Goal: Task Accomplishment & Management: Manage account settings

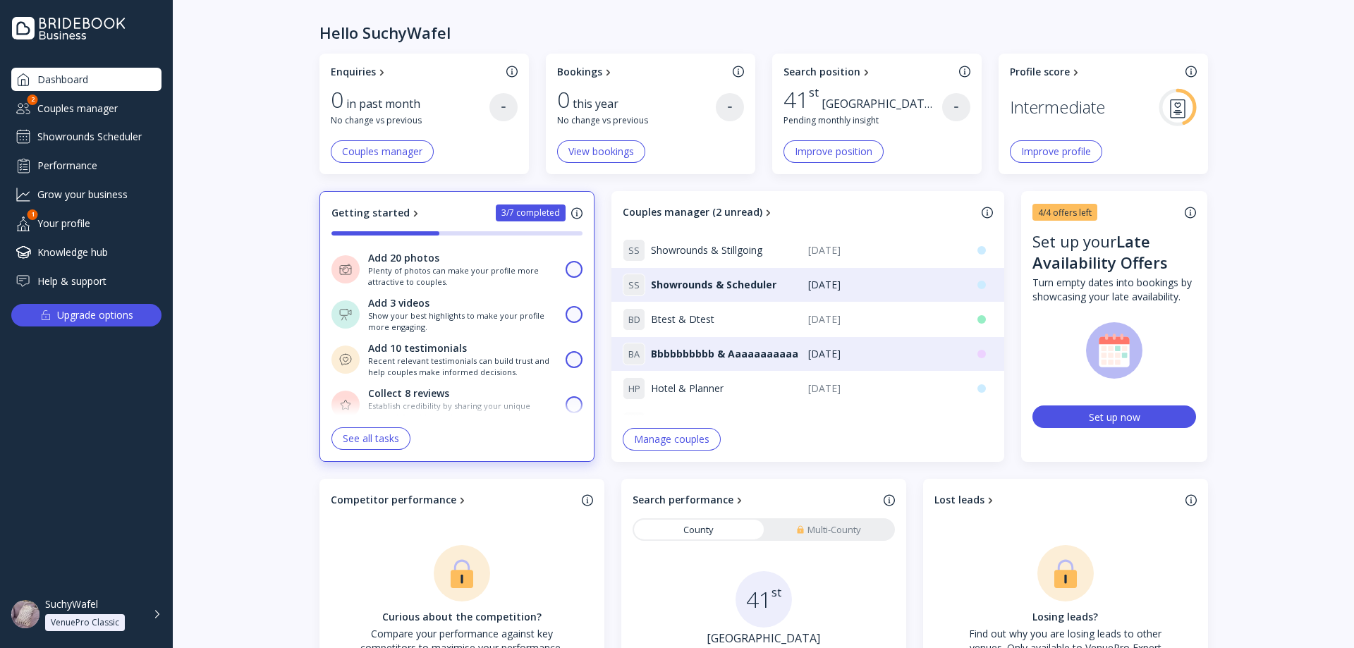
click at [100, 146] on div "Showrounds Scheduler" at bounding box center [86, 137] width 150 height 23
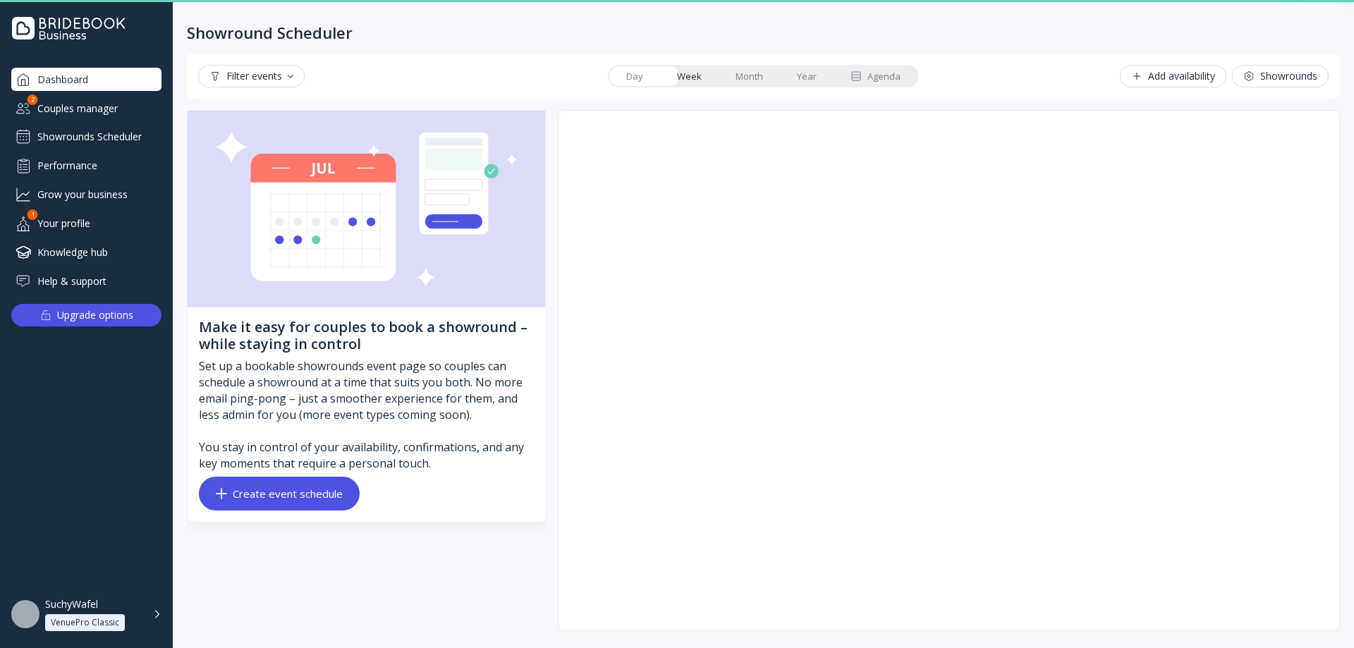
scroll to position [2, 0]
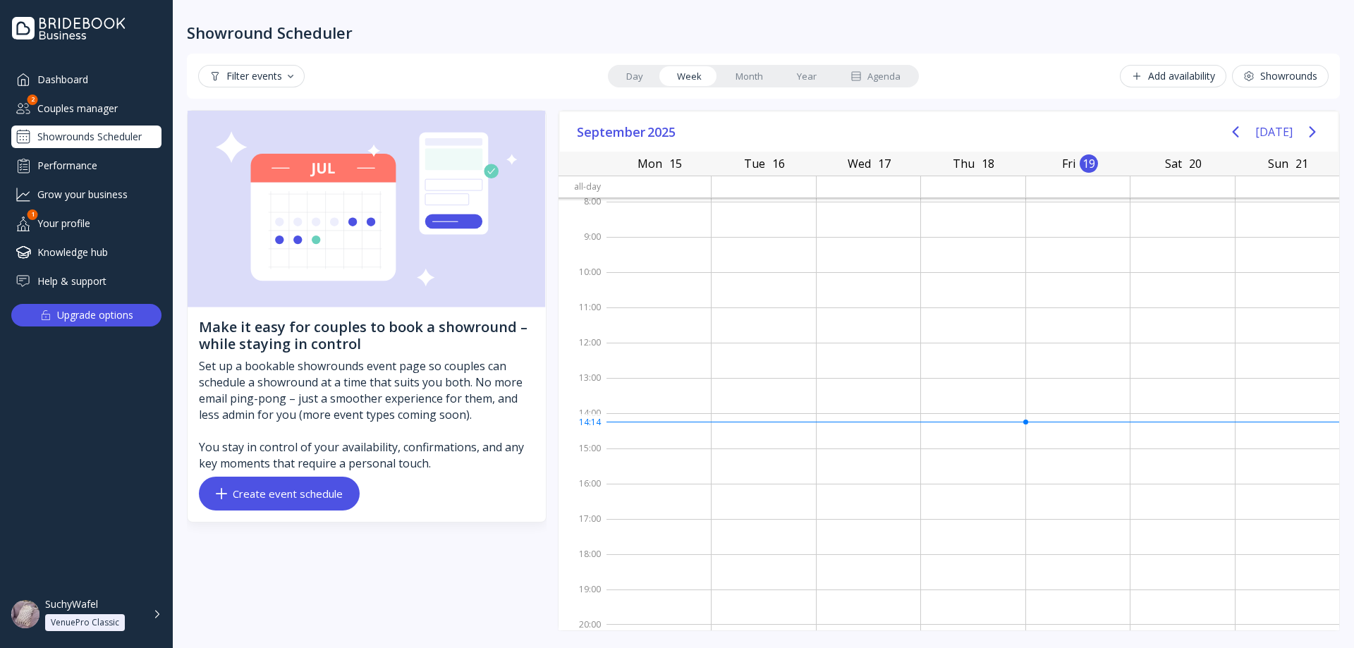
drag, startPoint x: 752, startPoint y: 72, endPoint x: 760, endPoint y: 73, distance: 8.5
click at [752, 72] on link "Month" at bounding box center [748, 76] width 61 height 20
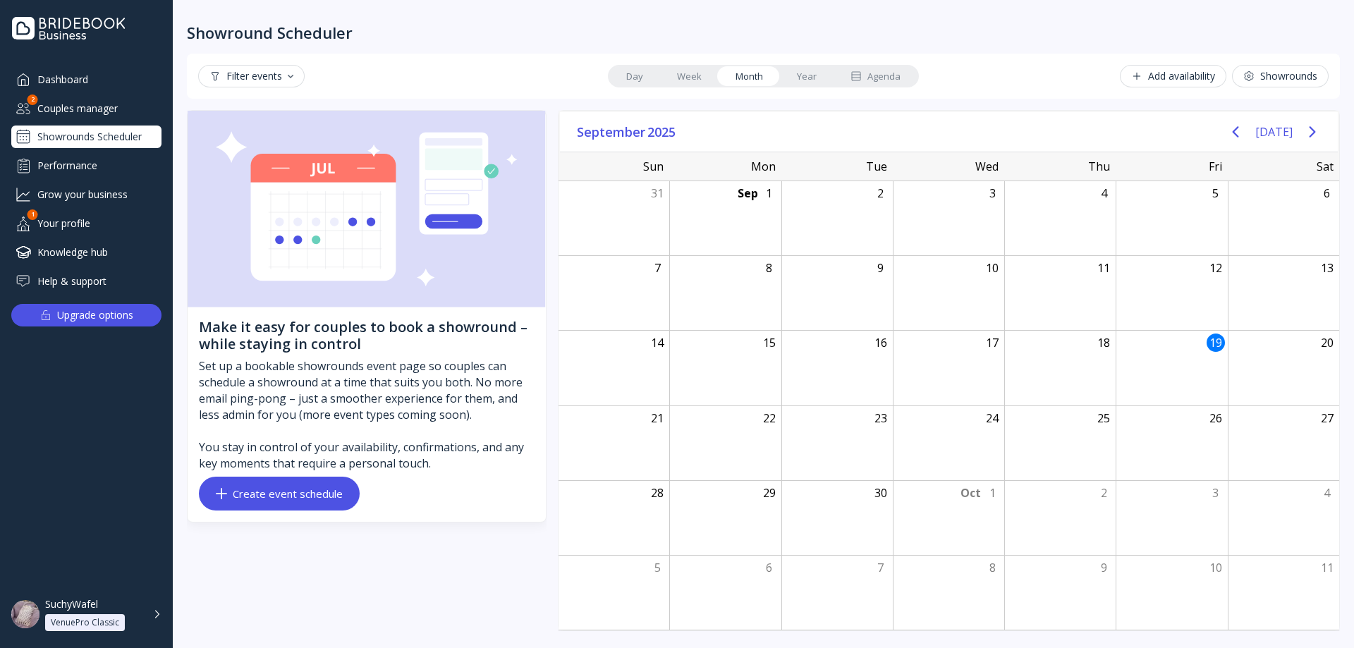
click at [804, 75] on link "Year" at bounding box center [807, 76] width 54 height 20
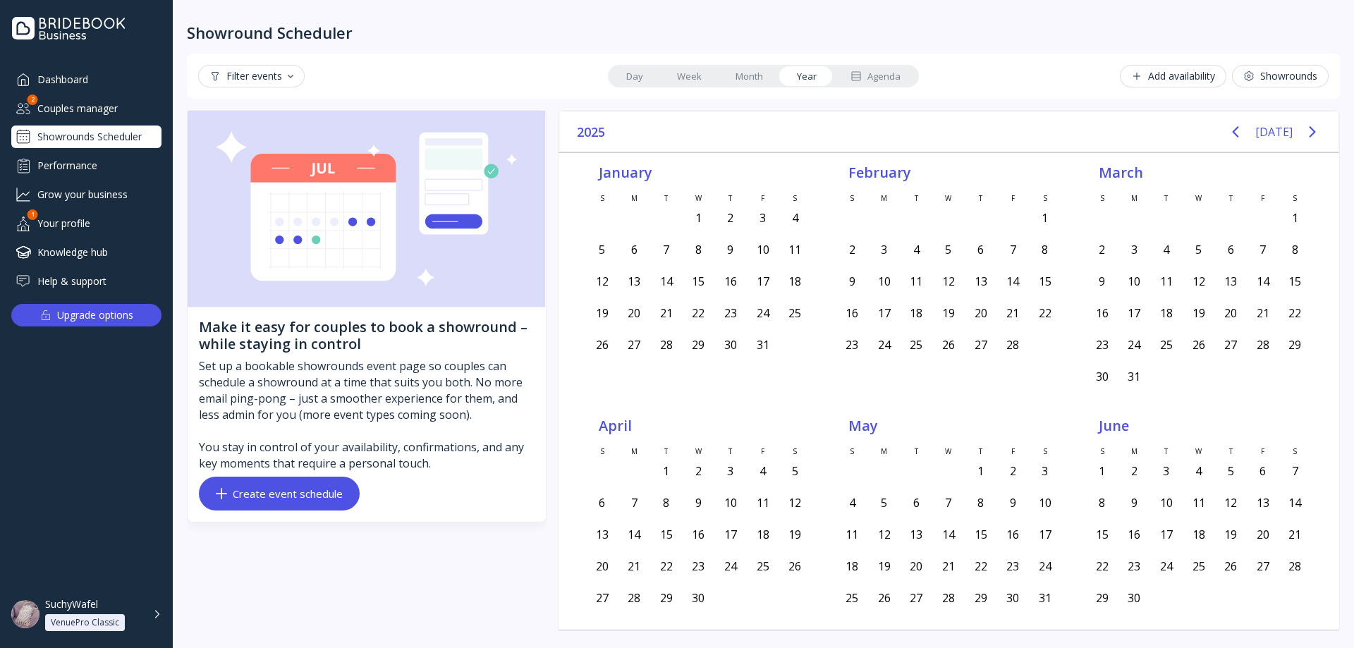
click at [890, 76] on div "Agenda" at bounding box center [875, 76] width 50 height 13
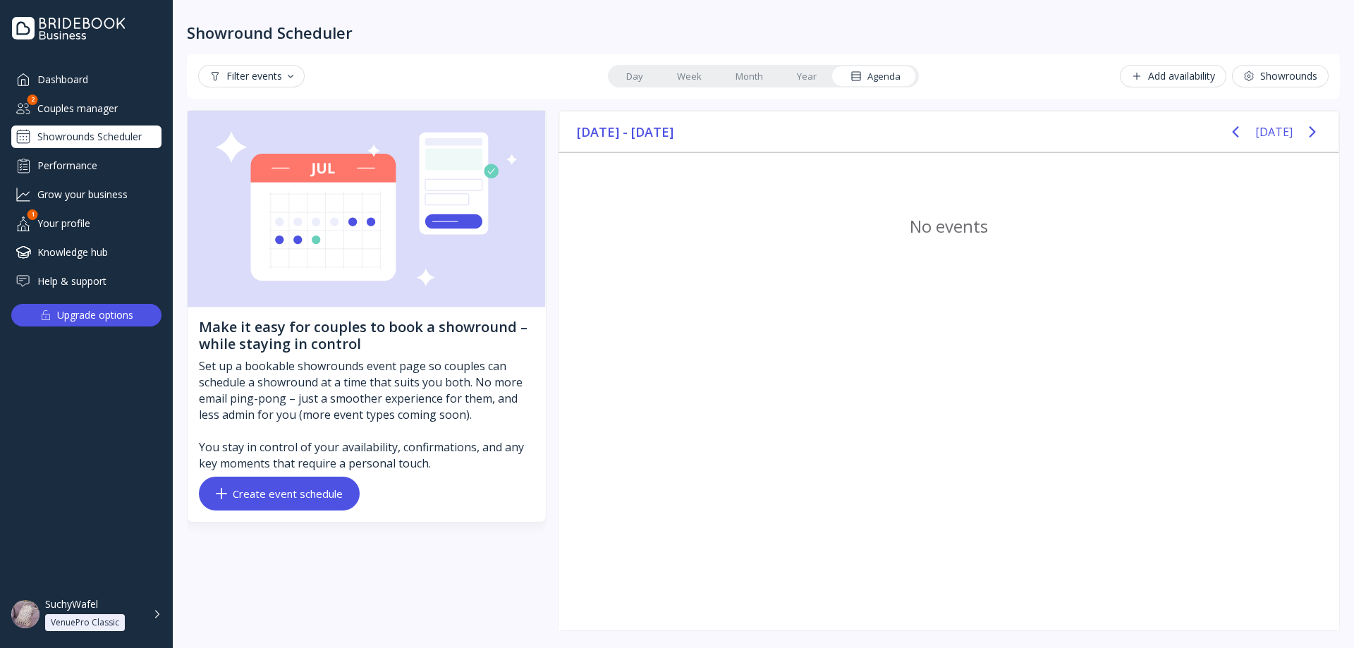
click at [793, 79] on link "Year" at bounding box center [807, 76] width 54 height 20
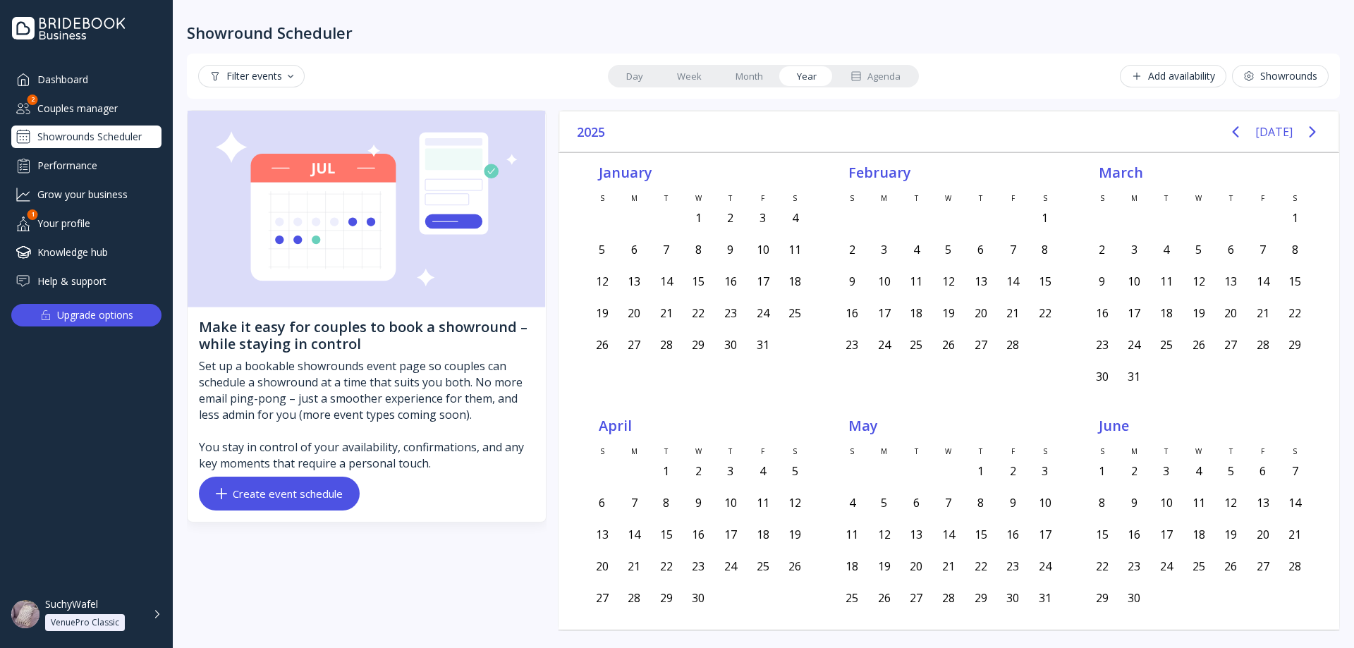
click at [727, 78] on link "Month" at bounding box center [748, 76] width 61 height 20
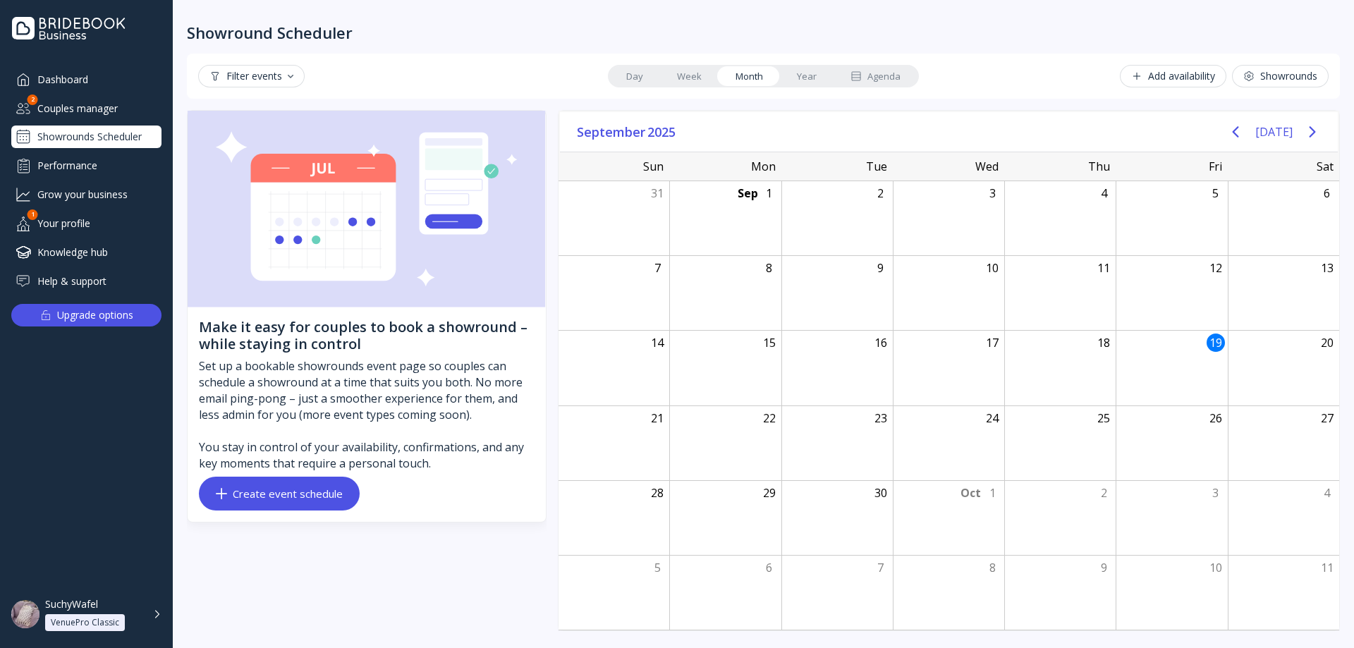
click at [680, 78] on link "Week" at bounding box center [689, 76] width 59 height 20
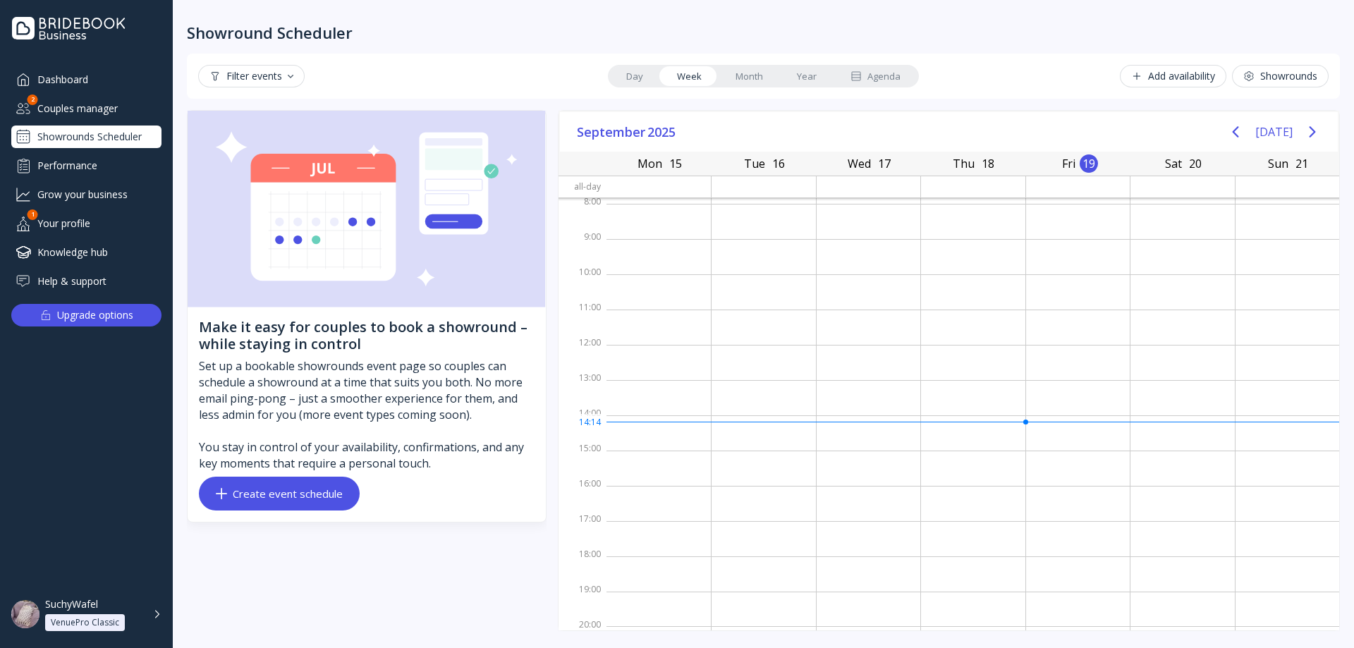
click at [631, 76] on link "Day" at bounding box center [634, 76] width 51 height 20
click at [1311, 130] on icon "Next page" at bounding box center [1312, 131] width 6 height 11
click at [1220, 130] on div "[DATE] [DATE]" at bounding box center [949, 132] width 778 height 40
click at [1238, 130] on icon "Previous page" at bounding box center [1235, 131] width 17 height 17
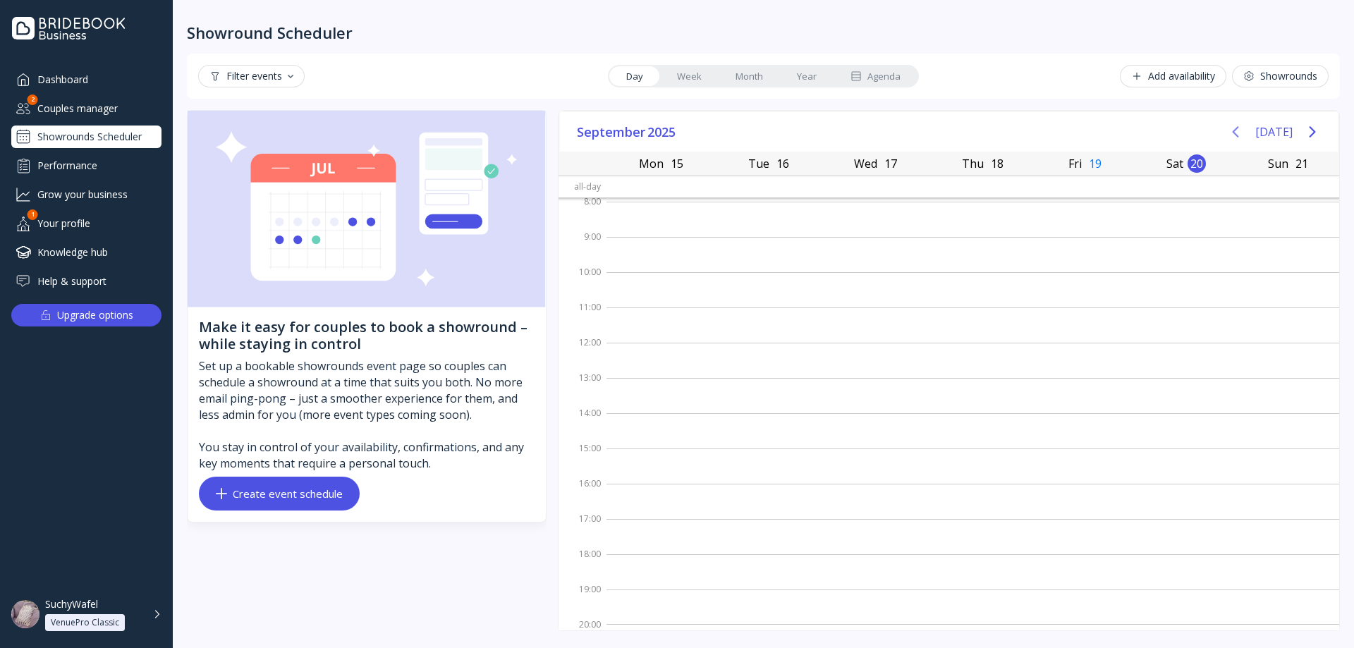
click at [1238, 130] on icon "Previous page" at bounding box center [1235, 131] width 17 height 17
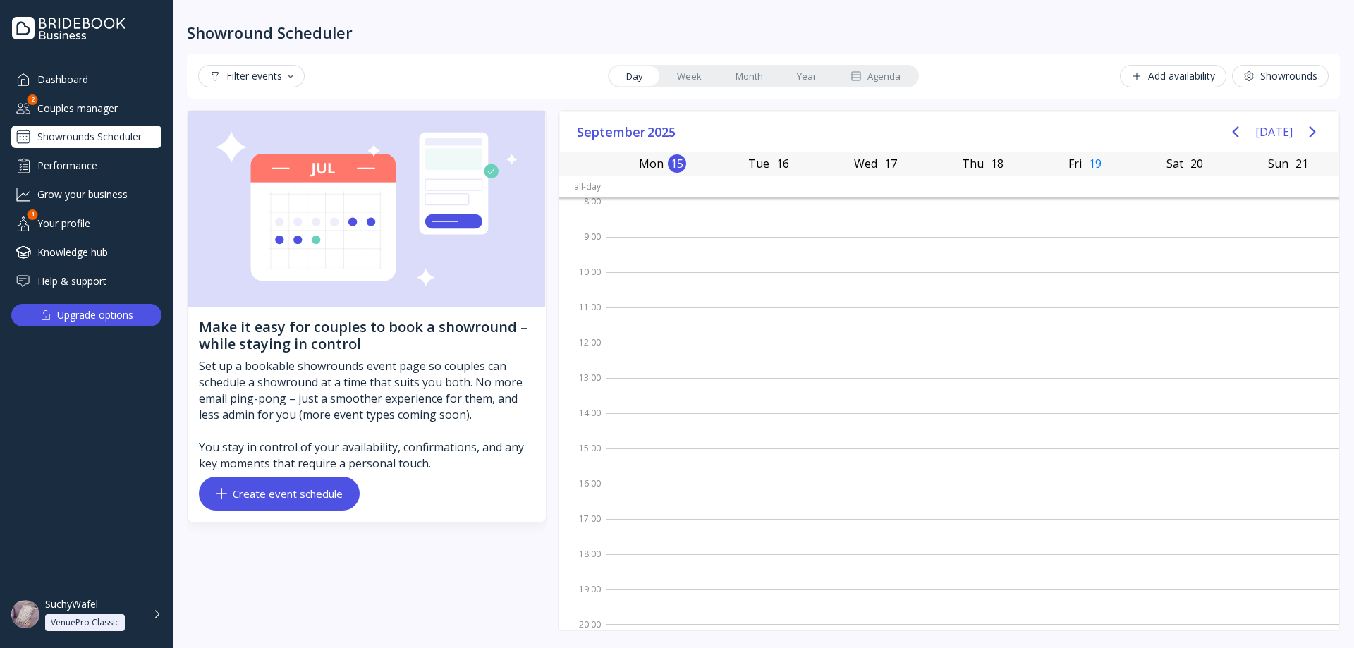
click at [1316, 129] on icon "Next page" at bounding box center [1312, 131] width 17 height 17
click at [1316, 130] on icon "Next page" at bounding box center [1312, 131] width 17 height 17
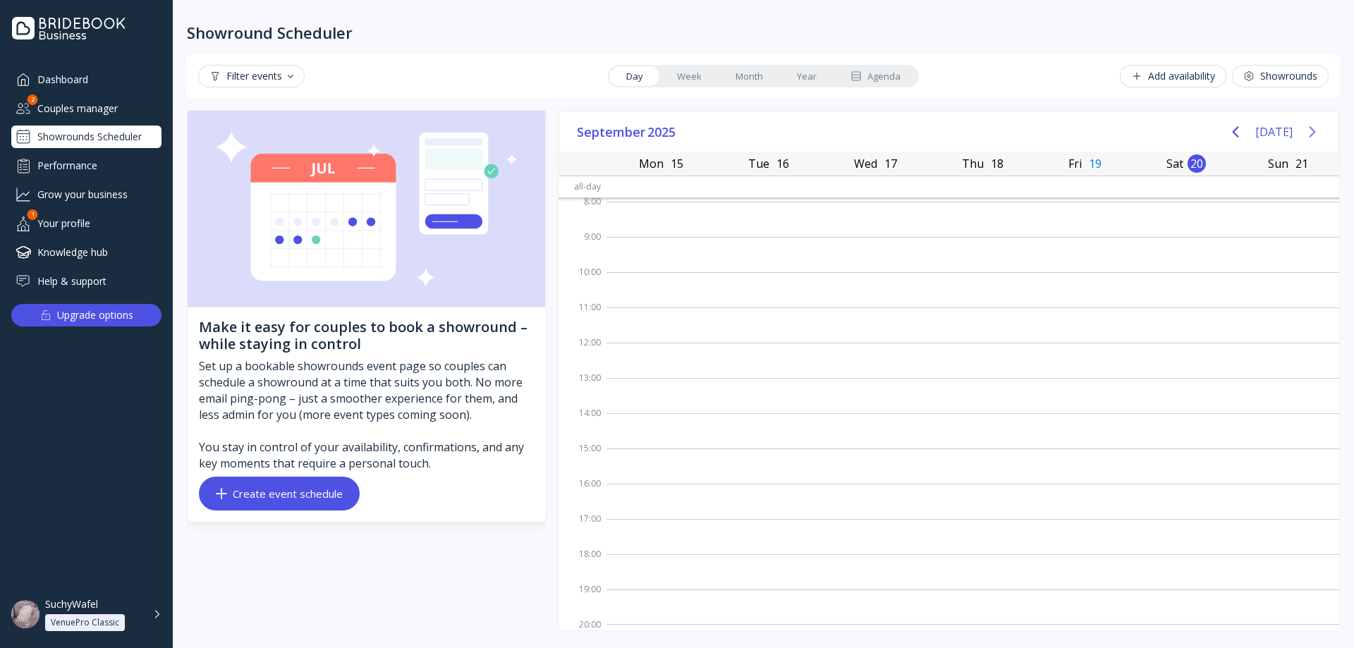
click at [1316, 130] on icon "Next page" at bounding box center [1312, 131] width 17 height 17
click at [1238, 132] on icon "Previous page" at bounding box center [1235, 131] width 6 height 11
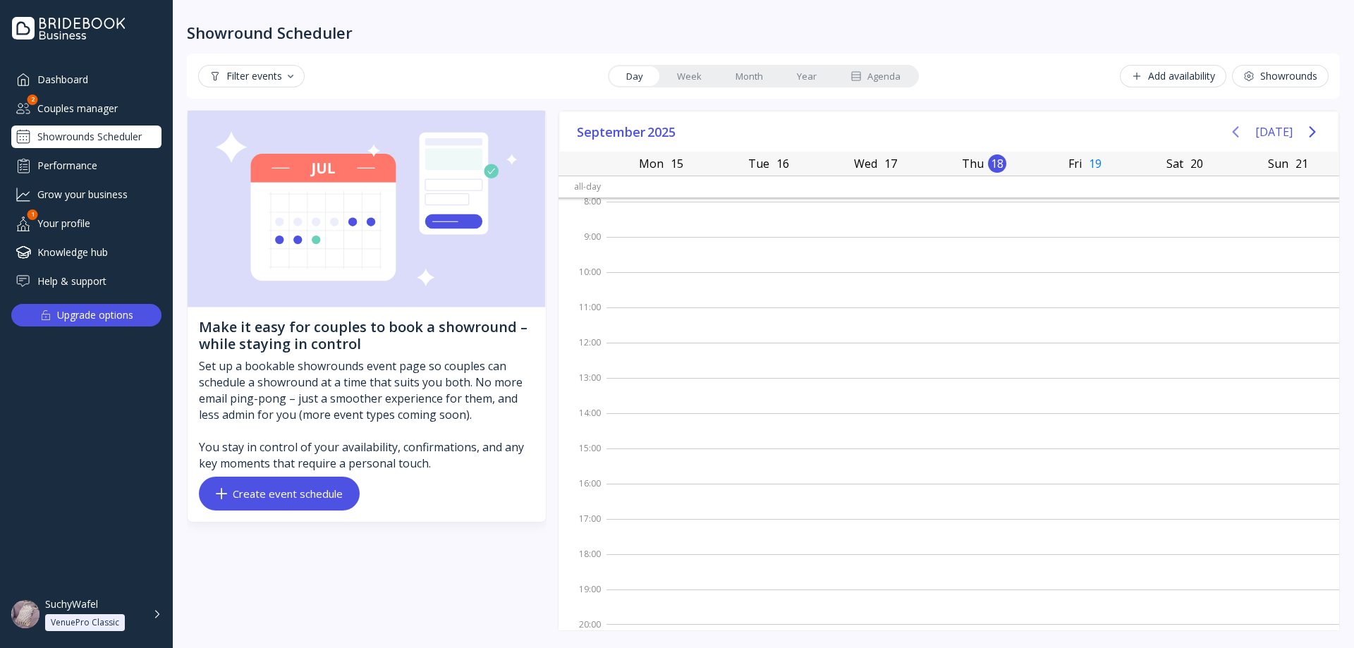
click at [1238, 132] on icon "Previous page" at bounding box center [1235, 131] width 6 height 11
click at [1299, 130] on div "[DATE]" at bounding box center [1273, 132] width 105 height 28
click at [1307, 130] on button "Next page" at bounding box center [1312, 132] width 28 height 28
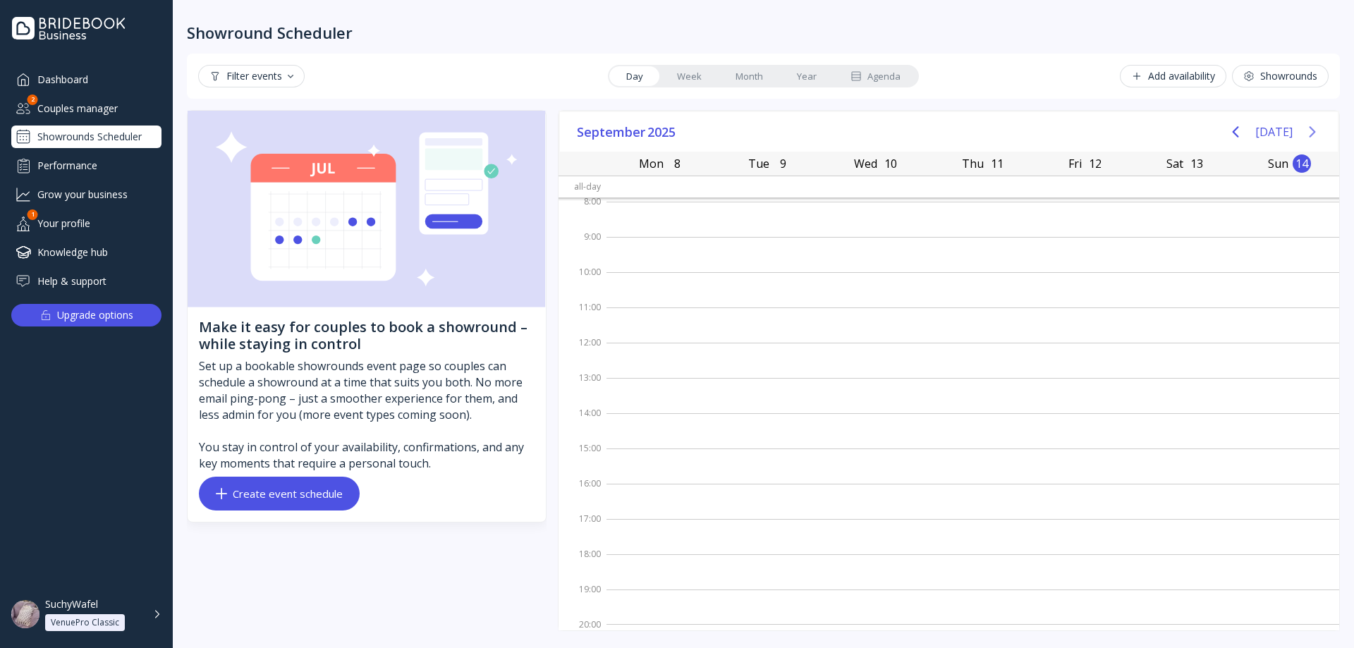
click at [1307, 130] on icon "Next page" at bounding box center [1312, 131] width 17 height 17
click at [1307, 131] on icon "Next page" at bounding box center [1312, 131] width 17 height 17
click at [1249, 134] on button "Previous page" at bounding box center [1235, 132] width 28 height 28
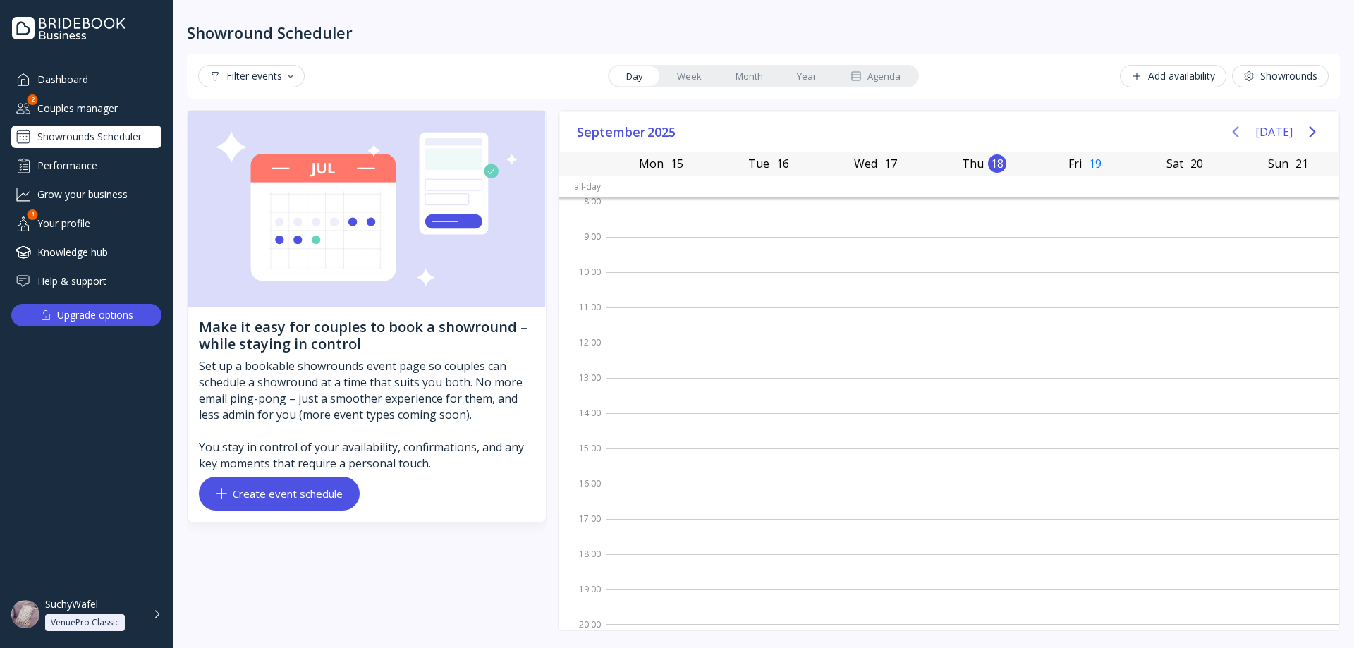
click at [1249, 134] on button "Previous page" at bounding box center [1235, 132] width 28 height 28
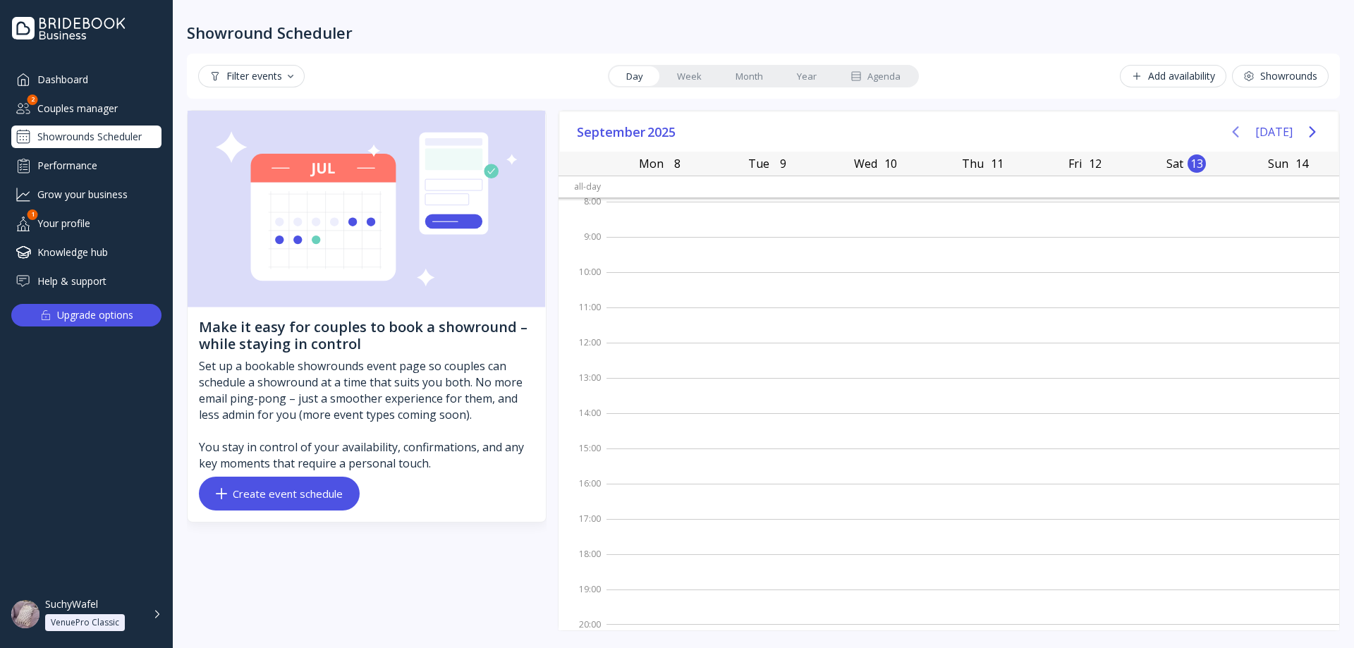
click at [1244, 134] on icon "Previous page" at bounding box center [1235, 131] width 17 height 17
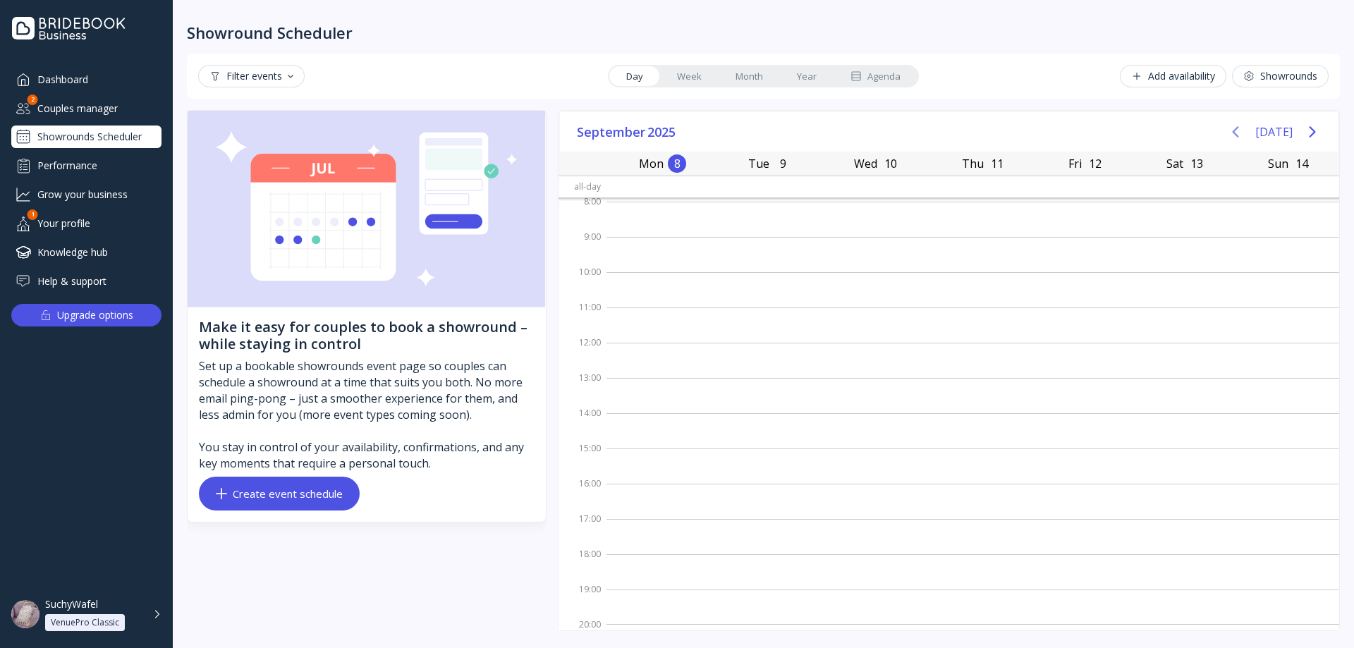
click at [1244, 134] on icon "Previous page" at bounding box center [1235, 131] width 17 height 17
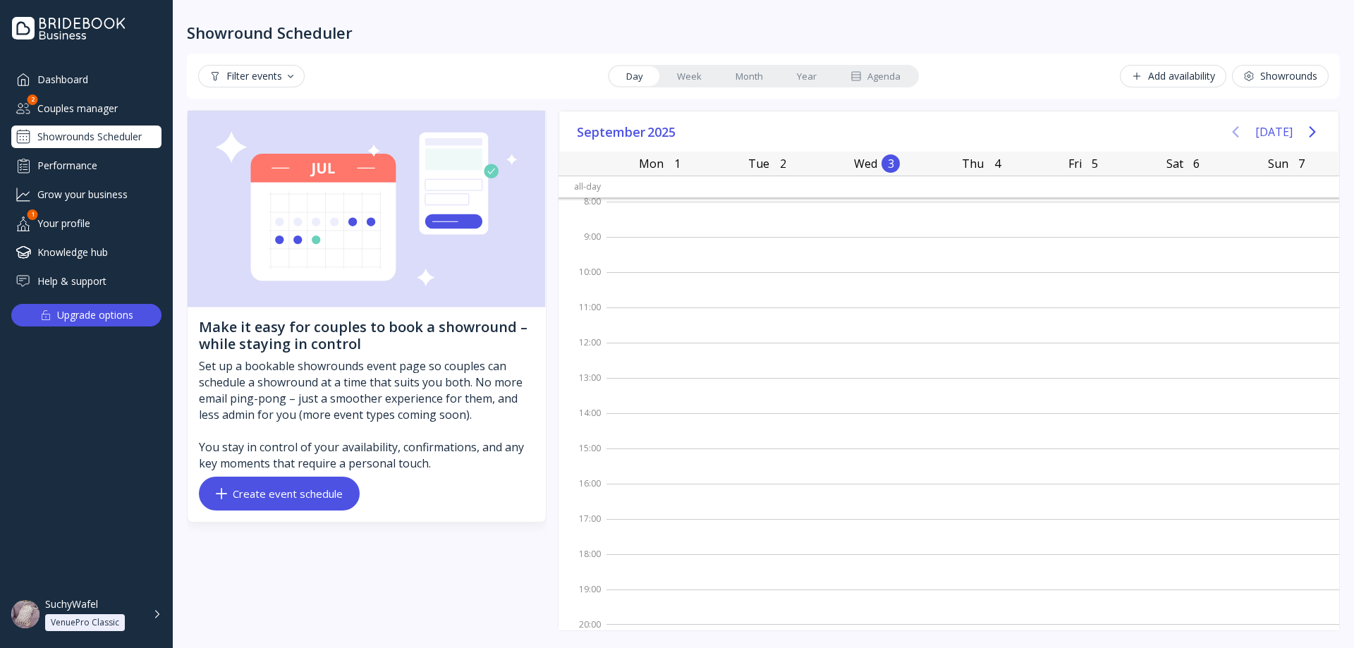
click at [1244, 134] on icon "Previous page" at bounding box center [1235, 131] width 17 height 17
click at [1342, 133] on div "Showround Scheduler Filter events Day Week Month Year Agenda Add availability S…" at bounding box center [763, 324] width 1181 height 648
click at [1320, 135] on icon "Next page" at bounding box center [1312, 131] width 17 height 17
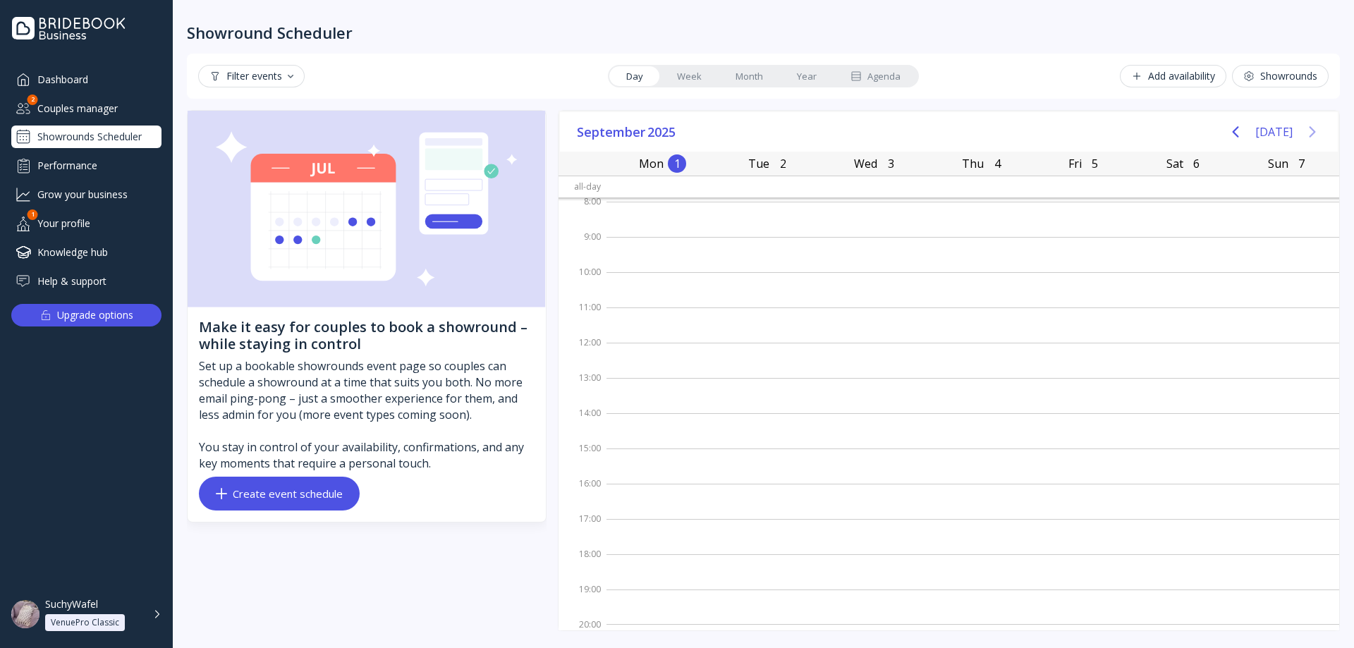
click at [1320, 135] on icon "Next page" at bounding box center [1312, 131] width 17 height 17
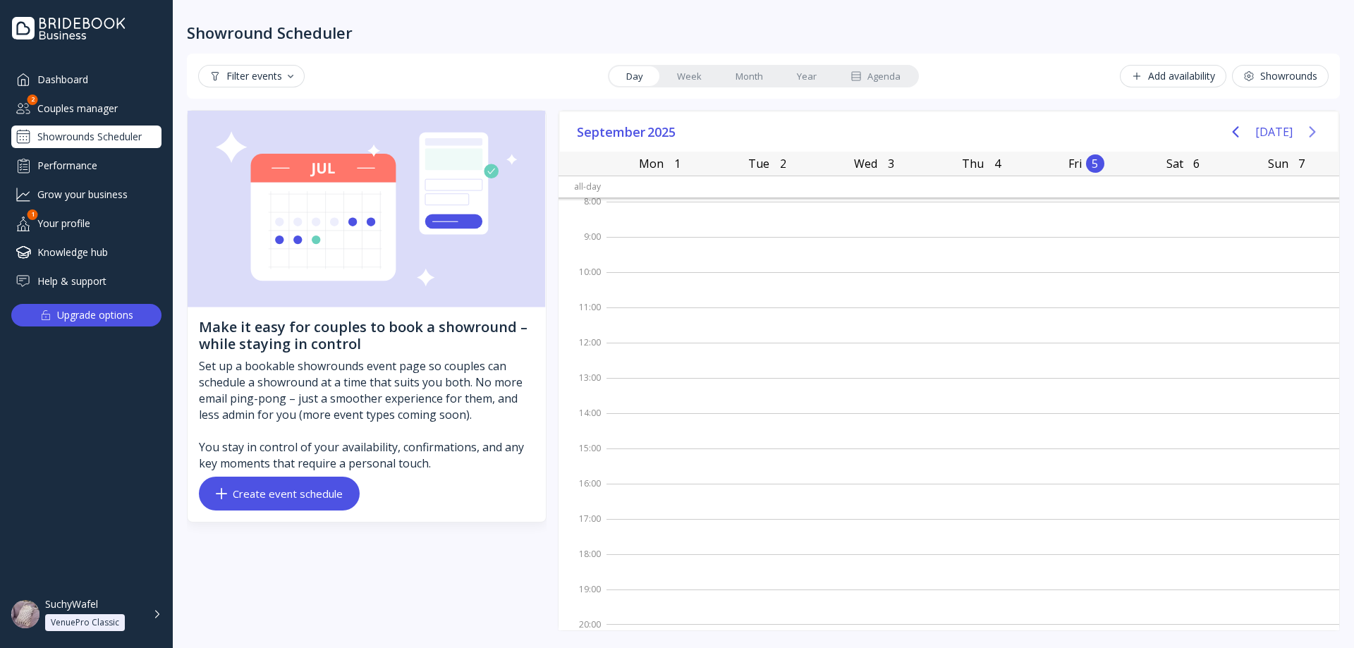
click at [1320, 135] on icon "Next page" at bounding box center [1312, 131] width 17 height 17
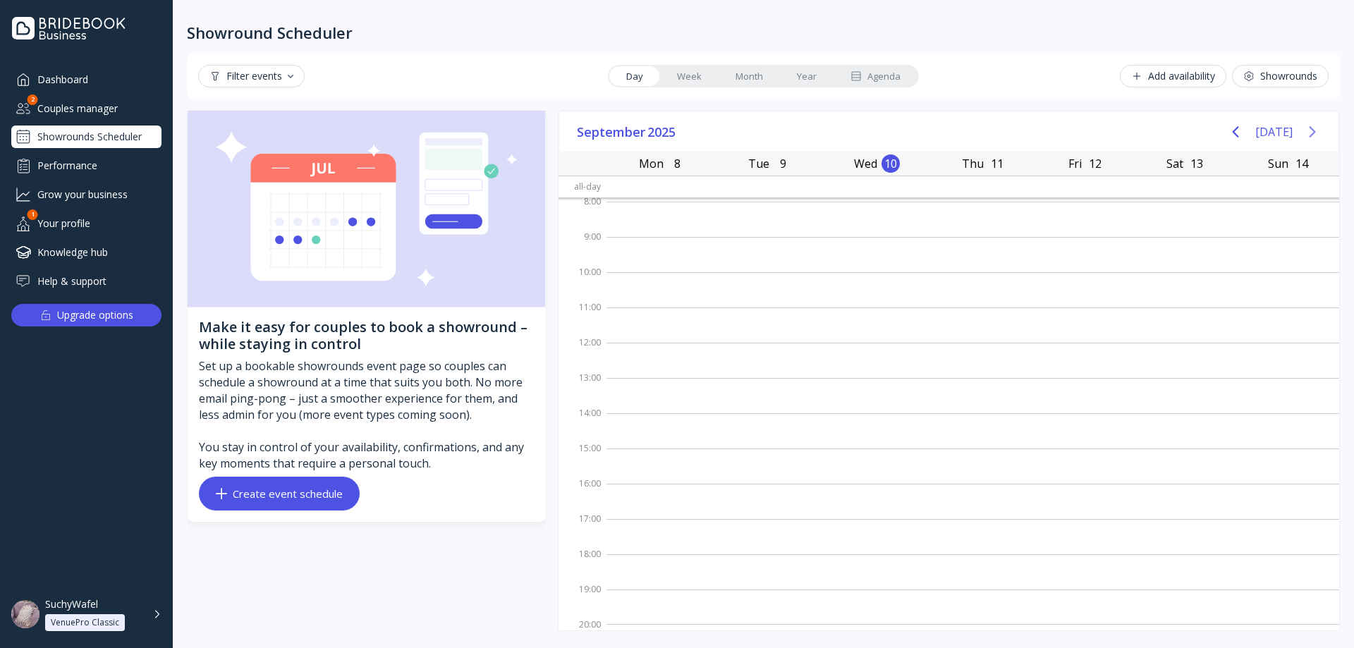
click at [1320, 135] on icon "Next page" at bounding box center [1312, 131] width 17 height 17
click at [1319, 135] on icon "Next page" at bounding box center [1312, 131] width 17 height 17
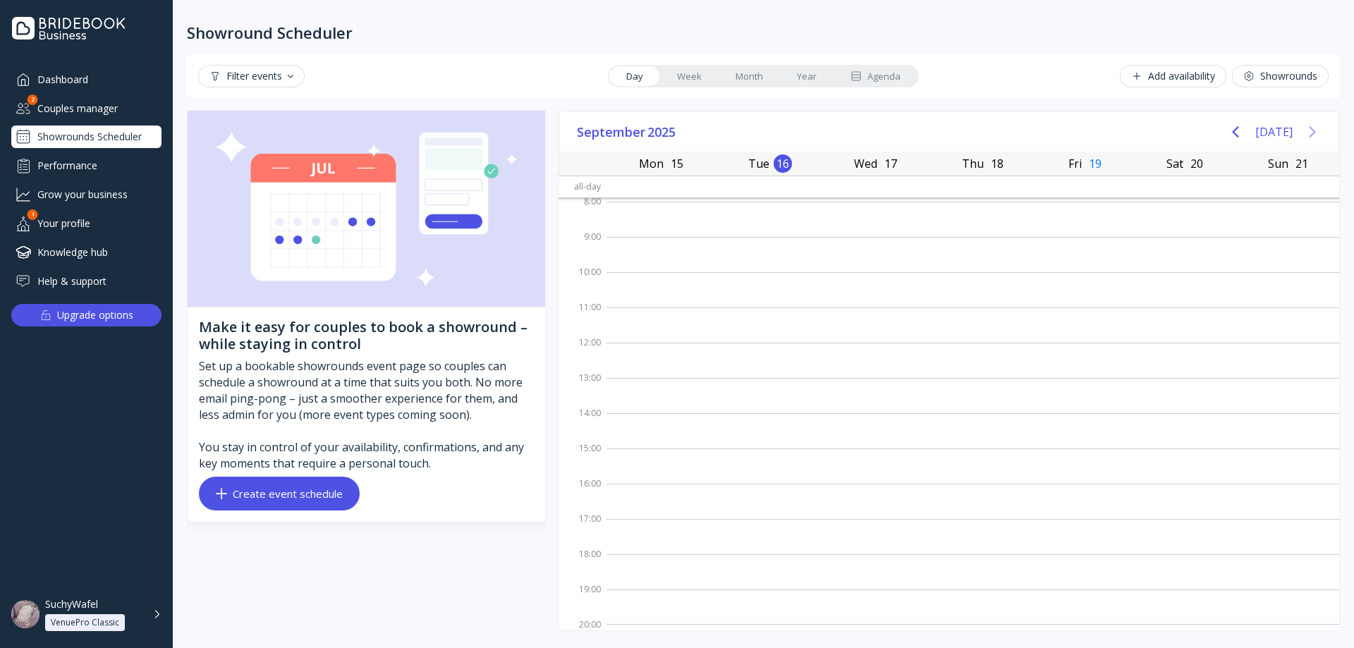
click at [1317, 135] on icon "Next page" at bounding box center [1312, 131] width 17 height 17
click at [1316, 135] on icon "Next page" at bounding box center [1312, 131] width 17 height 17
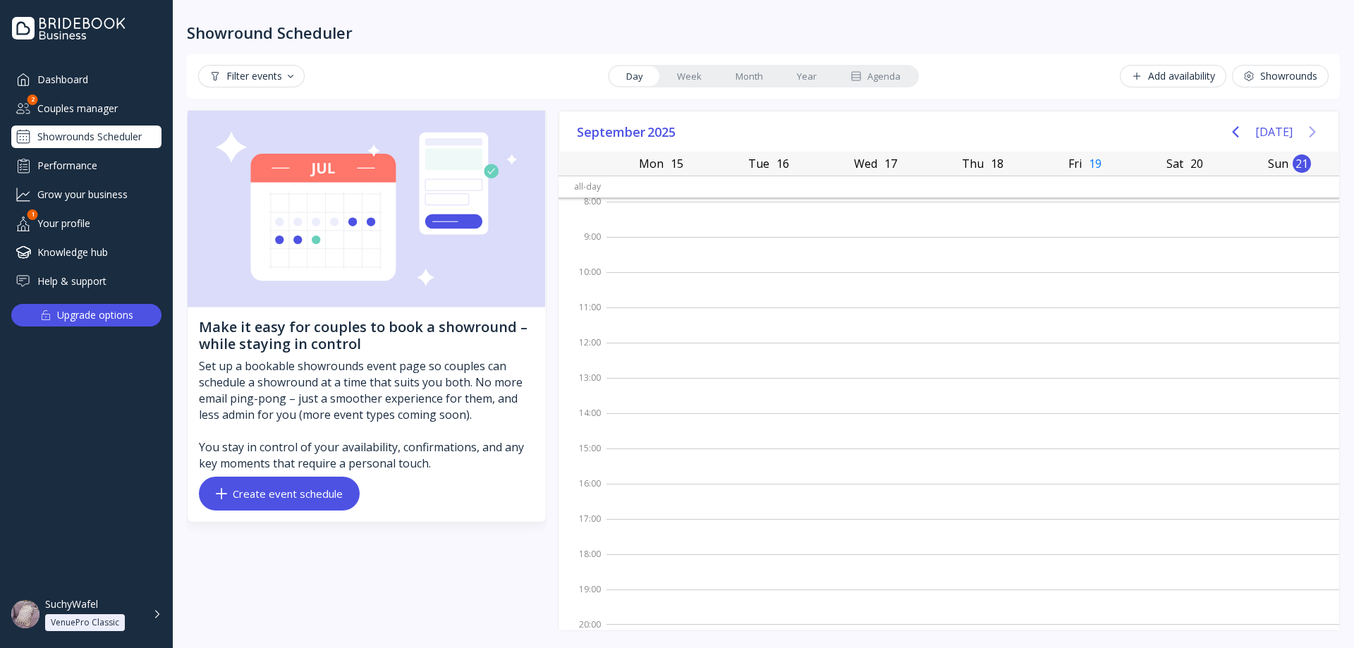
click at [1316, 135] on icon "Next page" at bounding box center [1312, 131] width 17 height 17
click at [1230, 135] on button "Previous page" at bounding box center [1235, 132] width 28 height 28
click at [1236, 135] on icon "Previous page" at bounding box center [1235, 131] width 17 height 17
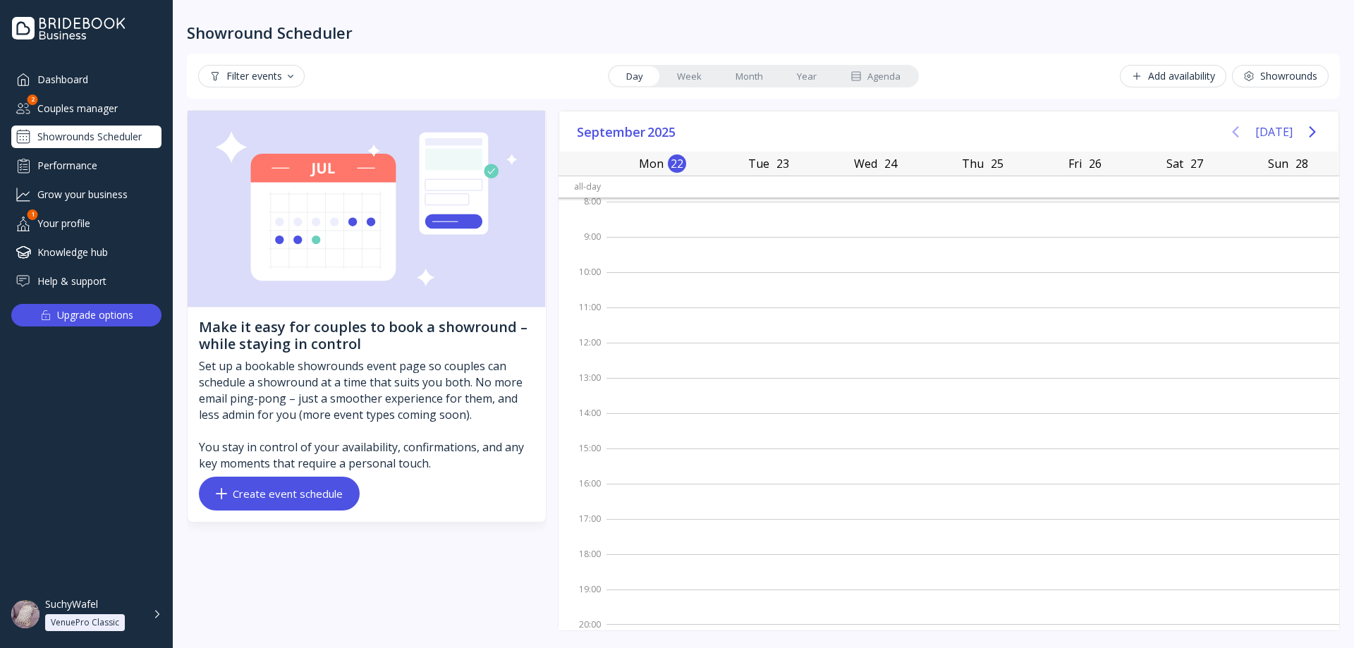
click at [1237, 135] on icon "Previous page" at bounding box center [1235, 131] width 17 height 17
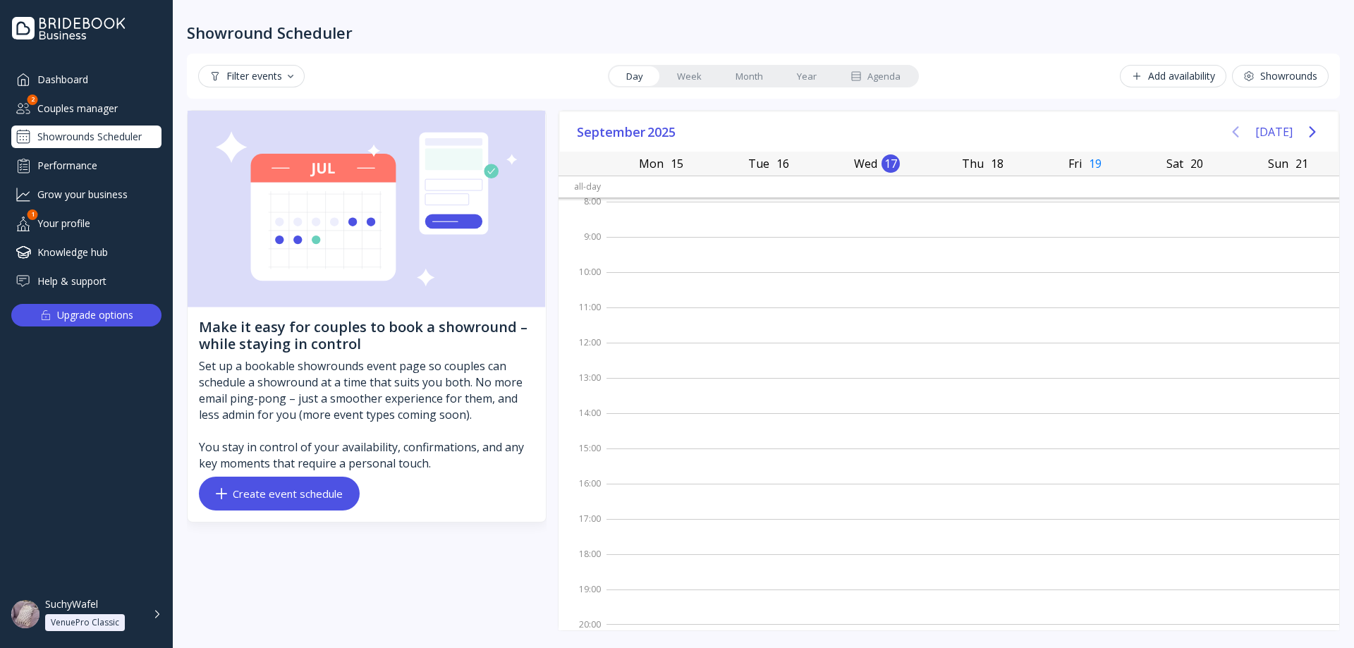
click at [1237, 135] on icon "Previous page" at bounding box center [1235, 131] width 17 height 17
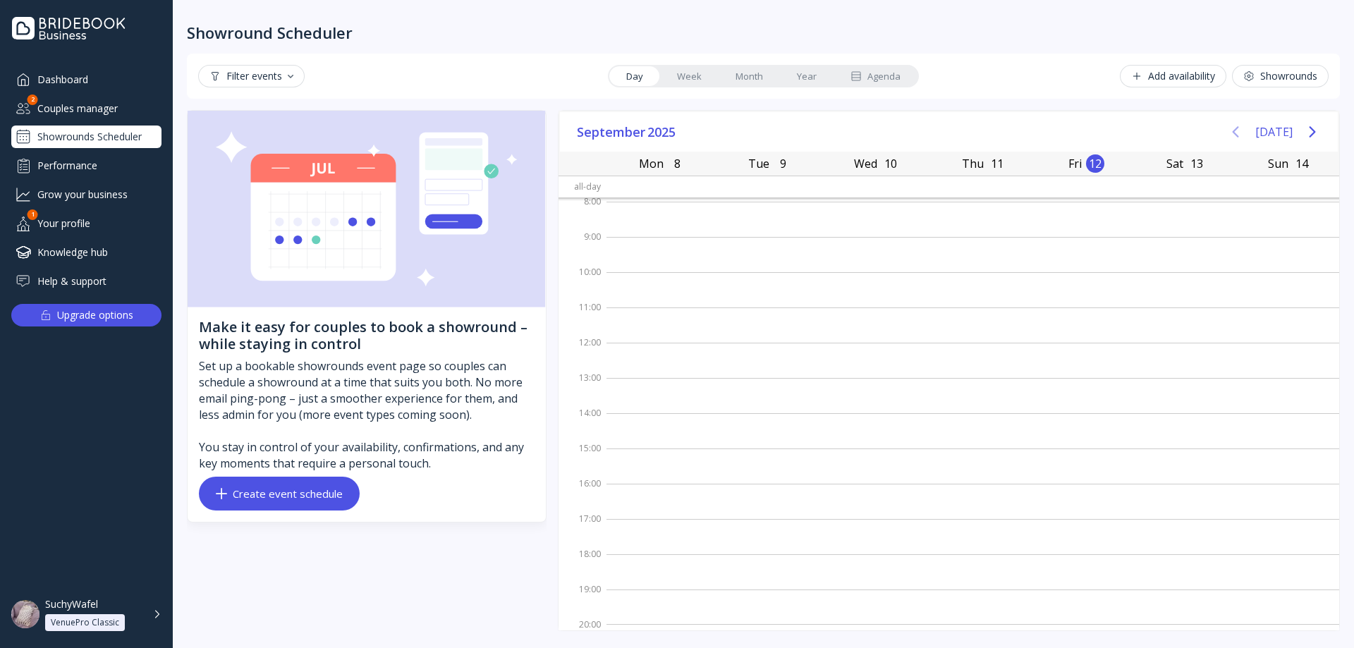
click at [1237, 135] on icon "Previous page" at bounding box center [1235, 131] width 17 height 17
drag, startPoint x: 1237, startPoint y: 135, endPoint x: 1247, endPoint y: 197, distance: 63.5
click at [1237, 136] on icon "Previous page" at bounding box center [1235, 131] width 17 height 17
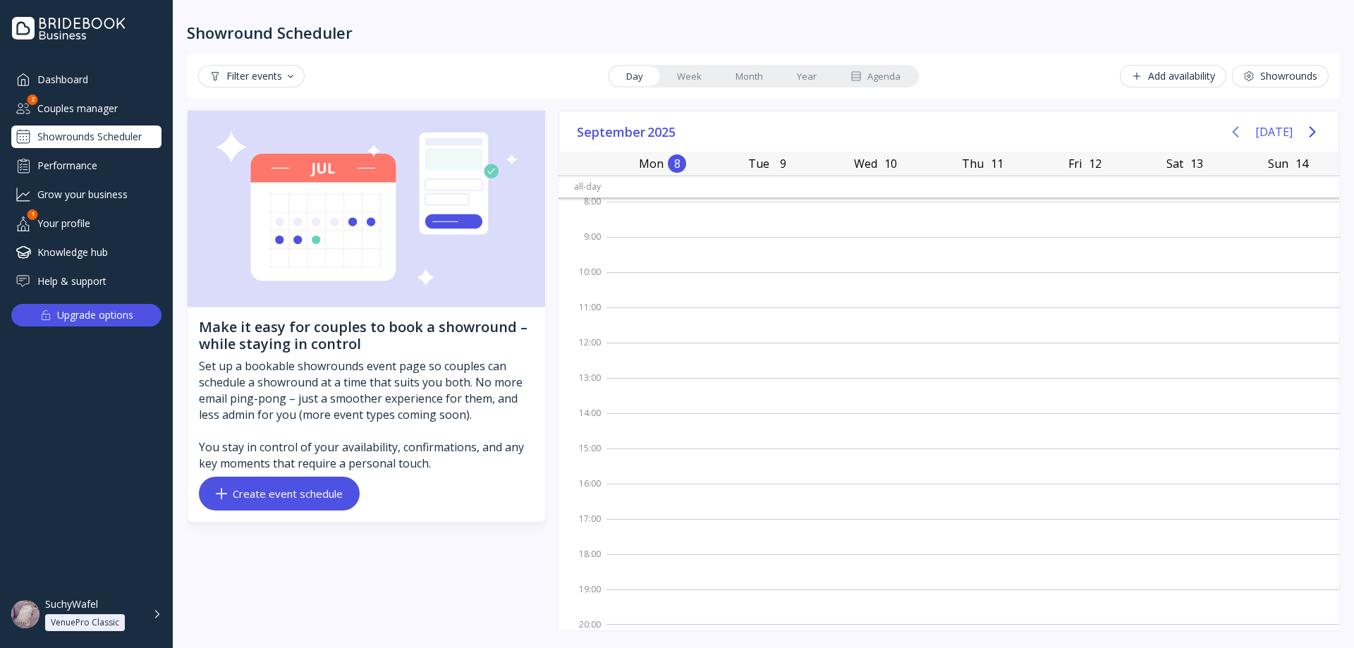
click at [1233, 126] on icon "Previous page" at bounding box center [1235, 131] width 17 height 17
click at [1235, 126] on icon "Previous page" at bounding box center [1235, 131] width 17 height 17
click at [1237, 128] on icon "Previous page" at bounding box center [1235, 131] width 17 height 17
click at [1316, 128] on icon "Next page" at bounding box center [1312, 131] width 17 height 17
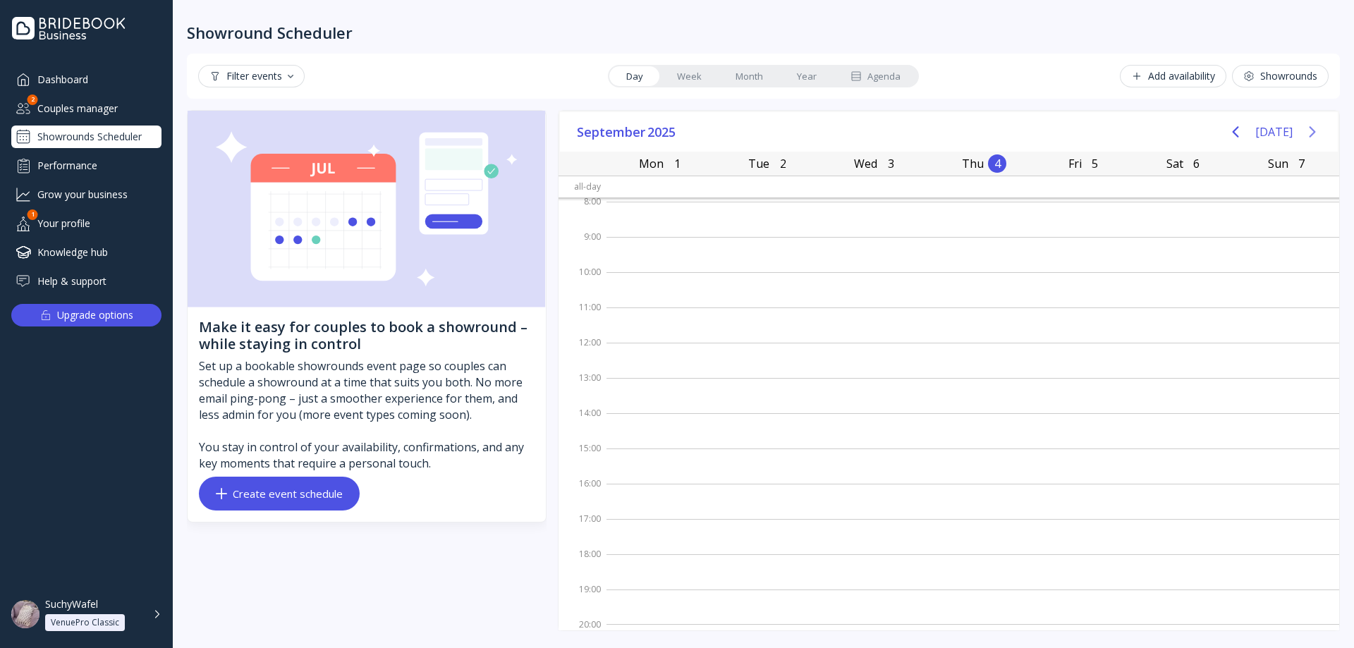
click at [1315, 128] on icon "Next page" at bounding box center [1312, 131] width 17 height 17
click at [1312, 130] on icon "Next page" at bounding box center [1312, 131] width 6 height 11
click at [1310, 130] on icon "Next page" at bounding box center [1312, 131] width 17 height 17
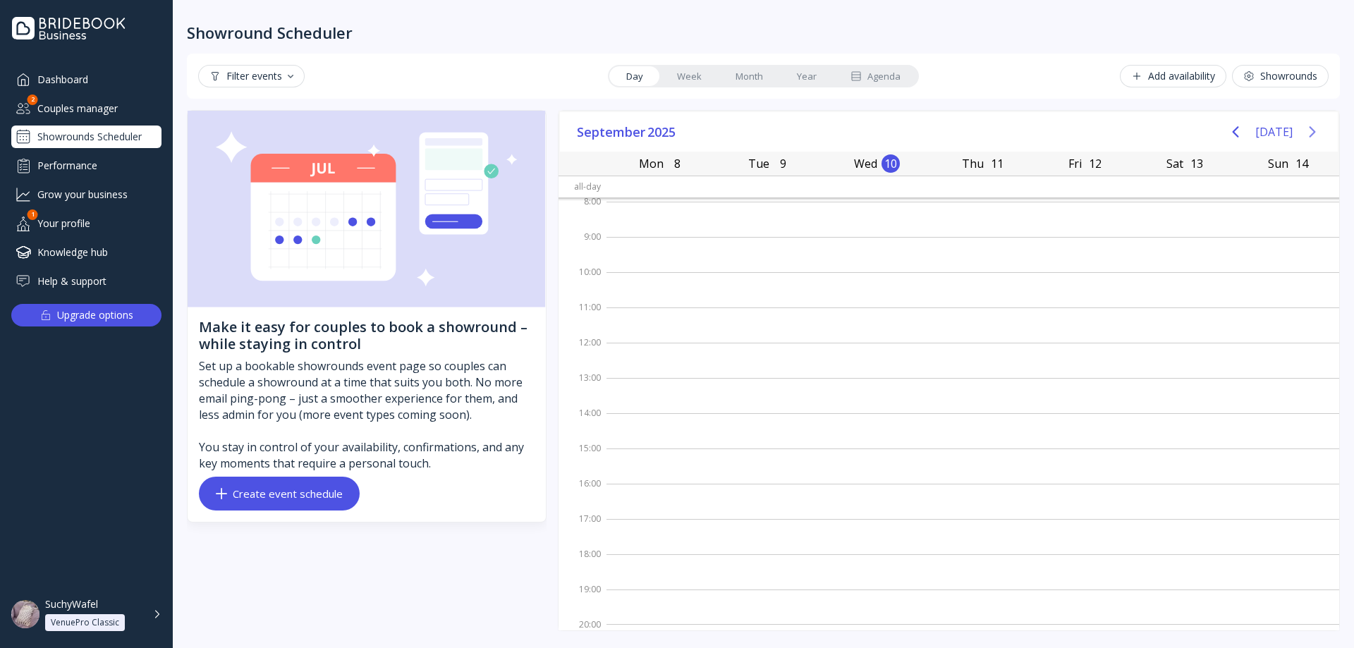
click at [1309, 130] on icon "Next page" at bounding box center [1312, 131] width 17 height 17
click at [1273, 130] on button "[DATE]" at bounding box center [1273, 131] width 37 height 25
click at [1236, 133] on icon "Previous page" at bounding box center [1235, 131] width 17 height 17
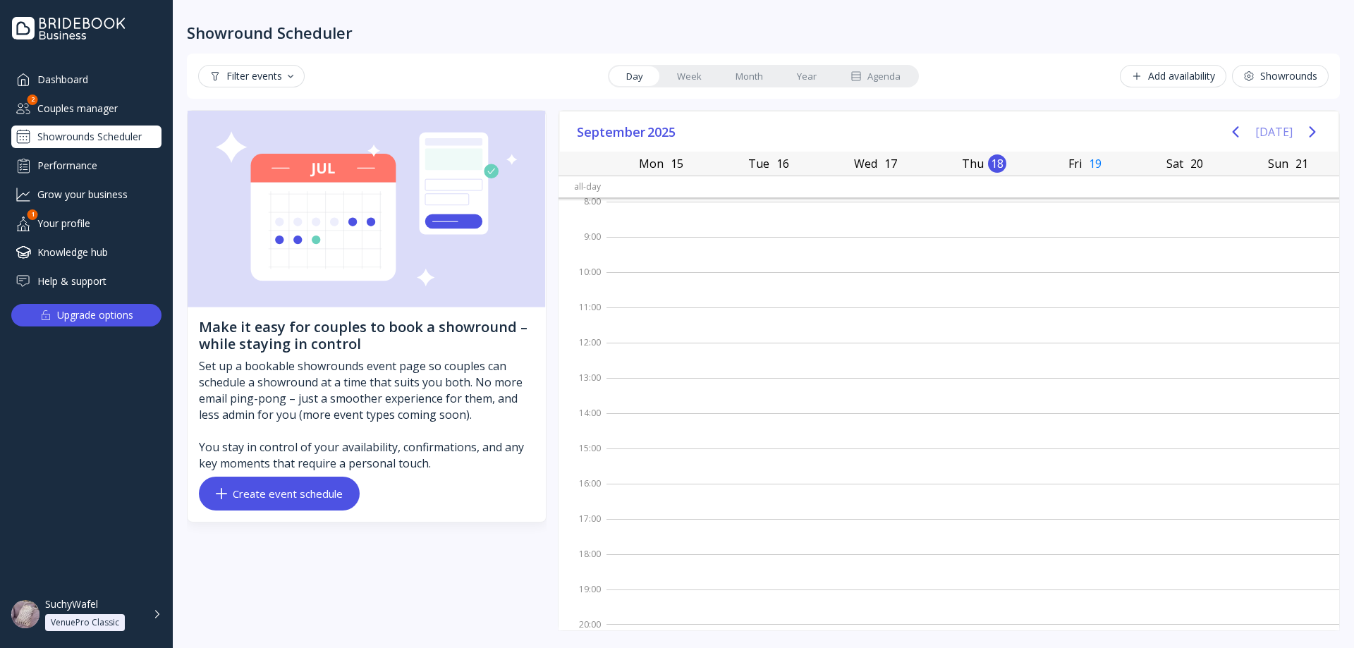
click at [1268, 135] on button "[DATE]" at bounding box center [1273, 131] width 37 height 25
click at [1244, 135] on icon "Previous page" at bounding box center [1235, 131] width 17 height 17
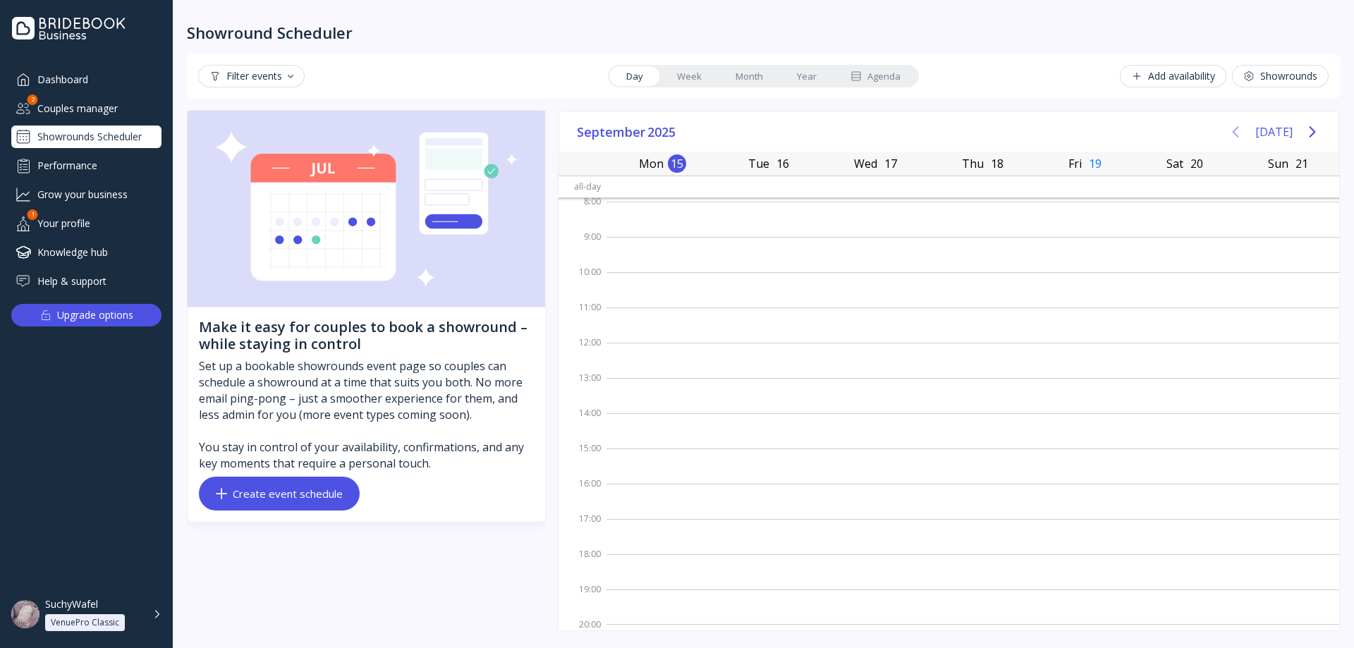
click at [1244, 135] on icon "Previous page" at bounding box center [1235, 131] width 17 height 17
click at [1268, 133] on button "[DATE]" at bounding box center [1273, 131] width 37 height 25
click at [1308, 132] on icon "Next page" at bounding box center [1312, 131] width 17 height 17
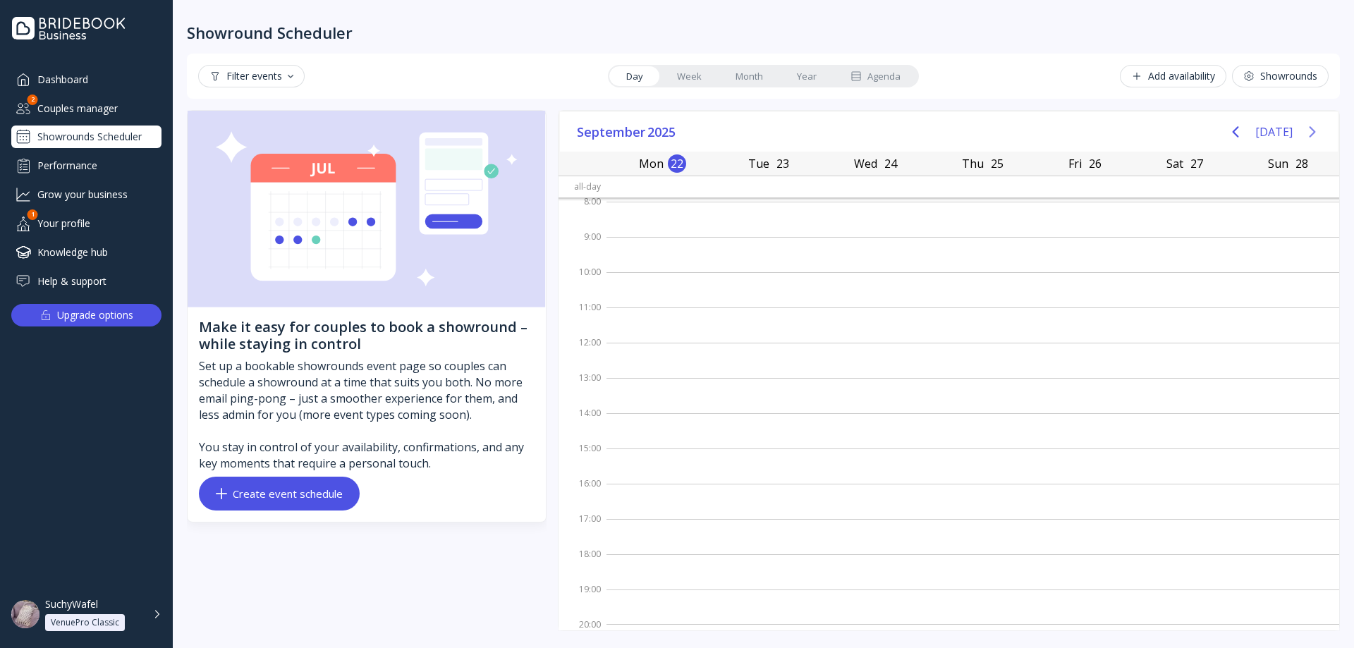
click at [1308, 132] on icon "Next page" at bounding box center [1312, 131] width 17 height 17
click at [1273, 132] on button "[DATE]" at bounding box center [1273, 131] width 37 height 25
click at [1239, 130] on icon "Previous page" at bounding box center [1235, 131] width 6 height 11
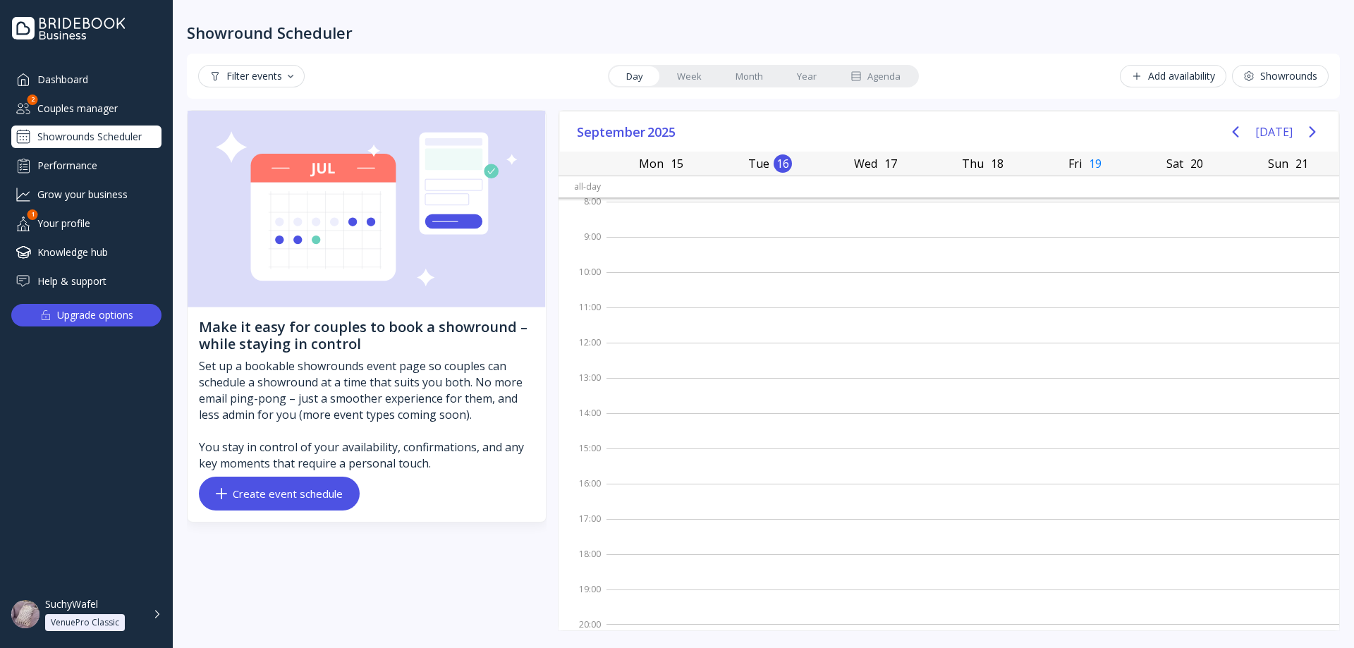
click at [1297, 128] on div "[DATE]" at bounding box center [1273, 132] width 105 height 28
click at [1281, 131] on button "[DATE]" at bounding box center [1273, 131] width 37 height 25
click at [1303, 134] on button "Next page" at bounding box center [1312, 132] width 28 height 28
click at [1304, 134] on icon "Next page" at bounding box center [1312, 131] width 17 height 17
click at [1304, 135] on icon "Next page" at bounding box center [1312, 131] width 17 height 17
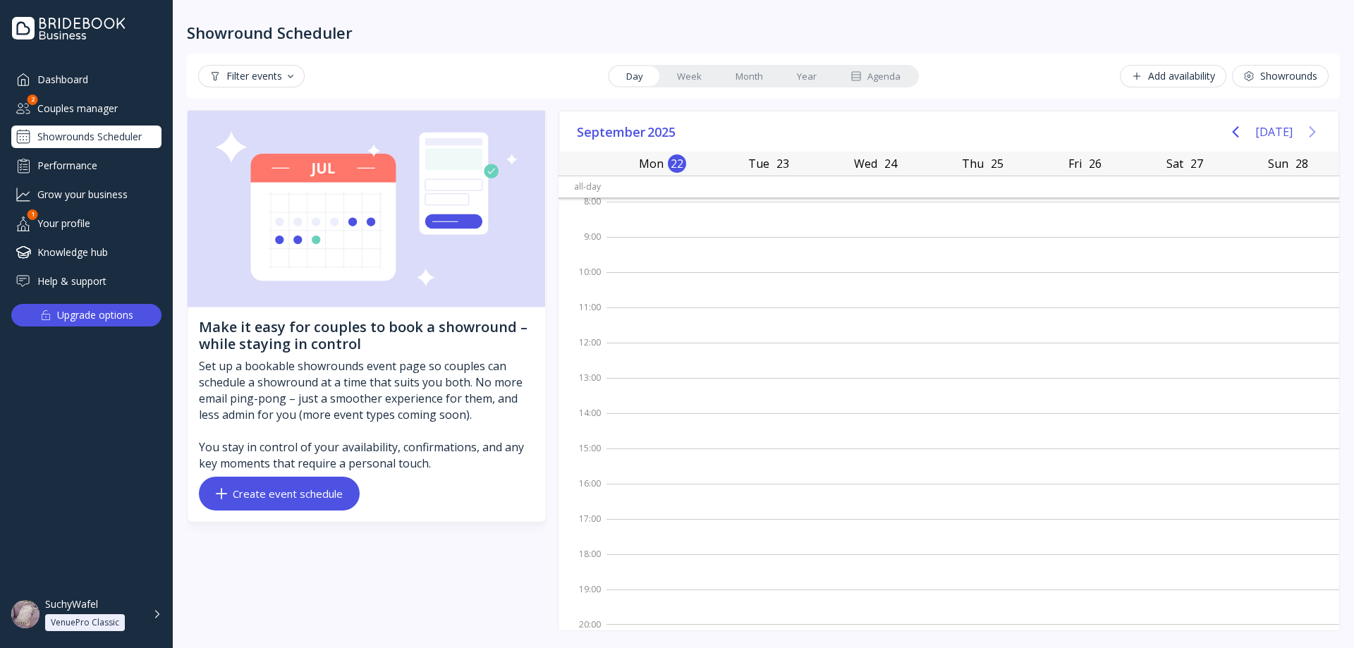
click at [1304, 135] on icon "Next page" at bounding box center [1312, 131] width 17 height 17
click at [1267, 135] on button "[DATE]" at bounding box center [1273, 131] width 37 height 25
click at [1234, 135] on icon "Previous page" at bounding box center [1235, 131] width 17 height 17
click at [1238, 135] on icon "Previous page" at bounding box center [1235, 131] width 17 height 17
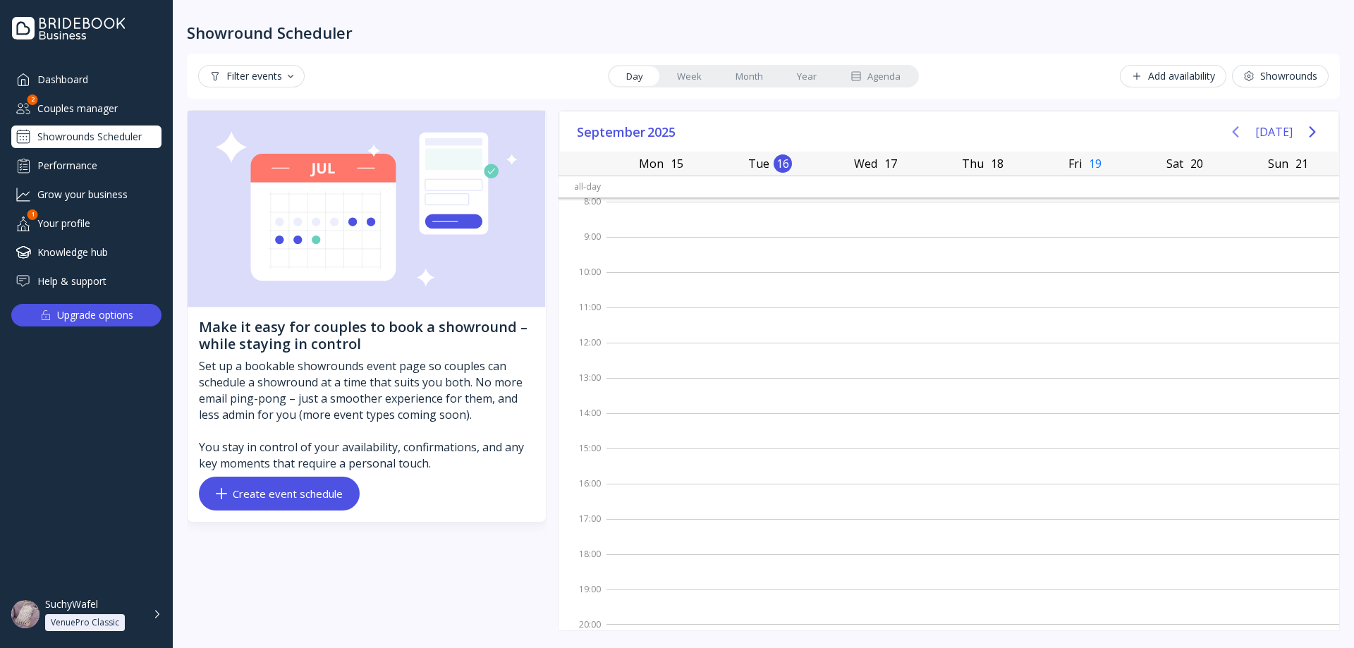
click at [1238, 135] on icon "Previous page" at bounding box center [1235, 131] width 17 height 17
click at [1268, 136] on button "[DATE]" at bounding box center [1273, 131] width 37 height 25
click at [1308, 134] on icon "Next page" at bounding box center [1312, 131] width 17 height 17
click at [1276, 134] on button "[DATE]" at bounding box center [1273, 131] width 37 height 25
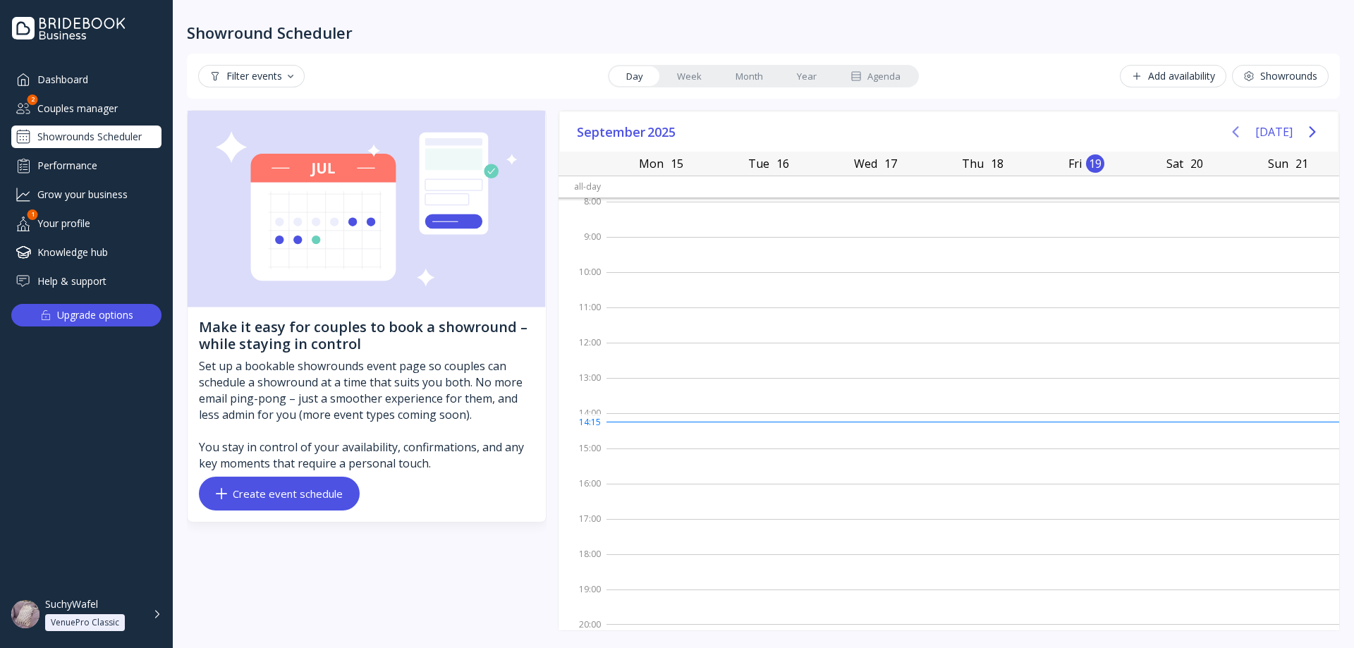
click at [1239, 135] on icon "Previous page" at bounding box center [1235, 131] width 6 height 11
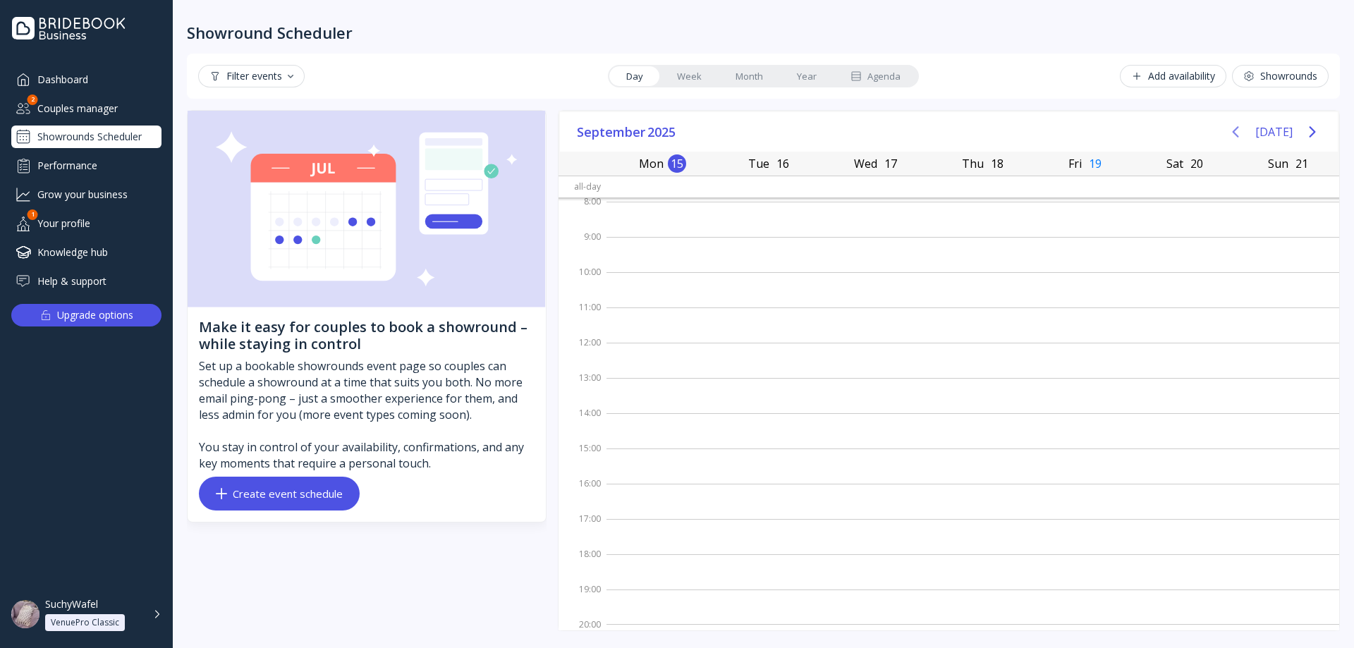
click at [1239, 135] on icon "Previous page" at bounding box center [1235, 131] width 6 height 11
click at [1272, 134] on button "[DATE]" at bounding box center [1273, 131] width 37 height 25
click at [1309, 133] on icon "Next page" at bounding box center [1312, 131] width 17 height 17
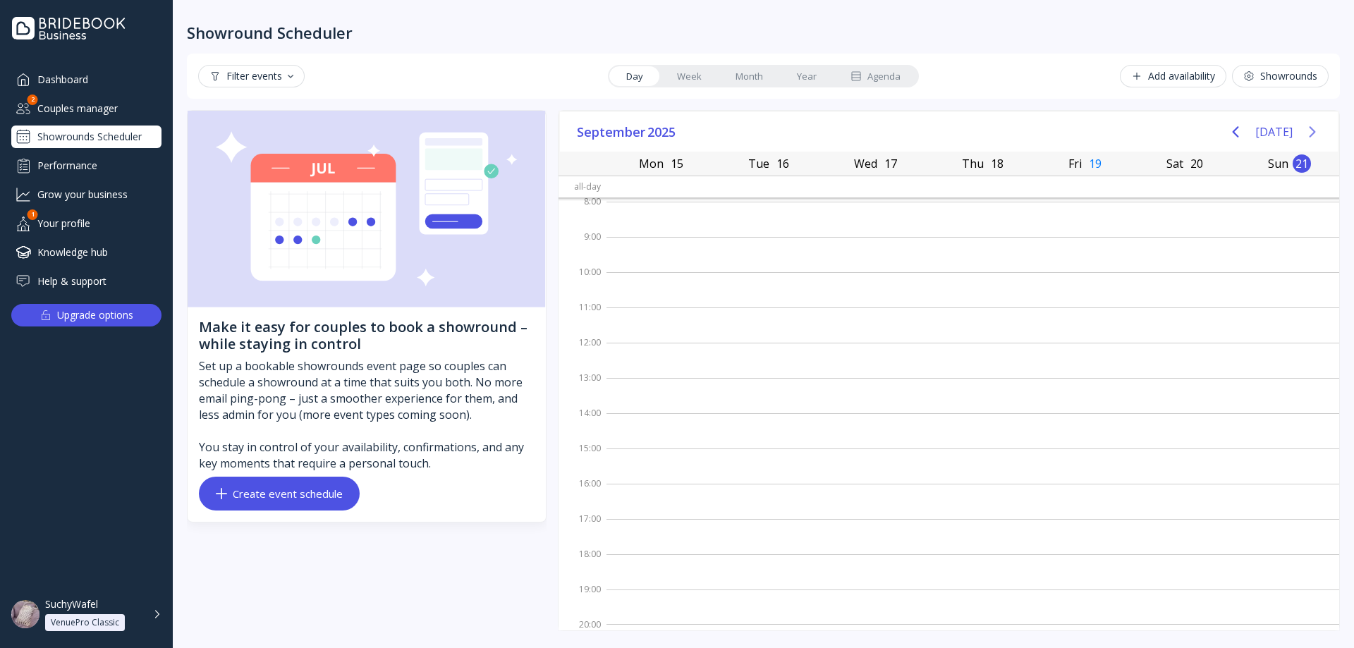
click at [1309, 133] on icon "Next page" at bounding box center [1312, 131] width 17 height 17
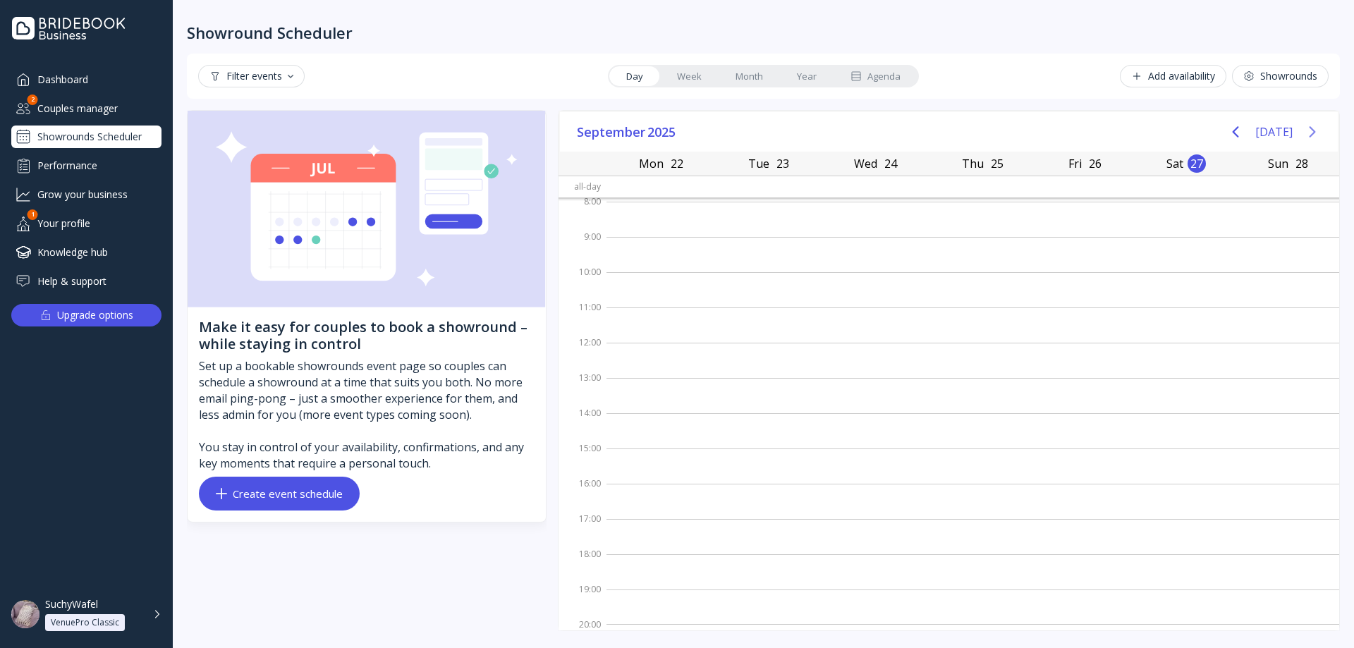
click at [1308, 133] on icon "Next page" at bounding box center [1312, 131] width 17 height 17
click at [1276, 133] on button "[DATE]" at bounding box center [1273, 131] width 37 height 25
click at [1244, 133] on icon "Previous page" at bounding box center [1235, 131] width 17 height 17
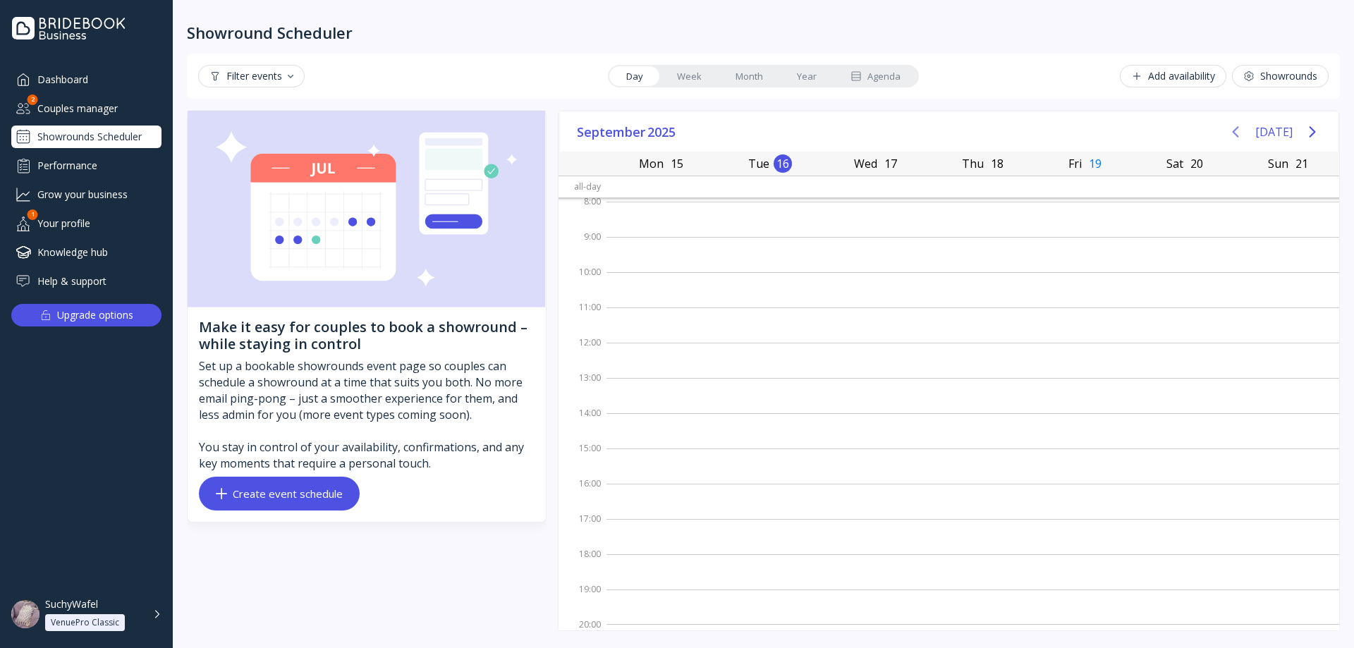
click at [1244, 133] on icon "Previous page" at bounding box center [1235, 131] width 17 height 17
click at [1270, 133] on button "[DATE]" at bounding box center [1273, 131] width 37 height 25
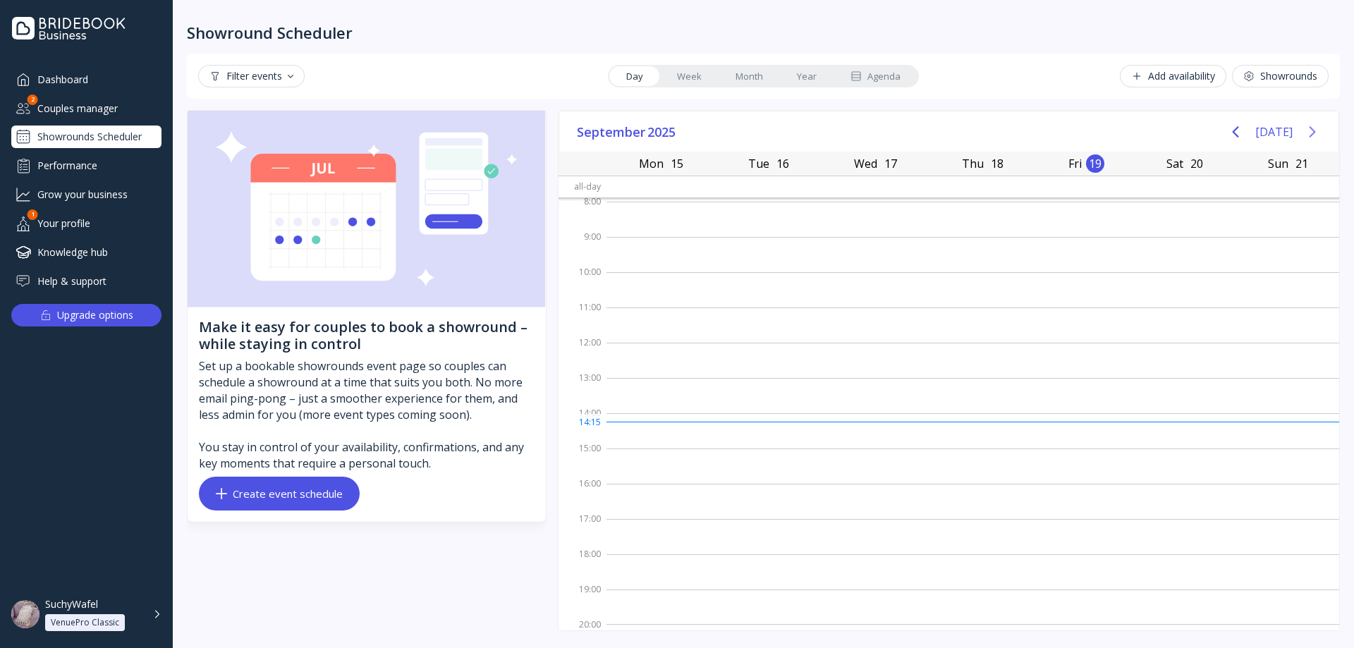
click at [1316, 130] on icon "Next page" at bounding box center [1312, 131] width 17 height 17
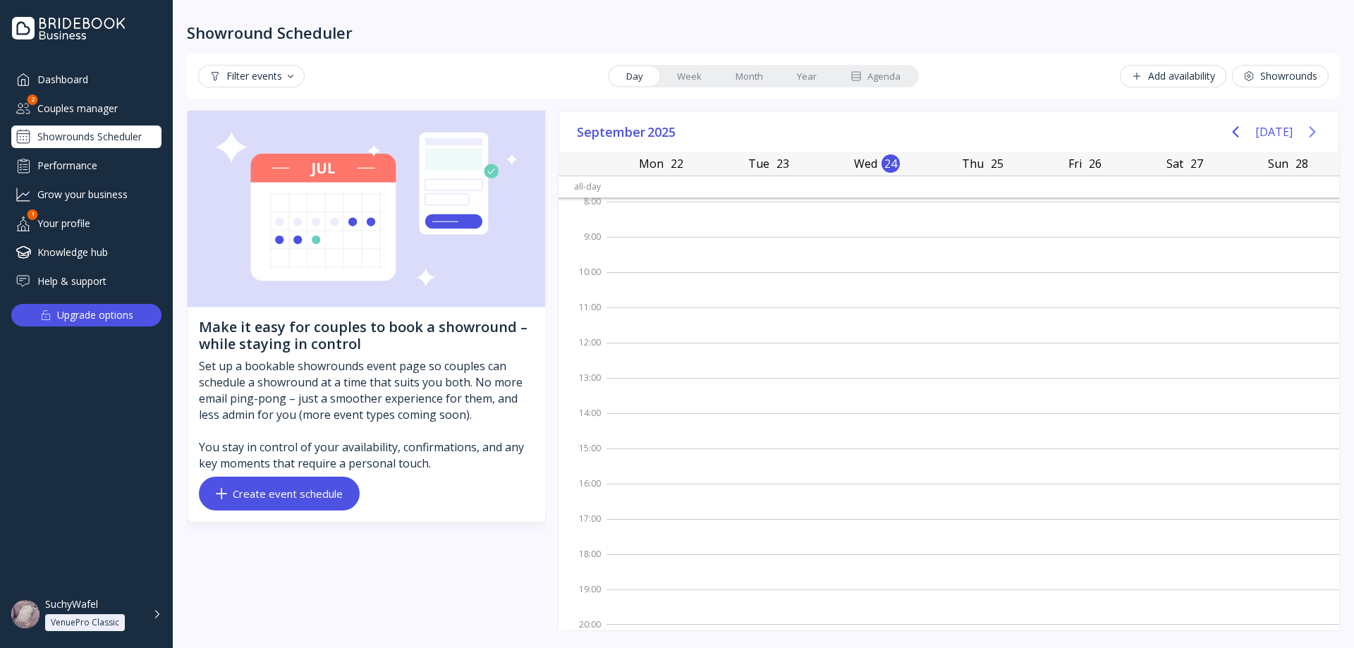
click at [1314, 130] on icon "Next page" at bounding box center [1312, 131] width 17 height 17
click at [1313, 130] on icon "Next page" at bounding box center [1312, 131] width 6 height 11
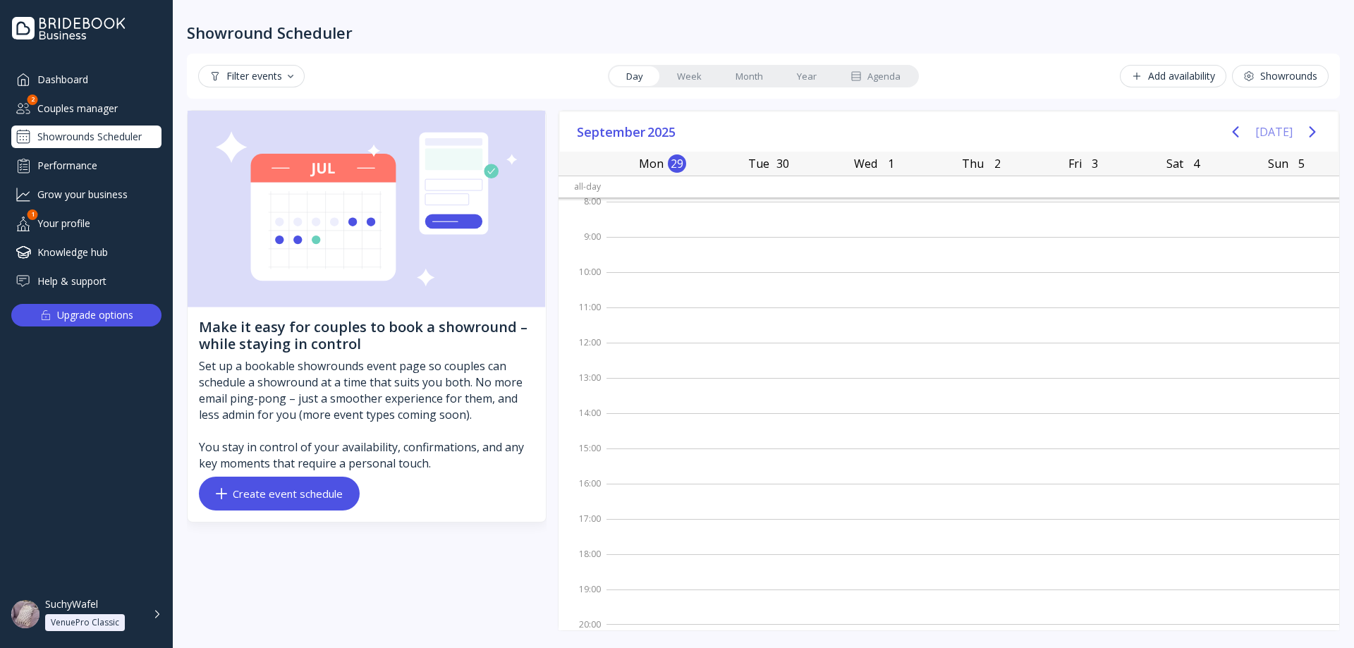
click at [1272, 133] on button "[DATE]" at bounding box center [1273, 131] width 37 height 25
click at [1232, 135] on icon "Previous page" at bounding box center [1235, 131] width 17 height 17
click at [1240, 135] on icon "Previous page" at bounding box center [1235, 131] width 17 height 17
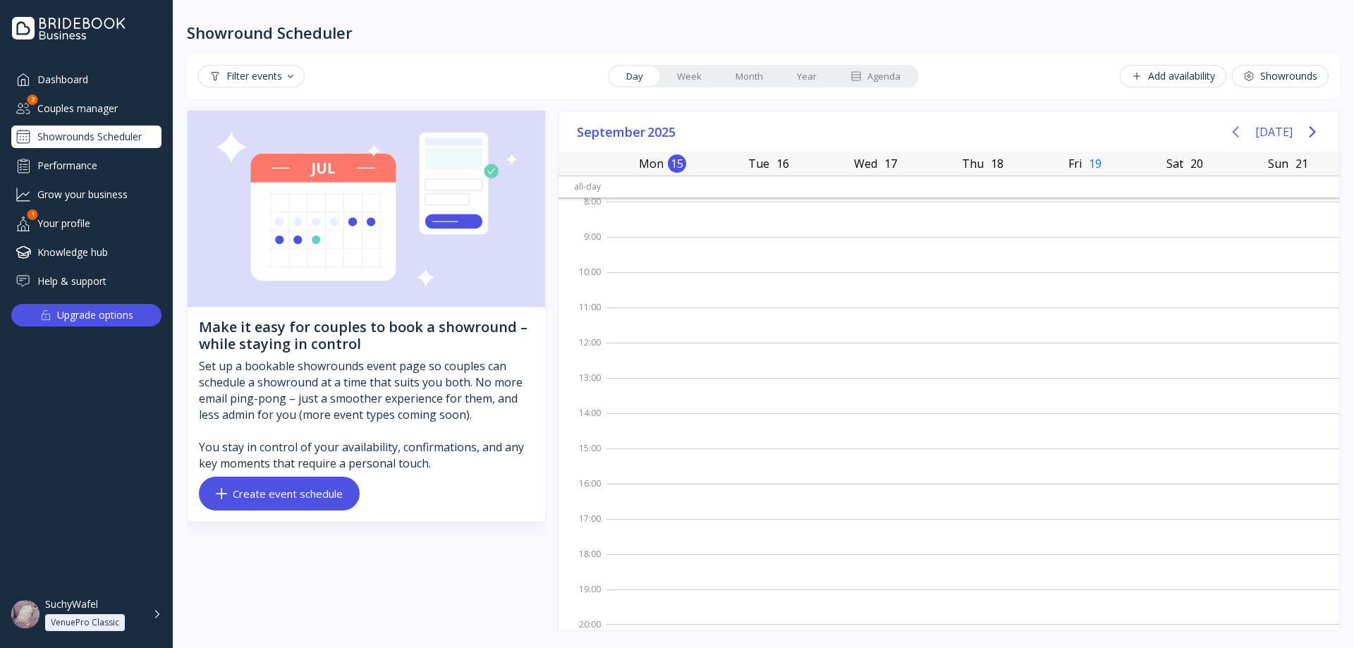
click at [1240, 135] on icon "Previous page" at bounding box center [1235, 131] width 17 height 17
click at [1239, 135] on icon "Previous page" at bounding box center [1235, 131] width 17 height 17
click at [1238, 135] on icon "Previous page" at bounding box center [1235, 131] width 17 height 17
click at [1268, 133] on button "[DATE]" at bounding box center [1273, 131] width 37 height 25
click at [1321, 130] on button "Next page" at bounding box center [1312, 132] width 28 height 28
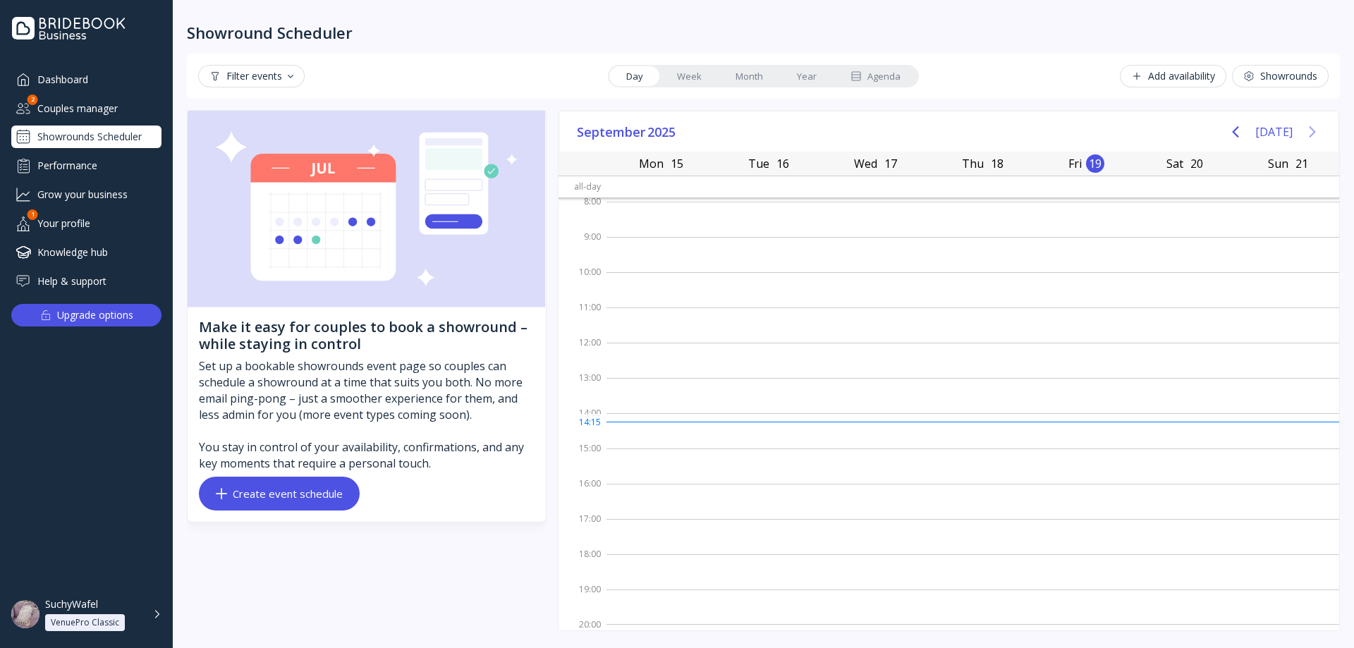
click at [1319, 130] on icon "Next page" at bounding box center [1312, 131] width 17 height 17
click at [1287, 130] on button "[DATE]" at bounding box center [1273, 131] width 37 height 25
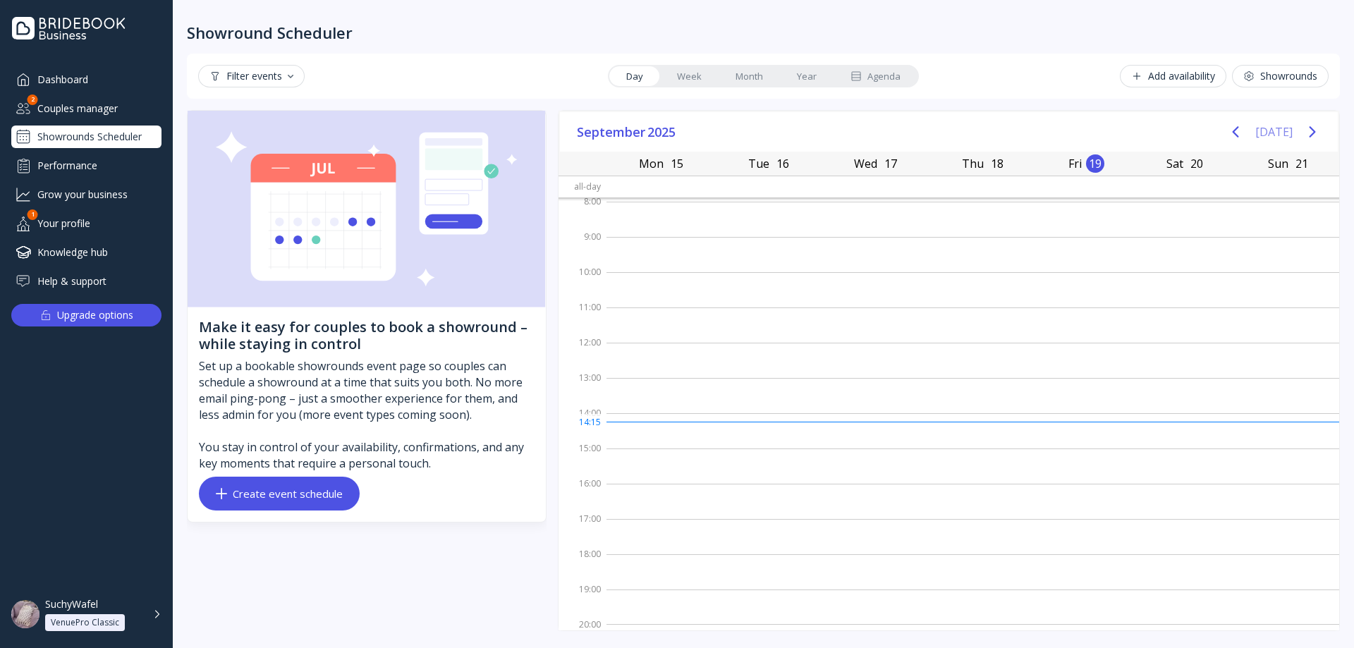
click at [1233, 138] on icon "Previous page" at bounding box center [1235, 131] width 17 height 17
click at [1237, 139] on icon "Previous page" at bounding box center [1235, 131] width 17 height 17
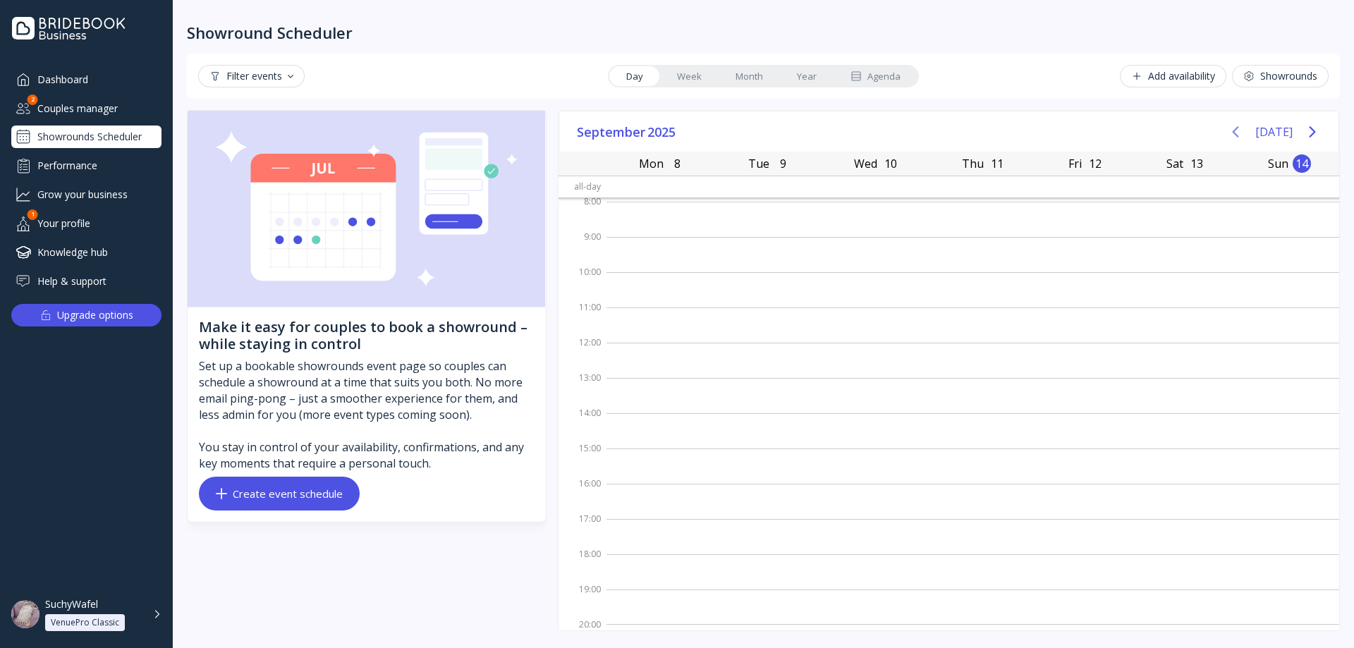
click at [1238, 135] on icon "Previous page" at bounding box center [1235, 131] width 17 height 17
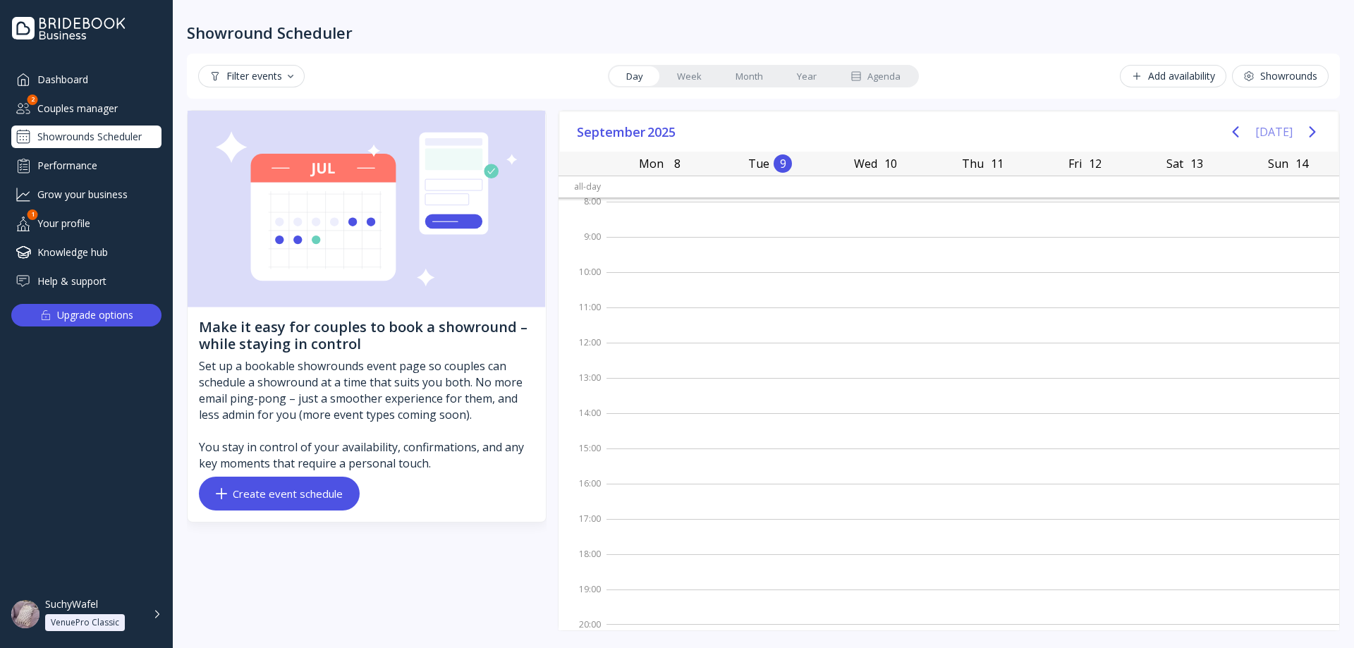
click at [1266, 132] on button "[DATE]" at bounding box center [1273, 131] width 37 height 25
click at [1239, 130] on icon "Previous page" at bounding box center [1235, 131] width 6 height 11
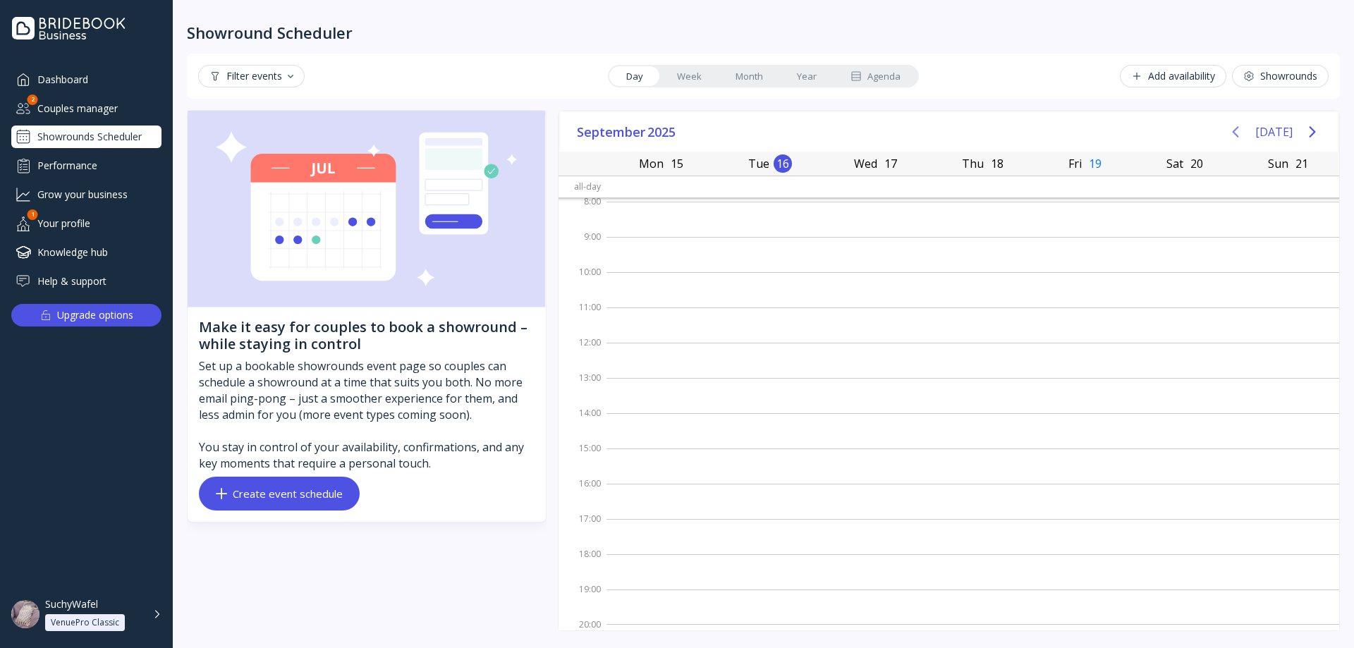
click at [1239, 130] on icon "Previous page" at bounding box center [1235, 131] width 6 height 11
click at [1271, 130] on button "[DATE]" at bounding box center [1273, 131] width 37 height 25
click at [1264, 129] on button "[DATE]" at bounding box center [1273, 131] width 37 height 25
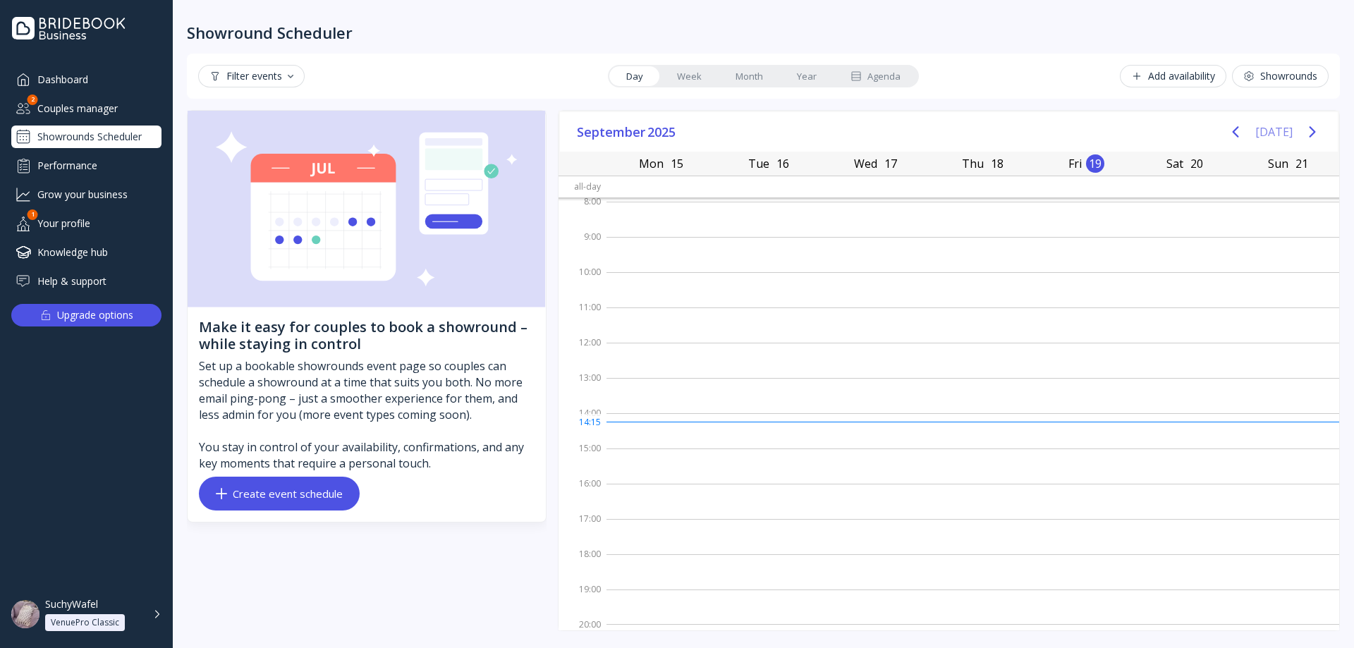
click at [1264, 129] on button "[DATE]" at bounding box center [1273, 131] width 37 height 25
click at [773, 76] on link "Month" at bounding box center [748, 76] width 61 height 20
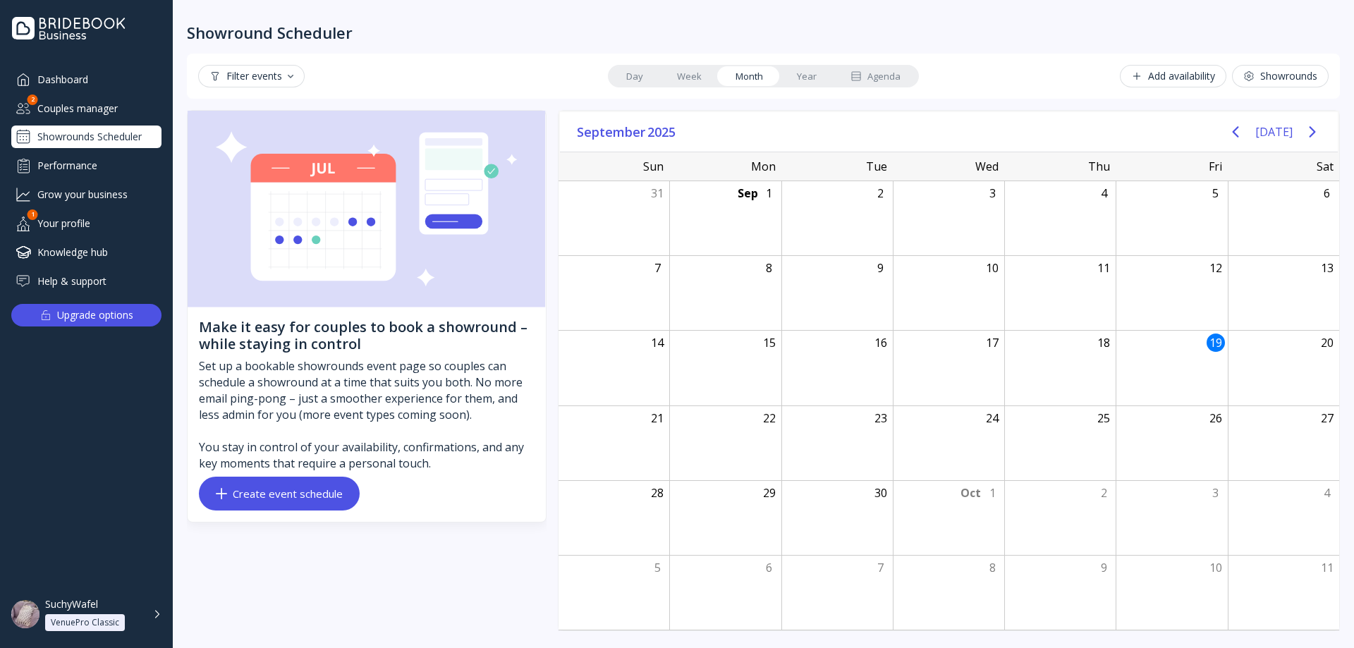
click at [705, 72] on link "Week" at bounding box center [689, 76] width 59 height 20
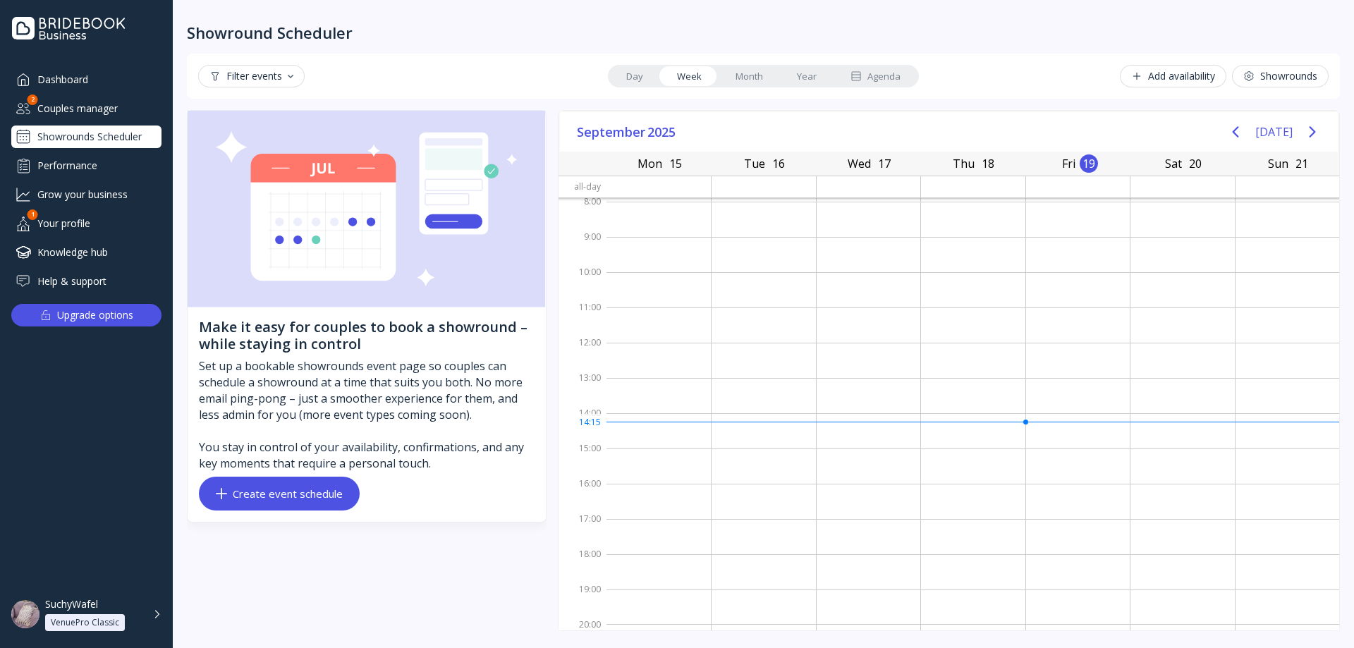
click at [640, 78] on link "Day" at bounding box center [634, 76] width 51 height 20
click at [687, 78] on link "Week" at bounding box center [689, 76] width 59 height 20
click at [641, 77] on link "Day" at bounding box center [634, 76] width 51 height 20
click at [680, 79] on link "Week" at bounding box center [689, 76] width 59 height 20
click at [632, 75] on link "Day" at bounding box center [634, 76] width 51 height 20
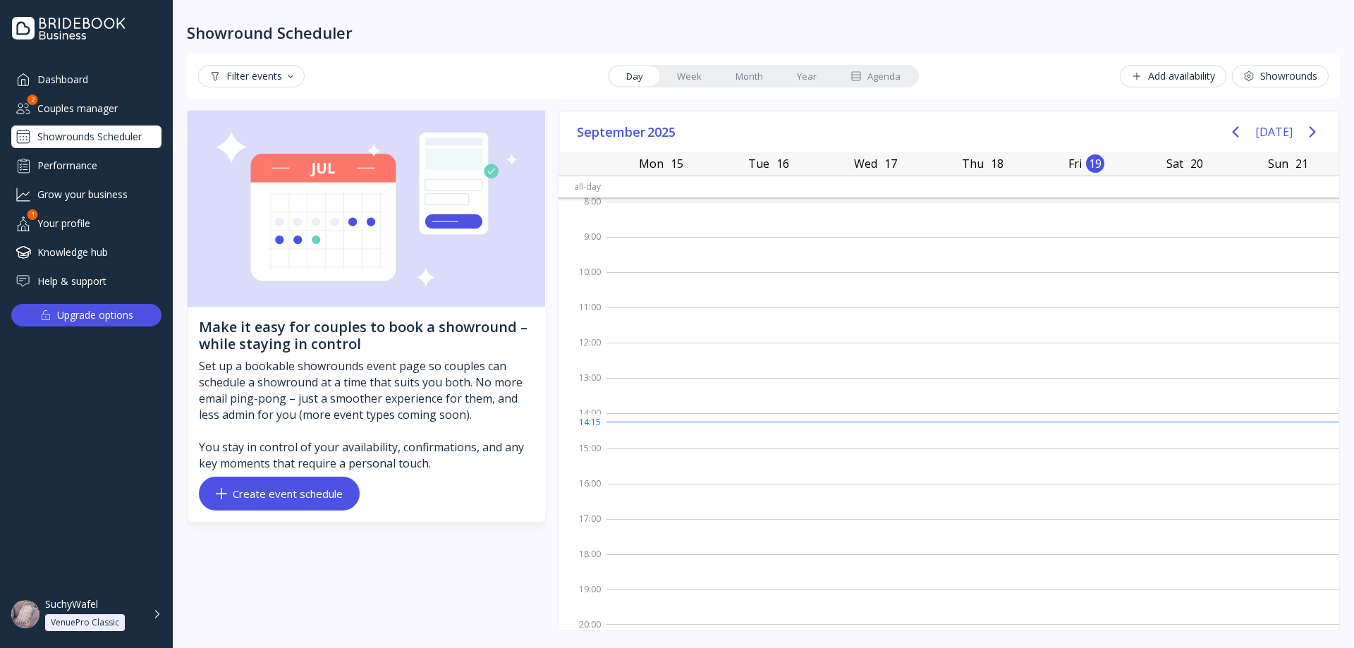
click at [683, 78] on link "Week" at bounding box center [689, 76] width 59 height 20
click at [640, 77] on link "Day" at bounding box center [634, 76] width 51 height 20
click at [676, 79] on link "Week" at bounding box center [689, 76] width 59 height 20
drag, startPoint x: 637, startPoint y: 78, endPoint x: 647, endPoint y: 78, distance: 9.2
click at [638, 78] on link "Day" at bounding box center [634, 76] width 51 height 20
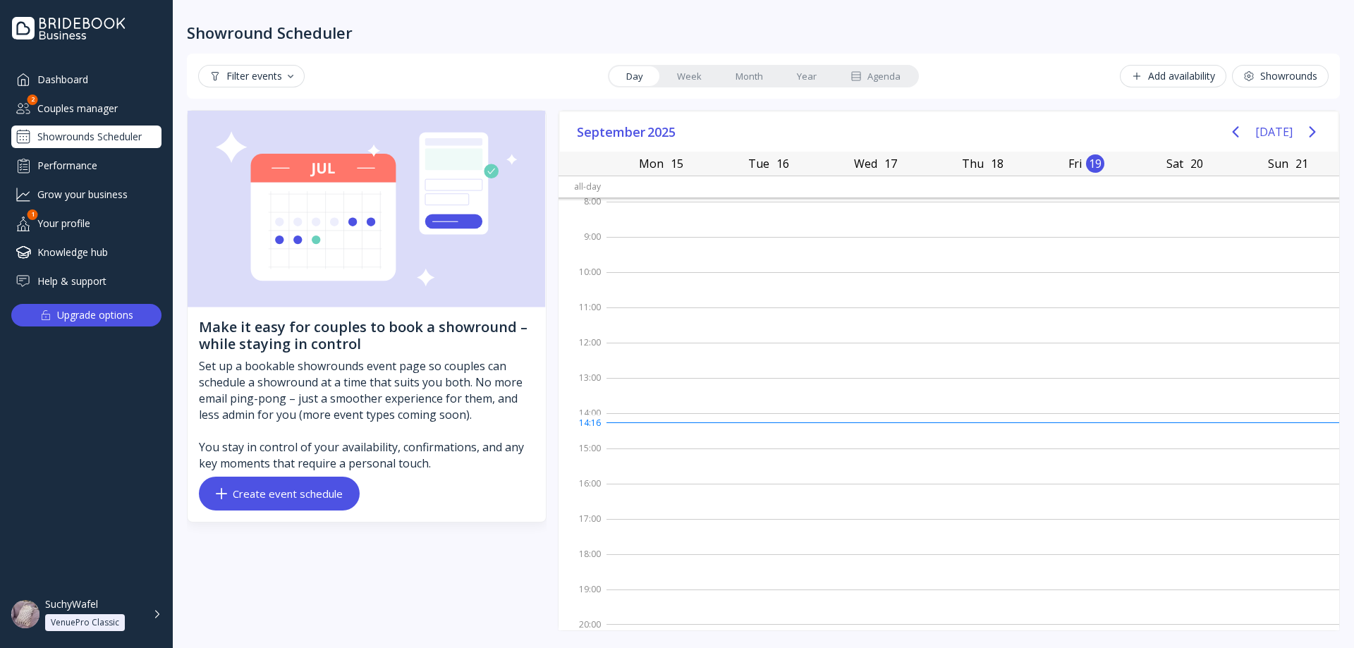
click at [689, 78] on link "Week" at bounding box center [689, 76] width 59 height 20
click at [642, 77] on link "Day" at bounding box center [634, 76] width 51 height 20
click at [690, 79] on link "Week" at bounding box center [689, 76] width 59 height 20
click at [632, 78] on link "Day" at bounding box center [634, 76] width 51 height 20
click at [707, 79] on link "Week" at bounding box center [689, 76] width 59 height 20
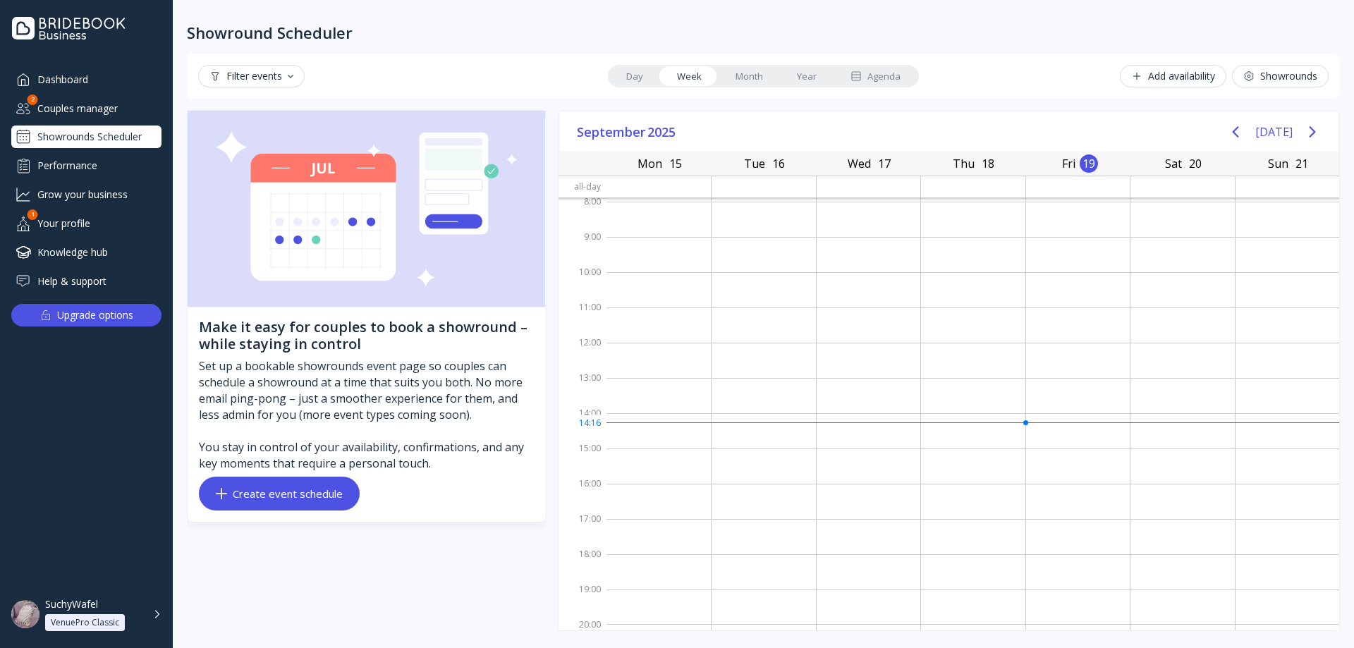
click at [764, 75] on link "Month" at bounding box center [748, 76] width 61 height 20
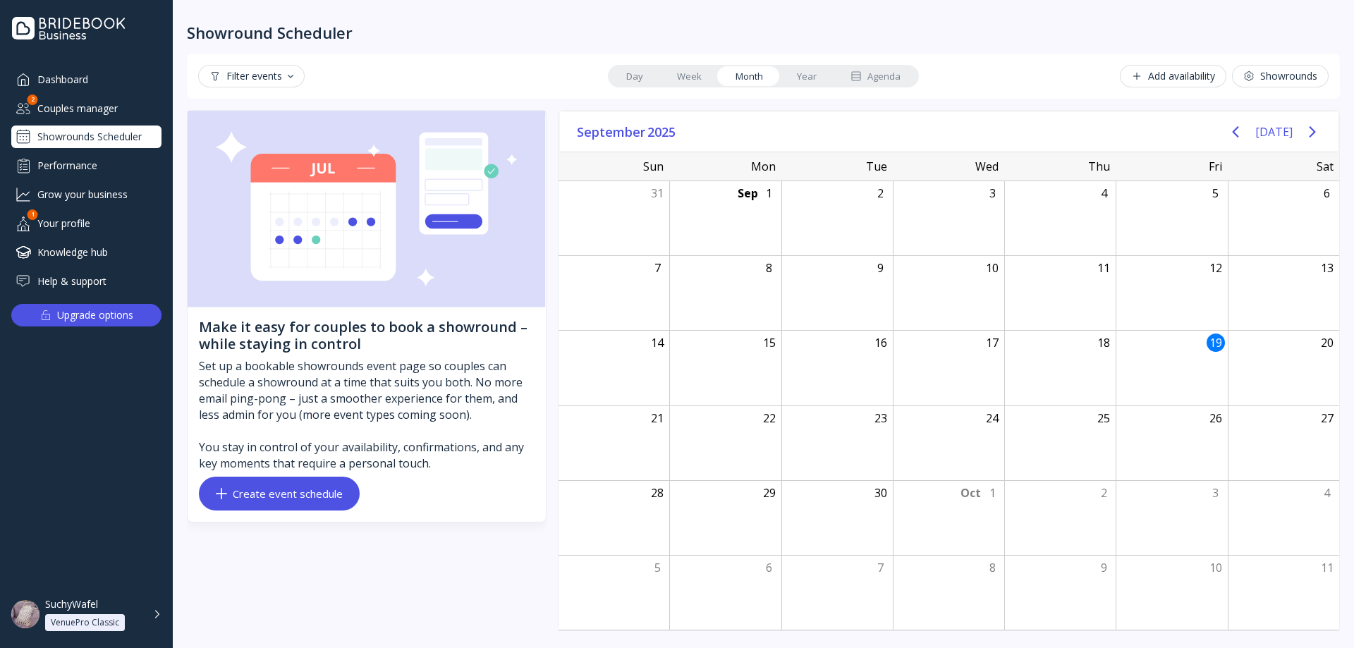
click at [805, 75] on link "Year" at bounding box center [807, 76] width 54 height 20
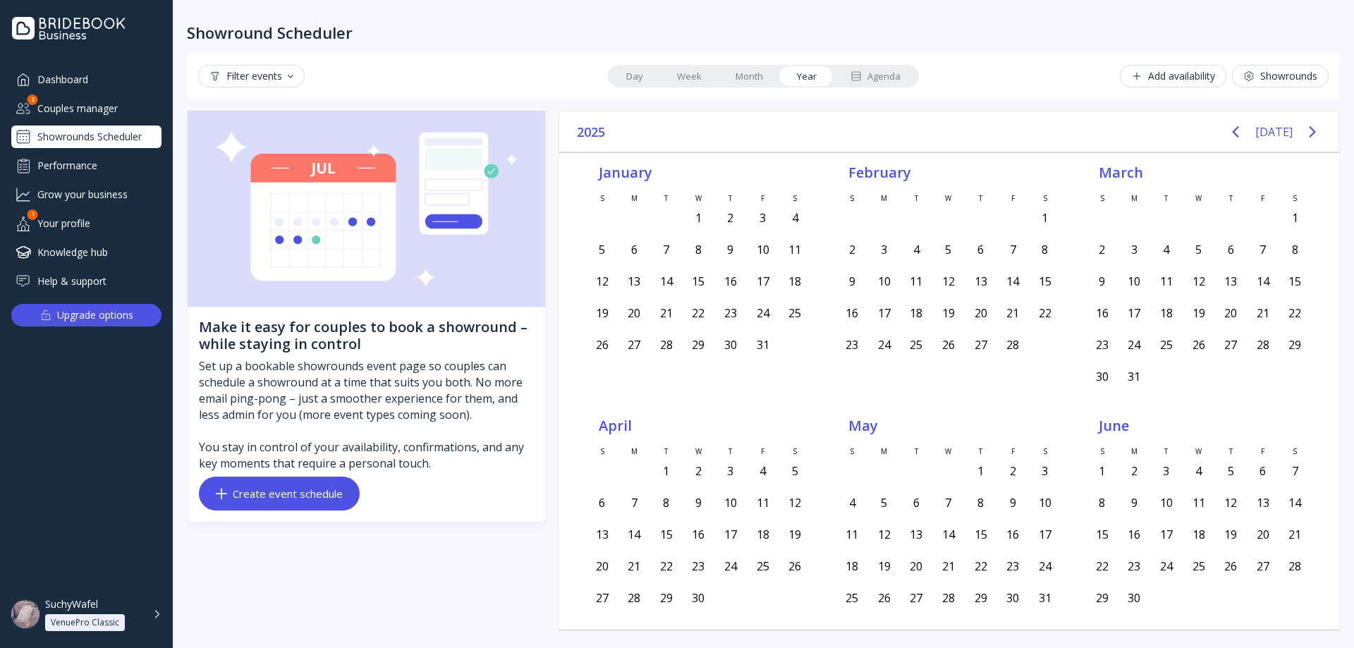
click at [745, 76] on link "Month" at bounding box center [748, 76] width 61 height 20
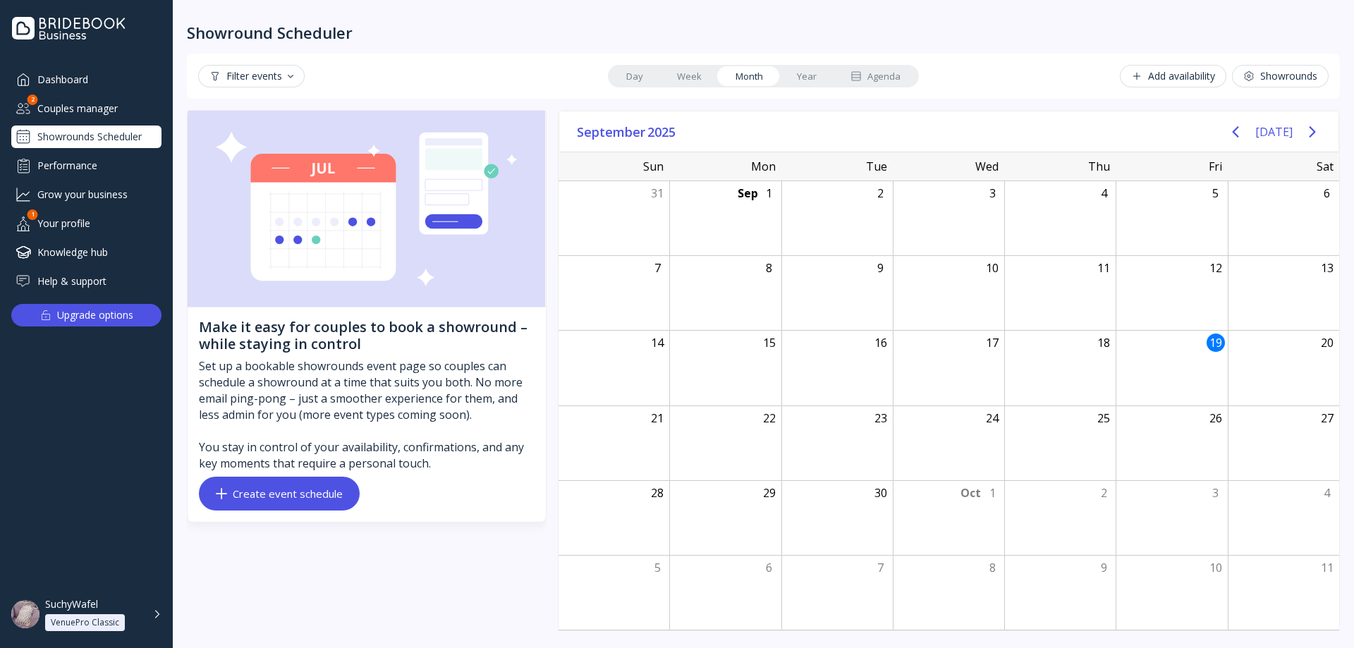
click at [692, 81] on link "Week" at bounding box center [689, 76] width 59 height 20
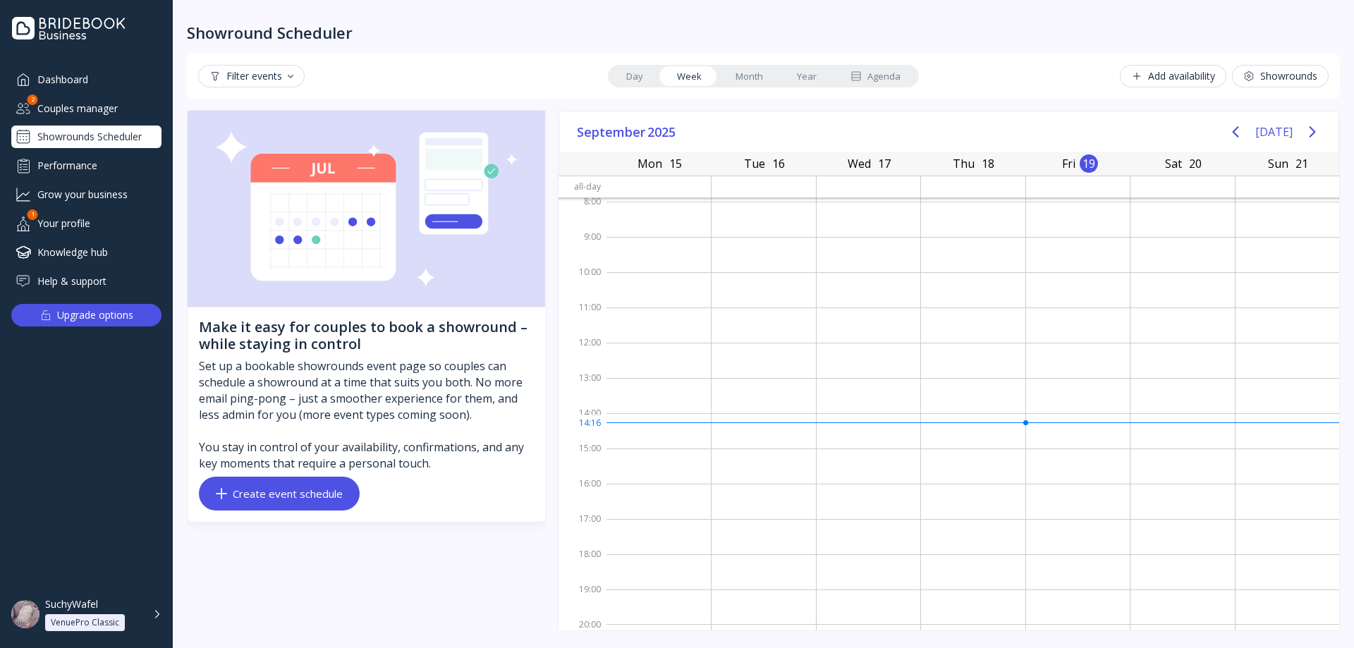
click at [620, 77] on link "Day" at bounding box center [634, 76] width 51 height 20
click at [695, 78] on link "Week" at bounding box center [689, 76] width 59 height 20
click at [630, 76] on link "Day" at bounding box center [634, 76] width 51 height 20
click at [682, 77] on link "Week" at bounding box center [689, 76] width 59 height 20
click at [759, 68] on link "Month" at bounding box center [748, 76] width 61 height 20
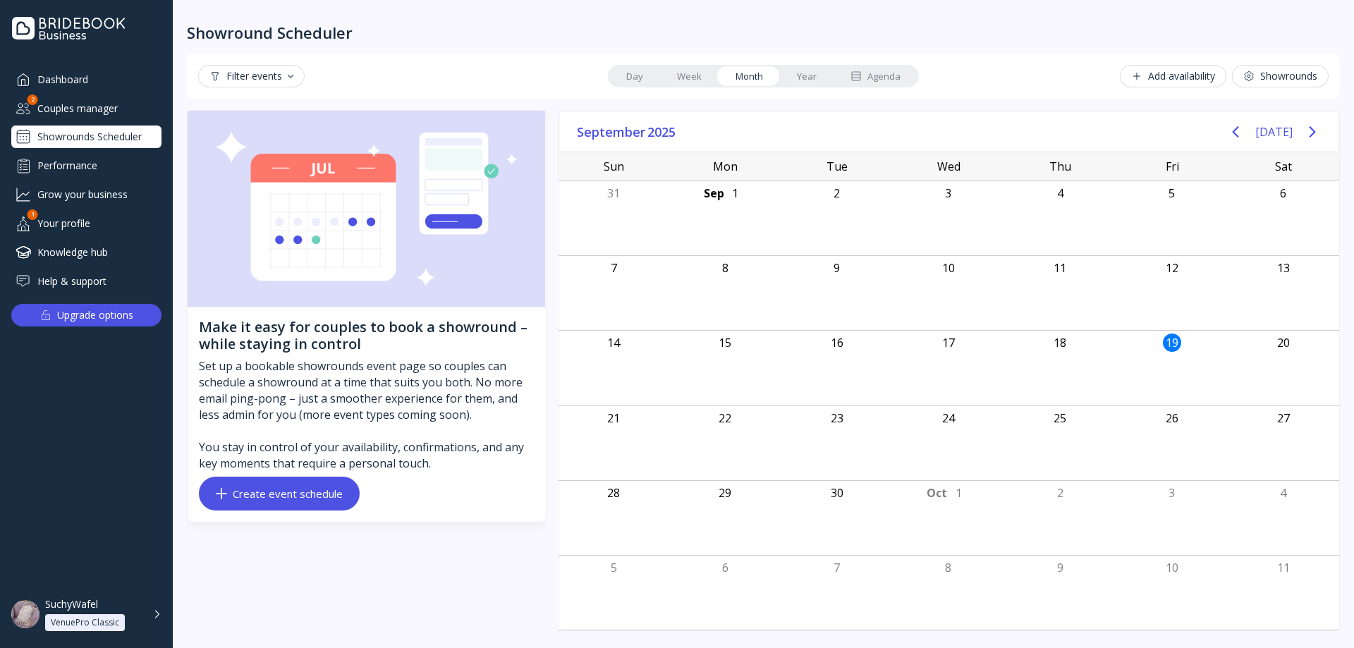
click at [827, 71] on link "Year" at bounding box center [807, 76] width 54 height 20
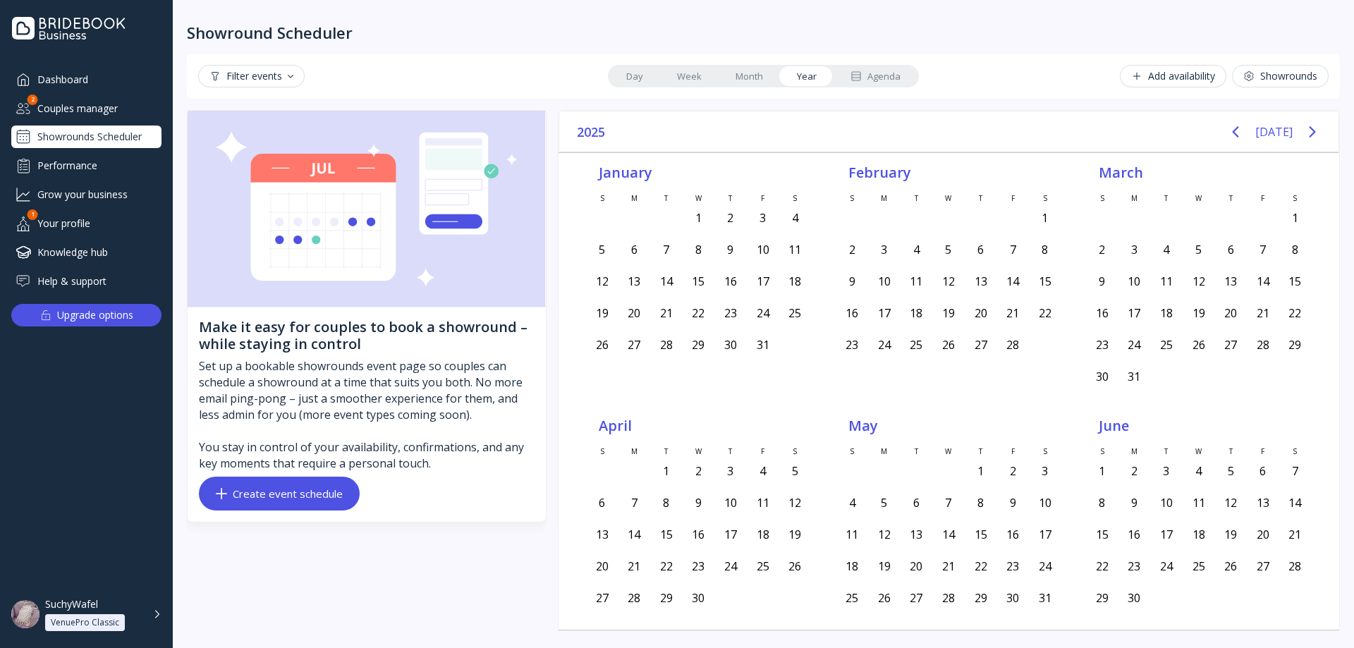
click at [875, 70] on div "Agenda" at bounding box center [875, 76] width 50 height 13
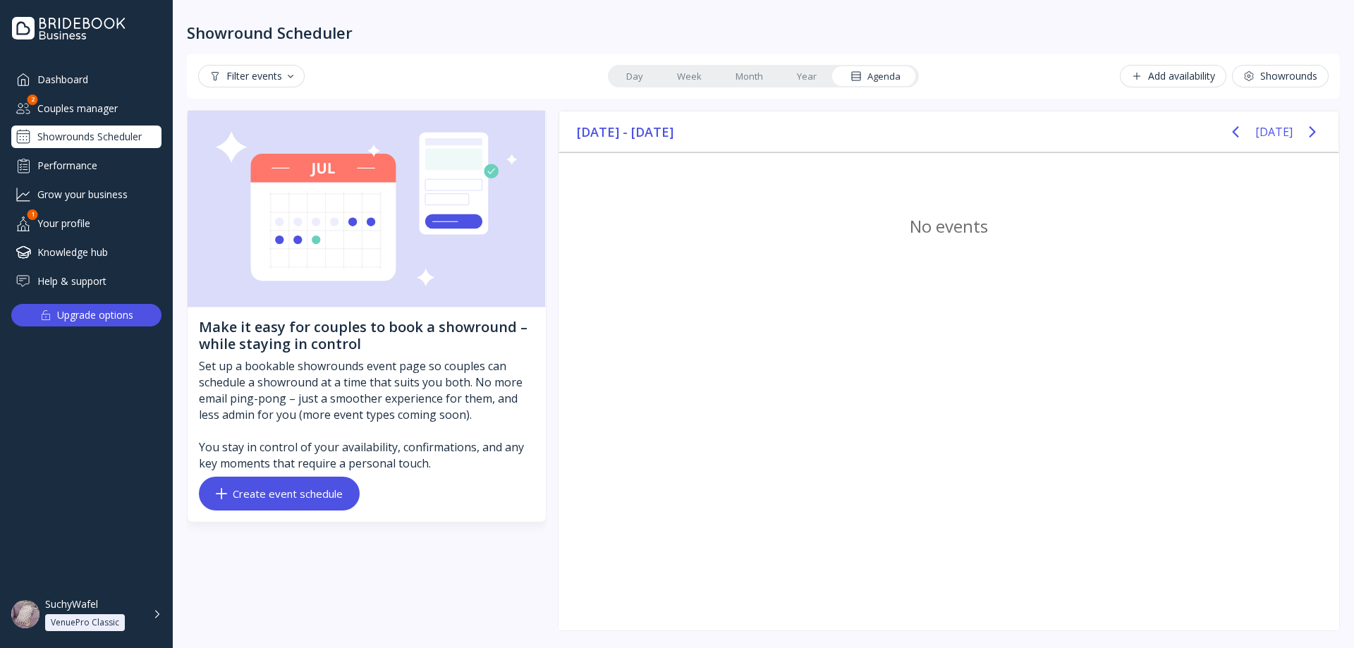
click at [825, 77] on link "Year" at bounding box center [807, 76] width 54 height 20
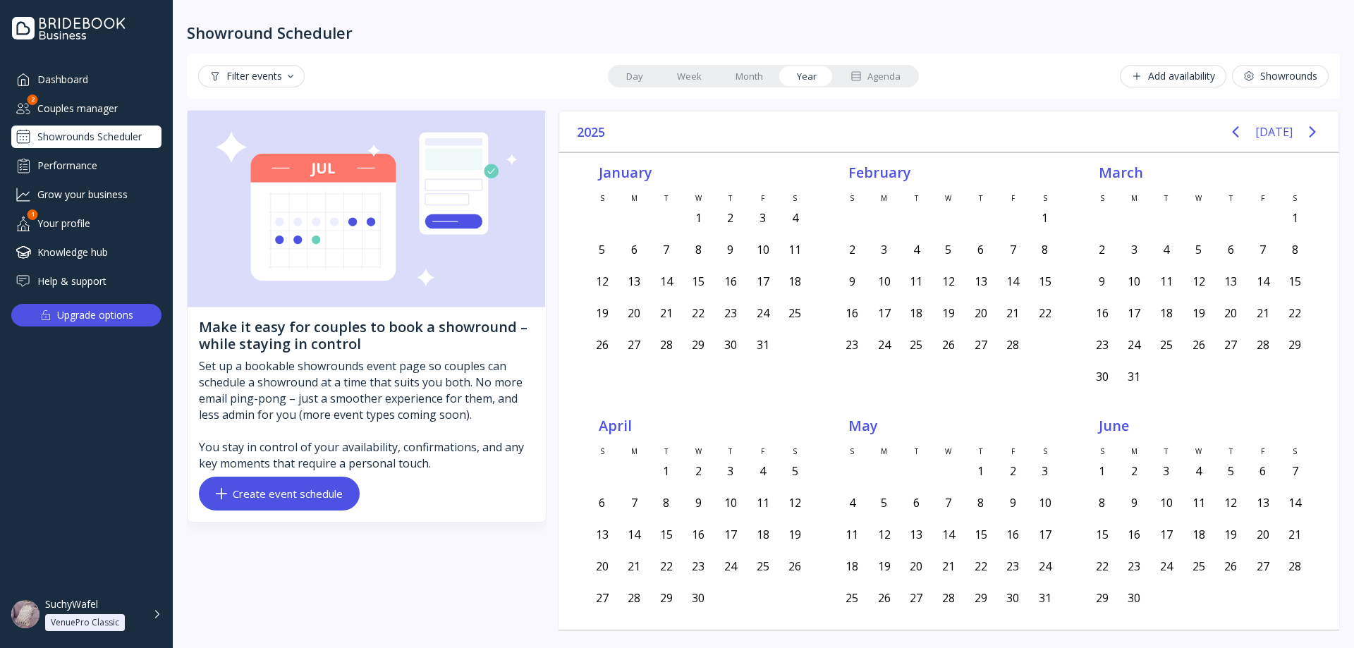
click at [761, 73] on link "Month" at bounding box center [748, 76] width 61 height 20
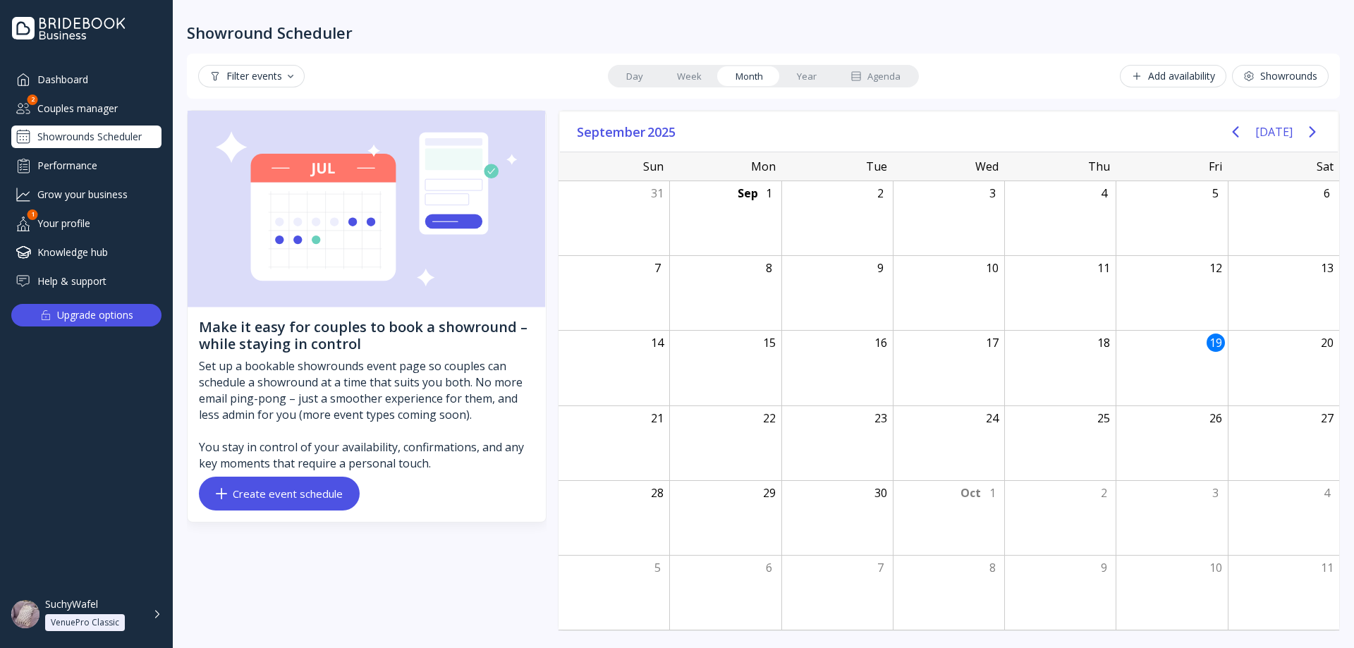
click at [722, 73] on link "Month" at bounding box center [748, 76] width 61 height 20
click at [690, 73] on link "Week" at bounding box center [689, 76] width 59 height 20
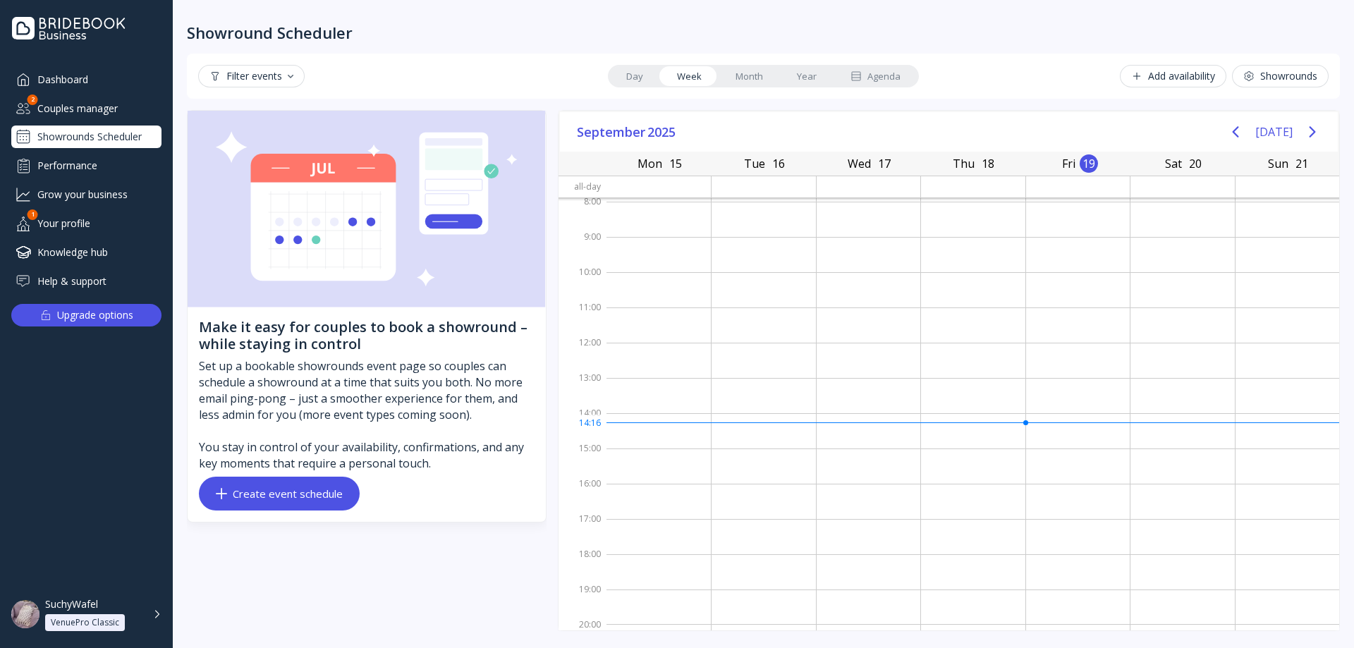
click at [640, 71] on link "Day" at bounding box center [634, 76] width 51 height 20
click at [695, 80] on link "Week" at bounding box center [689, 76] width 59 height 20
click at [752, 85] on link "Month" at bounding box center [748, 76] width 61 height 20
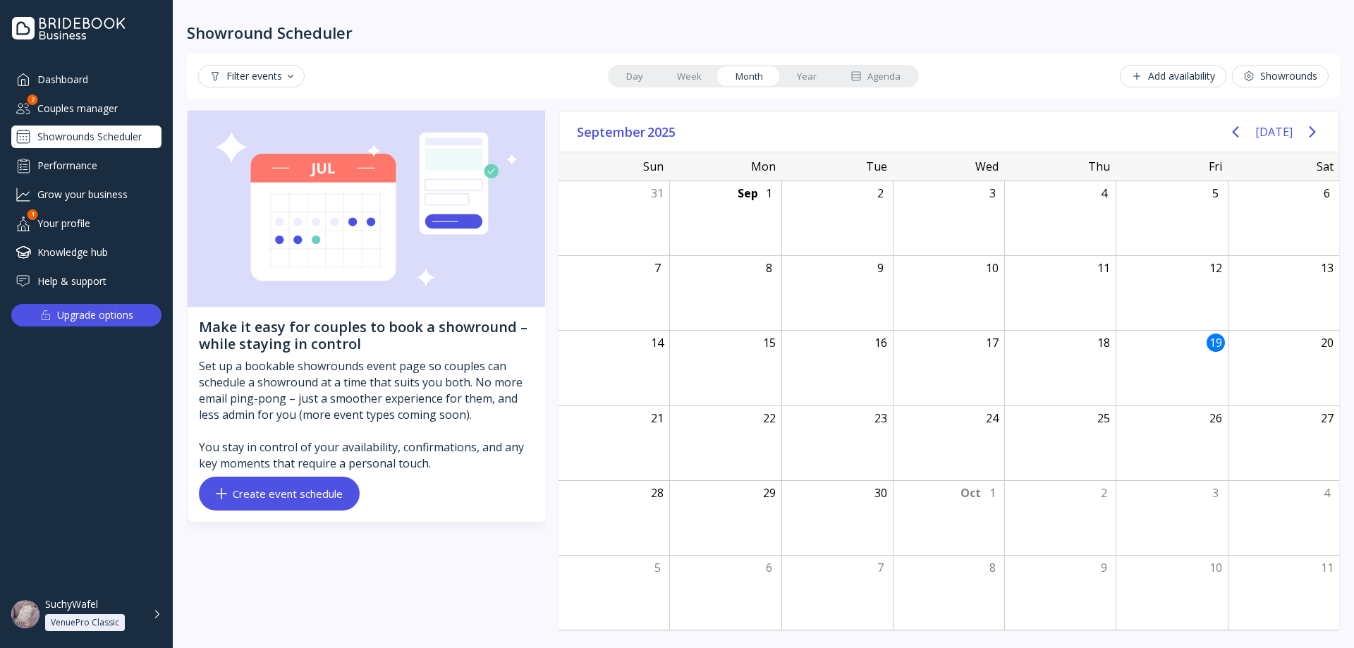
click at [790, 80] on link "Year" at bounding box center [807, 76] width 54 height 20
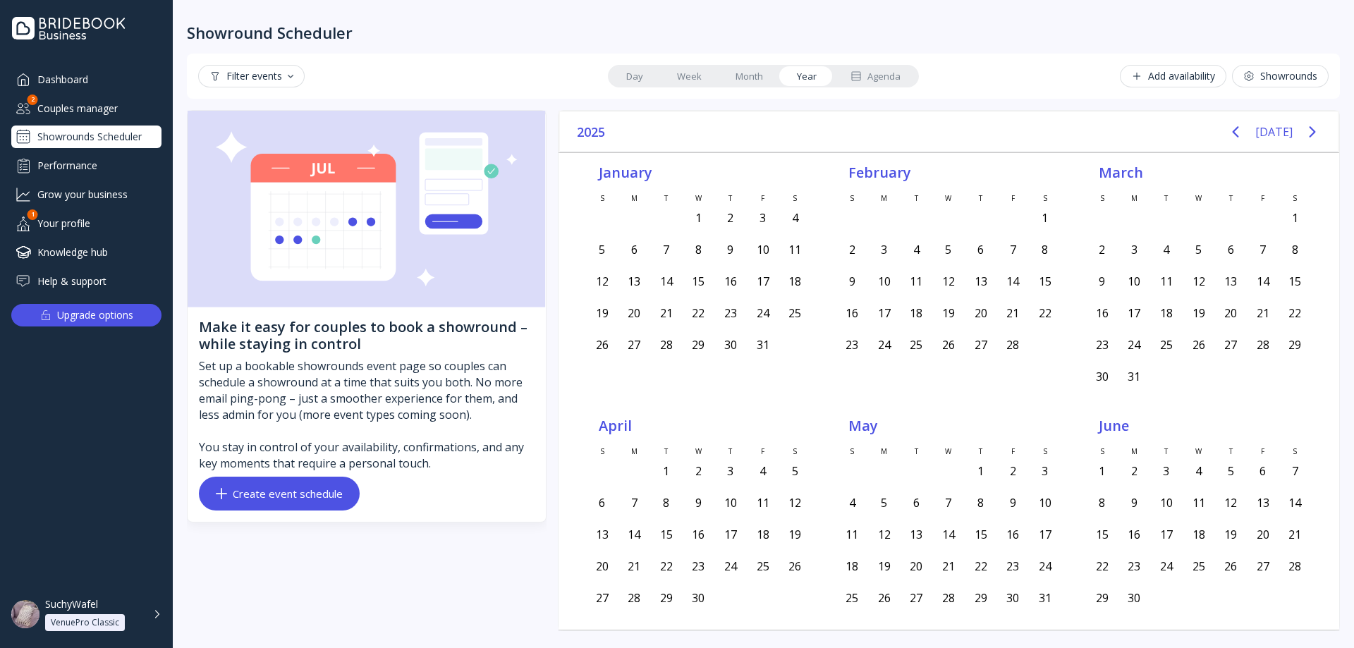
click at [747, 77] on link "Month" at bounding box center [748, 76] width 61 height 20
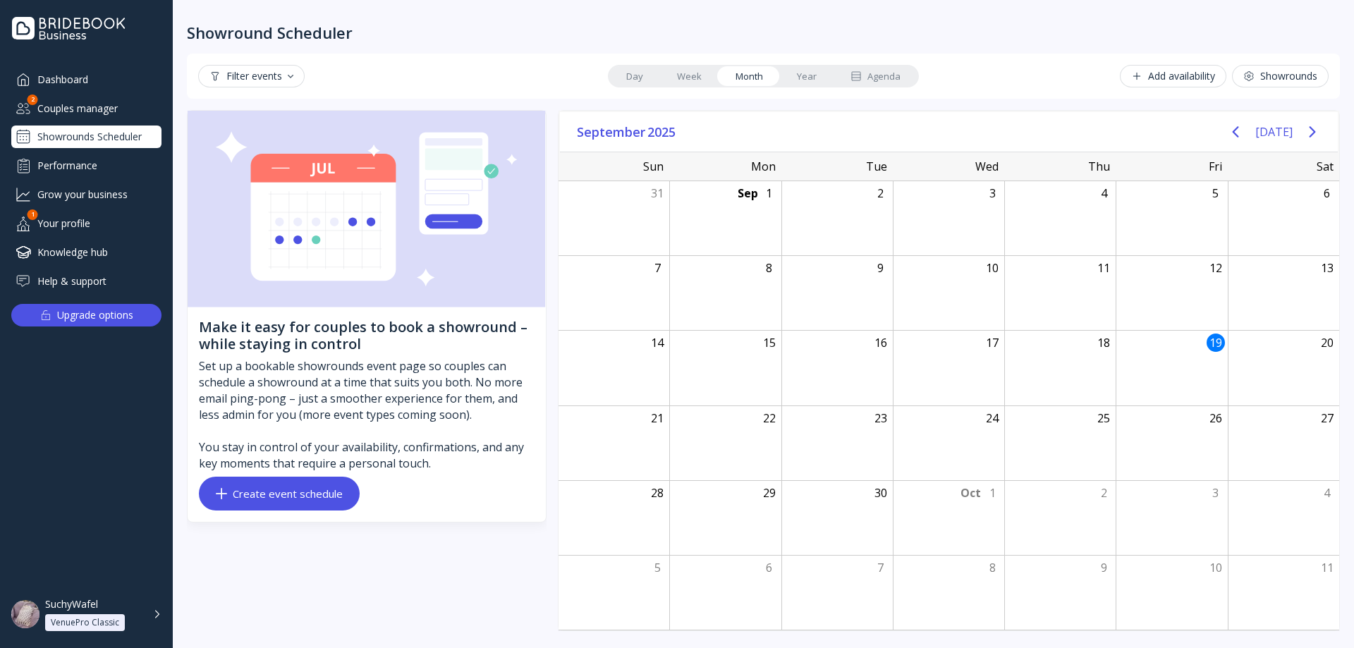
click at [677, 68] on link "Week" at bounding box center [689, 76] width 59 height 20
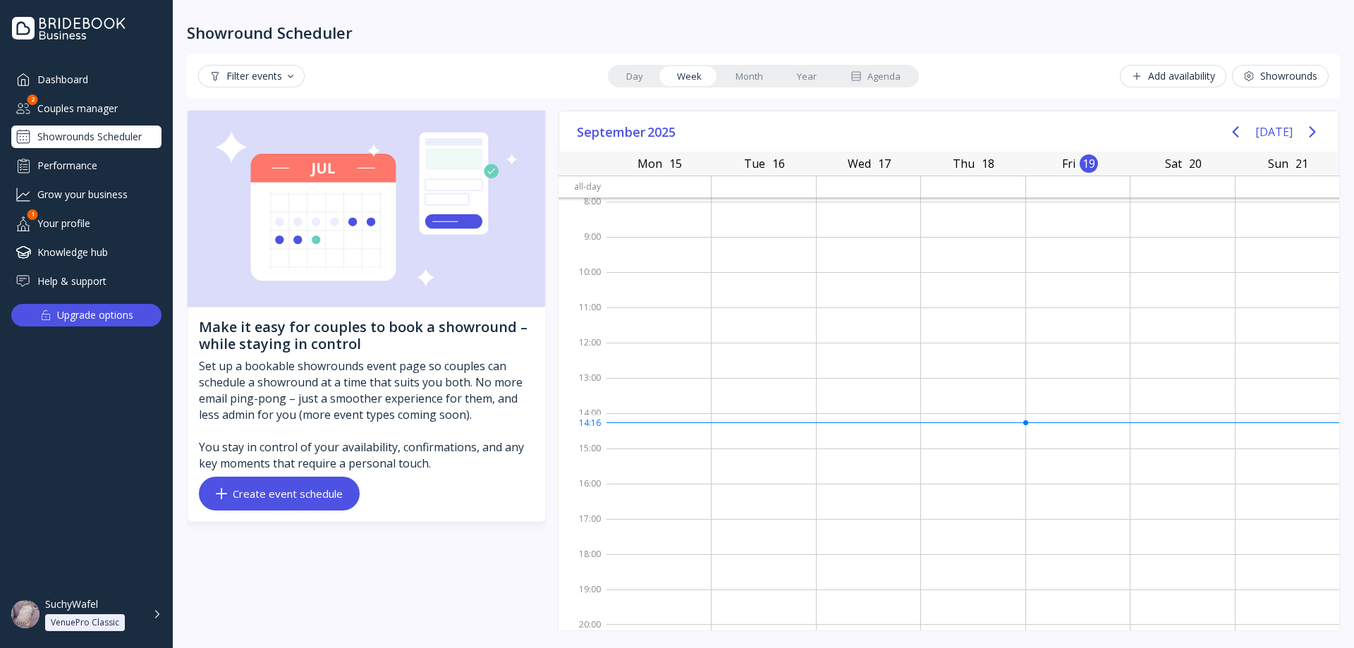
click at [656, 69] on link "Day" at bounding box center [634, 76] width 51 height 20
click at [678, 73] on link "Week" at bounding box center [689, 76] width 59 height 20
click at [637, 71] on link "Day" at bounding box center [634, 76] width 51 height 20
click at [671, 73] on link "Week" at bounding box center [689, 76] width 59 height 20
click at [1299, 138] on div "[DATE]" at bounding box center [1273, 132] width 105 height 28
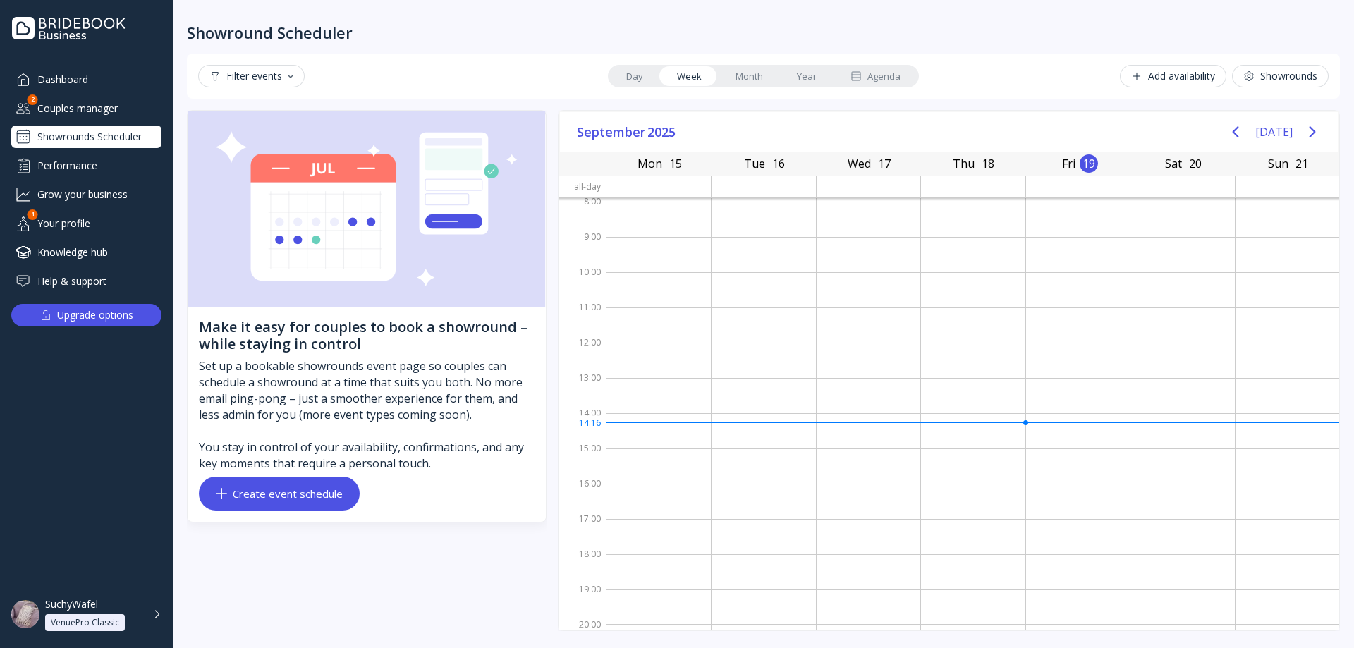
click at [1307, 137] on icon "Next page" at bounding box center [1312, 131] width 17 height 17
click at [1271, 133] on button "[DATE]" at bounding box center [1273, 131] width 37 height 25
click at [1239, 131] on icon "Previous page" at bounding box center [1235, 131] width 6 height 11
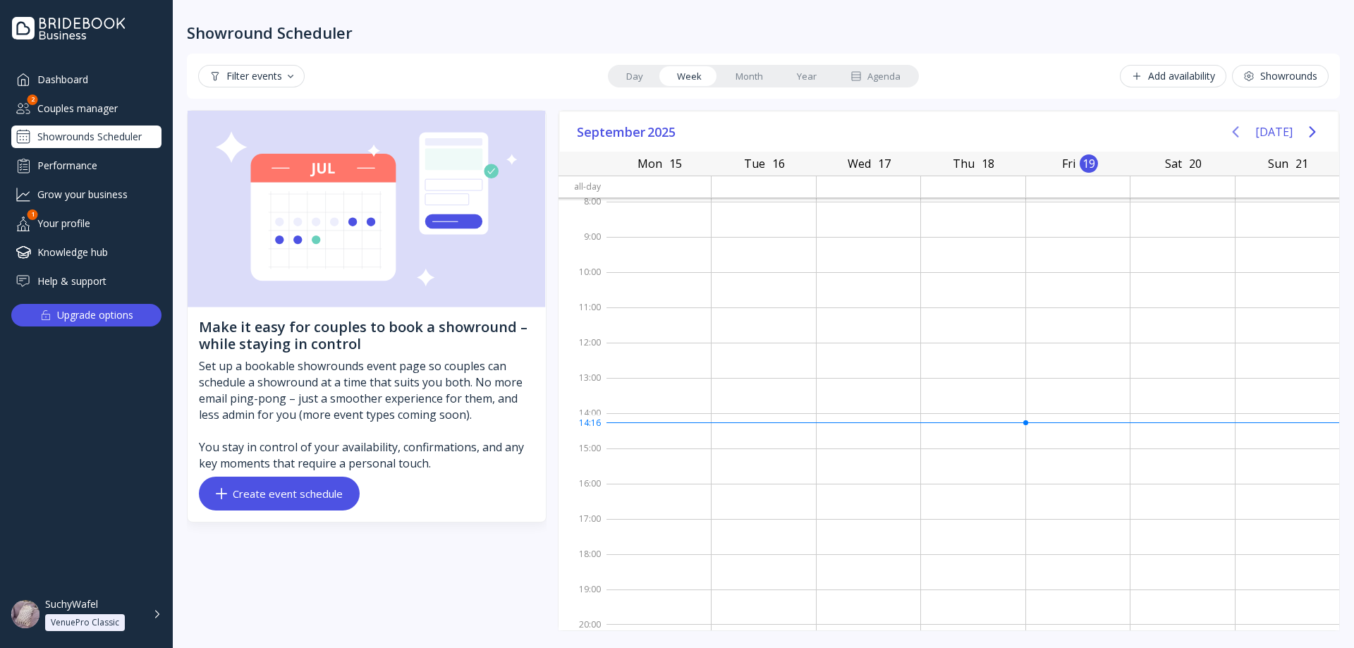
click at [1239, 131] on icon "Previous page" at bounding box center [1235, 131] width 6 height 11
click at [1265, 131] on button "[DATE]" at bounding box center [1273, 131] width 37 height 25
click at [1307, 132] on icon "Next page" at bounding box center [1312, 131] width 17 height 17
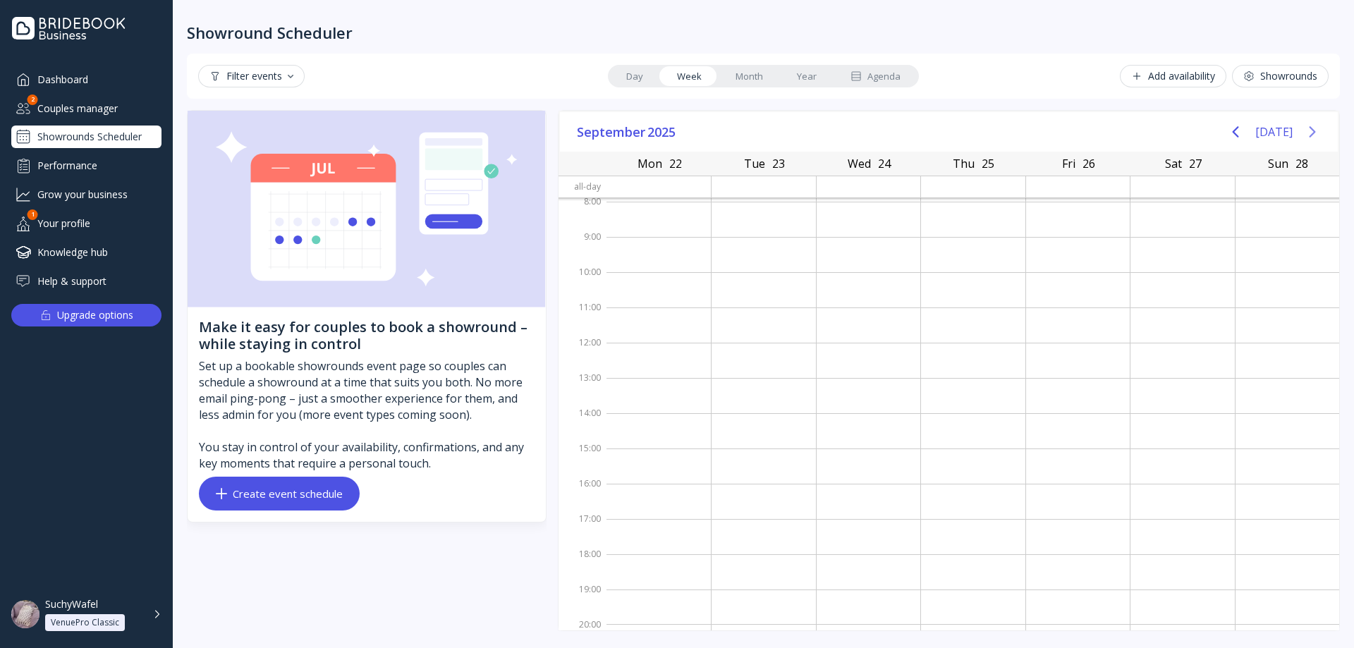
click at [1307, 132] on icon "Next page" at bounding box center [1312, 131] width 17 height 17
click at [1275, 131] on button "[DATE]" at bounding box center [1273, 131] width 37 height 25
click at [1235, 129] on icon "Previous page" at bounding box center [1235, 131] width 17 height 17
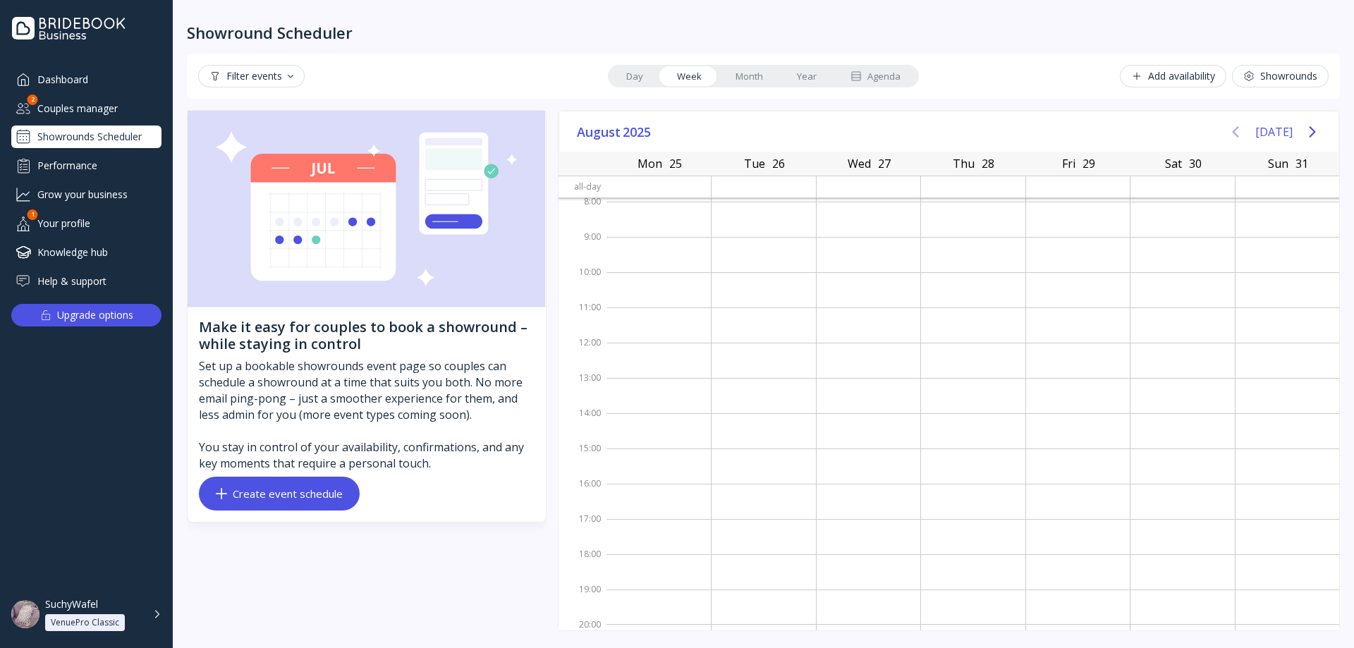
click at [1270, 130] on button "[DATE]" at bounding box center [1273, 131] width 37 height 25
click at [1305, 133] on icon "Next page" at bounding box center [1312, 131] width 17 height 17
click at [1304, 133] on icon "Next page" at bounding box center [1312, 131] width 17 height 17
click at [1271, 132] on button "[DATE]" at bounding box center [1273, 131] width 37 height 25
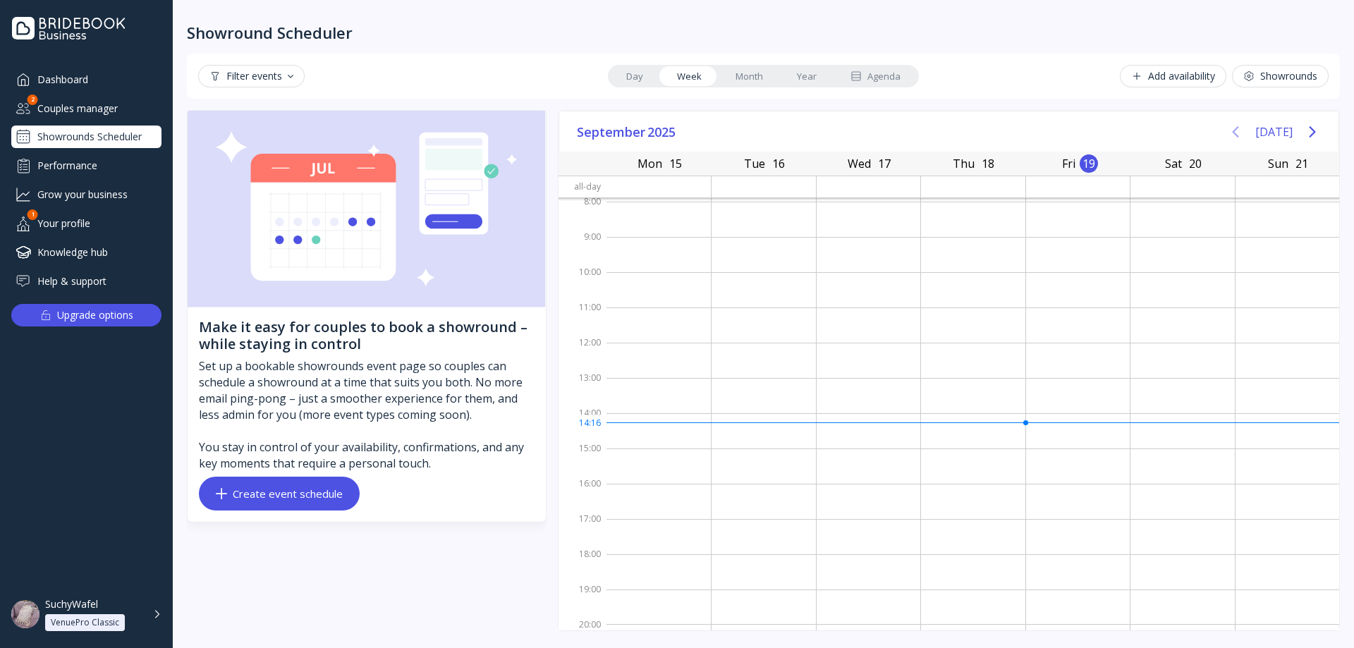
click at [1234, 130] on icon "Previous page" at bounding box center [1235, 131] width 17 height 17
click at [1271, 132] on button "[DATE]" at bounding box center [1273, 131] width 37 height 25
click at [1315, 133] on icon "Next page" at bounding box center [1312, 131] width 17 height 17
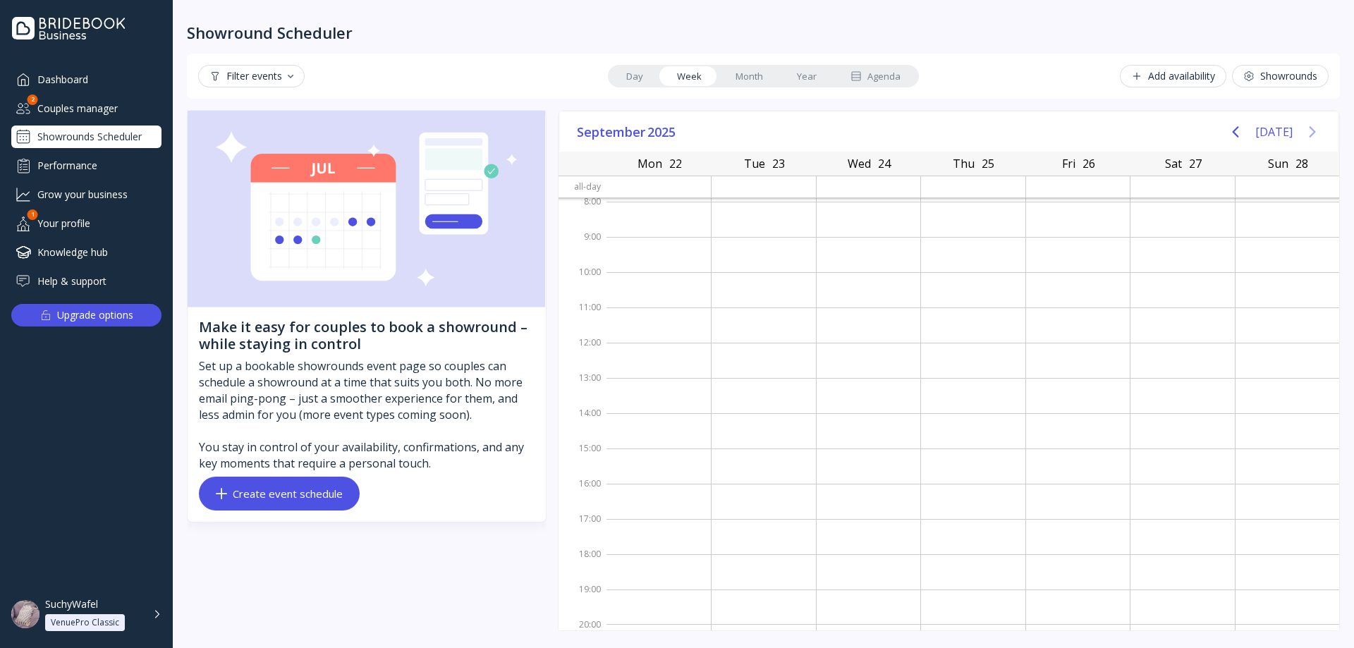
click at [1315, 133] on icon "Next page" at bounding box center [1312, 131] width 17 height 17
click at [1259, 132] on div "[DATE]" at bounding box center [1273, 132] width 105 height 28
click at [1238, 131] on icon "Previous page" at bounding box center [1235, 131] width 6 height 11
click at [1276, 73] on div "Showrounds" at bounding box center [1280, 76] width 74 height 11
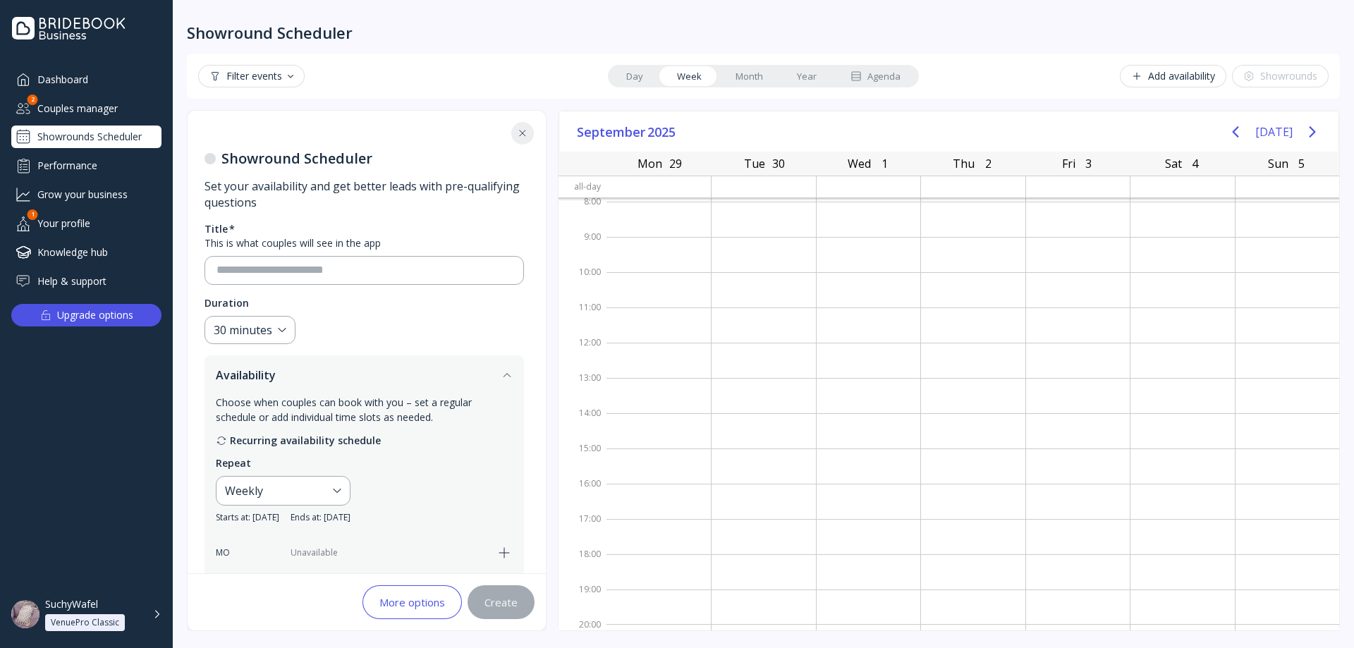
click at [1168, 68] on button "Add availability" at bounding box center [1173, 76] width 106 height 23
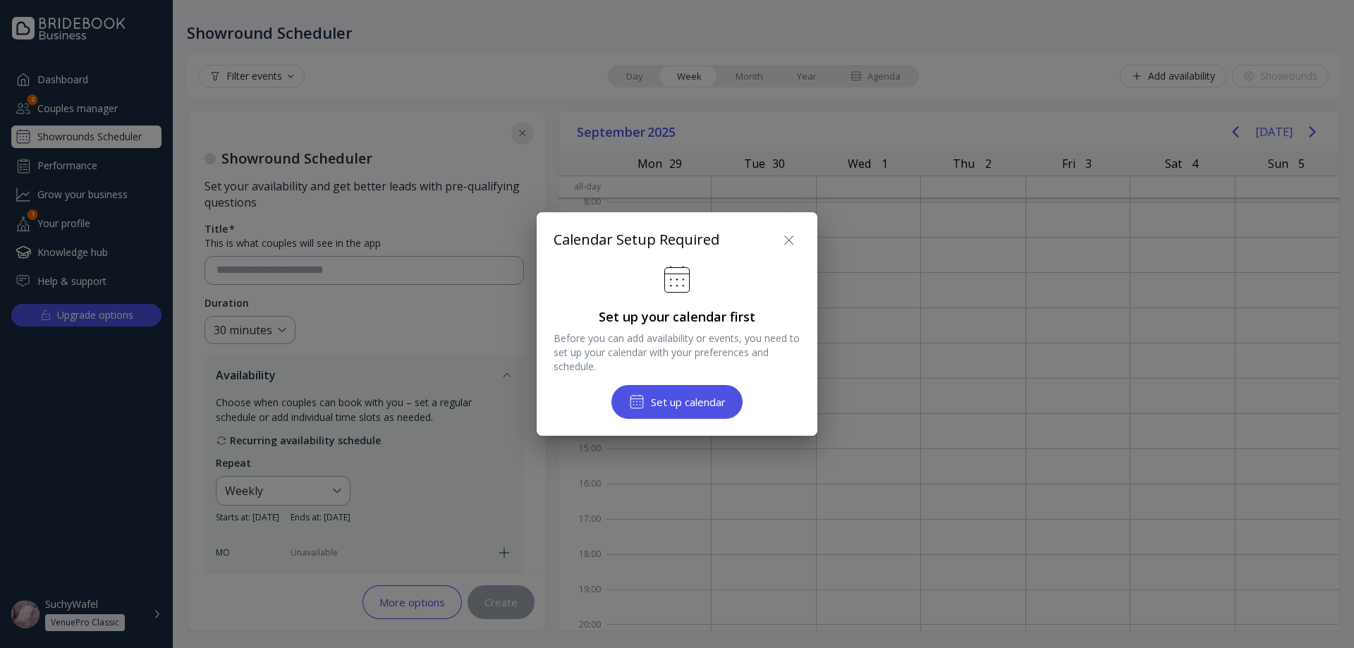
click at [794, 226] on div "Calendar Setup Required Set up your calendar first Before you can add availabil…" at bounding box center [677, 324] width 281 height 224
click at [790, 239] on icon at bounding box center [789, 239] width 8 height 8
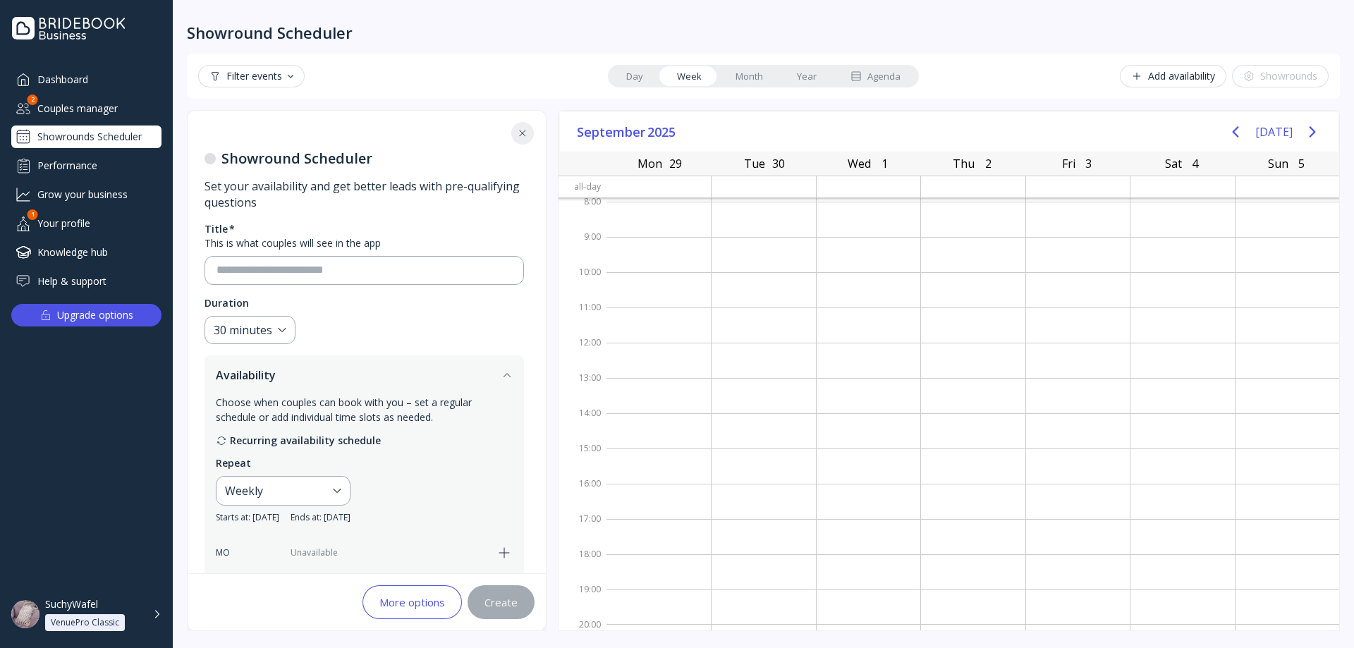
click at [1154, 83] on button "Add availability" at bounding box center [1173, 76] width 106 height 23
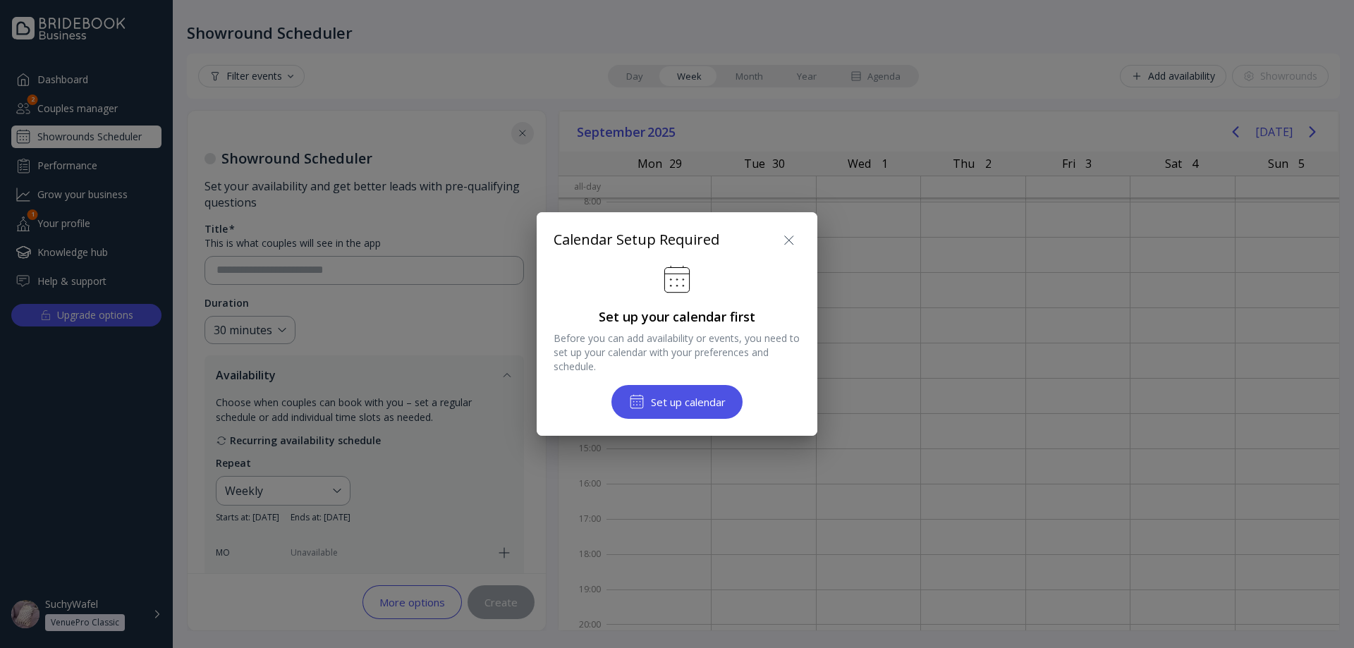
click at [646, 398] on div "Set up calendar" at bounding box center [676, 401] width 97 height 17
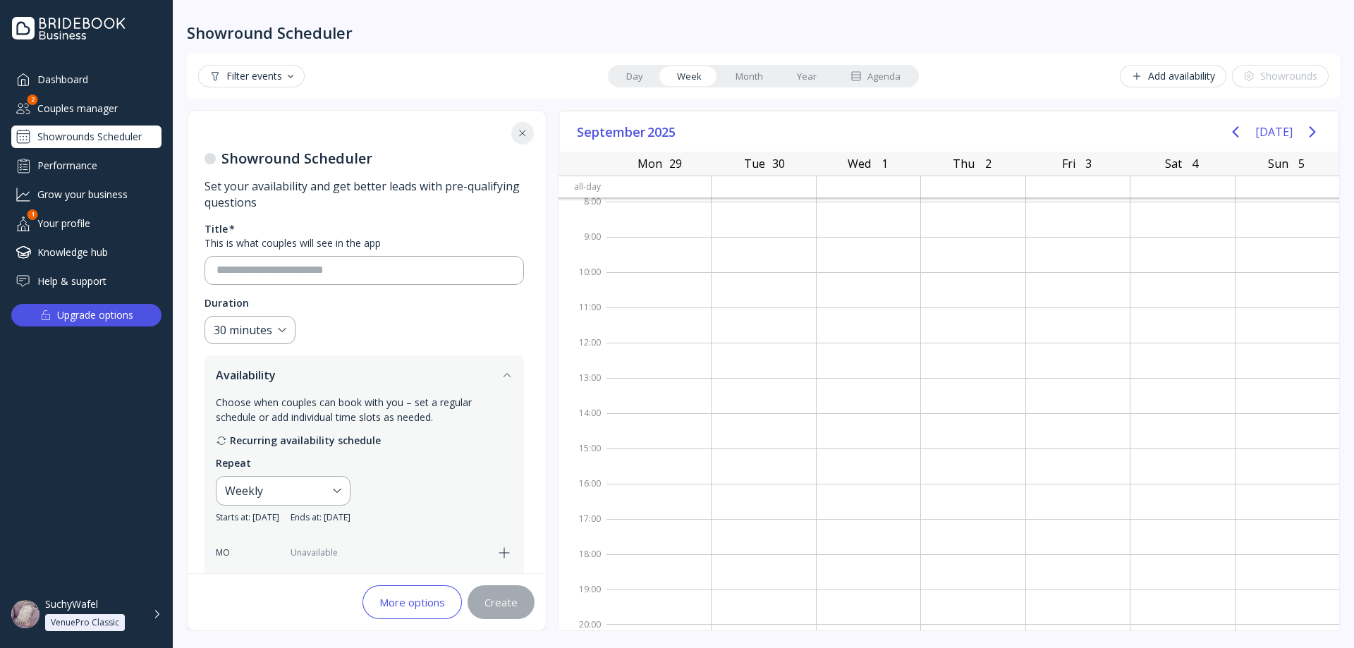
click at [1193, 73] on div "Add availability" at bounding box center [1173, 76] width 84 height 11
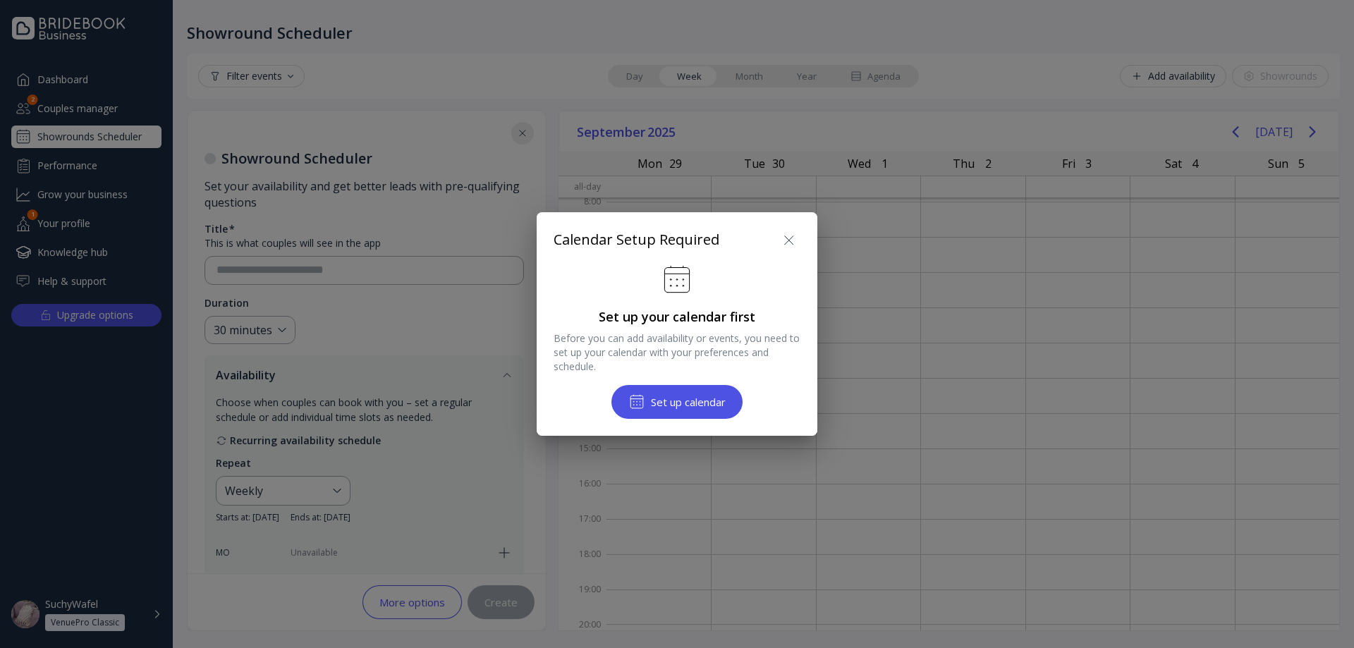
click at [781, 249] on div at bounding box center [789, 240] width 23 height 23
click at [18, 98] on div at bounding box center [676, 324] width 1579 height 874
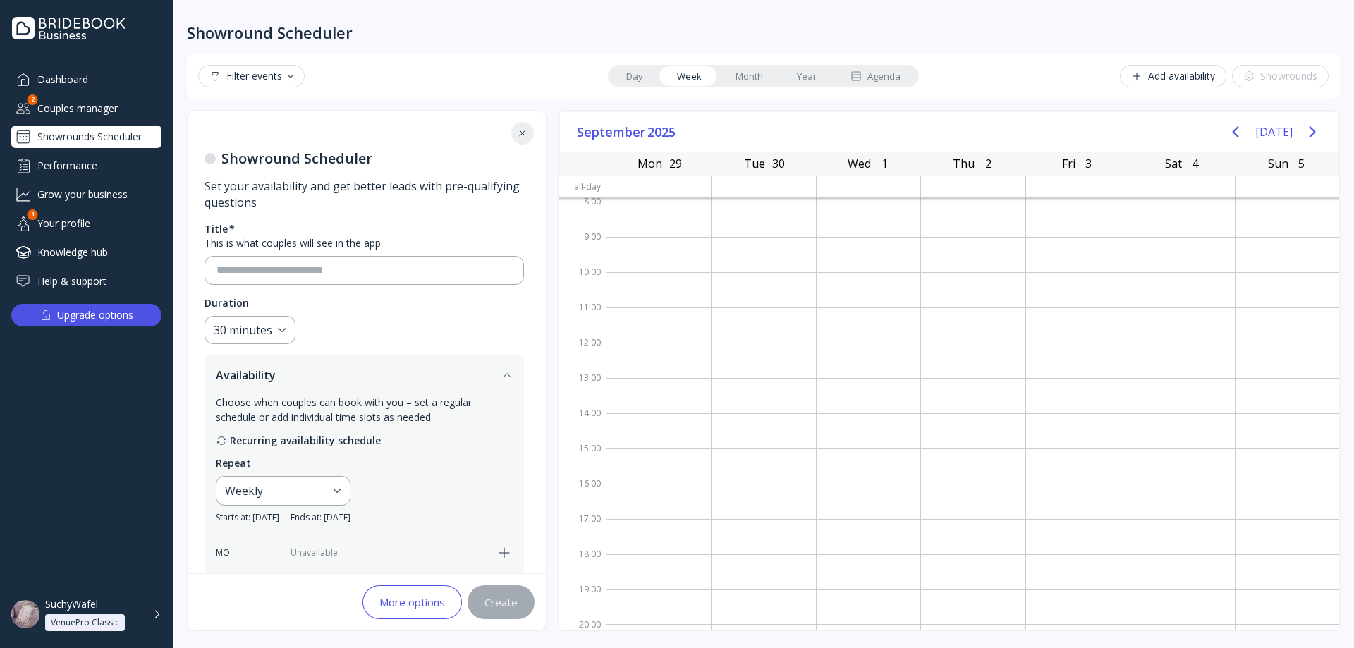
click at [526, 139] on button at bounding box center [522, 133] width 23 height 23
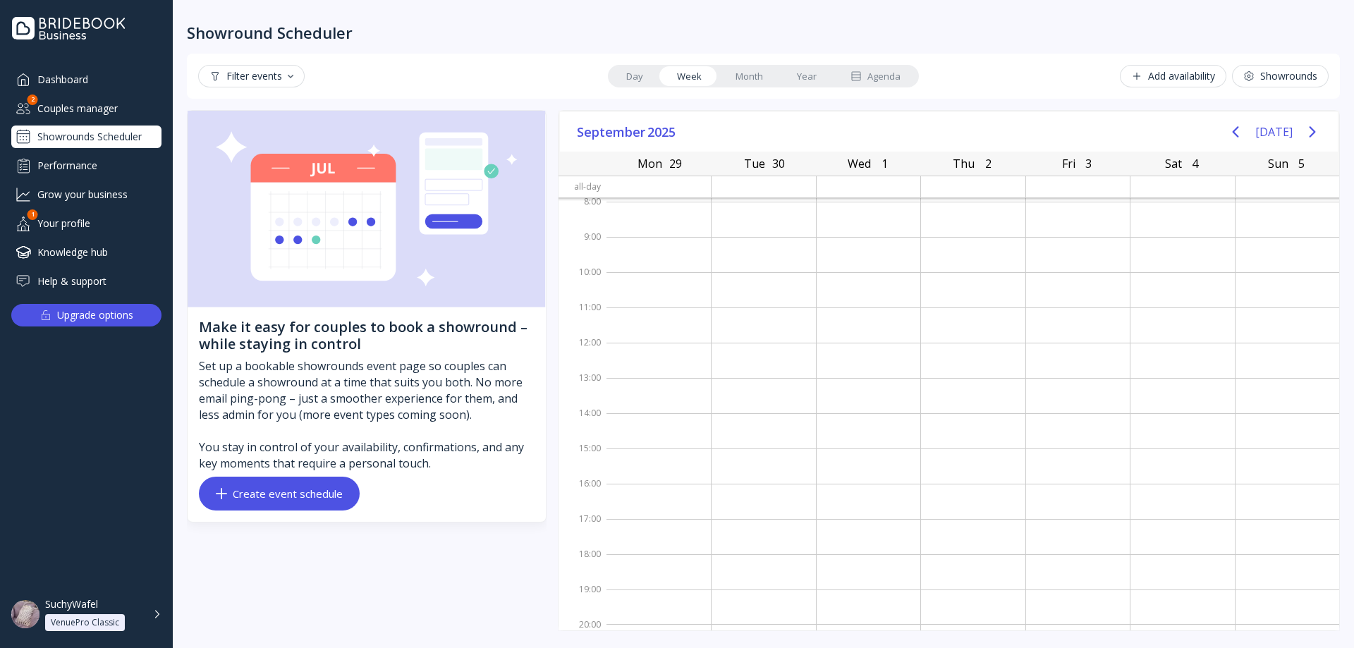
click at [1190, 79] on div "Add availability" at bounding box center [1173, 76] width 84 height 11
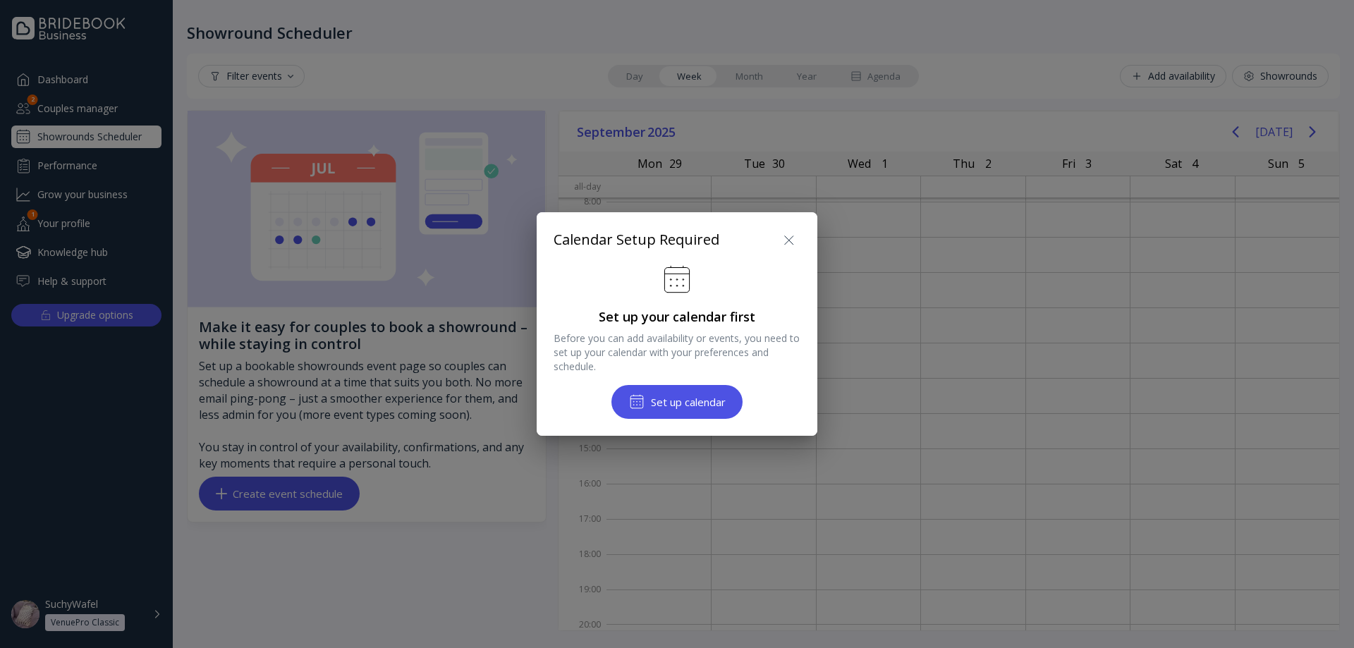
click at [644, 405] on div "Set up calendar" at bounding box center [676, 401] width 97 height 17
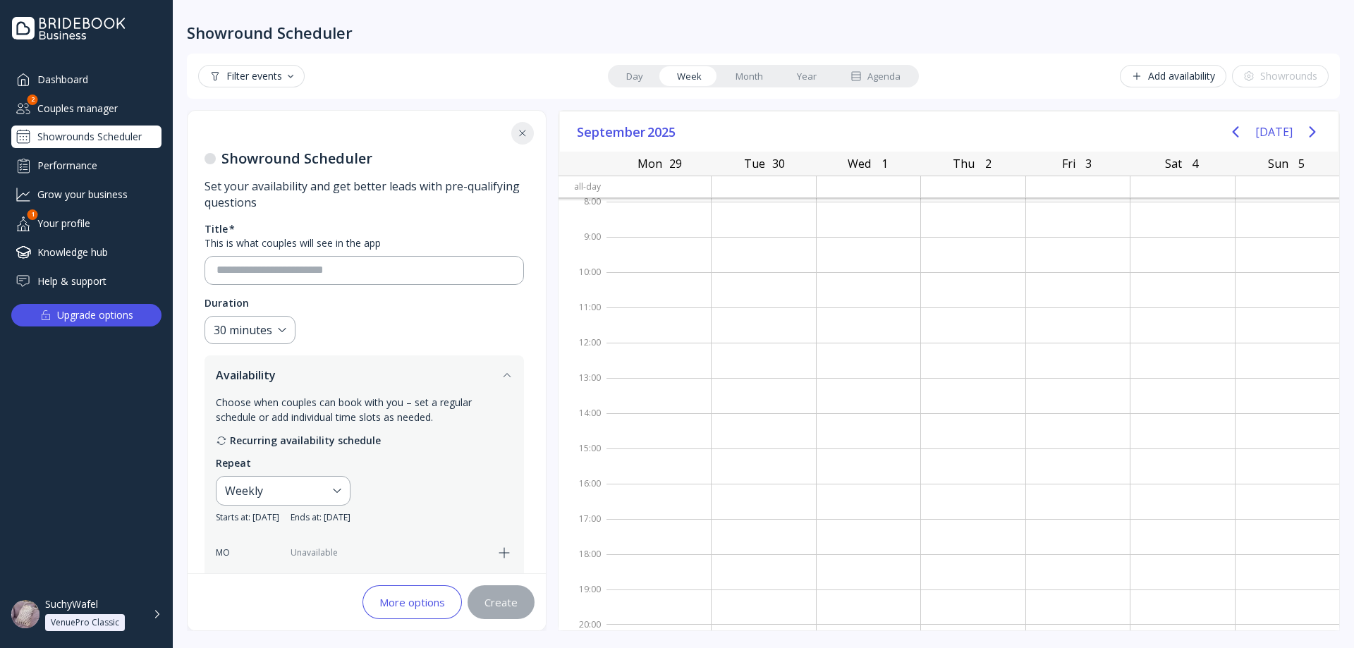
click at [1201, 73] on div "Add availability" at bounding box center [1173, 76] width 84 height 11
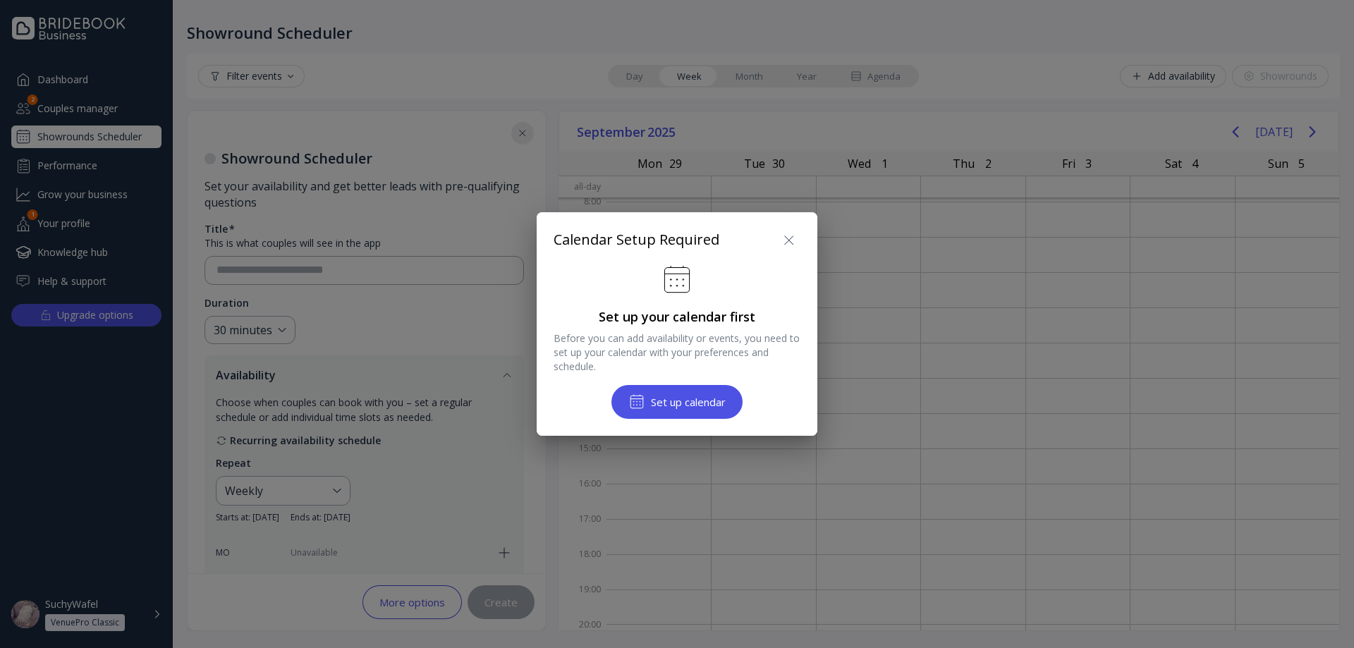
click at [666, 418] on button "Set up calendar" at bounding box center [676, 402] width 131 height 34
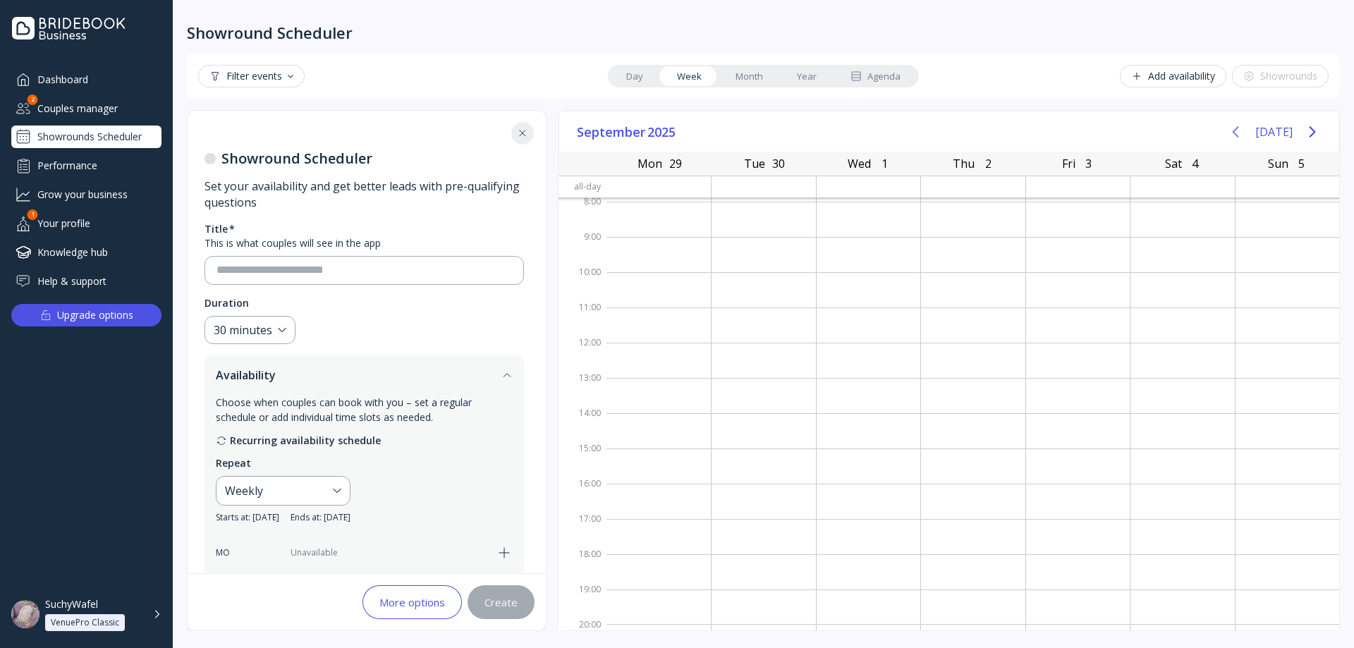
click at [1271, 131] on button "[DATE]" at bounding box center [1273, 131] width 37 height 25
click at [1237, 131] on icon "Previous page" at bounding box center [1235, 131] width 17 height 17
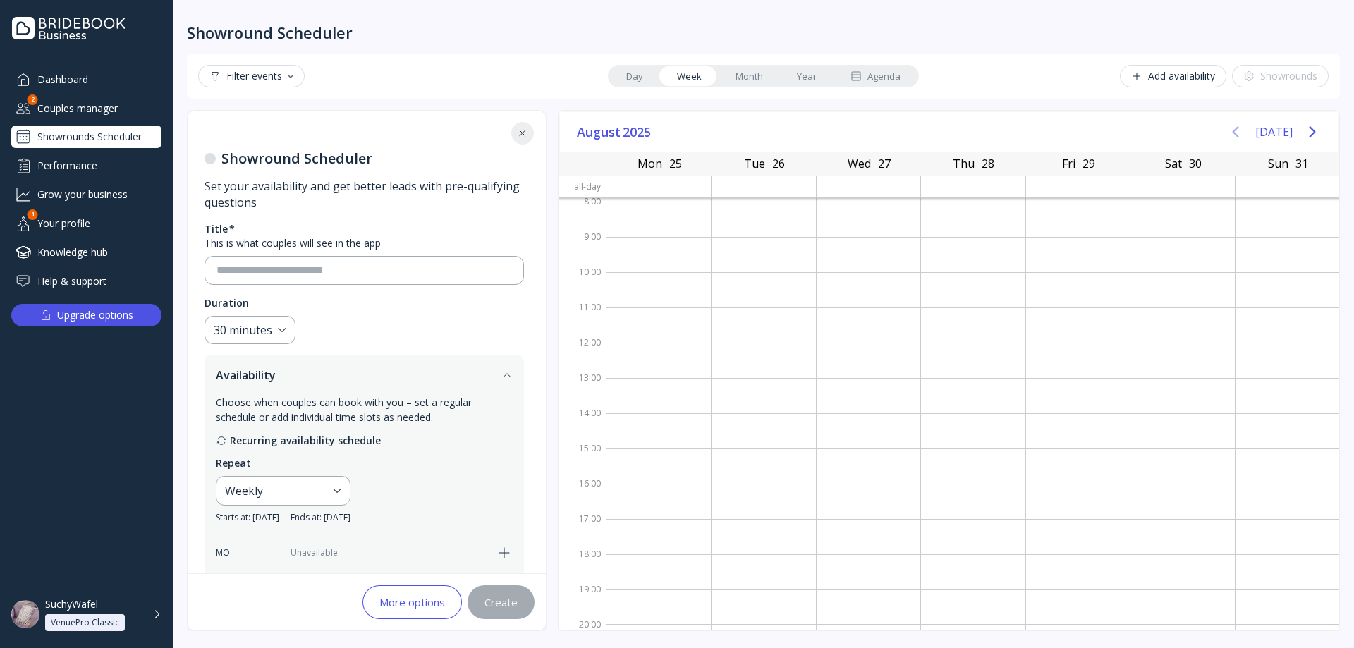
click at [1237, 131] on icon "Previous page" at bounding box center [1235, 131] width 17 height 17
click at [1257, 133] on div "[DATE]" at bounding box center [1273, 132] width 105 height 28
click at [1271, 127] on button "[DATE]" at bounding box center [1273, 131] width 37 height 25
click at [1322, 134] on button "Next page" at bounding box center [1312, 132] width 28 height 28
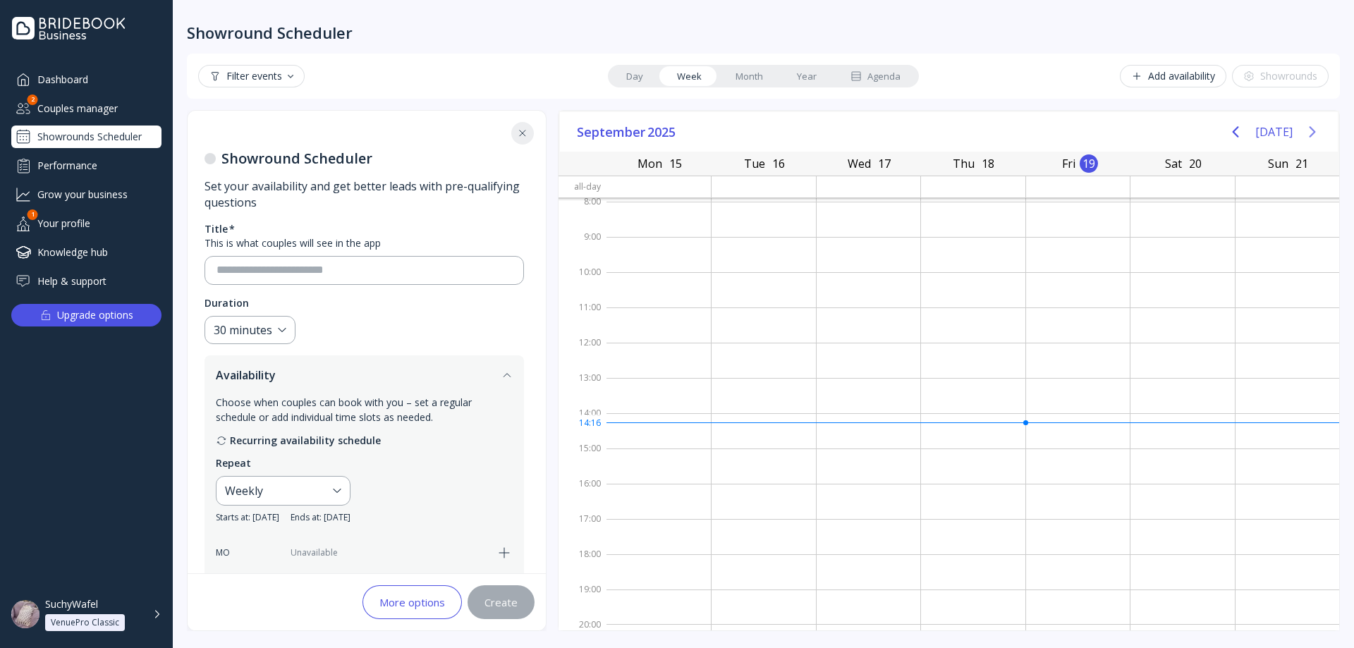
click at [1306, 133] on icon "Next page" at bounding box center [1312, 131] width 17 height 17
click at [1255, 133] on div "[DATE]" at bounding box center [1273, 132] width 105 height 28
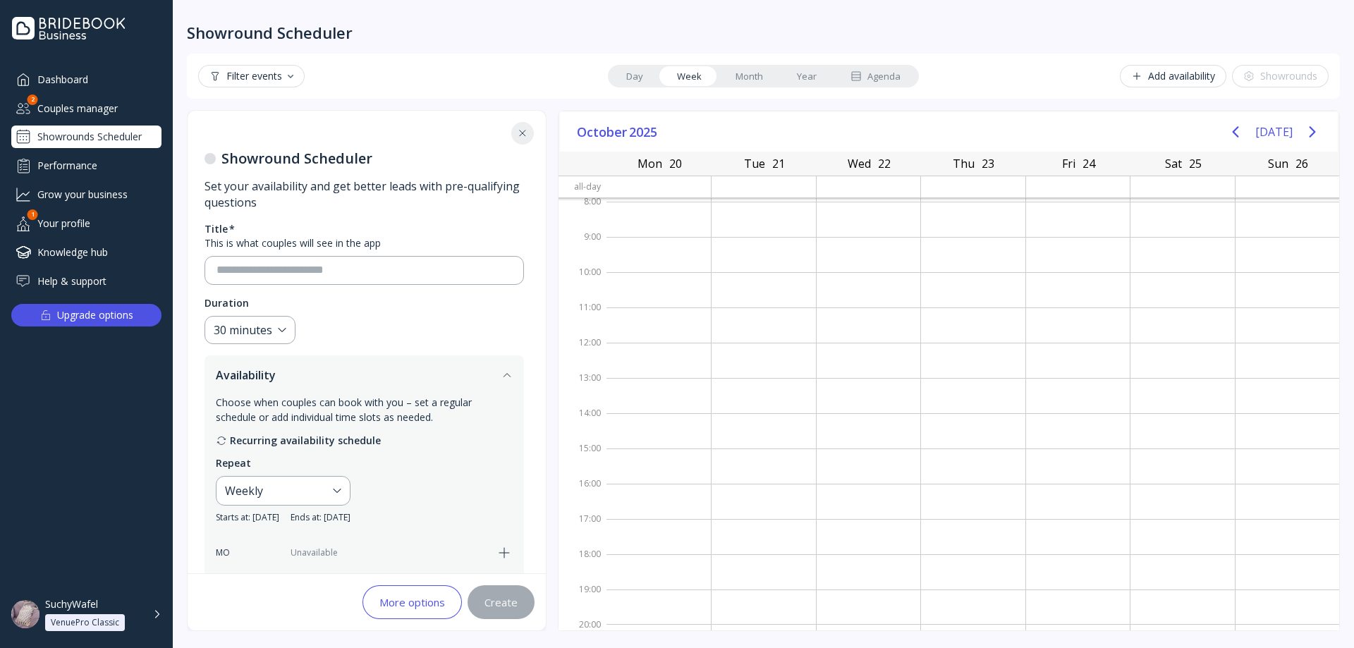
click at [1264, 132] on button "[DATE]" at bounding box center [1273, 131] width 37 height 25
click at [1242, 130] on icon "Previous page" at bounding box center [1235, 131] width 17 height 17
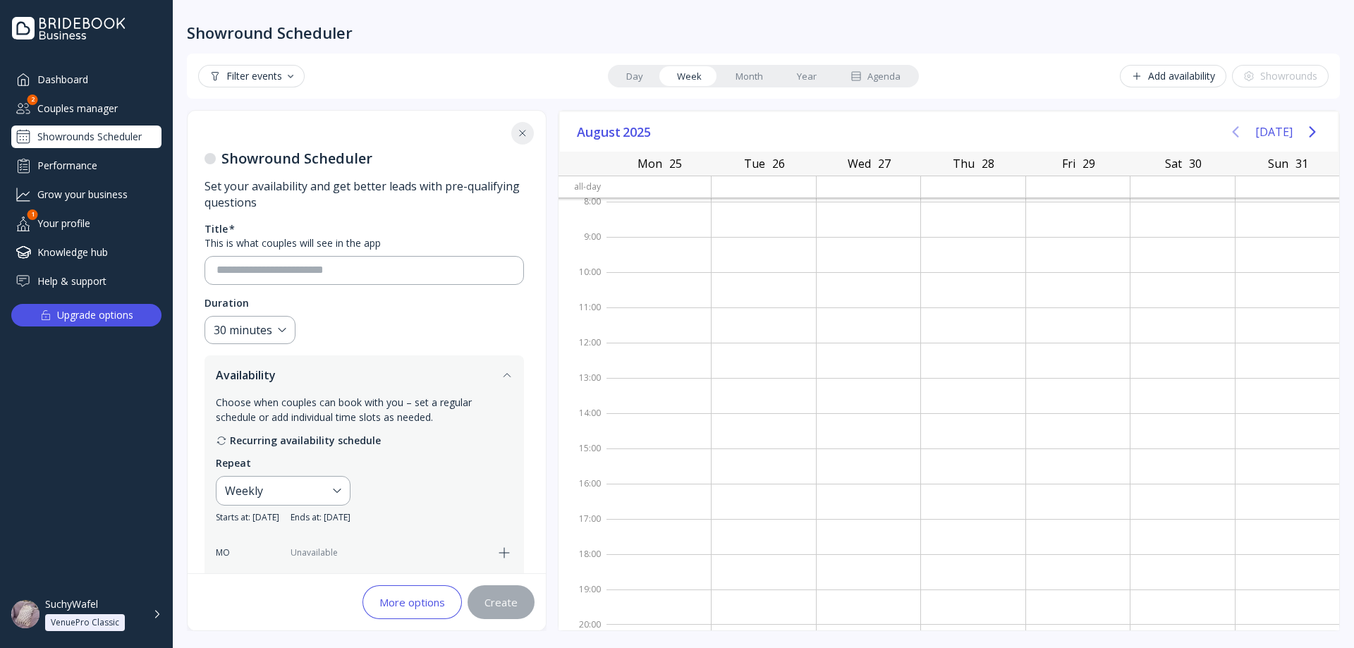
click at [1242, 130] on icon "Previous page" at bounding box center [1235, 131] width 17 height 17
click at [1270, 130] on button "[DATE]" at bounding box center [1273, 131] width 37 height 25
click at [1306, 130] on icon "Next page" at bounding box center [1312, 131] width 17 height 17
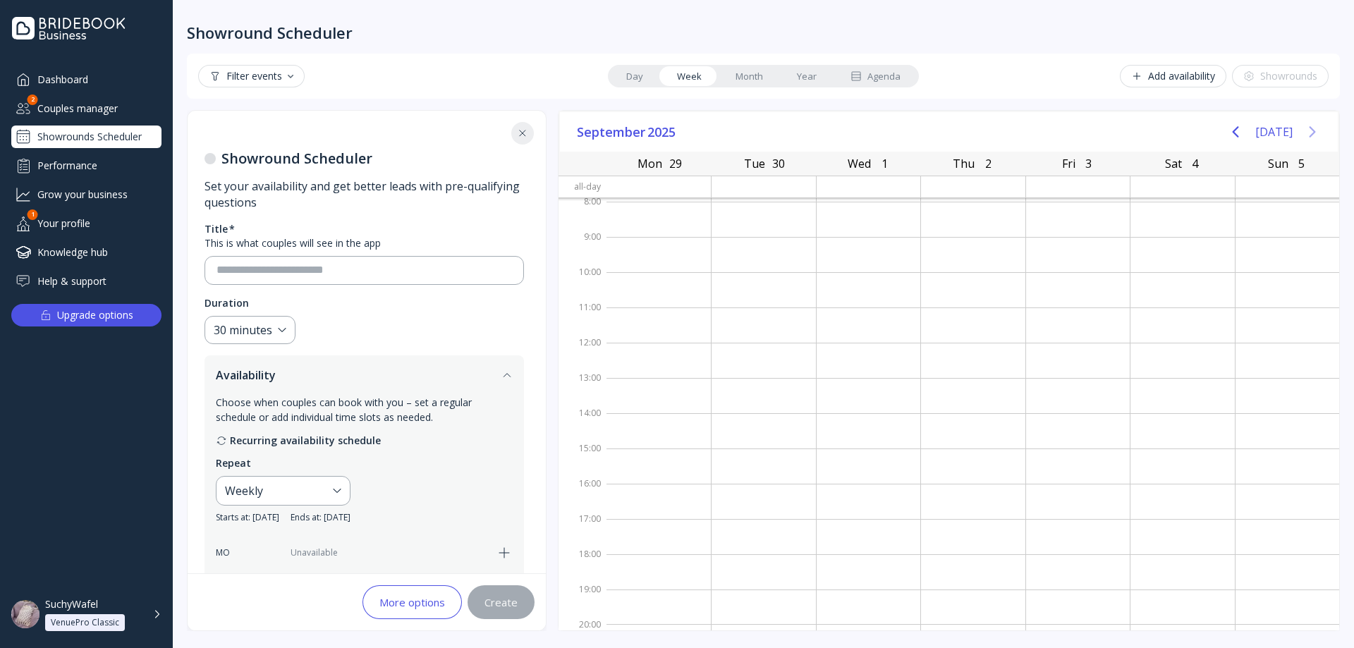
click at [1306, 130] on icon "Next page" at bounding box center [1312, 131] width 17 height 17
drag, startPoint x: 1306, startPoint y: 130, endPoint x: 1276, endPoint y: 137, distance: 30.3
click at [1305, 130] on icon "Next page" at bounding box center [1312, 131] width 17 height 17
click at [1276, 137] on button "[DATE]" at bounding box center [1273, 131] width 37 height 25
click at [1235, 135] on icon "Previous page" at bounding box center [1235, 131] width 17 height 17
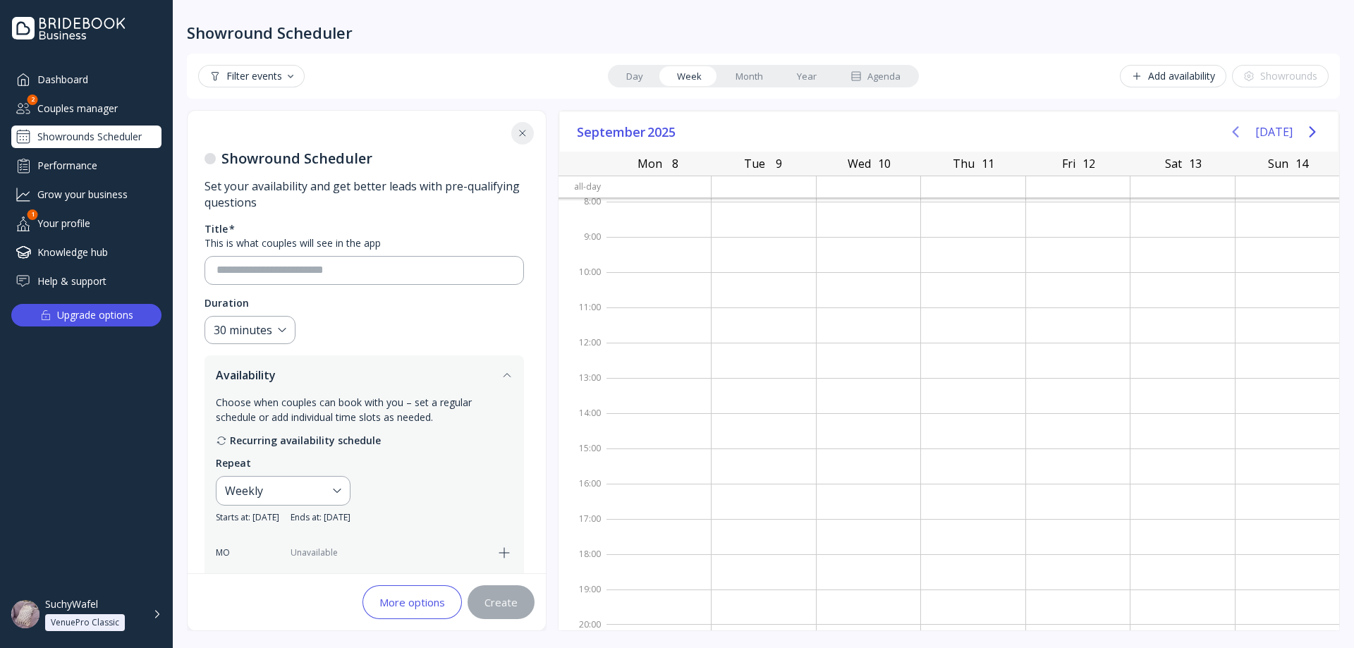
click at [1235, 135] on icon "Previous page" at bounding box center [1235, 131] width 17 height 17
click at [1270, 135] on button "[DATE]" at bounding box center [1273, 131] width 37 height 25
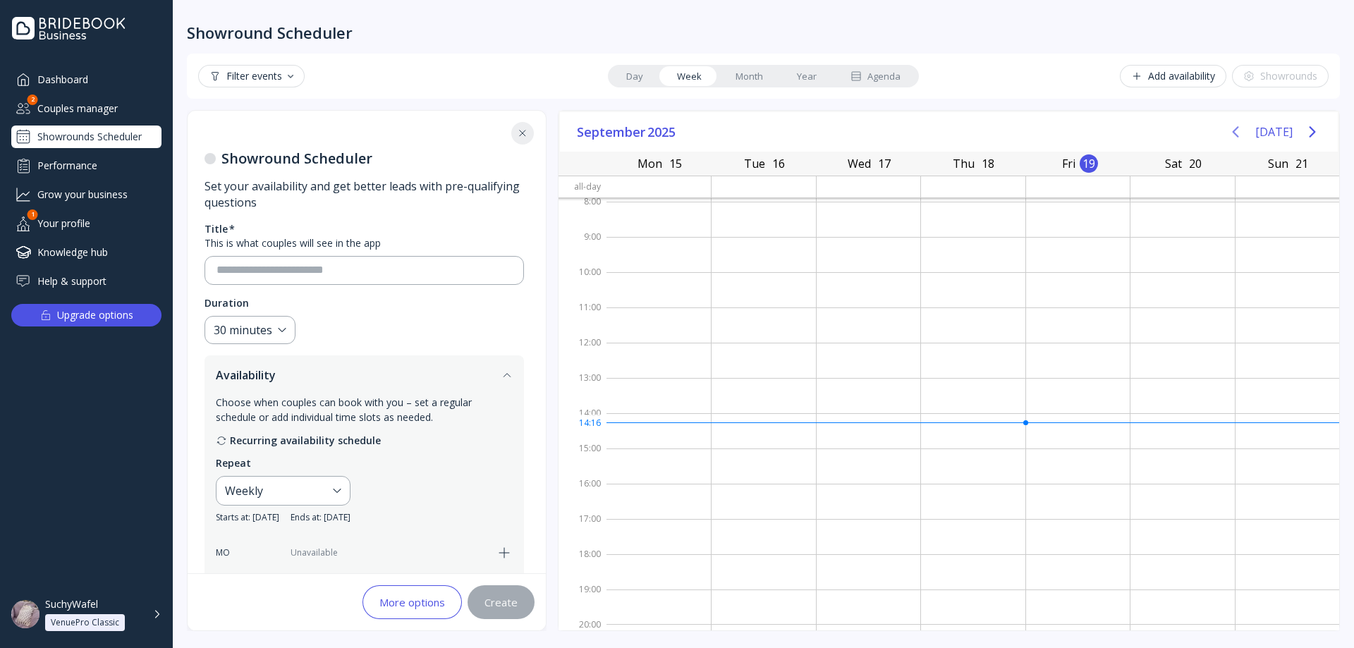
click at [1244, 132] on icon "Previous page" at bounding box center [1235, 131] width 17 height 17
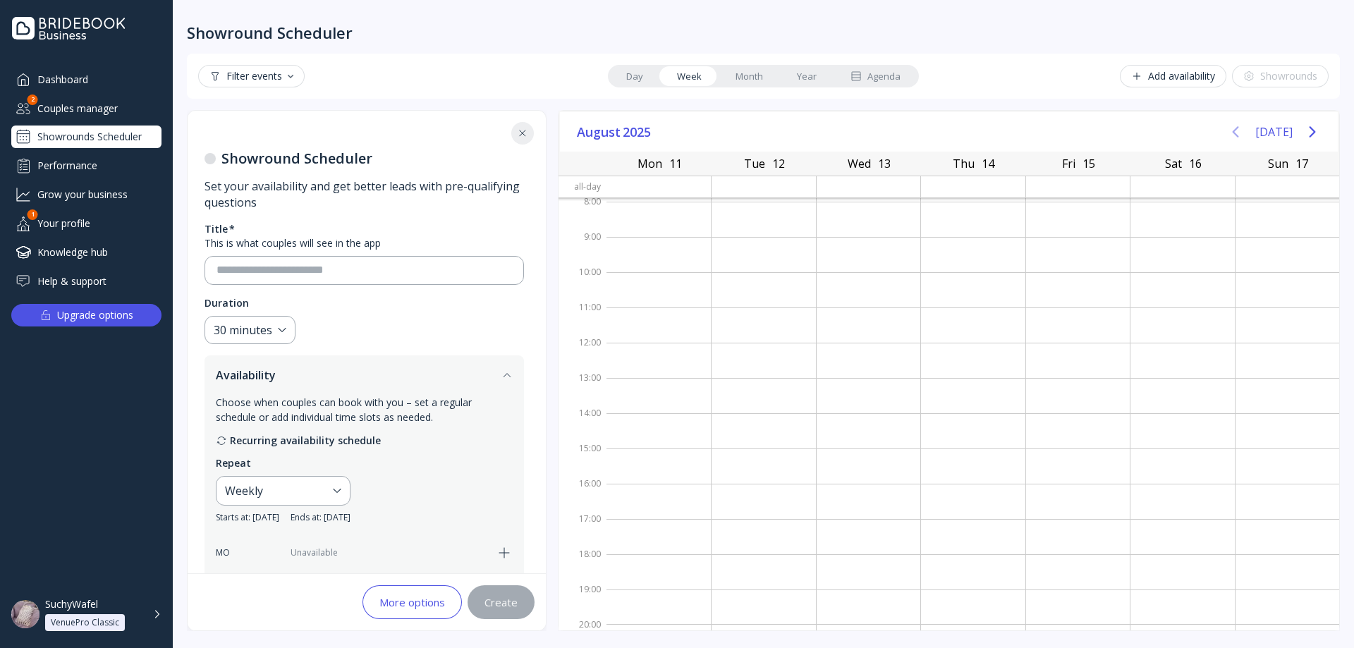
click at [1264, 132] on button "[DATE]" at bounding box center [1273, 131] width 37 height 25
click at [1314, 130] on icon "Next page" at bounding box center [1312, 131] width 17 height 17
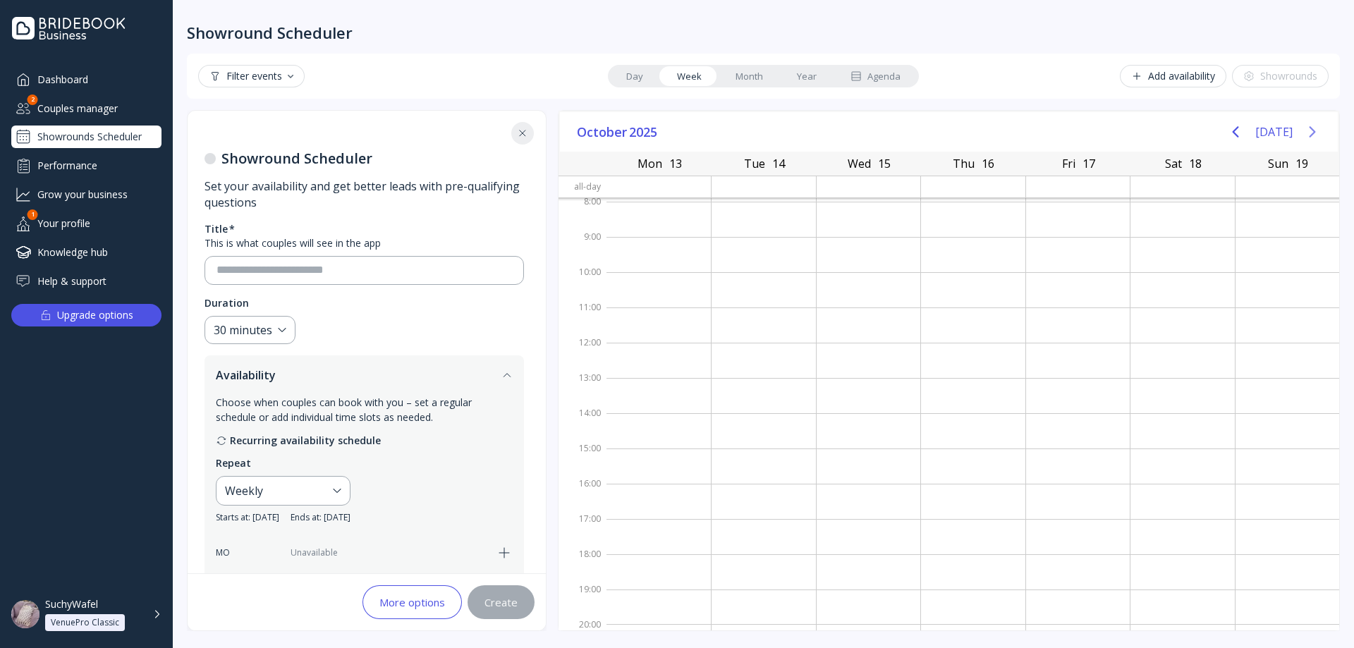
click at [1314, 130] on icon "Next page" at bounding box center [1312, 131] width 17 height 17
click at [1309, 130] on icon "Next page" at bounding box center [1312, 131] width 17 height 17
click at [1275, 132] on button "[DATE]" at bounding box center [1273, 131] width 37 height 25
click at [1230, 131] on button "Previous page" at bounding box center [1235, 132] width 28 height 28
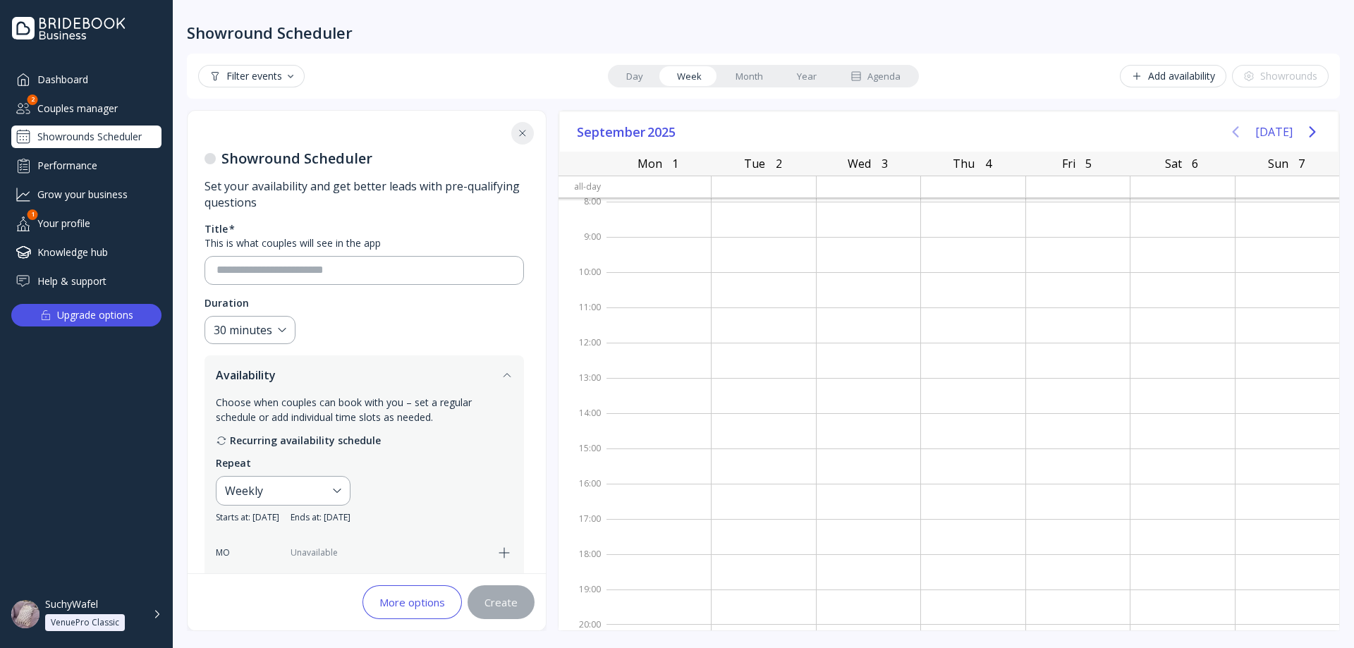
click at [1230, 131] on button "Previous page" at bounding box center [1235, 132] width 28 height 28
click at [1232, 131] on icon "Previous page" at bounding box center [1235, 131] width 17 height 17
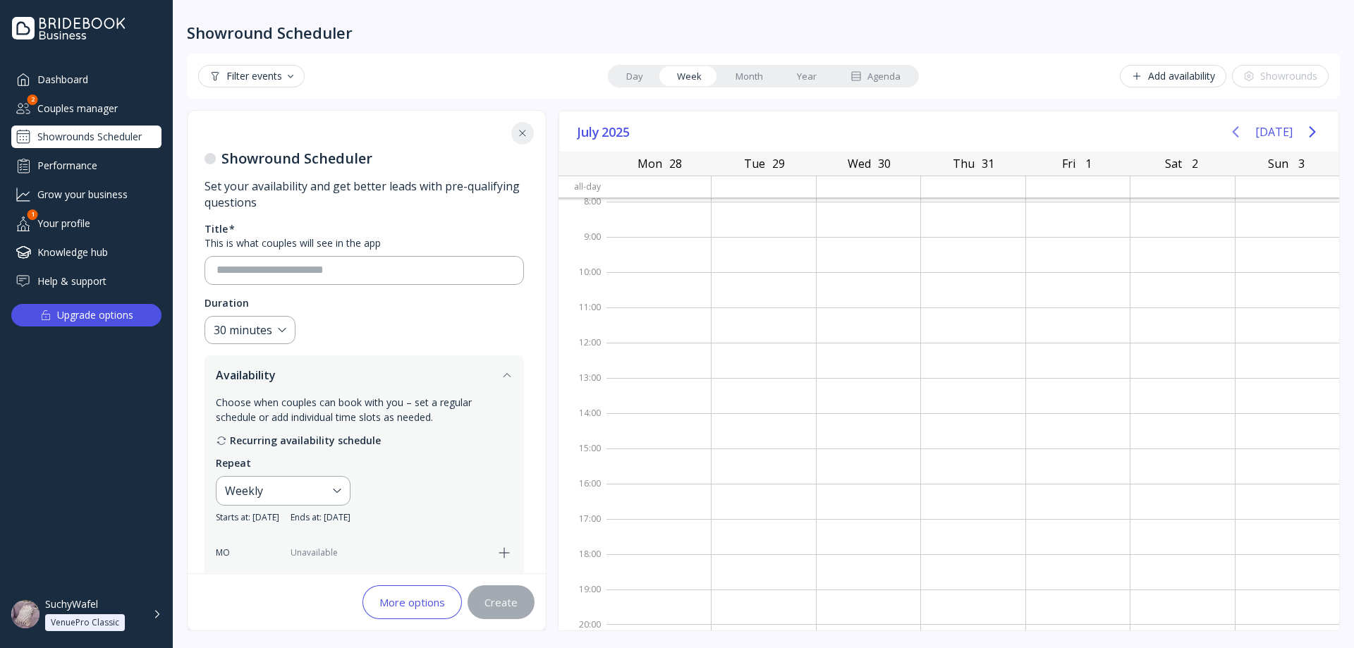
click at [1232, 131] on icon "Previous page" at bounding box center [1235, 131] width 17 height 17
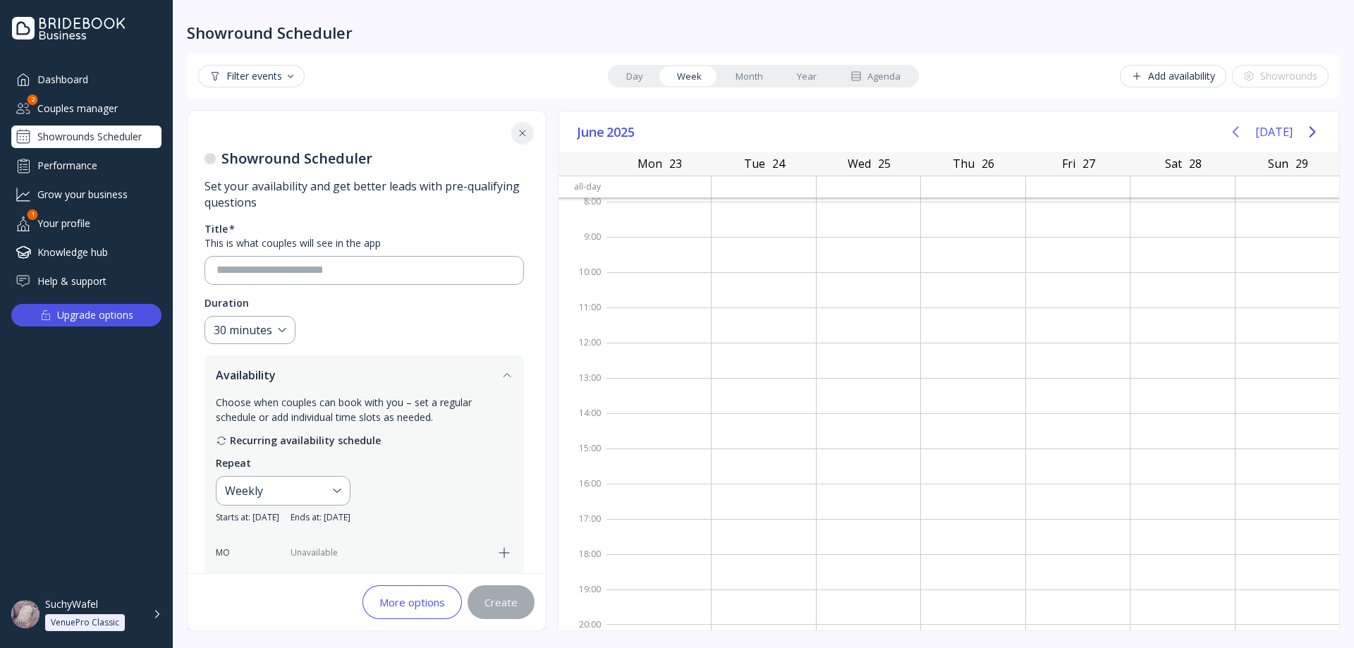
click at [1232, 131] on icon "Previous page" at bounding box center [1235, 131] width 17 height 17
click at [1281, 133] on button "[DATE]" at bounding box center [1273, 131] width 37 height 25
click at [1314, 130] on icon "Next page" at bounding box center [1312, 131] width 17 height 17
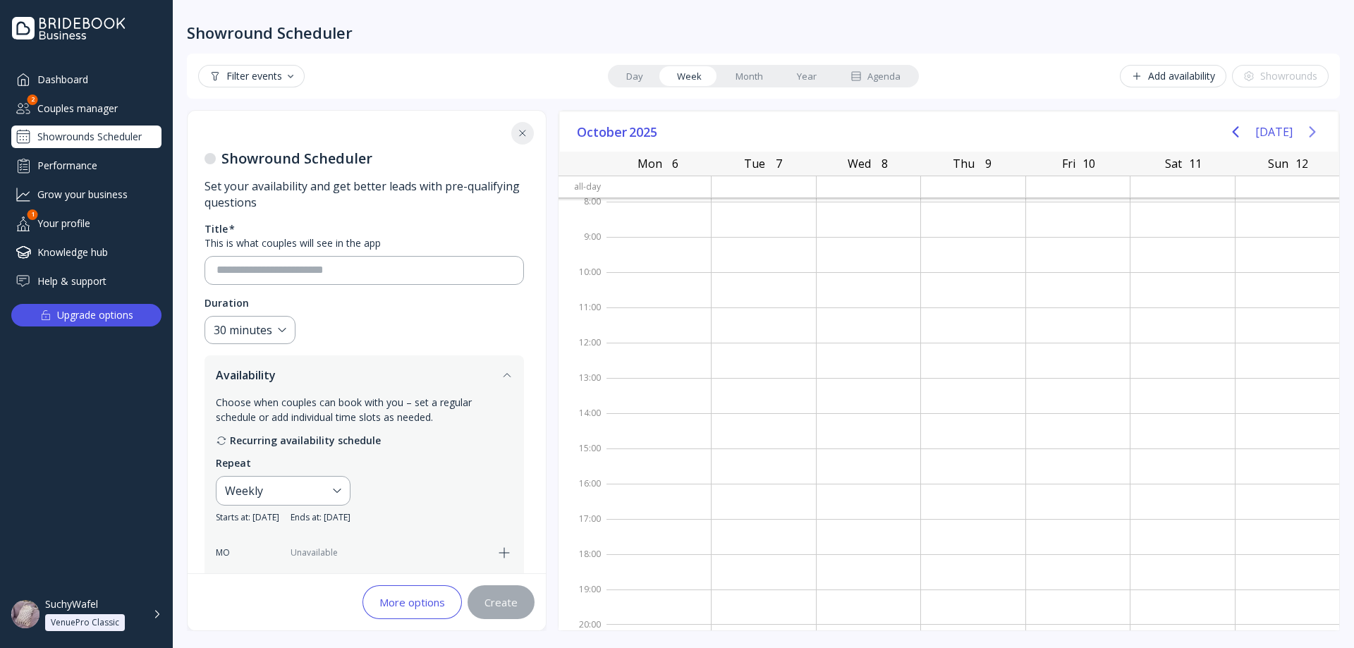
click at [1314, 130] on icon "Next page" at bounding box center [1312, 131] width 17 height 17
click at [1282, 132] on button "[DATE]" at bounding box center [1273, 131] width 37 height 25
click at [632, 75] on link "Day" at bounding box center [634, 76] width 51 height 20
click at [689, 75] on link "Week" at bounding box center [689, 76] width 59 height 20
click at [655, 78] on link "Day" at bounding box center [634, 76] width 51 height 20
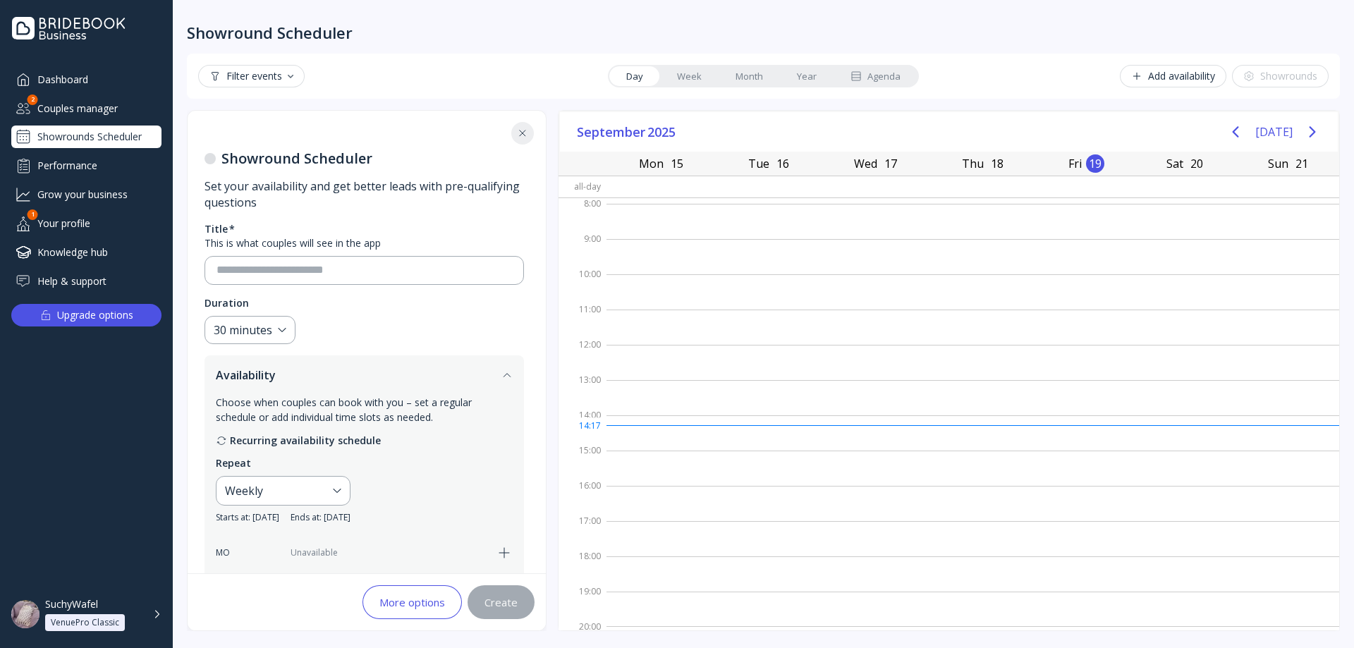
click at [752, 72] on link "Month" at bounding box center [748, 76] width 61 height 20
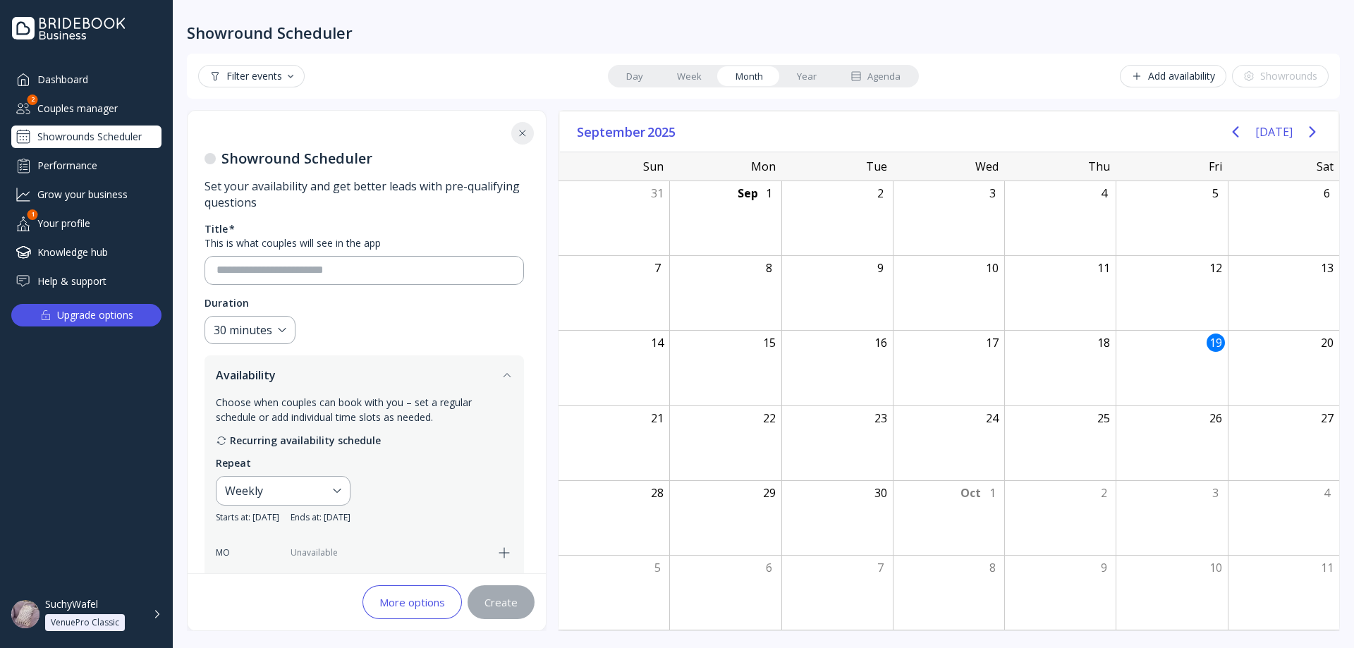
click at [718, 68] on link "Month" at bounding box center [748, 76] width 61 height 20
click at [680, 71] on link "Week" at bounding box center [689, 76] width 59 height 20
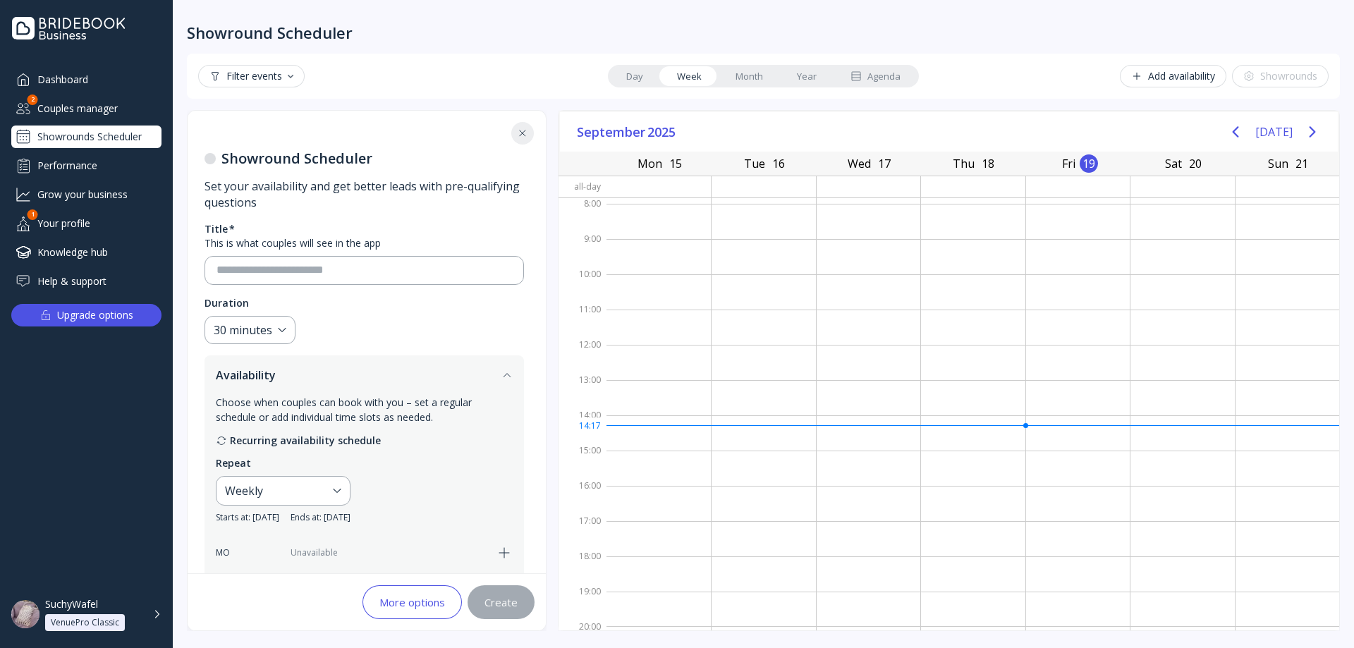
click at [637, 75] on link "Day" at bounding box center [634, 76] width 51 height 20
click at [680, 78] on link "Week" at bounding box center [689, 76] width 59 height 20
click at [641, 75] on link "Day" at bounding box center [634, 76] width 51 height 20
click at [419, 260] on div at bounding box center [358, 270] width 307 height 27
click at [123, 135] on div "Showrounds Scheduler" at bounding box center [86, 137] width 150 height 23
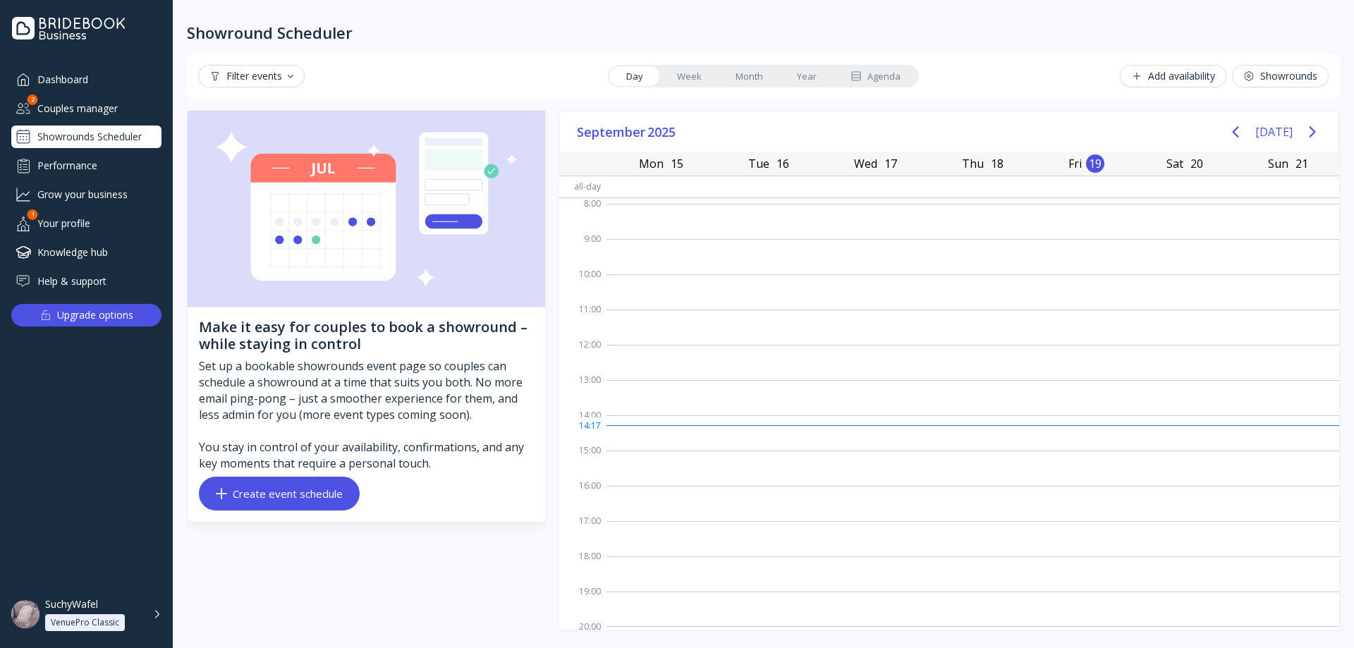
click at [116, 169] on div "Performance" at bounding box center [86, 165] width 150 height 23
click at [118, 142] on div "Showrounds Scheduler" at bounding box center [86, 137] width 150 height 23
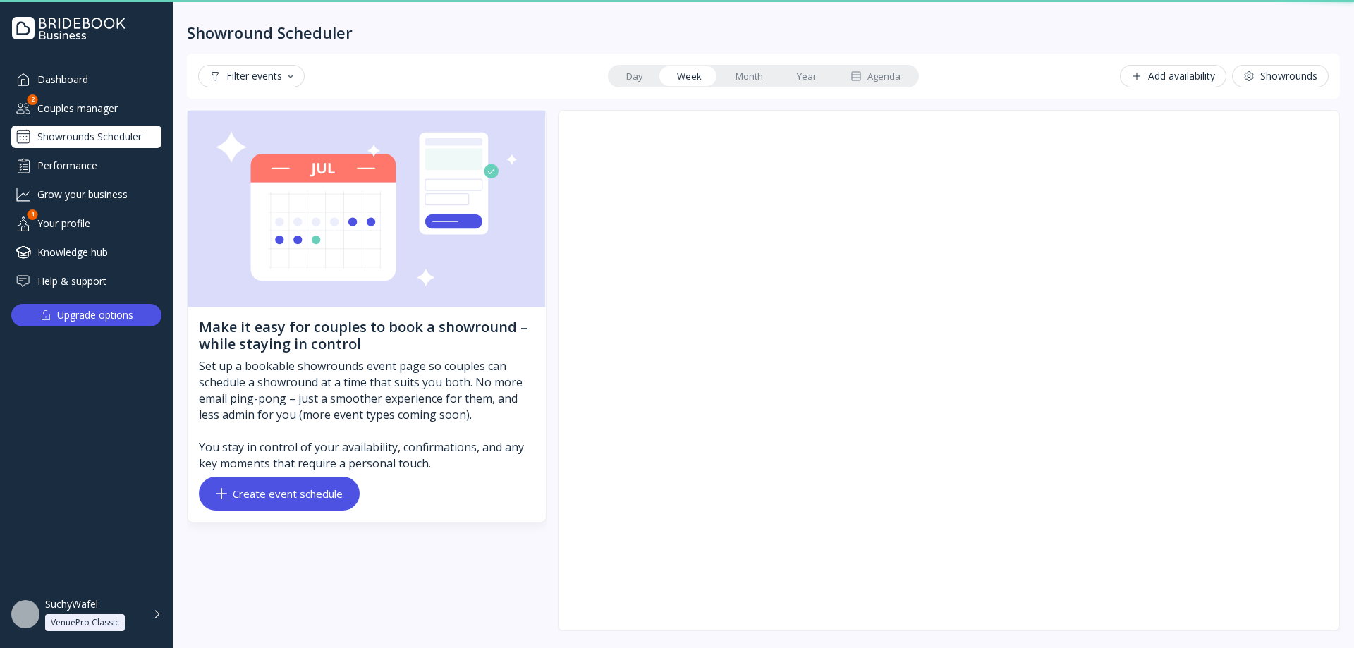
scroll to position [2, 0]
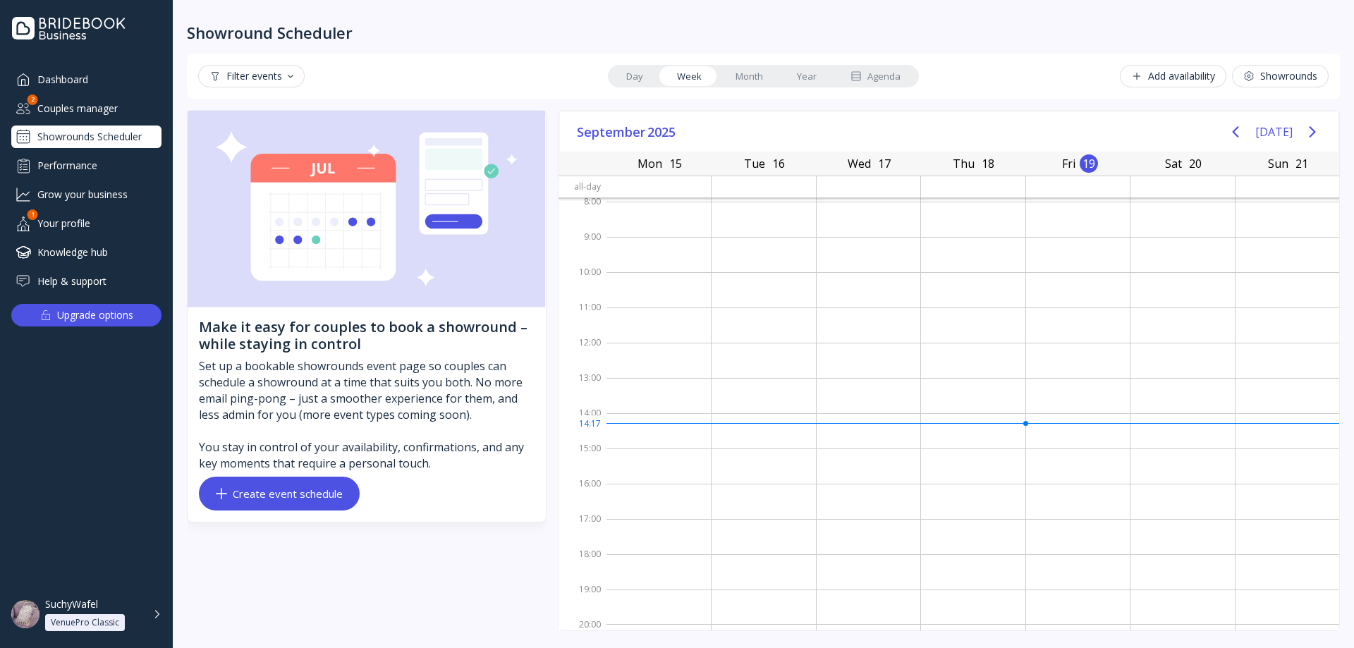
click at [118, 142] on div "Showrounds Scheduler" at bounding box center [86, 137] width 150 height 23
click at [635, 87] on div "Filter events Day Week Month Year Agenda Add availability Showrounds" at bounding box center [763, 76] width 1153 height 45
click at [640, 92] on div "Filter events Day Week Month Year Agenda Add availability Showrounds" at bounding box center [763, 76] width 1153 height 45
click at [630, 82] on link "Day" at bounding box center [634, 76] width 51 height 20
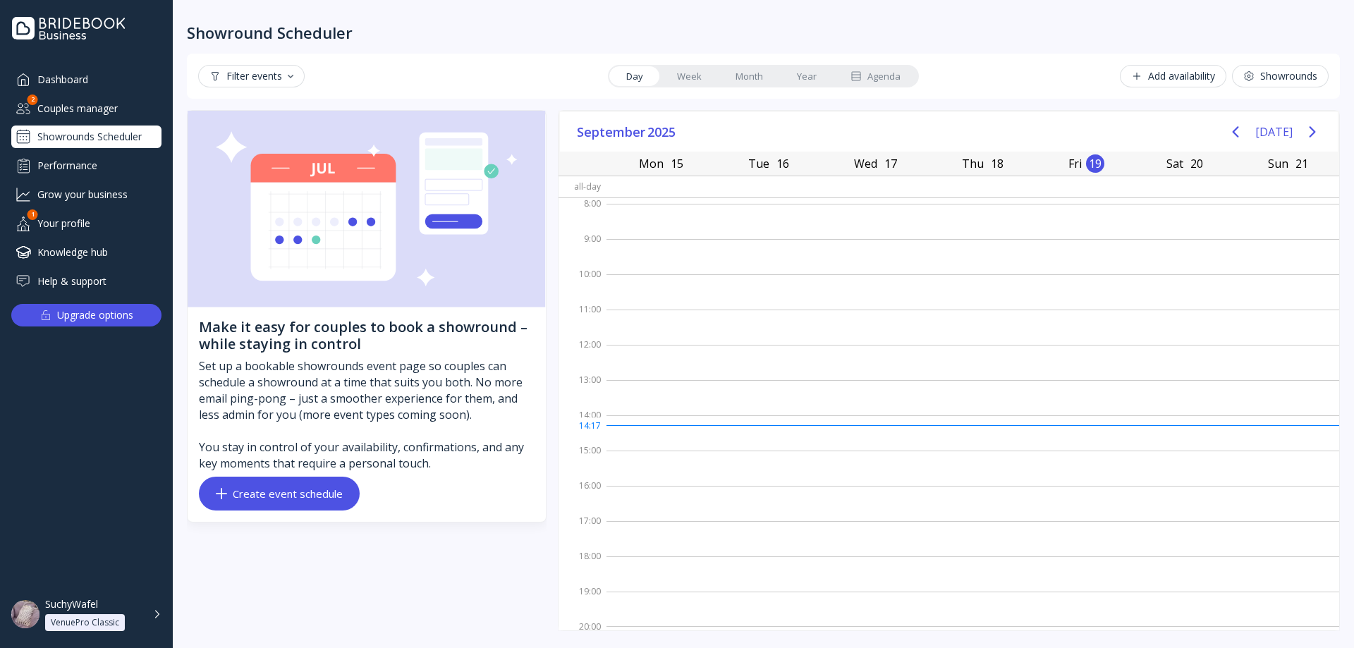
click at [687, 65] on div "Day Week Month Year Agenda" at bounding box center [763, 76] width 311 height 23
click at [691, 72] on link "Week" at bounding box center [689, 76] width 59 height 20
click at [641, 82] on link "Day" at bounding box center [634, 76] width 51 height 20
click at [675, 81] on link "Week" at bounding box center [689, 76] width 59 height 20
click at [638, 80] on link "Day" at bounding box center [634, 76] width 51 height 20
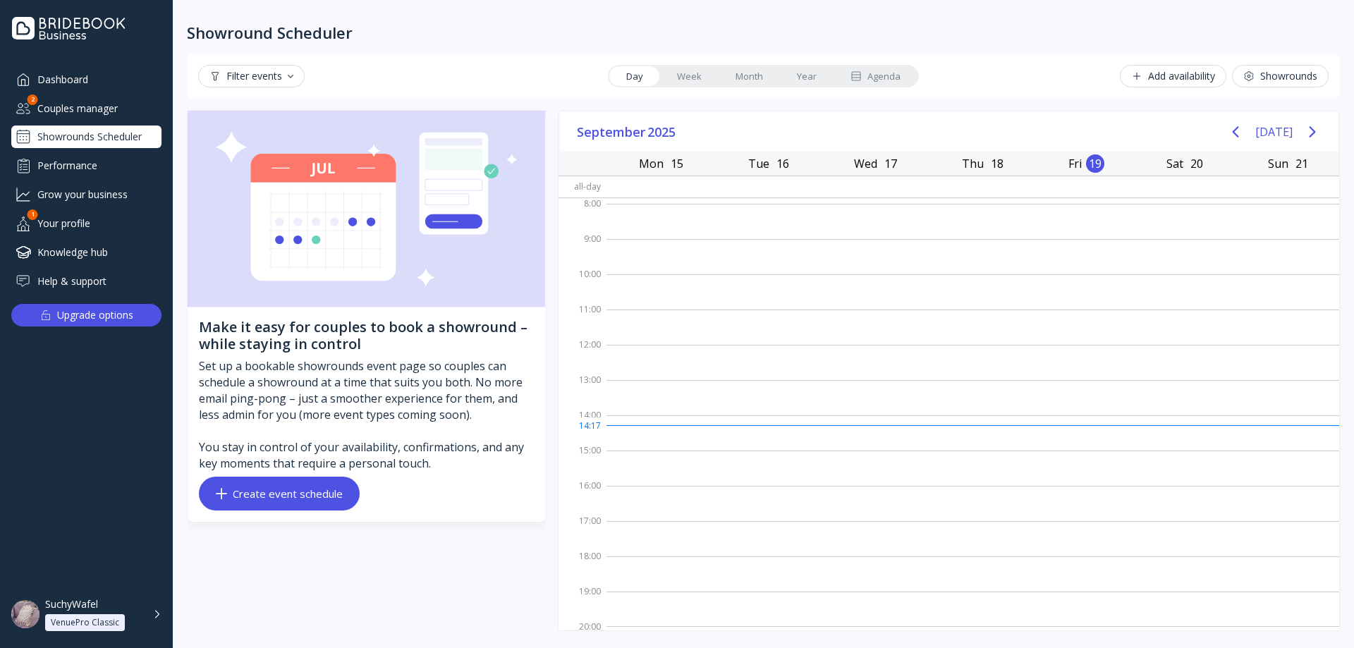
click at [678, 81] on link "Week" at bounding box center [689, 76] width 59 height 20
click at [635, 80] on link "Day" at bounding box center [634, 76] width 51 height 20
click at [674, 79] on link "Week" at bounding box center [689, 76] width 59 height 20
drag, startPoint x: 630, startPoint y: 74, endPoint x: 667, endPoint y: 76, distance: 37.4
click at [630, 74] on link "Day" at bounding box center [634, 76] width 51 height 20
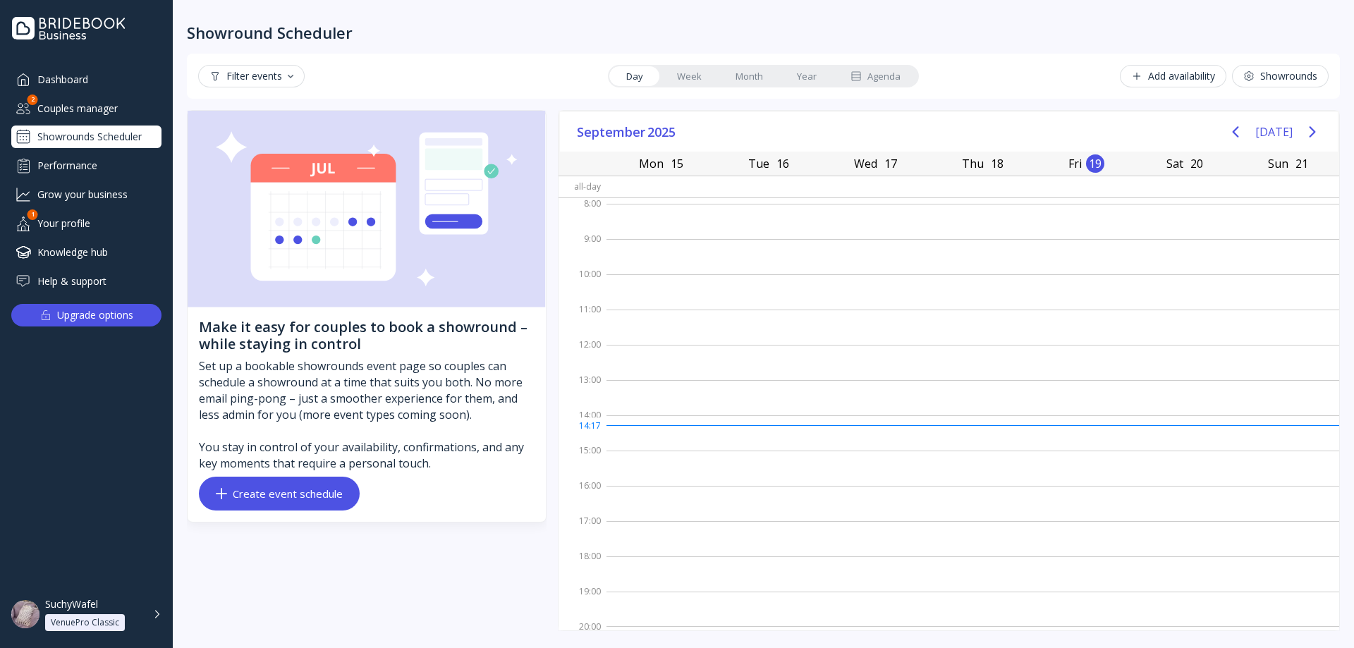
click at [678, 77] on link "Week" at bounding box center [689, 76] width 59 height 20
click at [641, 74] on link "Day" at bounding box center [634, 76] width 51 height 20
click at [682, 75] on link "Week" at bounding box center [689, 76] width 59 height 20
click at [645, 76] on link "Day" at bounding box center [634, 76] width 51 height 20
click at [699, 80] on link "Week" at bounding box center [689, 76] width 59 height 20
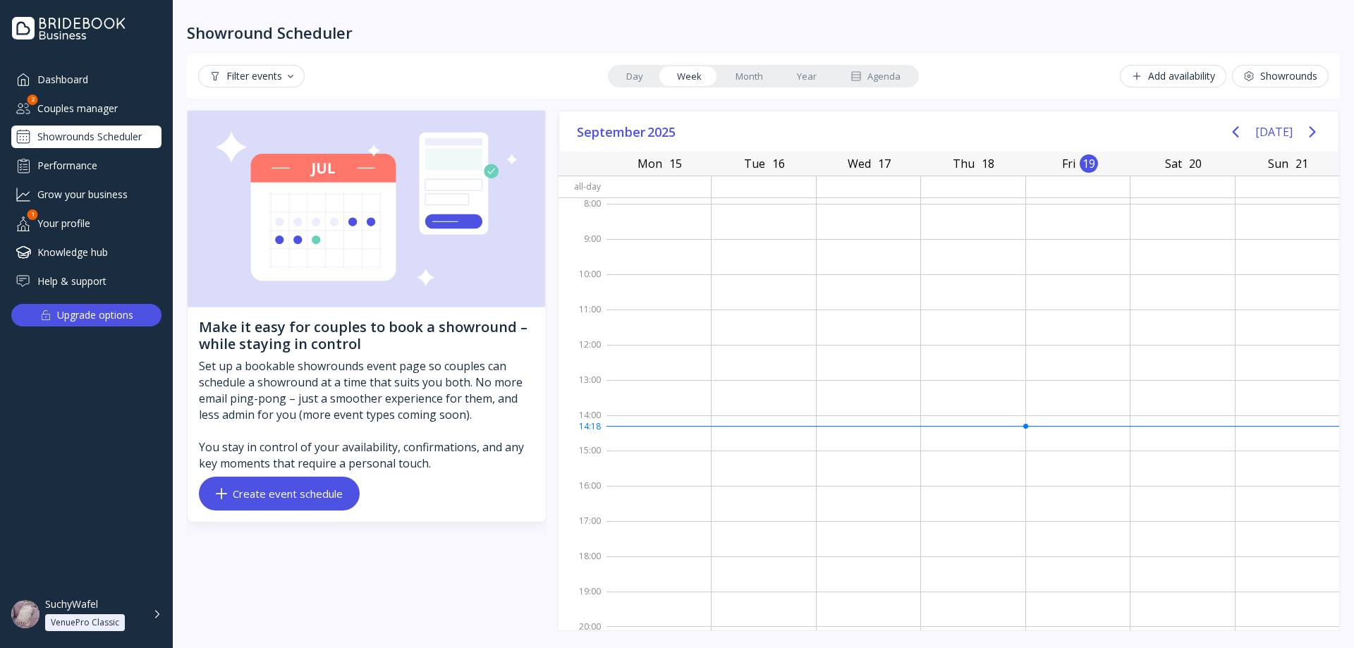
drag, startPoint x: 723, startPoint y: 80, endPoint x: 812, endPoint y: 78, distance: 89.6
click at [732, 80] on link "Month" at bounding box center [748, 76] width 61 height 20
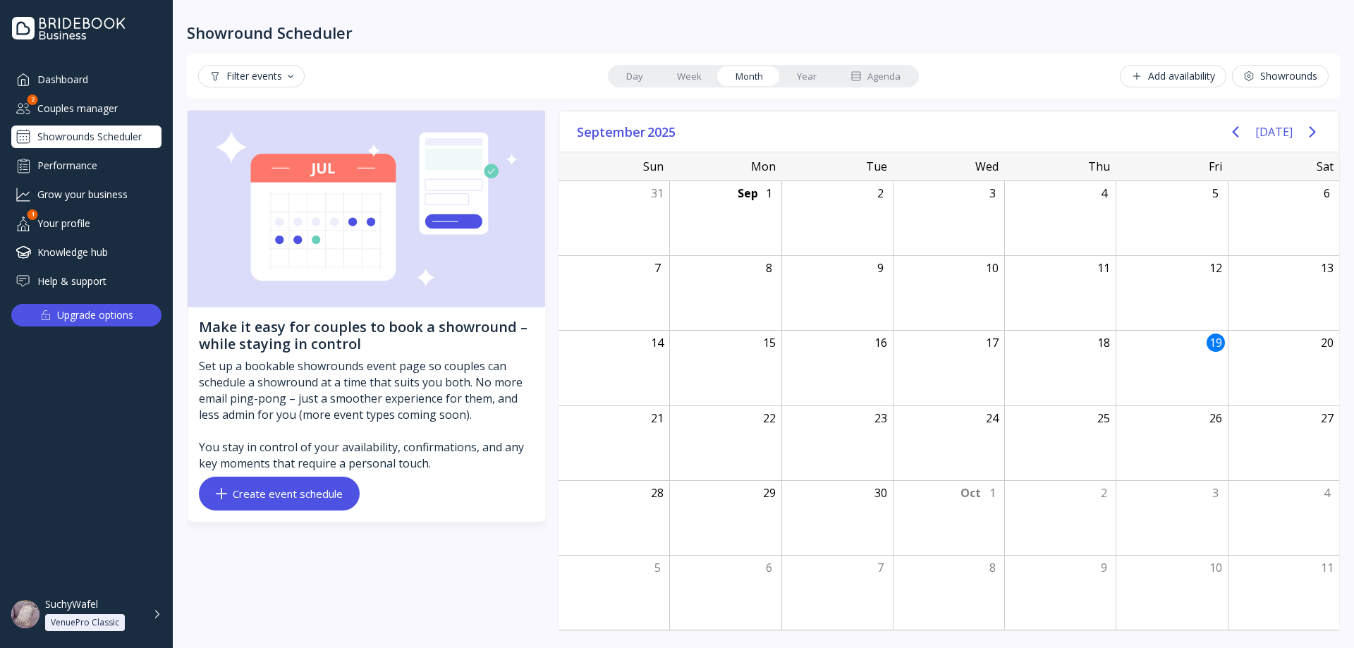
click at [819, 77] on link "Year" at bounding box center [807, 76] width 54 height 20
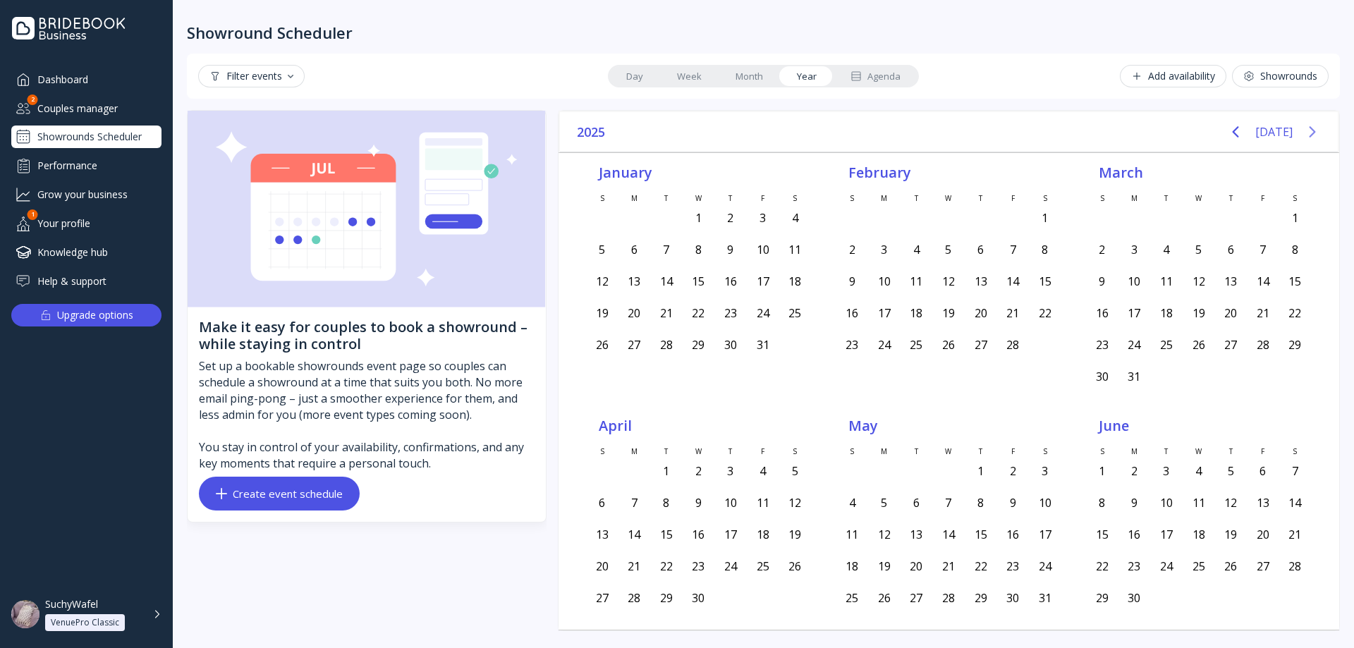
click at [1313, 130] on icon "Next page" at bounding box center [1312, 131] width 6 height 11
click at [1278, 131] on button "[DATE]" at bounding box center [1273, 131] width 37 height 25
click at [1244, 133] on icon "Previous page" at bounding box center [1235, 131] width 17 height 17
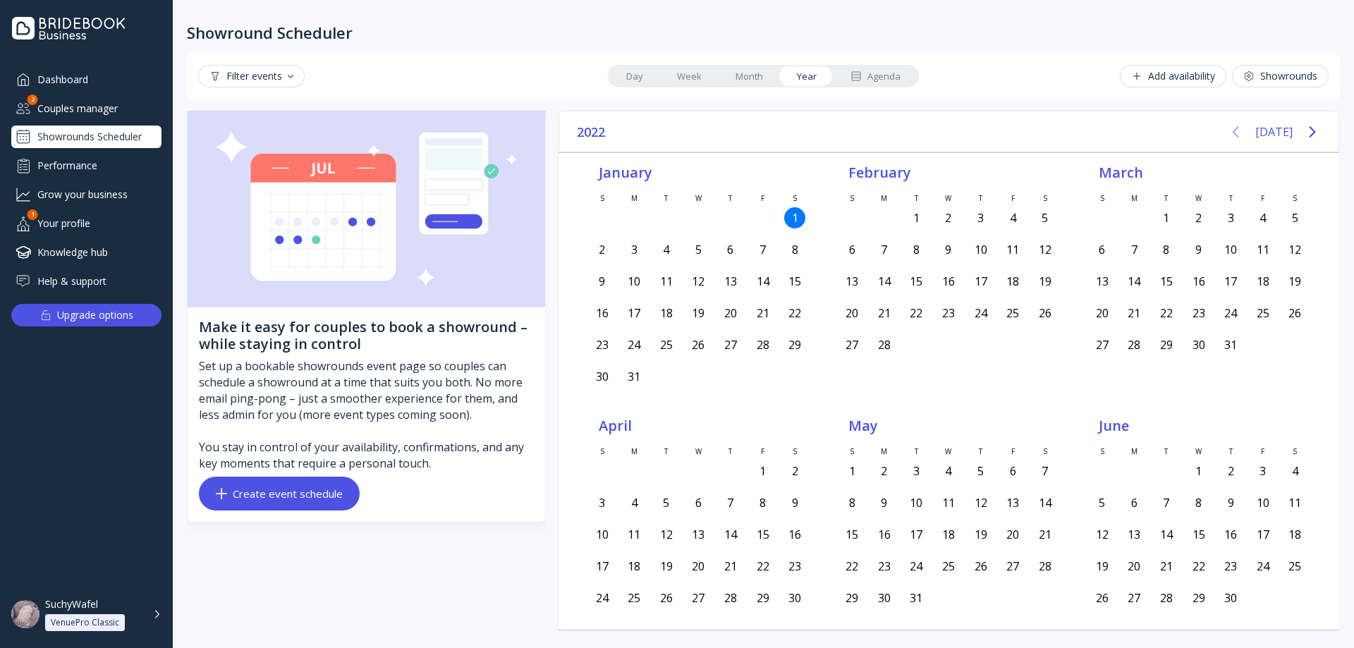
click at [1244, 133] on icon "Previous page" at bounding box center [1235, 131] width 17 height 17
click at [1259, 132] on div "[DATE]" at bounding box center [1273, 132] width 105 height 28
click at [1274, 130] on button "[DATE]" at bounding box center [1273, 131] width 37 height 25
click at [1239, 133] on icon "Previous page" at bounding box center [1235, 131] width 6 height 11
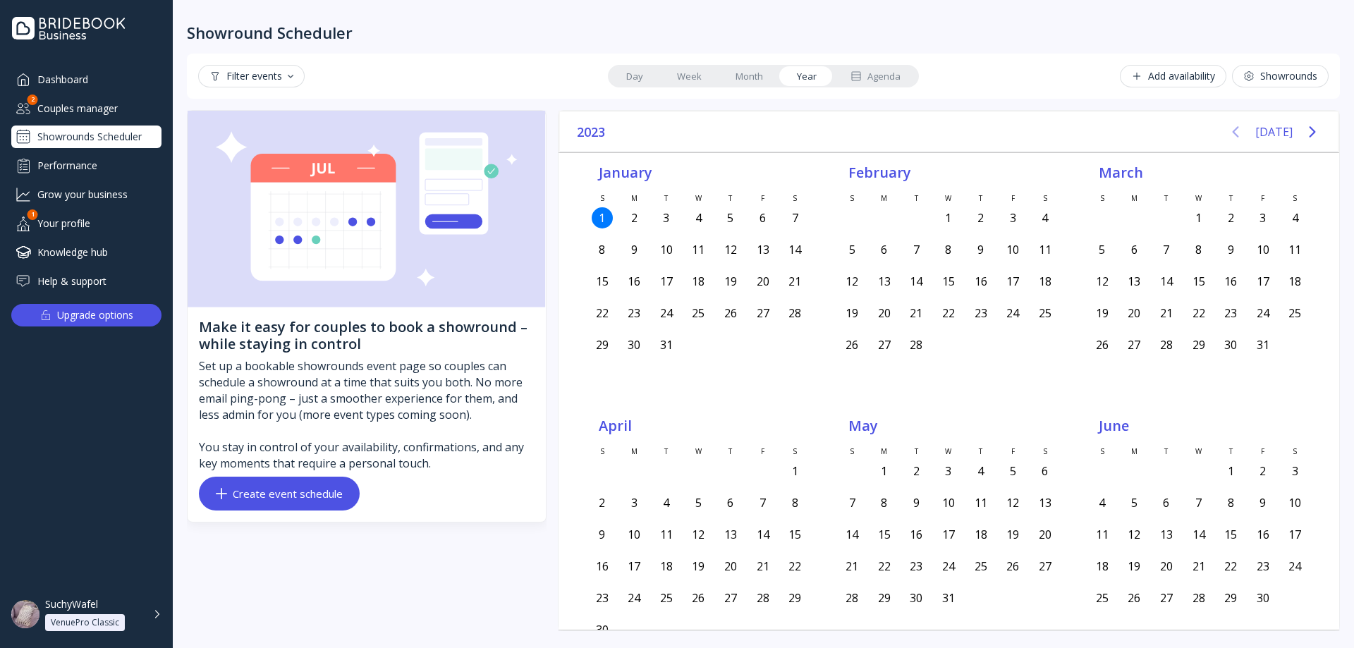
click at [1239, 133] on icon "Previous page" at bounding box center [1235, 131] width 6 height 11
click at [1272, 128] on button "[DATE]" at bounding box center [1273, 131] width 37 height 25
click at [1238, 133] on icon "Previous page" at bounding box center [1235, 131] width 6 height 11
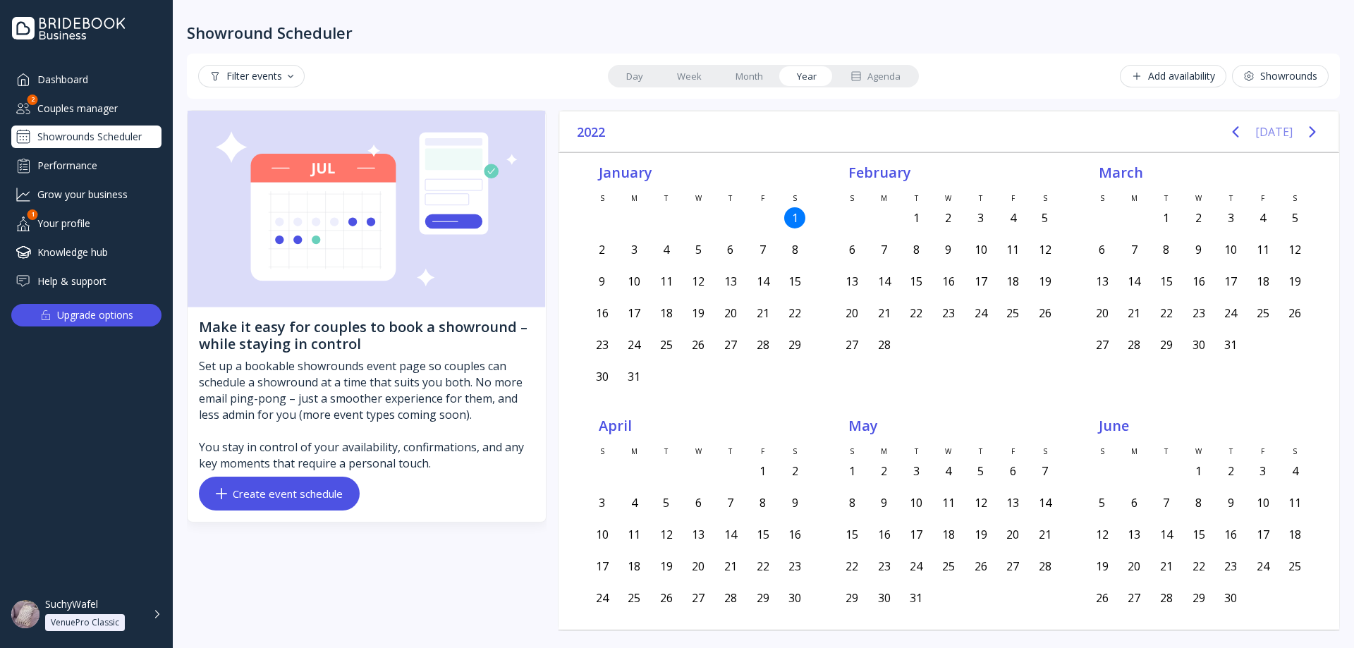
click at [1272, 135] on button "[DATE]" at bounding box center [1273, 131] width 37 height 25
click at [1278, 134] on button "[DATE]" at bounding box center [1273, 131] width 37 height 25
click at [1313, 133] on icon "Next page" at bounding box center [1312, 131] width 17 height 17
click at [1313, 133] on icon "Next page" at bounding box center [1312, 131] width 6 height 11
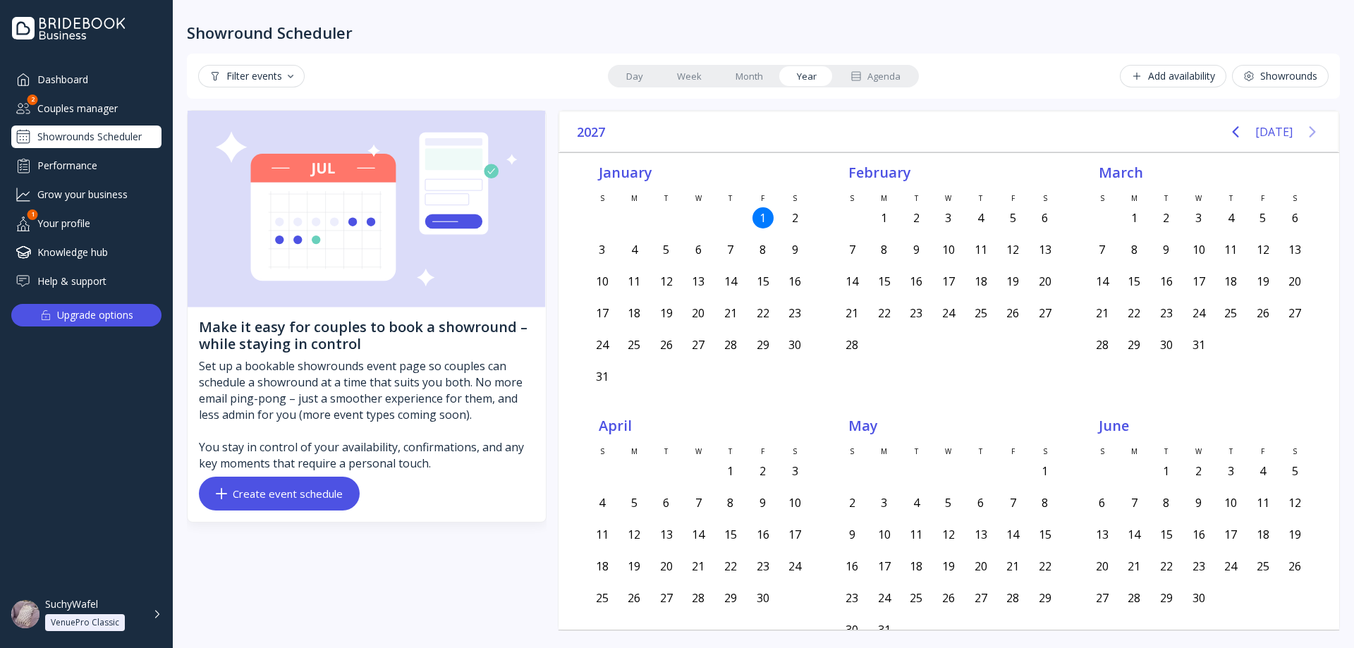
click at [1313, 133] on icon "Next page" at bounding box center [1312, 131] width 6 height 11
click at [1268, 130] on button "[DATE]" at bounding box center [1273, 131] width 37 height 25
click at [1232, 129] on button "Previous page" at bounding box center [1235, 132] width 28 height 28
click at [1232, 129] on icon "Previous page" at bounding box center [1235, 131] width 17 height 17
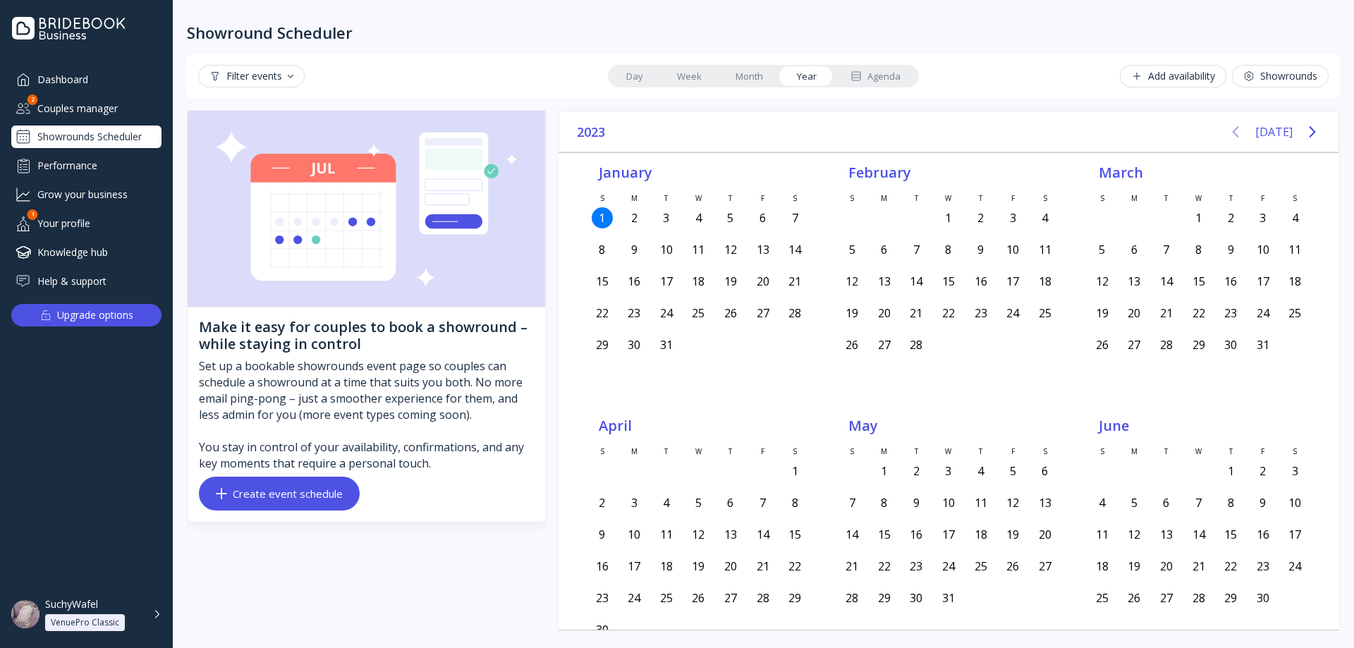
click at [1232, 129] on icon "Previous page" at bounding box center [1235, 131] width 17 height 17
click at [1234, 130] on icon "Previous page" at bounding box center [1235, 131] width 17 height 17
click at [690, 71] on link "Week" at bounding box center [689, 76] width 59 height 20
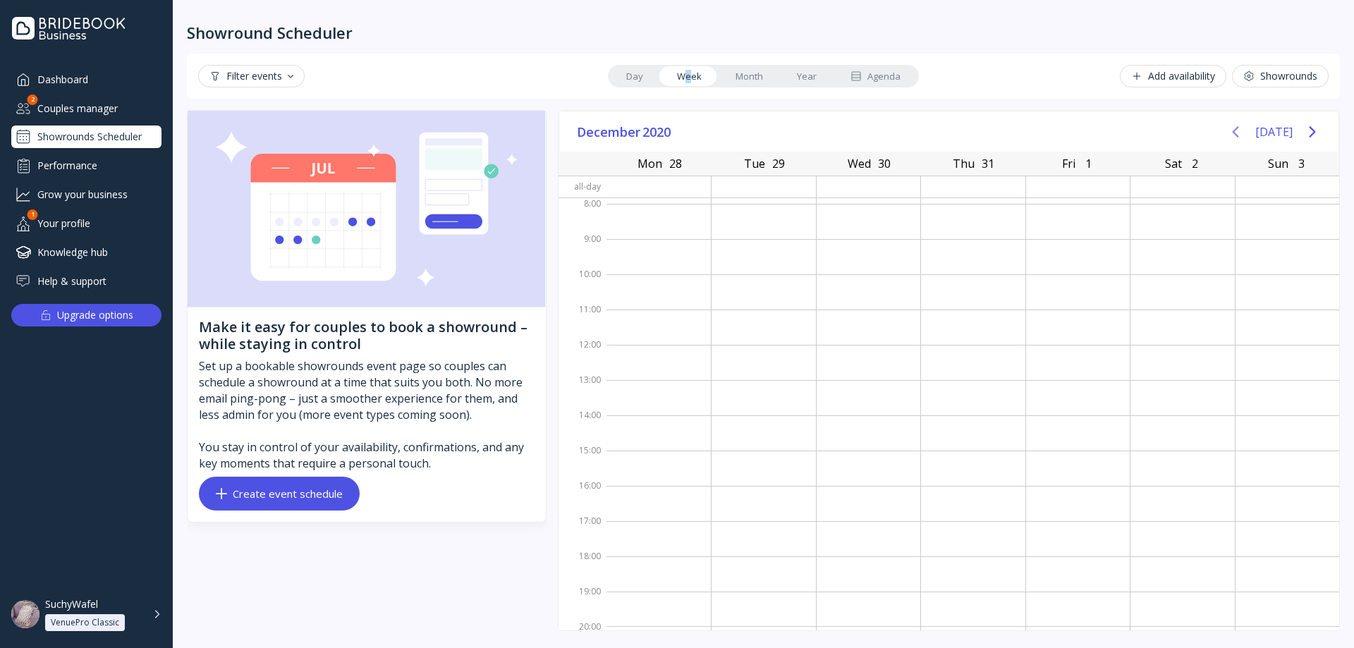
click at [1249, 132] on button "Previous page" at bounding box center [1235, 132] width 28 height 28
click at [1280, 134] on button "[DATE]" at bounding box center [1273, 131] width 37 height 25
click at [1319, 136] on icon "Next page" at bounding box center [1312, 131] width 17 height 17
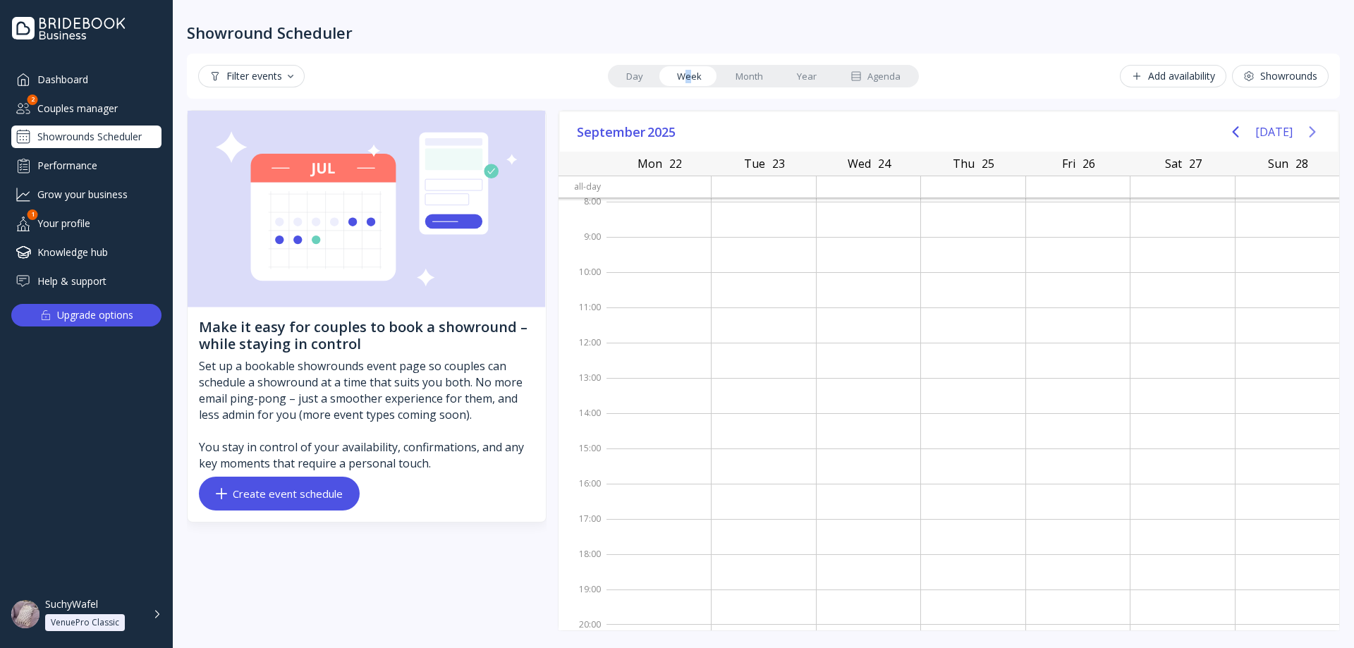
click at [1318, 136] on icon "Next page" at bounding box center [1312, 131] width 17 height 17
click at [1272, 132] on button "[DATE]" at bounding box center [1273, 131] width 37 height 25
click at [1230, 128] on button "Previous page" at bounding box center [1235, 132] width 28 height 28
click at [1249, 131] on button "Previous page" at bounding box center [1235, 132] width 28 height 28
click at [1280, 135] on button "[DATE]" at bounding box center [1273, 131] width 37 height 25
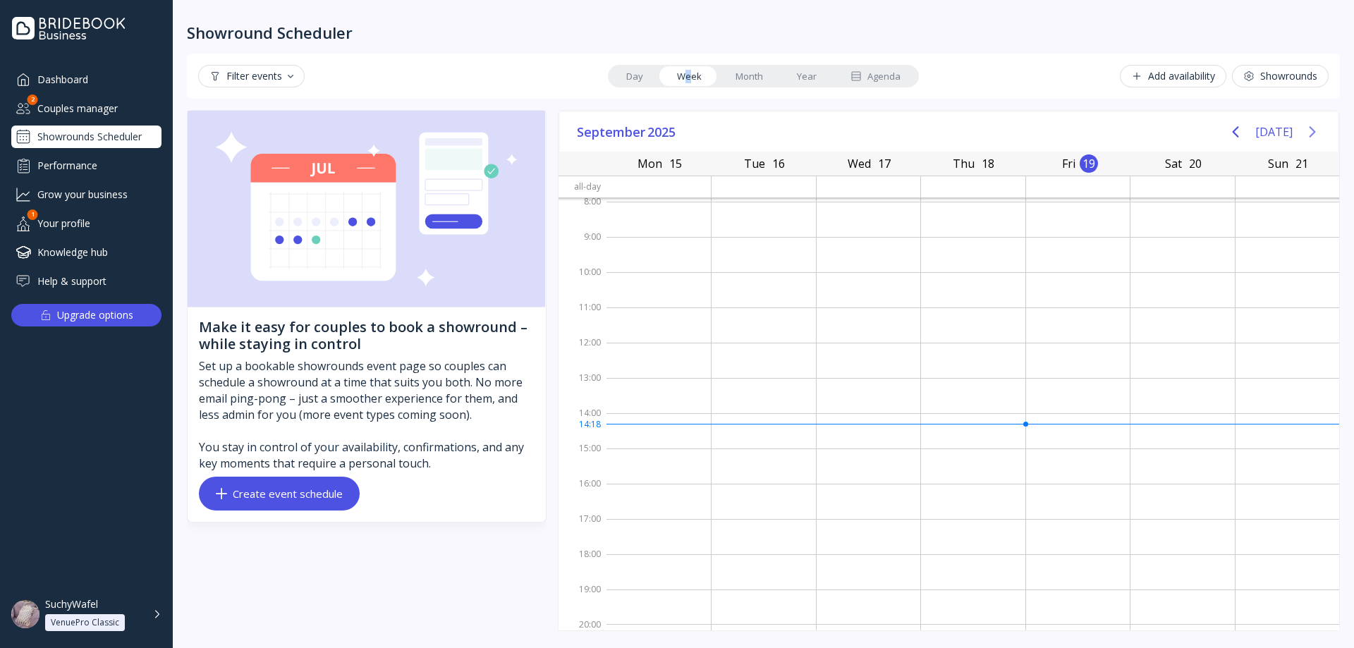
click at [1310, 135] on icon "Next page" at bounding box center [1312, 131] width 17 height 17
click at [1287, 132] on button "[DATE]" at bounding box center [1273, 131] width 37 height 25
click at [1249, 130] on button "Previous page" at bounding box center [1235, 132] width 28 height 28
drag, startPoint x: 1273, startPoint y: 133, endPoint x: 1290, endPoint y: 134, distance: 16.9
click at [1273, 133] on button "[DATE]" at bounding box center [1273, 131] width 37 height 25
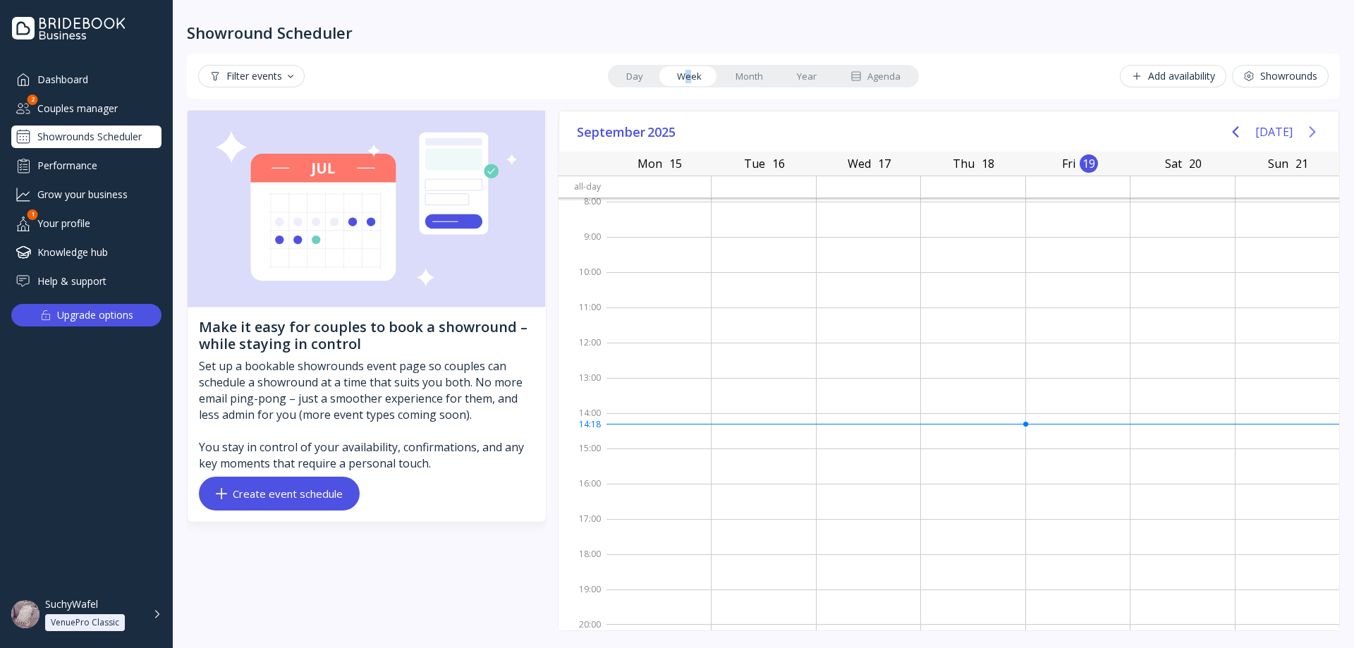
click at [1304, 133] on button "Next page" at bounding box center [1312, 132] width 28 height 28
click at [1269, 132] on button "[DATE]" at bounding box center [1273, 131] width 37 height 25
drag, startPoint x: 1236, startPoint y: 133, endPoint x: 1265, endPoint y: 135, distance: 29.0
click at [1236, 133] on icon "Previous page" at bounding box center [1235, 131] width 17 height 17
click at [1266, 135] on button "[DATE]" at bounding box center [1273, 131] width 37 height 25
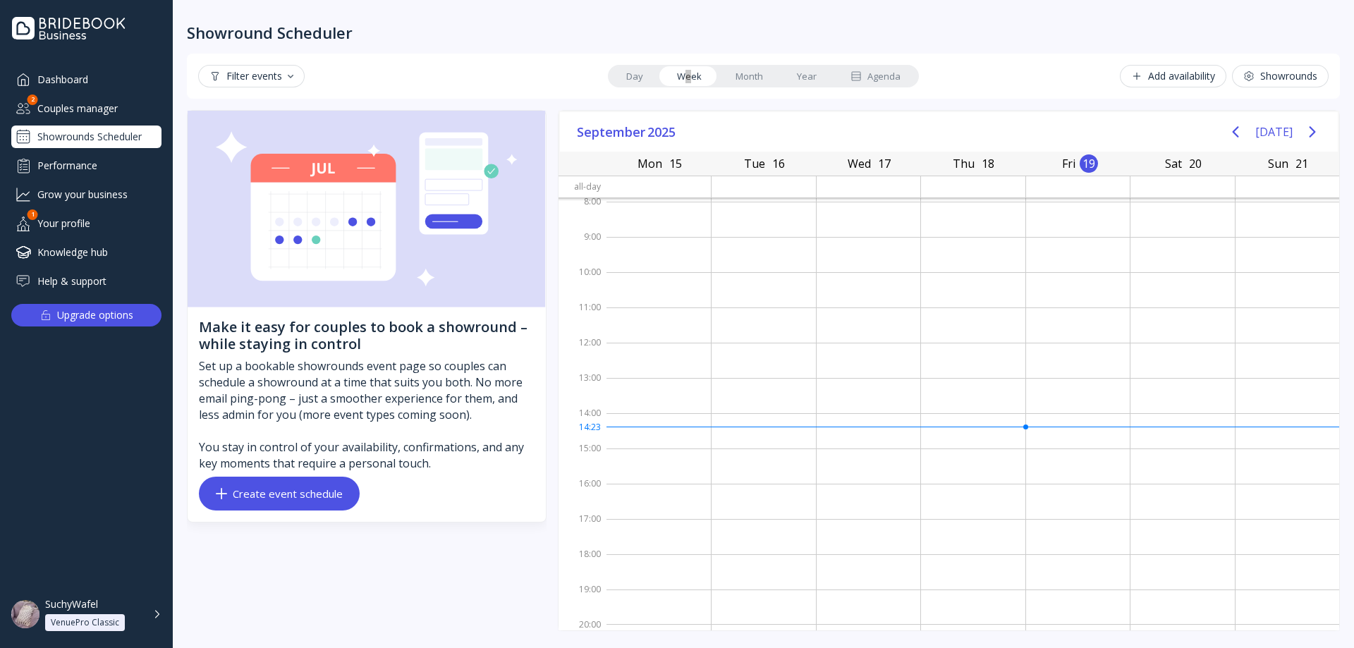
click at [1101, 129] on div "[DATE] [DATE]" at bounding box center [949, 132] width 778 height 40
click at [742, 80] on link "Month" at bounding box center [748, 76] width 61 height 20
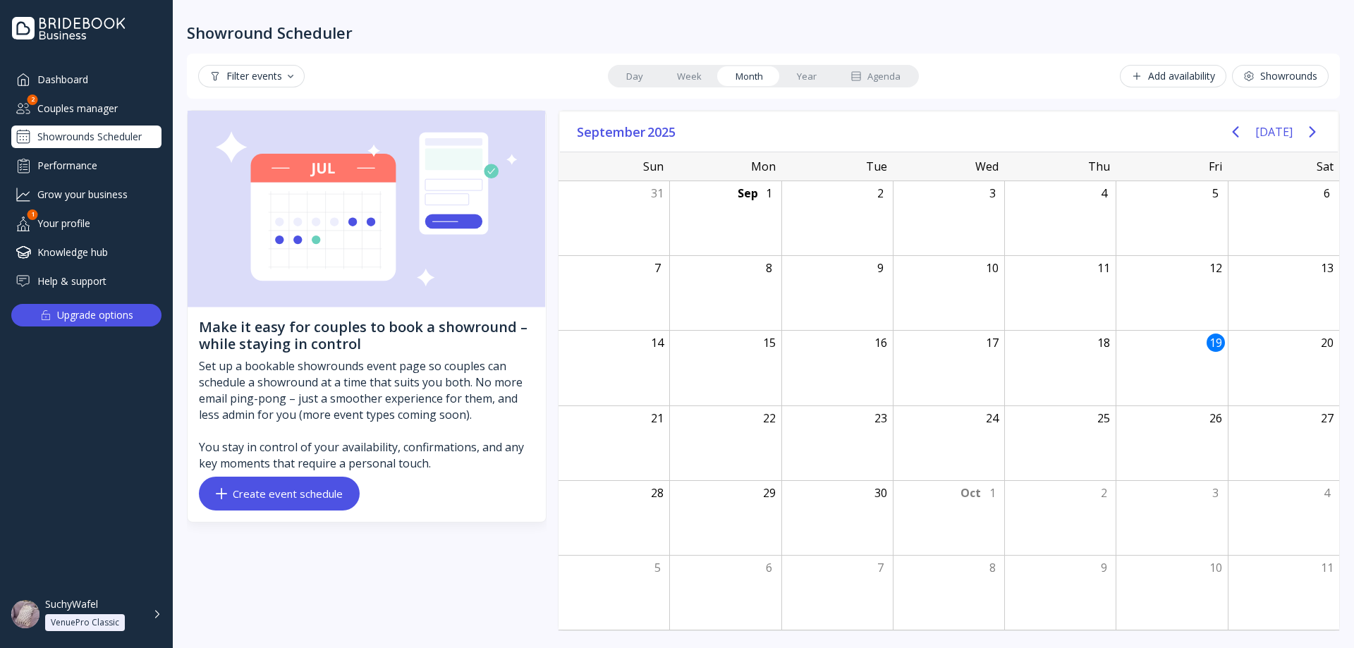
click at [698, 74] on link "Week" at bounding box center [689, 76] width 59 height 20
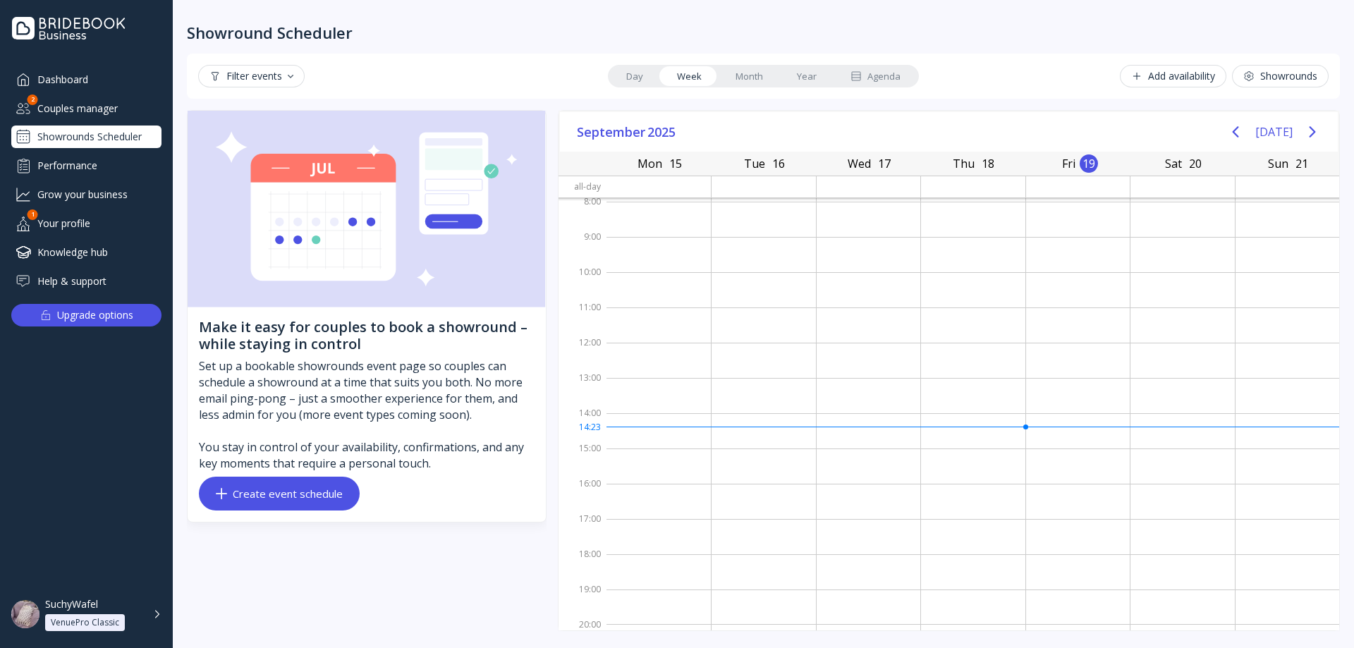
click at [623, 73] on link "Day" at bounding box center [634, 76] width 51 height 20
click at [667, 73] on link "Week" at bounding box center [689, 76] width 59 height 20
click at [640, 73] on link "Day" at bounding box center [634, 76] width 51 height 20
click at [678, 72] on link "Week" at bounding box center [689, 76] width 59 height 20
click at [1313, 131] on icon "Next page" at bounding box center [1312, 131] width 6 height 11
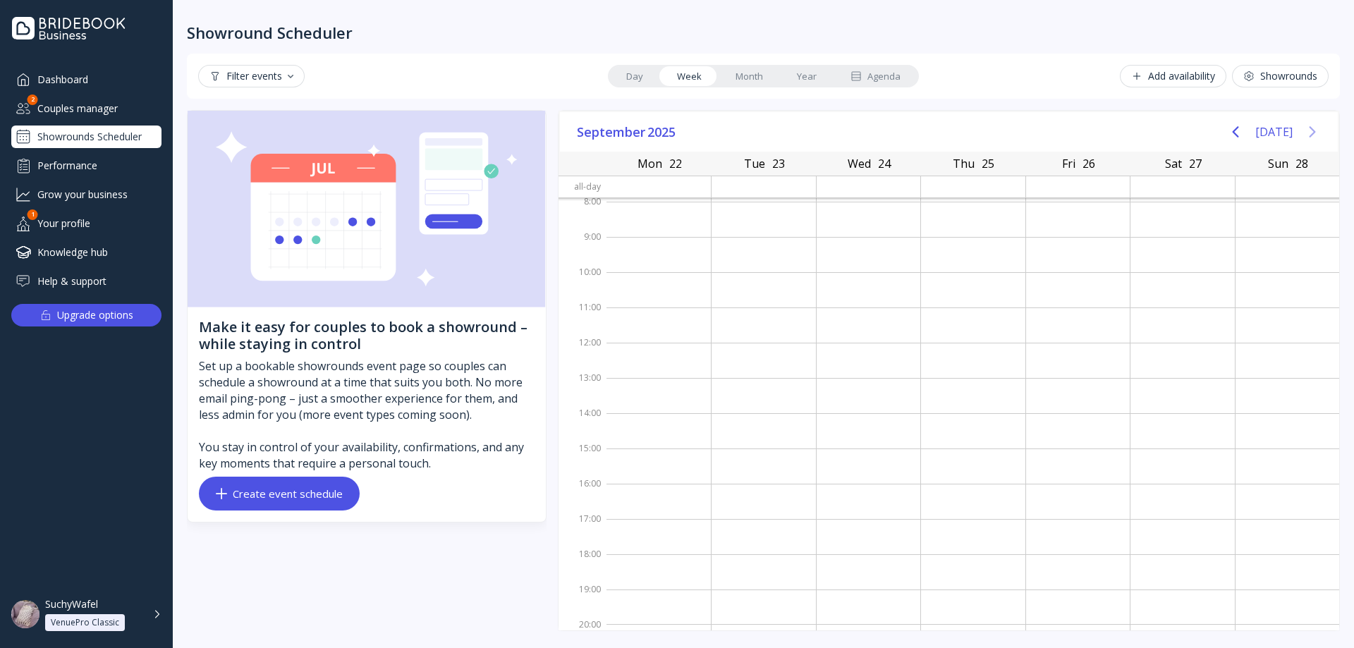
click at [1313, 131] on icon "Next page" at bounding box center [1312, 131] width 6 height 11
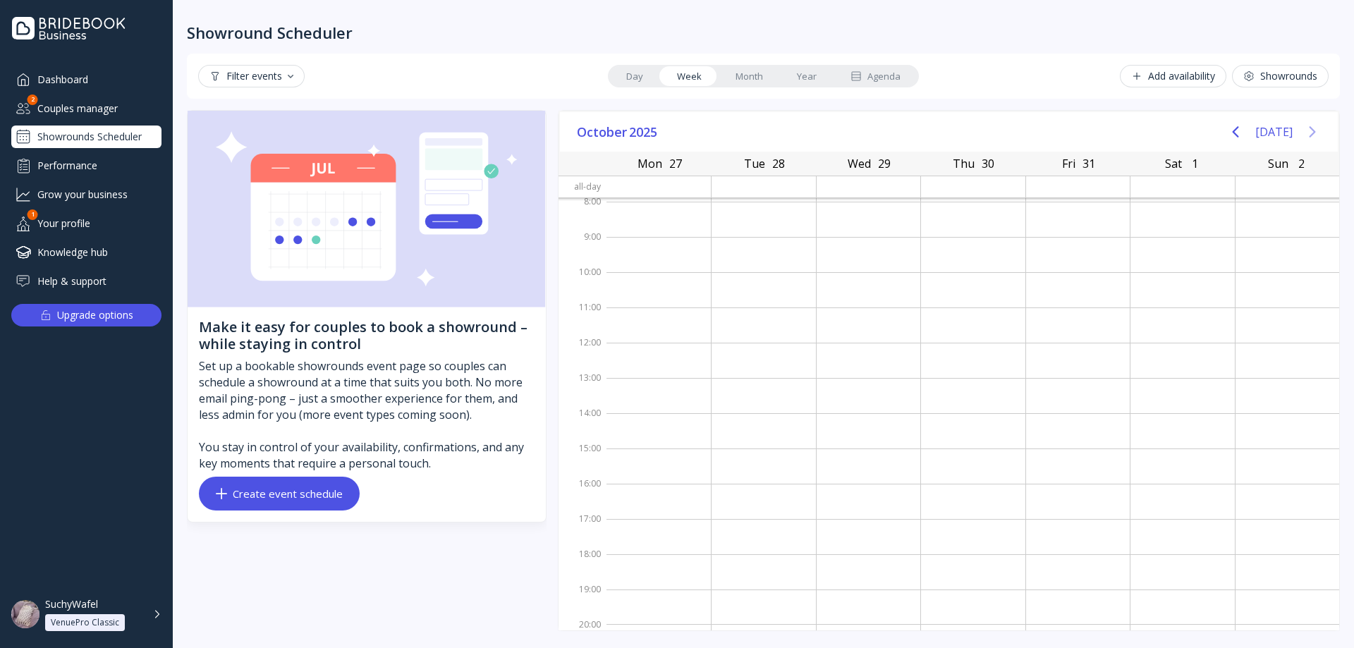
click at [1313, 131] on icon "Next page" at bounding box center [1312, 131] width 6 height 11
click at [1276, 131] on button "[DATE]" at bounding box center [1273, 131] width 37 height 25
click at [1237, 130] on icon "Previous page" at bounding box center [1235, 131] width 17 height 17
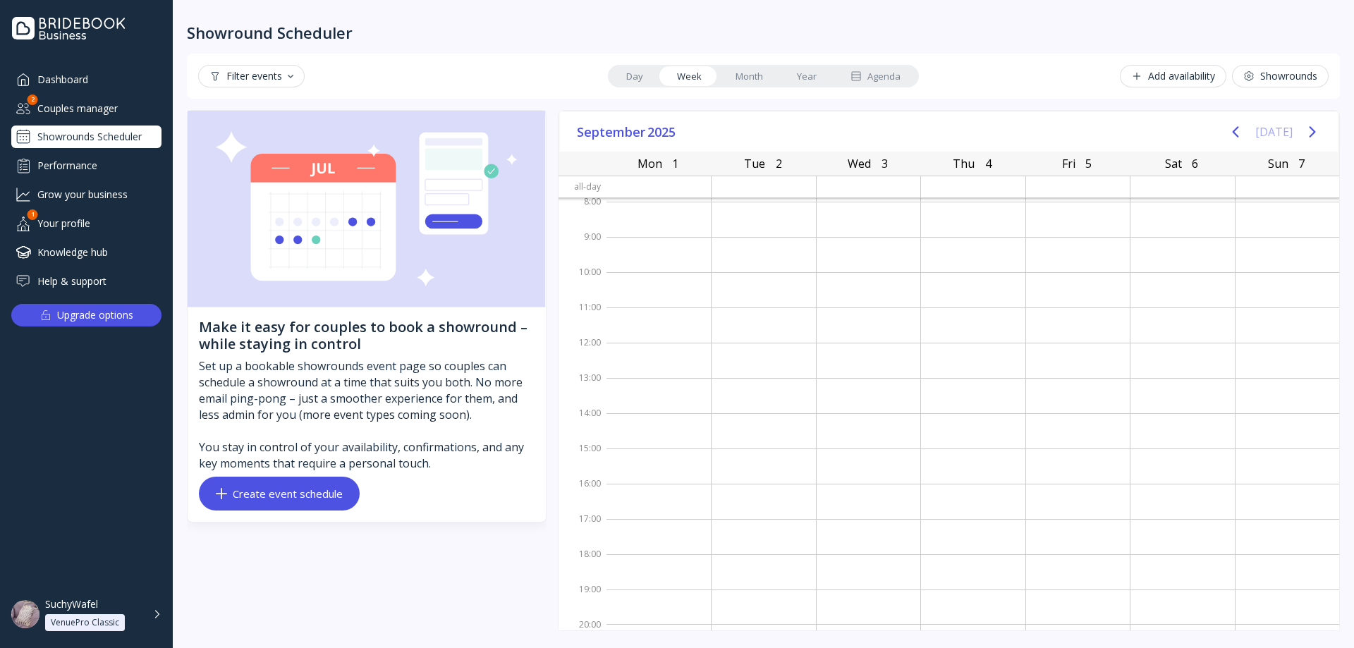
click at [1269, 132] on button "[DATE]" at bounding box center [1273, 131] width 37 height 25
click at [630, 74] on link "Day" at bounding box center [634, 76] width 51 height 20
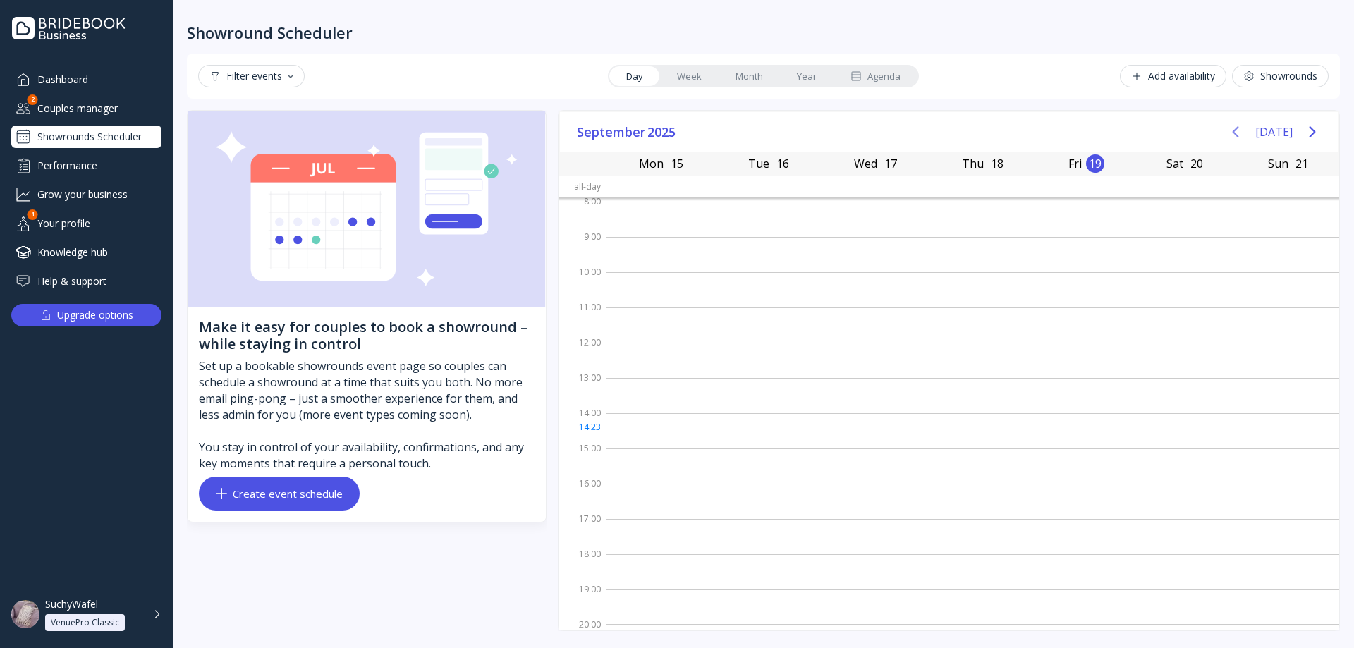
click at [1244, 134] on icon "Previous page" at bounding box center [1235, 131] width 17 height 17
click at [1279, 134] on button "[DATE]" at bounding box center [1273, 131] width 37 height 25
click at [1310, 133] on icon "Next page" at bounding box center [1312, 131] width 17 height 17
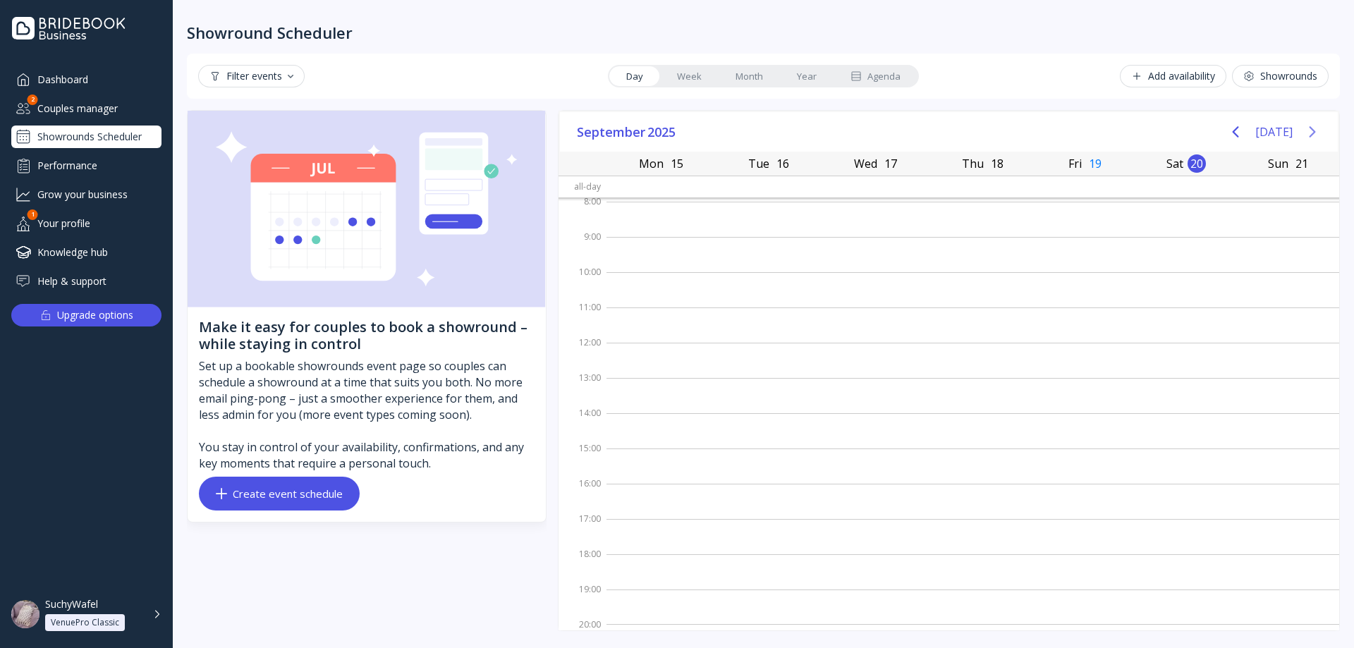
click at [1310, 133] on icon "Next page" at bounding box center [1312, 131] width 17 height 17
click at [697, 77] on link "Week" at bounding box center [689, 76] width 59 height 20
click at [1316, 138] on icon "Next page" at bounding box center [1312, 131] width 17 height 17
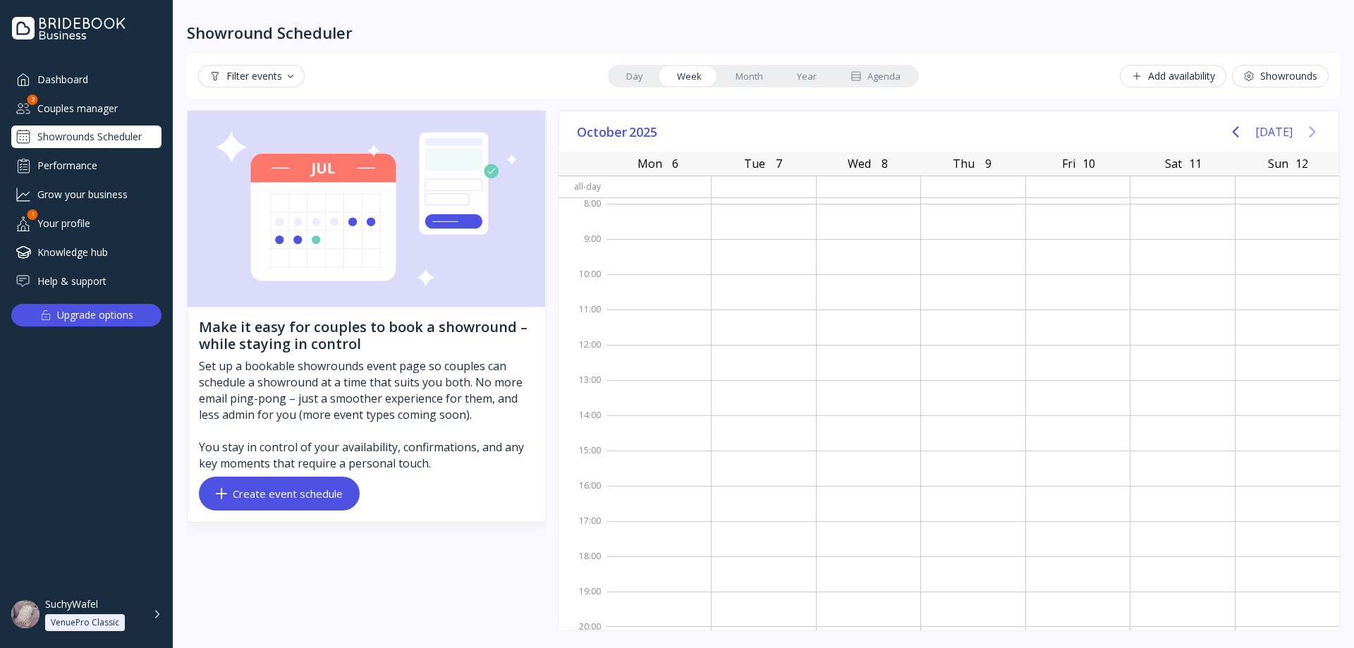
click at [1316, 138] on icon "Next page" at bounding box center [1312, 131] width 17 height 17
click at [1271, 132] on button "[DATE]" at bounding box center [1273, 131] width 37 height 25
click at [1239, 130] on icon "Previous page" at bounding box center [1235, 131] width 6 height 11
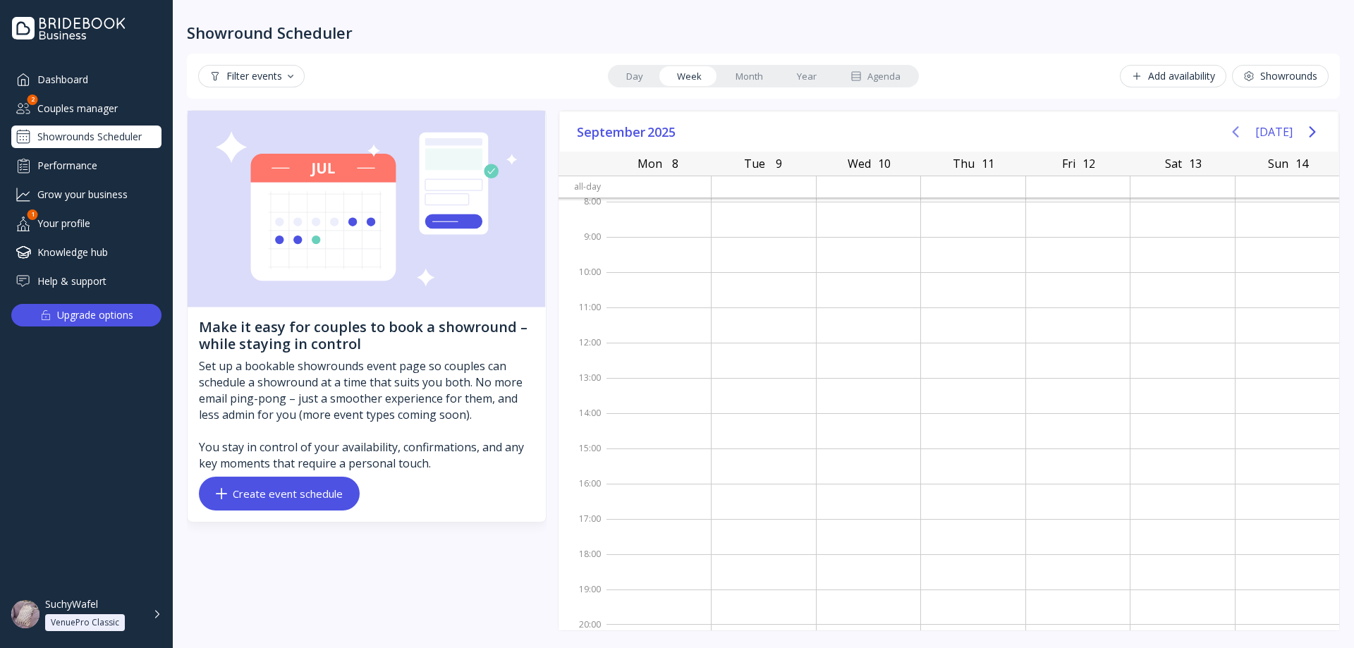
click at [1239, 130] on icon "Previous page" at bounding box center [1235, 131] width 6 height 11
click at [1276, 131] on button "[DATE]" at bounding box center [1273, 131] width 37 height 25
click at [1308, 133] on icon "Next page" at bounding box center [1312, 131] width 17 height 17
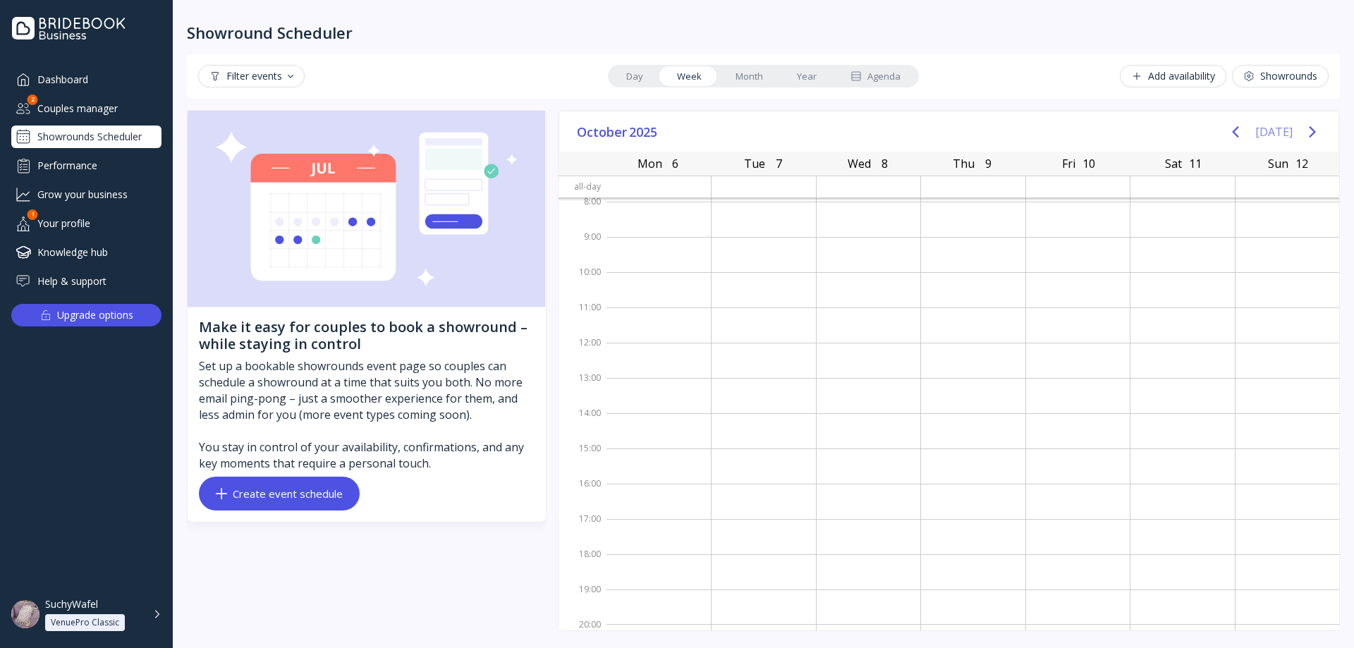
click at [1284, 132] on button "[DATE]" at bounding box center [1273, 131] width 37 height 25
click at [1241, 131] on icon "Previous page" at bounding box center [1235, 131] width 17 height 17
click at [1276, 133] on button "[DATE]" at bounding box center [1273, 131] width 37 height 25
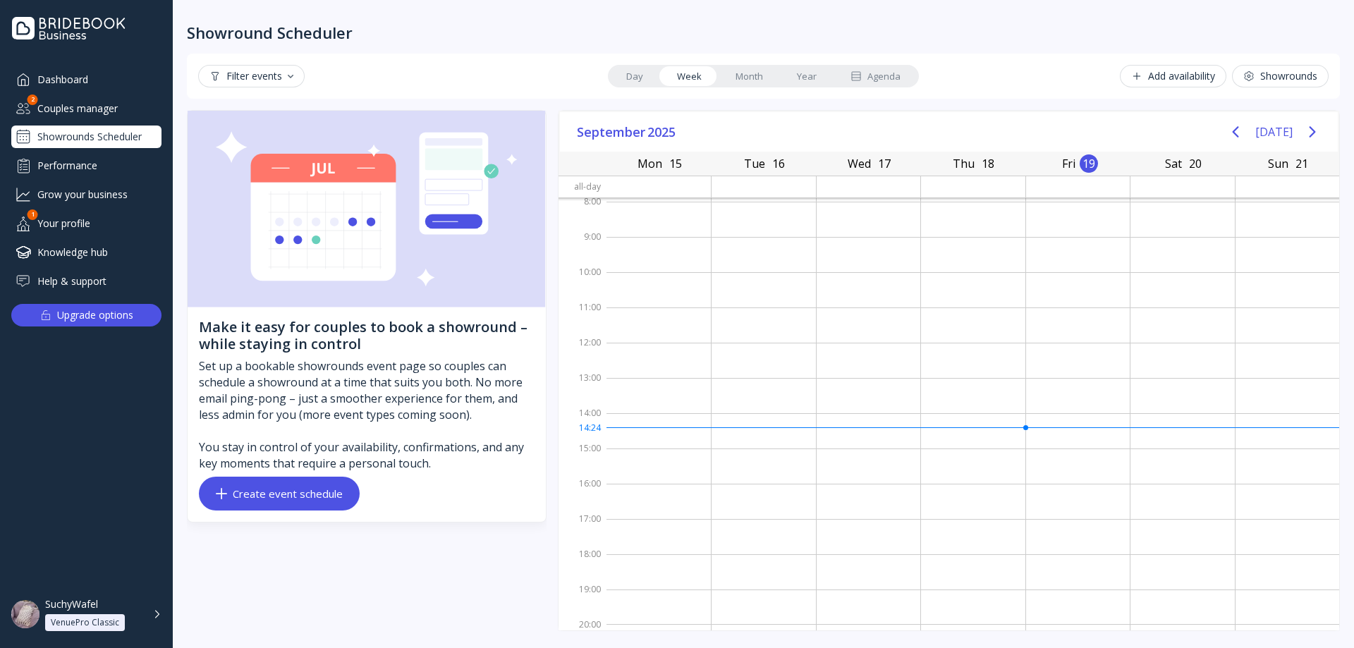
click at [623, 77] on link "Day" at bounding box center [634, 76] width 51 height 20
click at [1241, 135] on icon "Previous page" at bounding box center [1235, 131] width 17 height 17
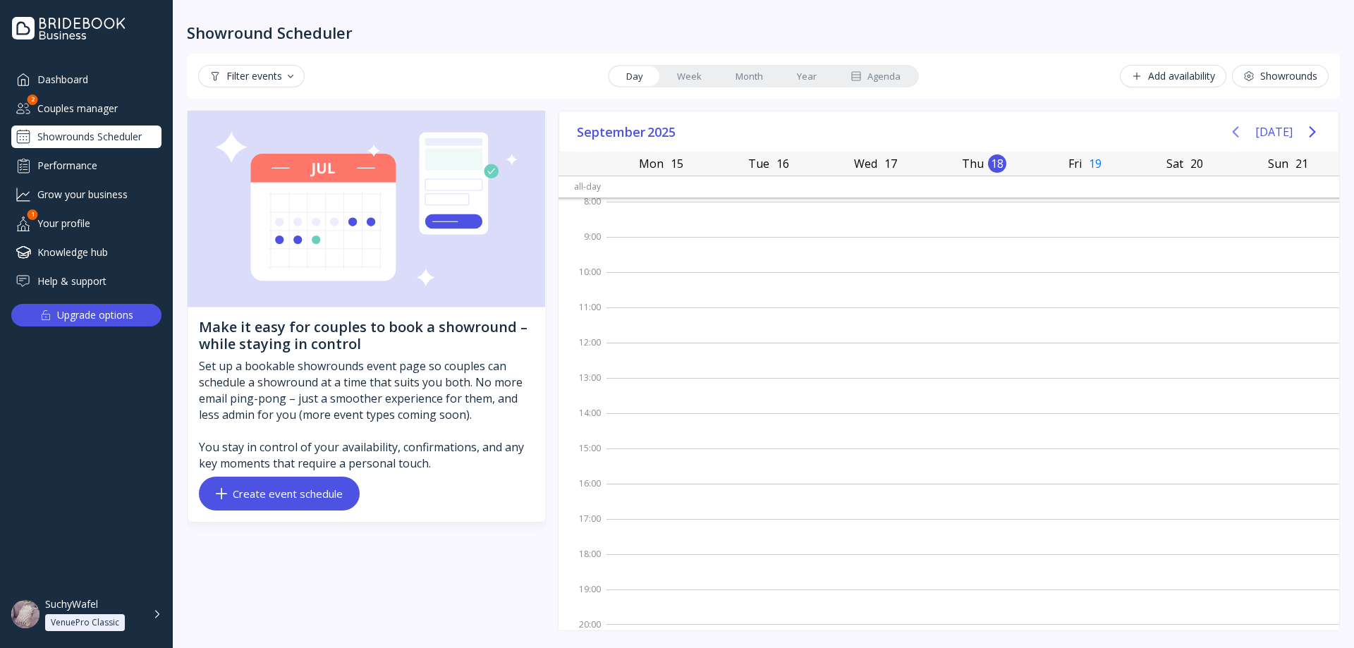
click at [1239, 135] on icon "Previous page" at bounding box center [1235, 131] width 6 height 11
click at [1285, 130] on button "[DATE]" at bounding box center [1273, 131] width 37 height 25
click at [51, 116] on div "Couples manager" at bounding box center [86, 108] width 150 height 23
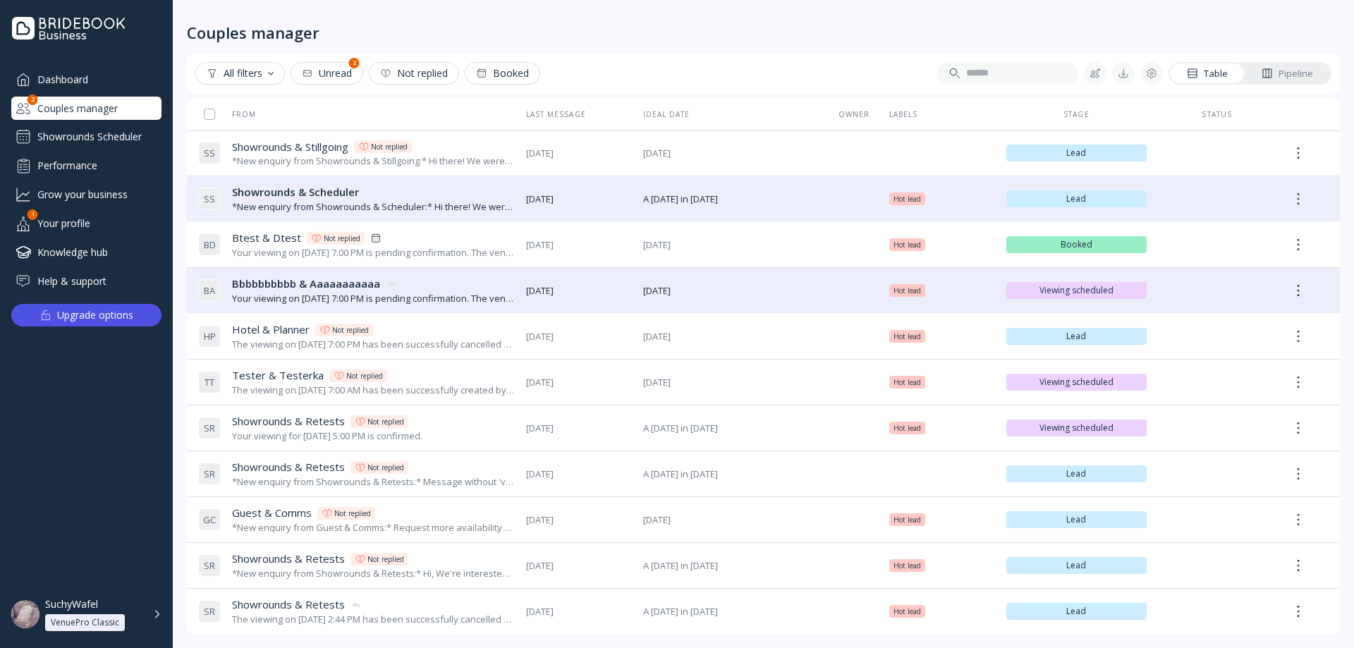
click at [123, 136] on div "Showrounds Scheduler" at bounding box center [86, 137] width 150 height 23
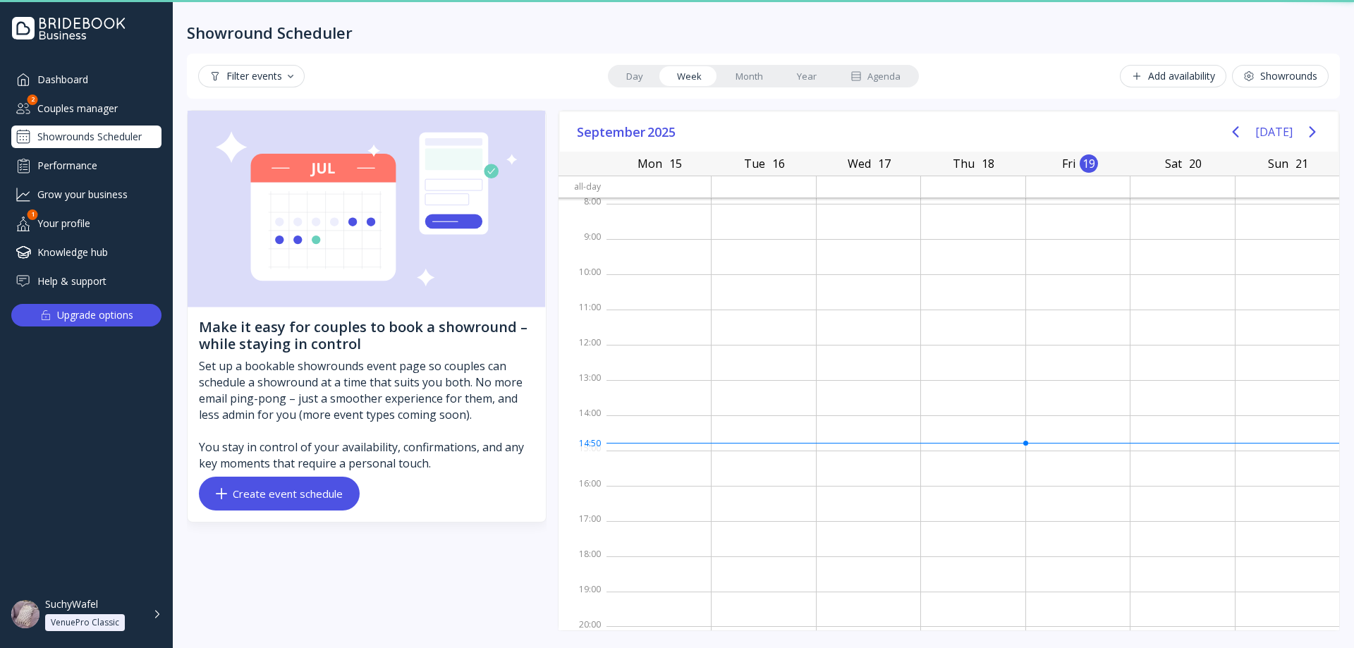
scroll to position [2, 0]
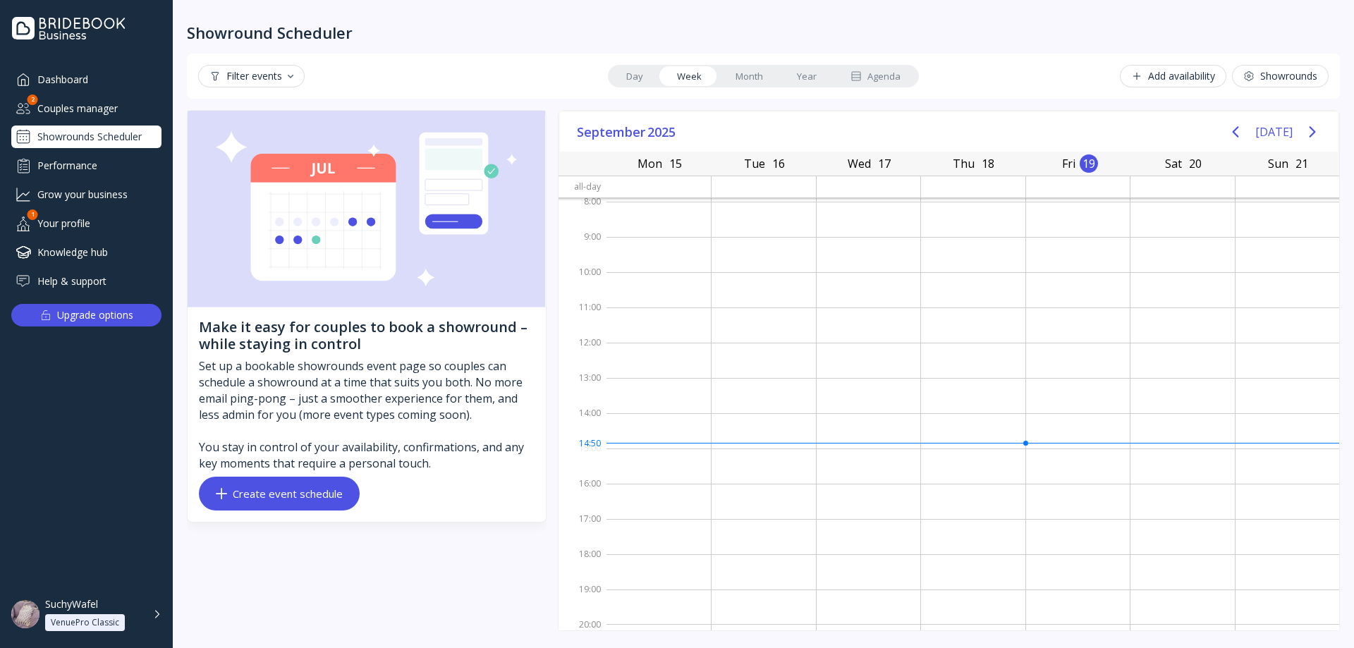
click at [1192, 77] on div "Add availability" at bounding box center [1173, 76] width 84 height 11
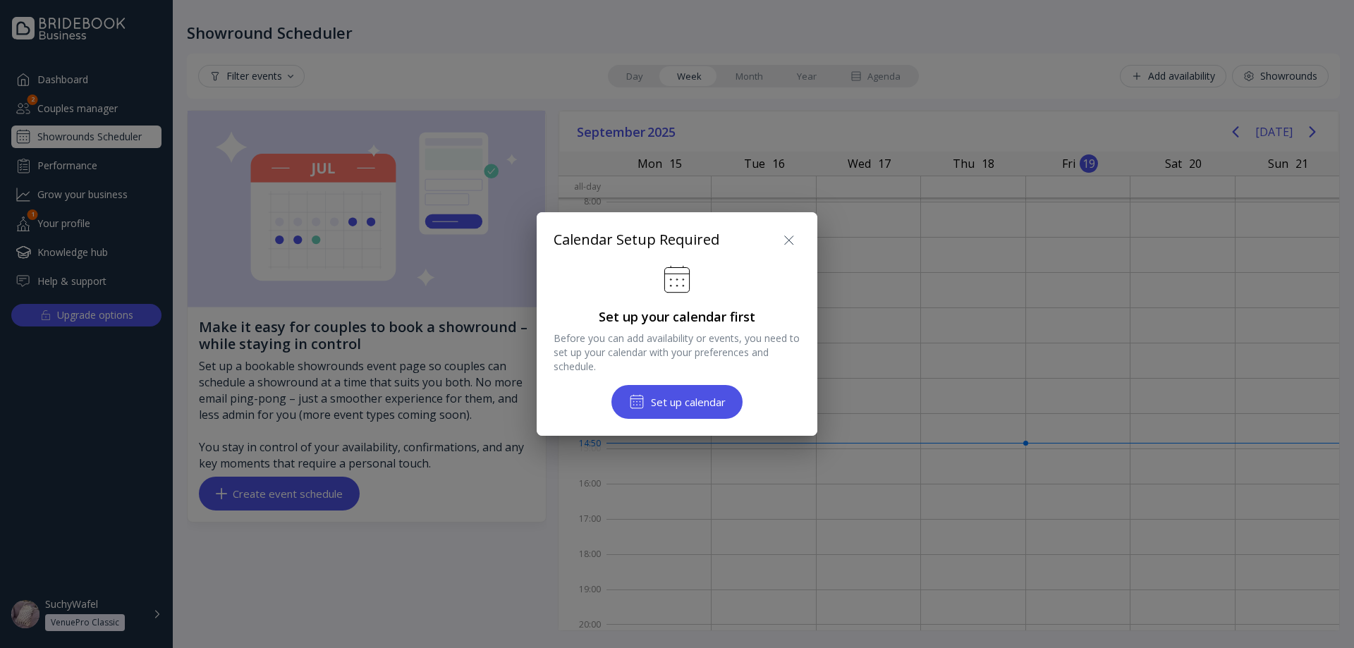
click at [783, 238] on icon at bounding box center [789, 240] width 17 height 17
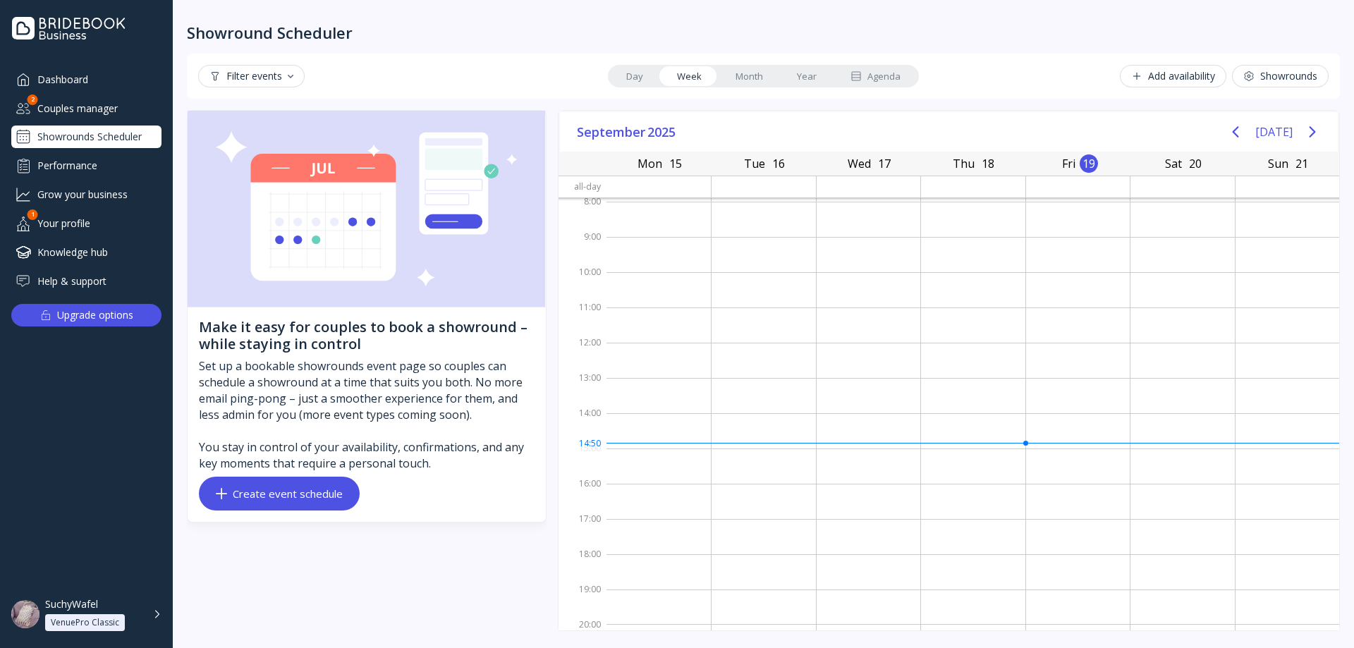
click at [1254, 78] on div "Showrounds" at bounding box center [1280, 76] width 74 height 11
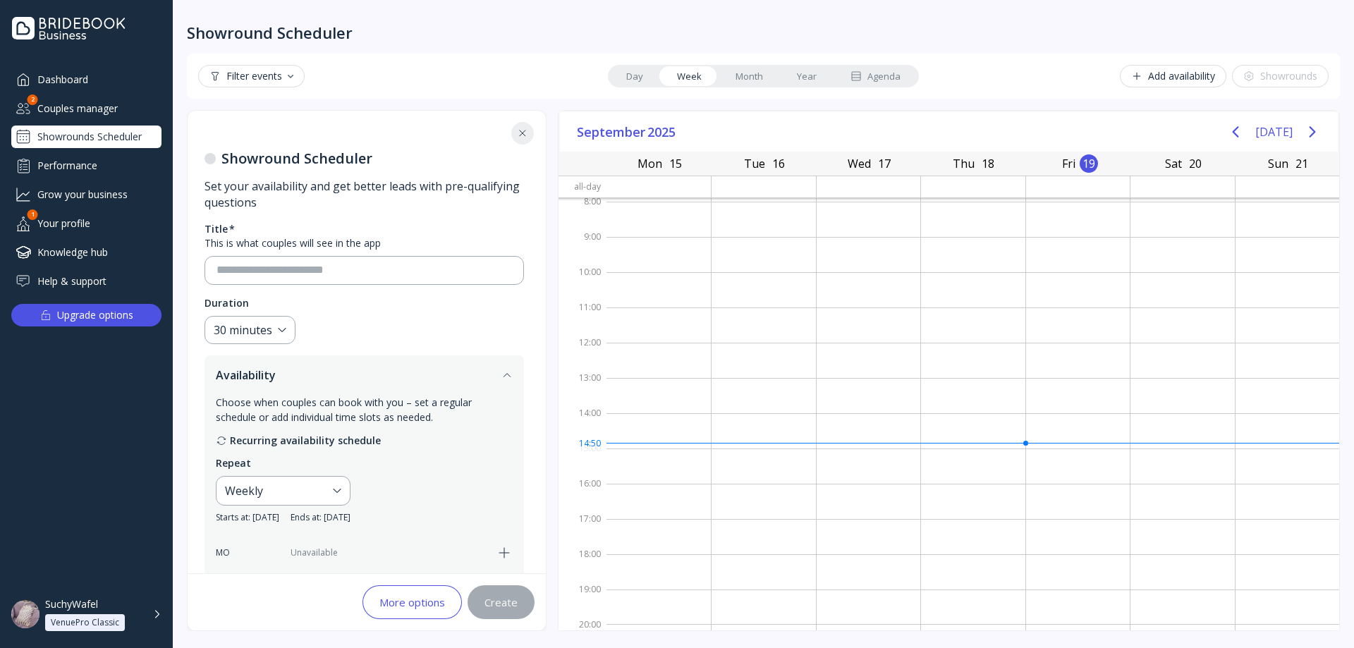
click at [1143, 73] on div "Add availability" at bounding box center [1173, 76] width 84 height 11
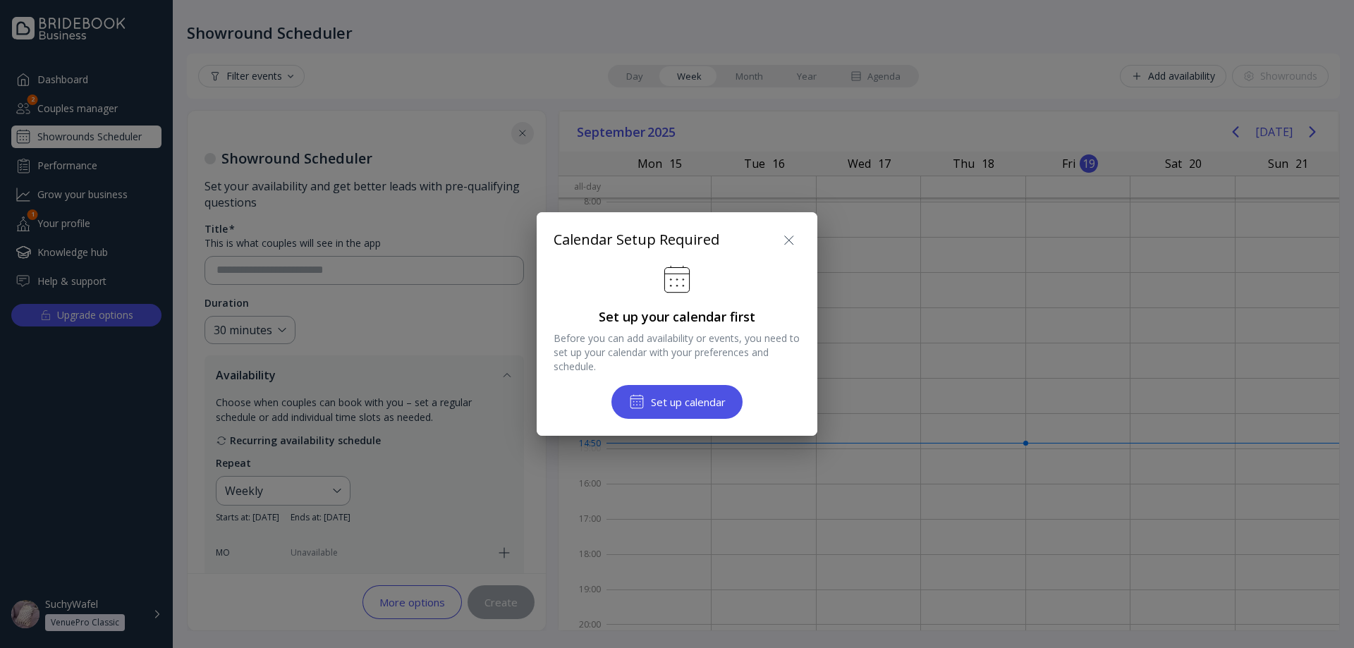
click at [788, 246] on icon at bounding box center [789, 240] width 17 height 17
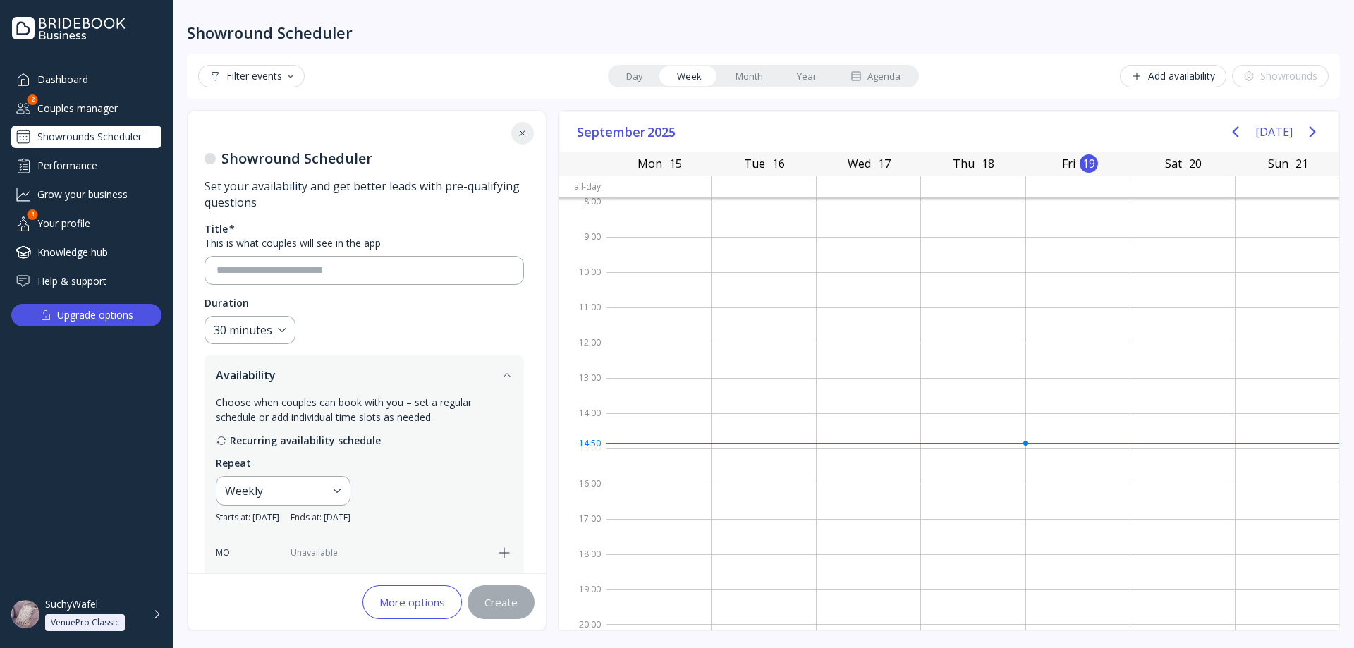
click at [123, 137] on div "Showrounds Scheduler" at bounding box center [86, 137] width 150 height 23
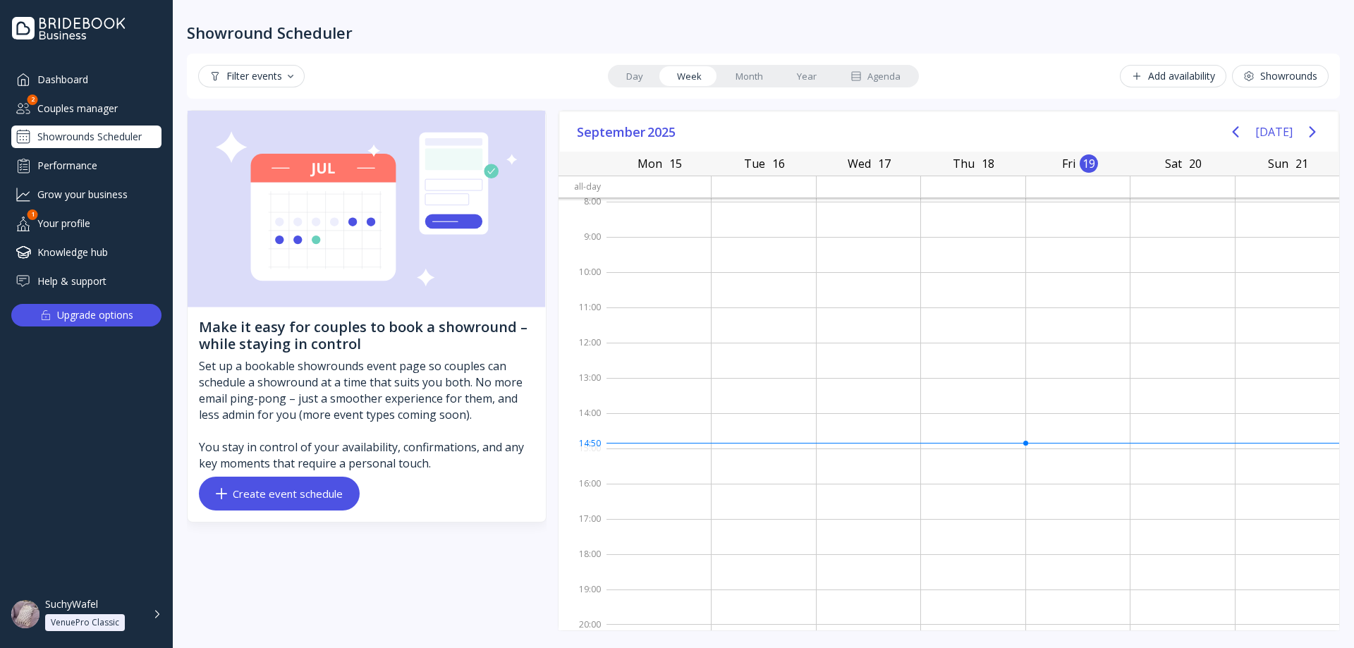
click at [259, 499] on div "Create event schedule" at bounding box center [279, 493] width 127 height 11
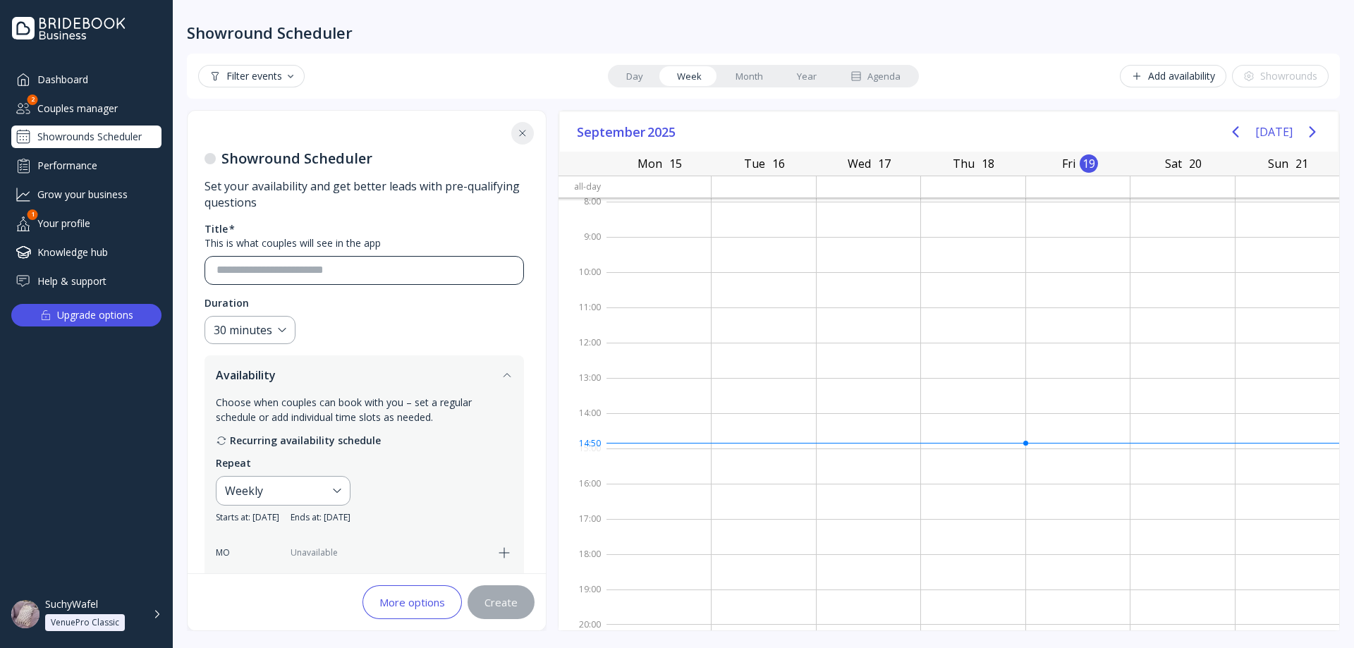
click at [262, 257] on div at bounding box center [358, 270] width 307 height 27
click at [276, 272] on input at bounding box center [363, 270] width 295 height 16
type input "*"
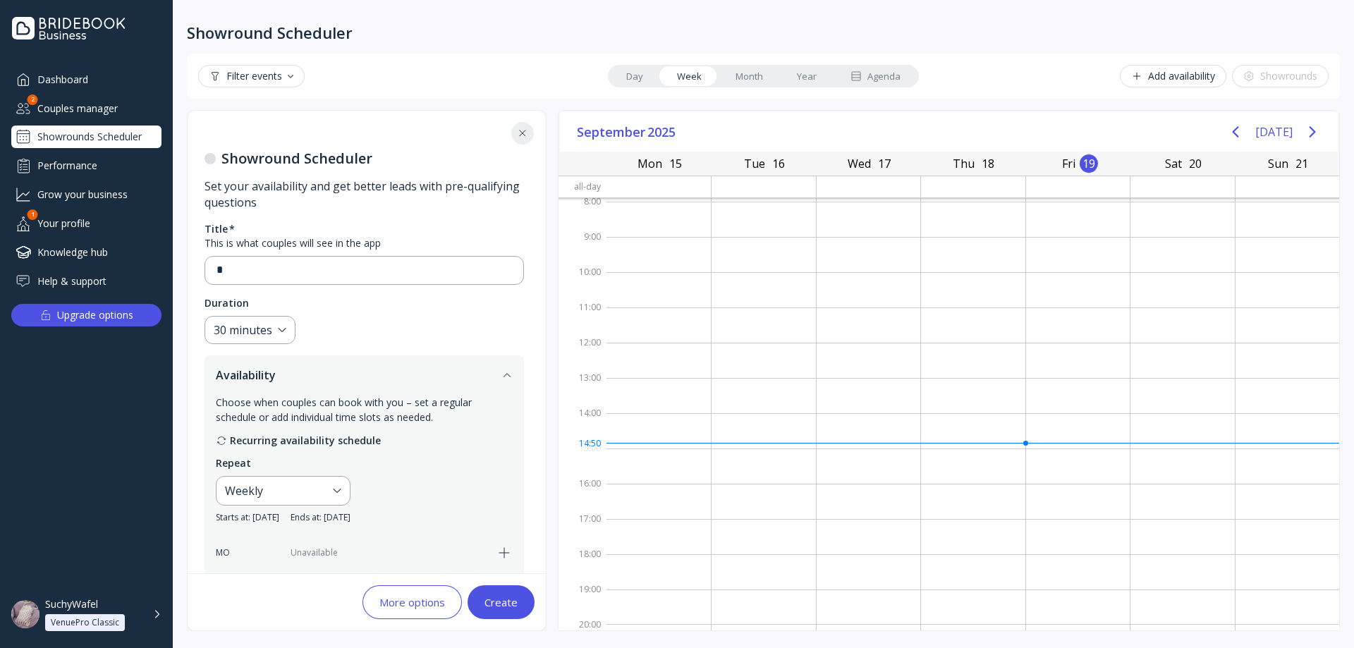
click at [222, 345] on div "Title * This is what couples will see in the app * Duration 30 minutes Availabi…" at bounding box center [363, 641] width 319 height 839
click at [238, 335] on div "30 minutes" at bounding box center [243, 330] width 59 height 16
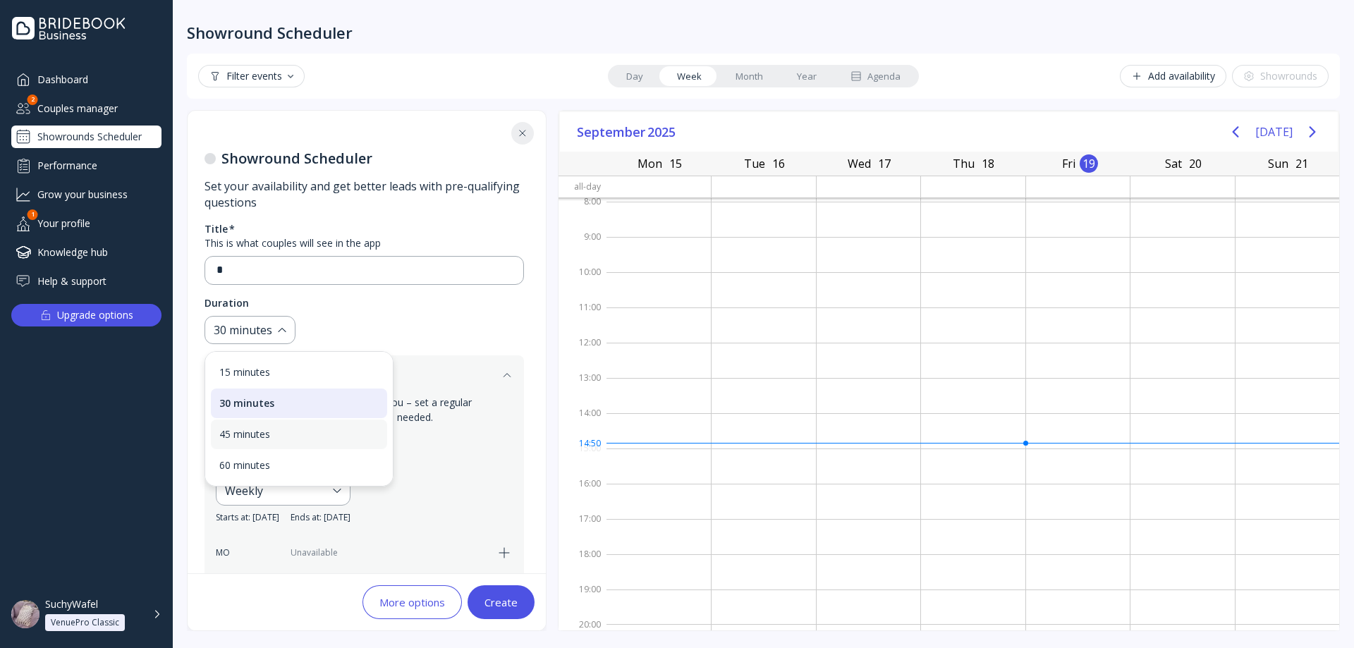
click at [293, 440] on div "45 minutes" at bounding box center [298, 434] width 159 height 13
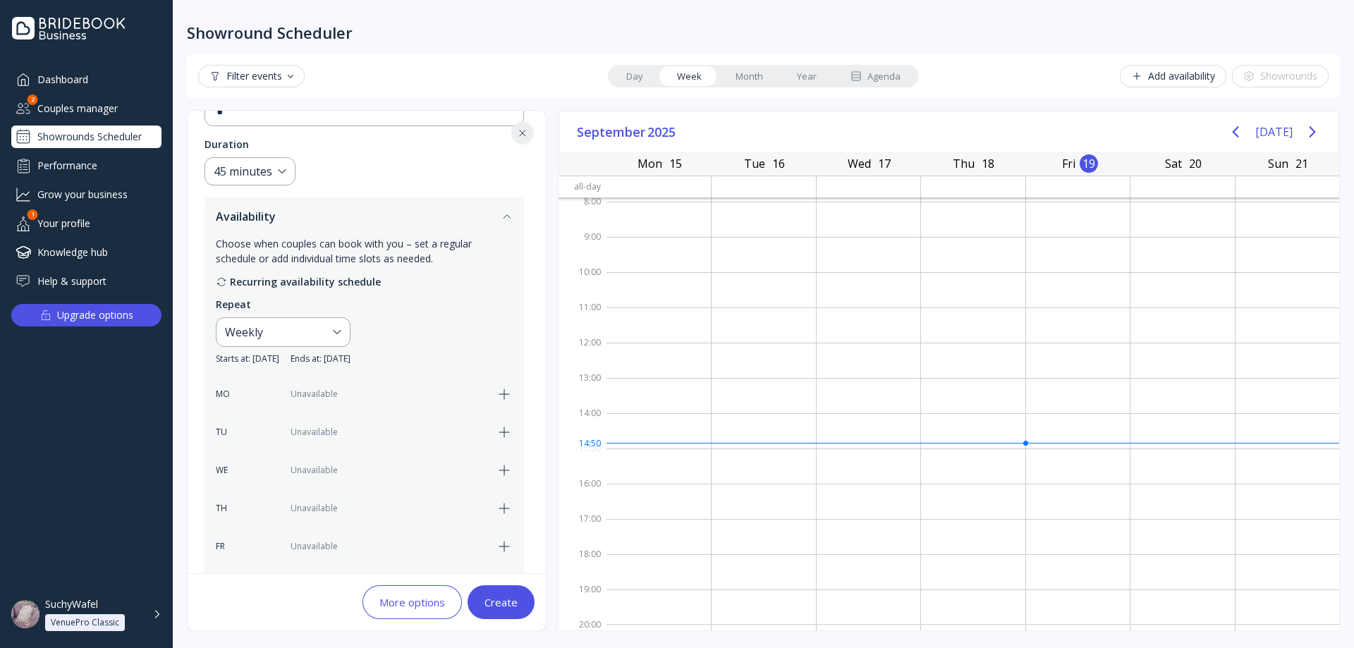
scroll to position [212, 0]
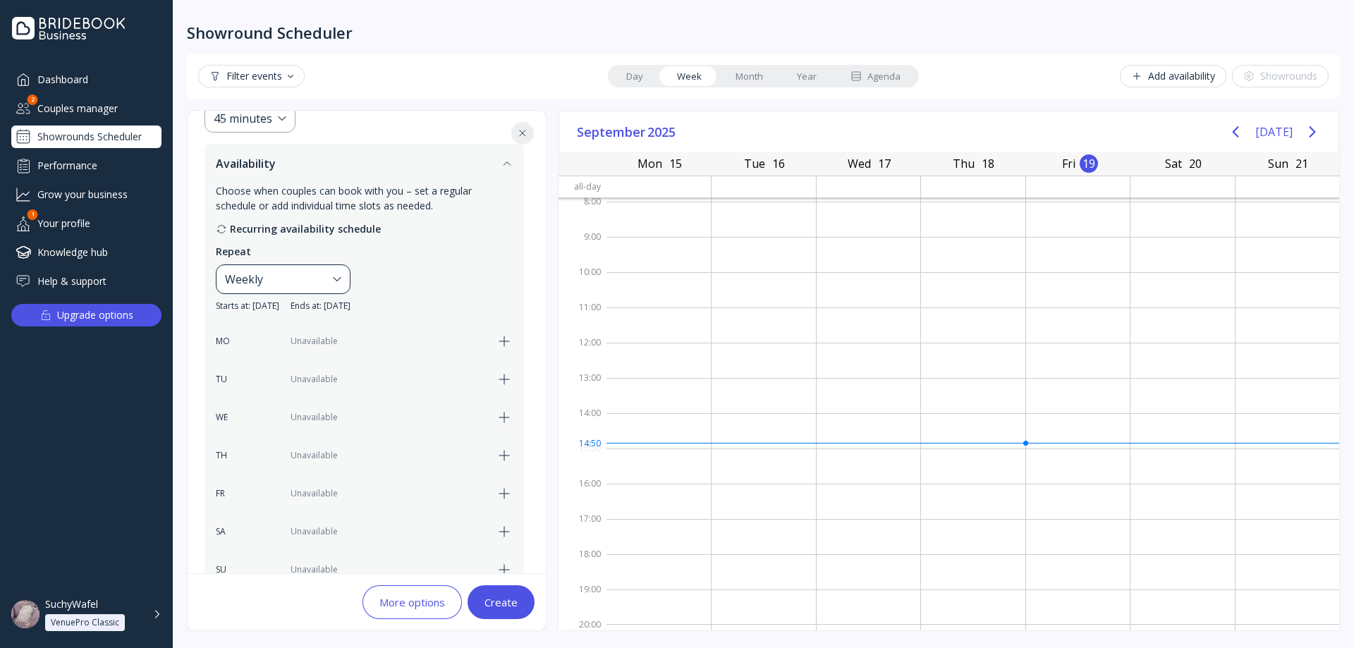
click at [315, 278] on div "Weekly" at bounding box center [276, 279] width 102 height 17
click at [286, 354] on div "Custom..." at bounding box center [310, 353] width 159 height 13
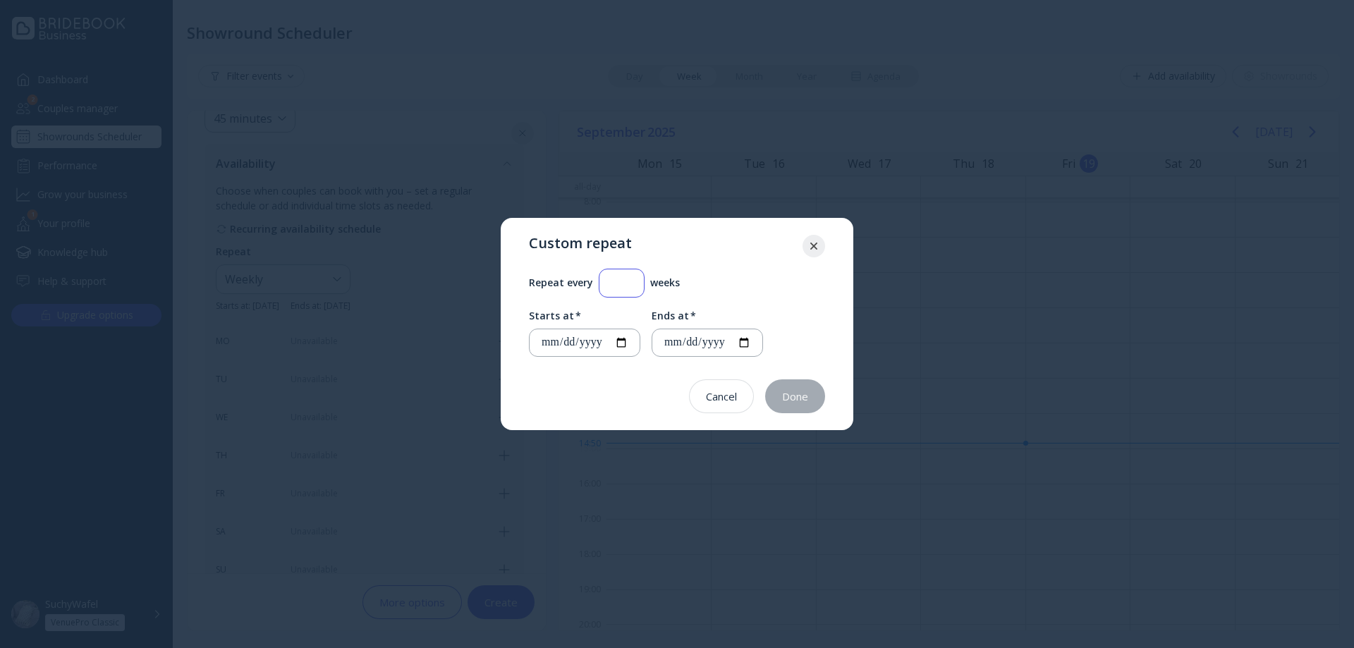
click at [620, 284] on input "*" at bounding box center [622, 283] width 22 height 16
type input "*"
click at [628, 344] on input "**********" at bounding box center [584, 343] width 87 height 16
click at [611, 343] on input "**********" at bounding box center [584, 343] width 87 height 16
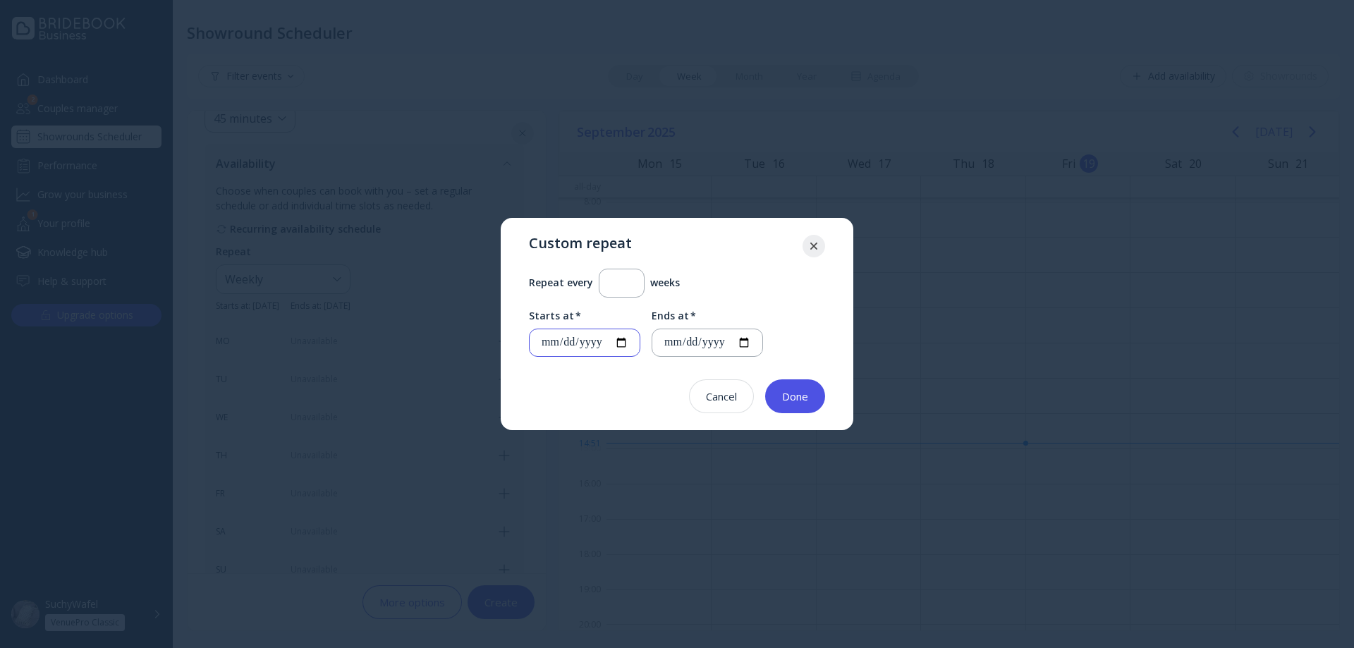
click at [611, 343] on input "**********" at bounding box center [584, 343] width 87 height 16
click at [602, 341] on input "**********" at bounding box center [584, 343] width 87 height 16
type input "**********"
click at [538, 348] on div at bounding box center [579, 342] width 99 height 27
click at [546, 348] on input "date" at bounding box center [584, 343] width 87 height 16
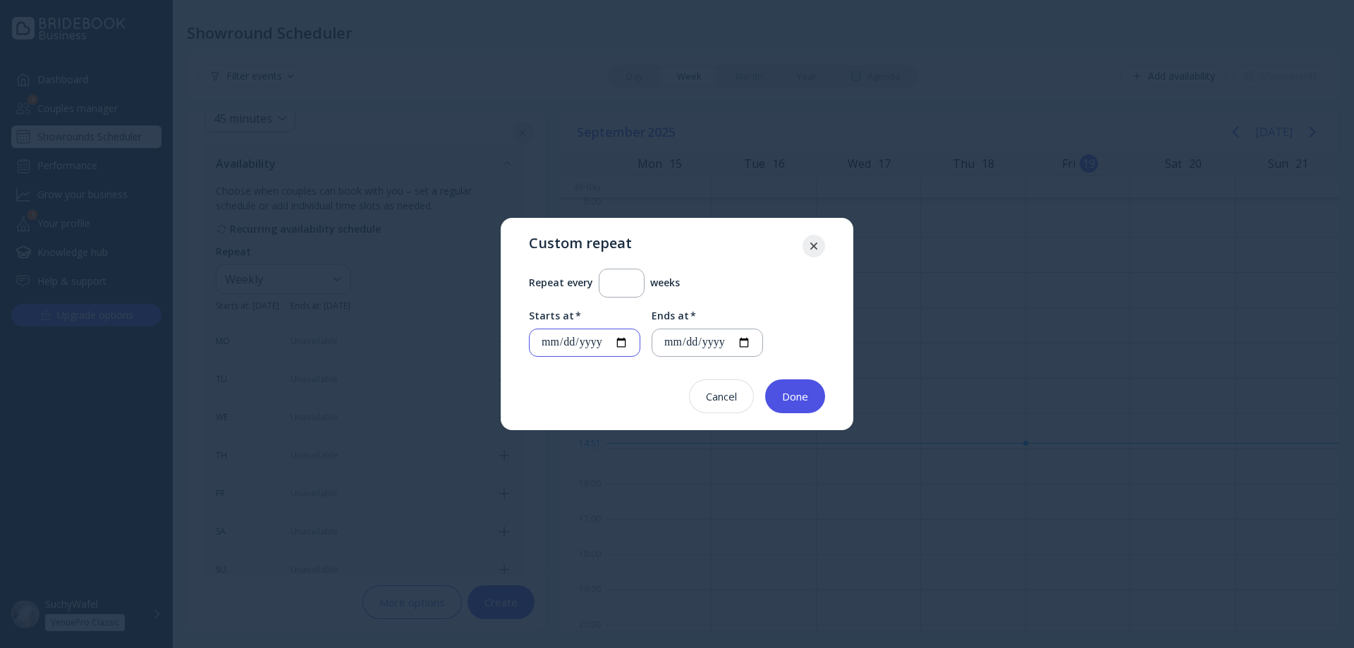
click at [602, 344] on input "**********" at bounding box center [584, 343] width 87 height 16
click at [589, 343] on input "**********" at bounding box center [584, 343] width 87 height 16
click at [628, 342] on input "**********" at bounding box center [584, 343] width 87 height 16
click at [592, 342] on input "**********" at bounding box center [584, 343] width 87 height 16
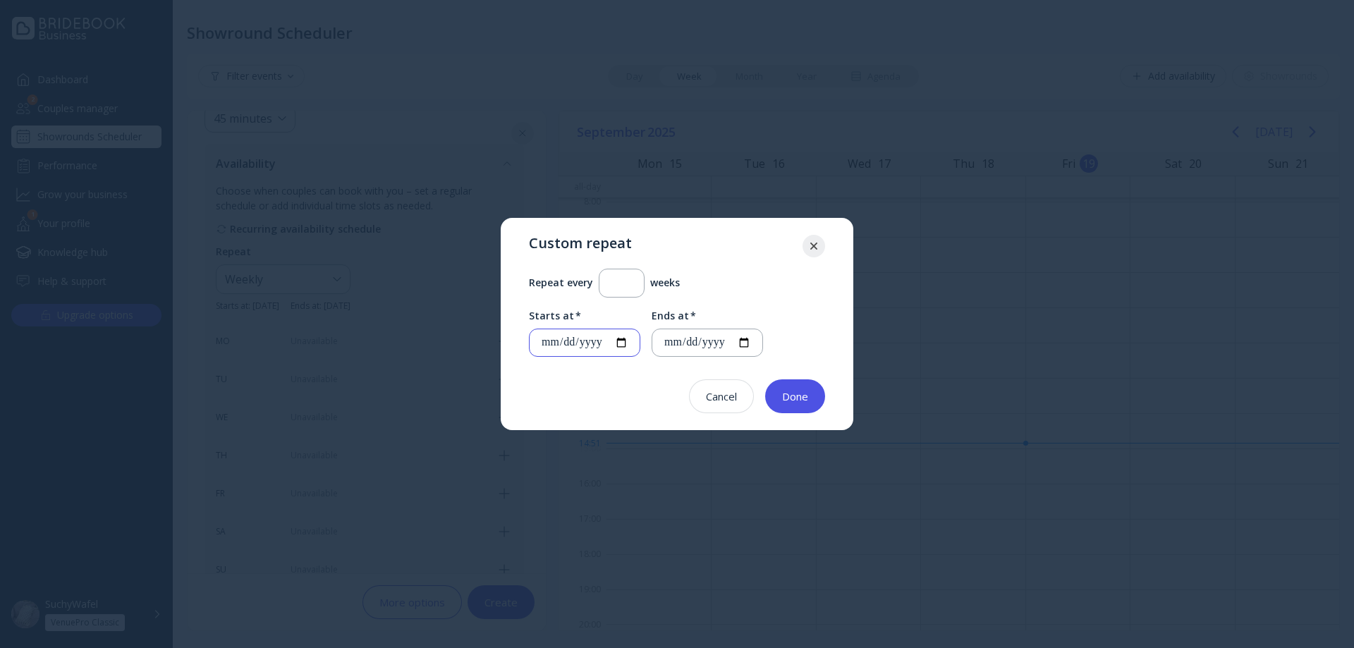
click at [592, 342] on input "**********" at bounding box center [584, 343] width 87 height 16
click at [595, 342] on input "**********" at bounding box center [584, 343] width 87 height 16
type input "**********"
click at [599, 342] on input "date" at bounding box center [584, 343] width 87 height 16
click at [628, 343] on input "date" at bounding box center [584, 343] width 87 height 16
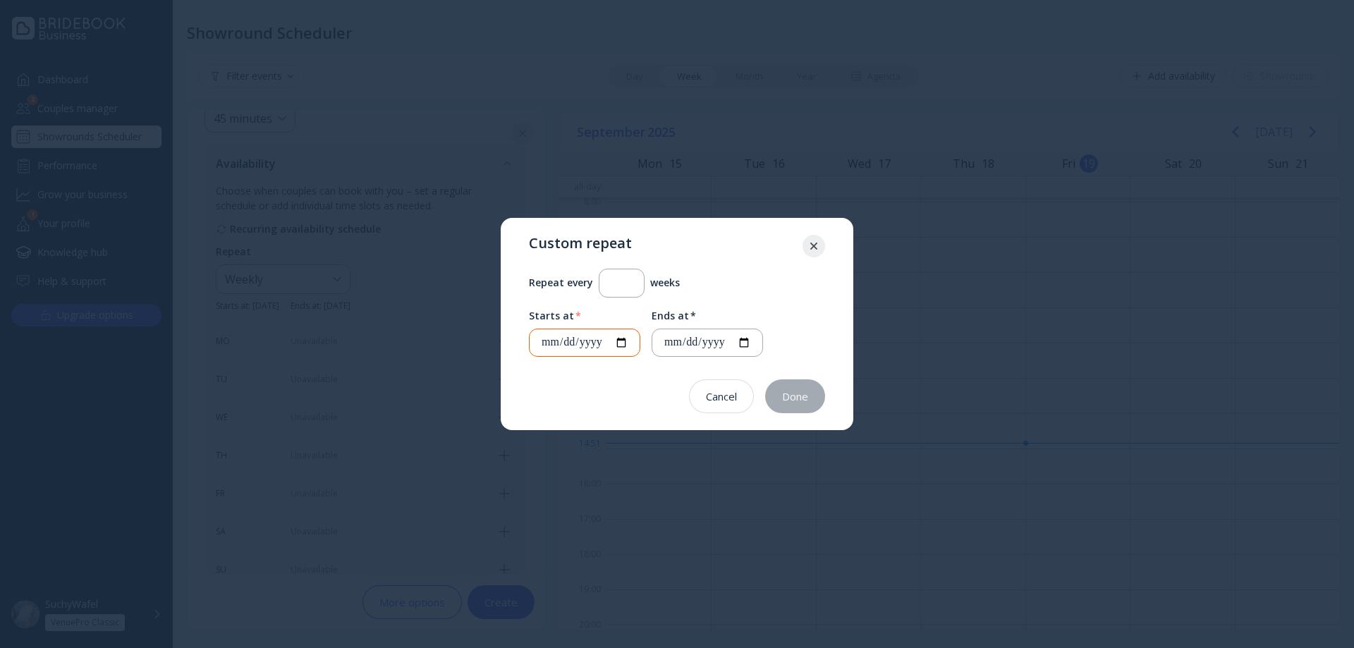
click at [640, 309] on label "Starts at *" at bounding box center [584, 316] width 111 height 14
click at [640, 341] on div at bounding box center [584, 343] width 111 height 29
click at [628, 343] on input "date" at bounding box center [584, 343] width 87 height 16
type input "**********"
click at [628, 344] on input "**********" at bounding box center [584, 343] width 87 height 16
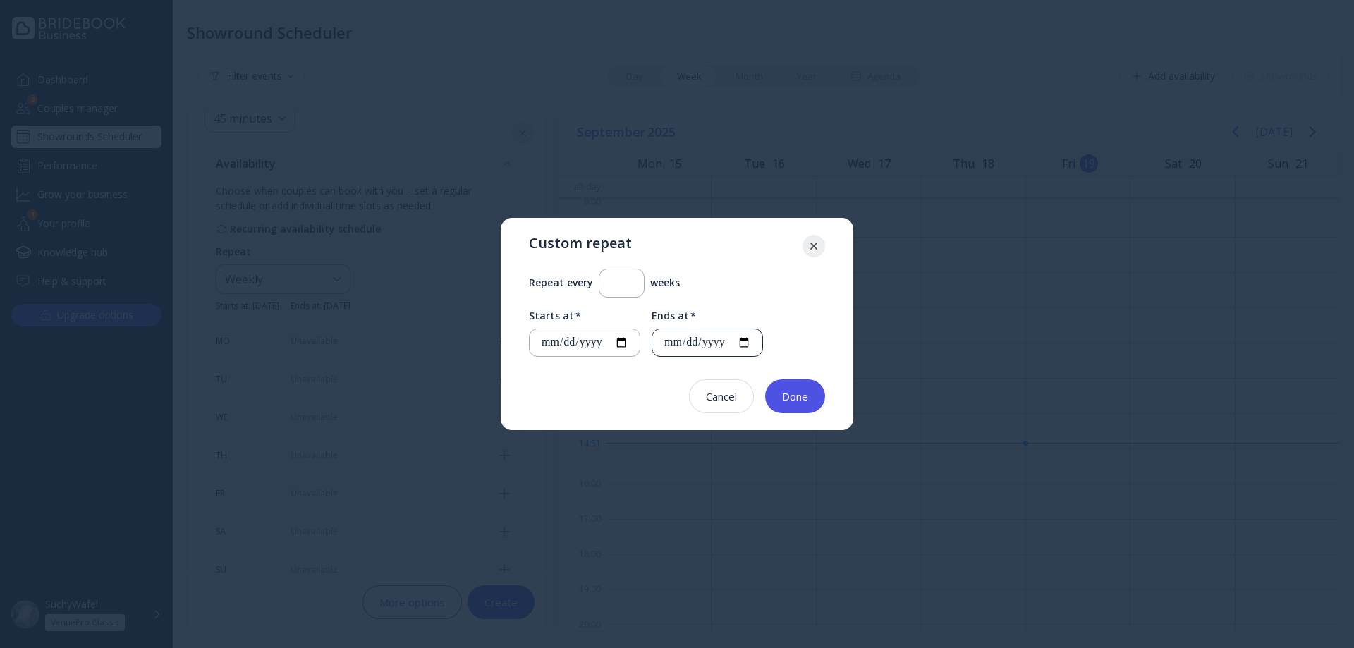
click at [728, 330] on div "**********" at bounding box center [701, 342] width 99 height 27
click at [751, 337] on input "**********" at bounding box center [706, 343] width 87 height 16
click at [751, 342] on input "**********" at bounding box center [706, 343] width 87 height 16
click at [751, 341] on input "**********" at bounding box center [706, 343] width 87 height 16
click at [628, 339] on input "**********" at bounding box center [584, 343] width 87 height 16
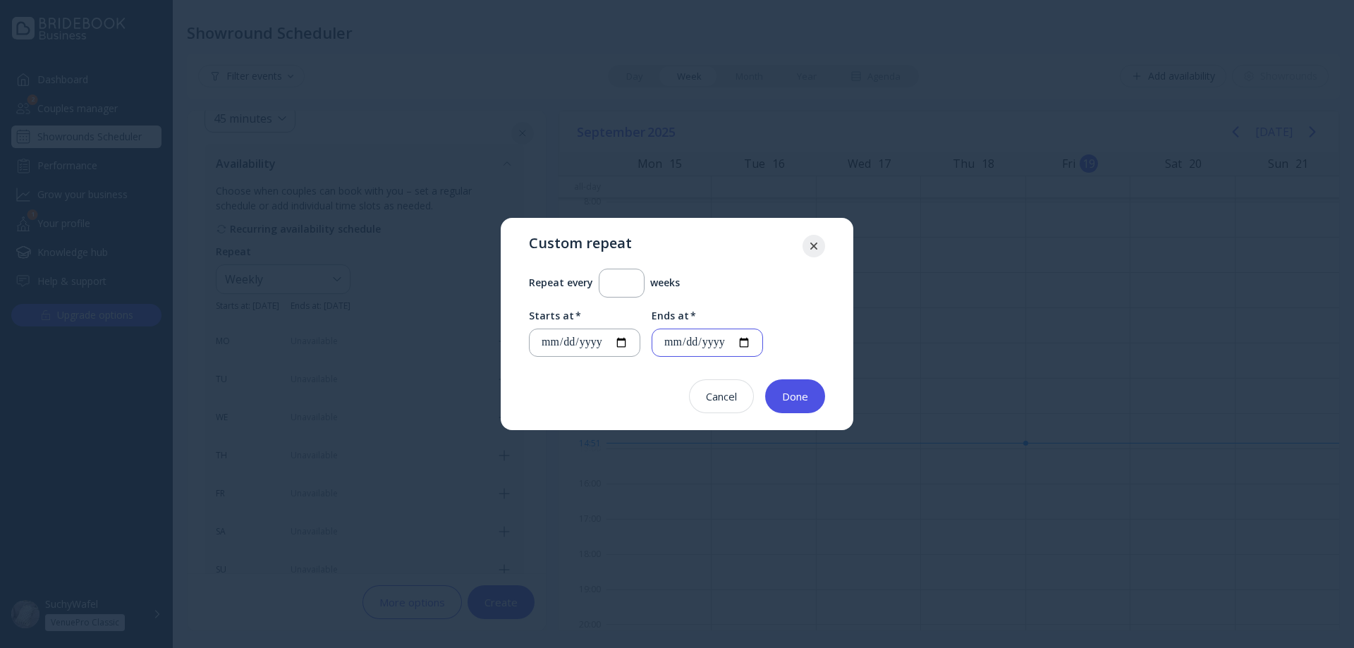
click at [751, 344] on input "**********" at bounding box center [706, 343] width 87 height 16
type input "**********"
click at [785, 396] on div "Done" at bounding box center [795, 396] width 26 height 11
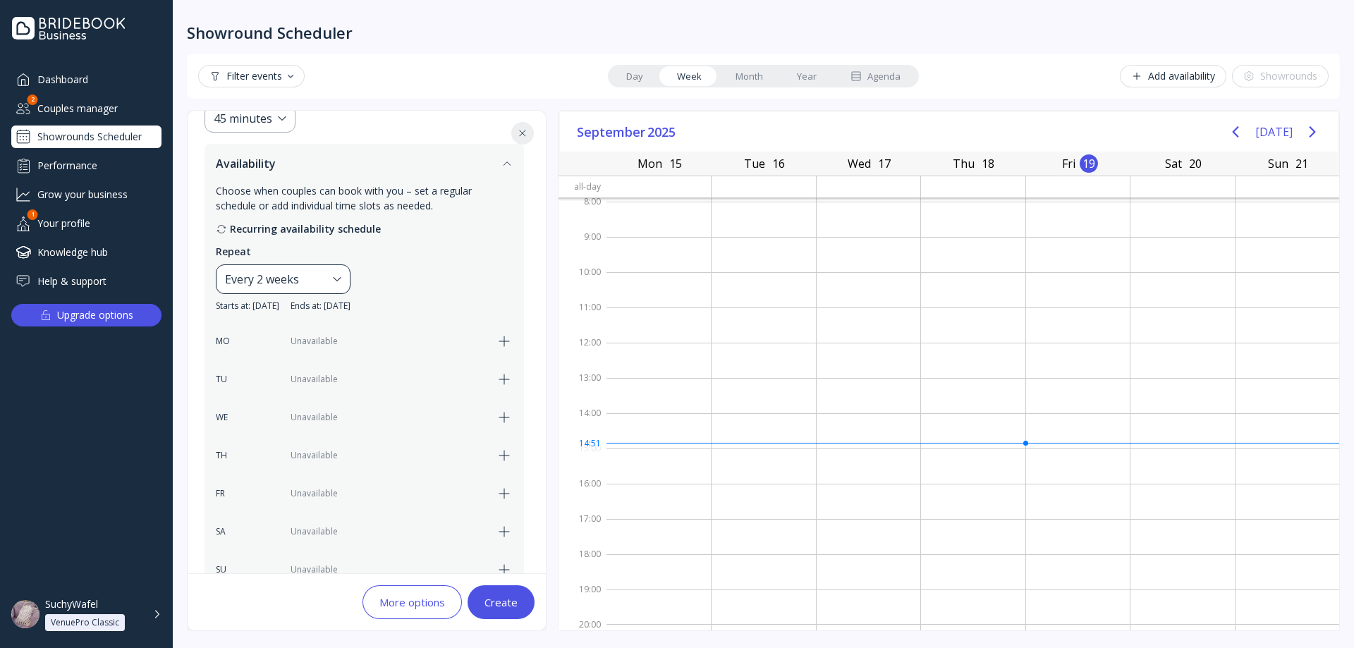
click at [327, 280] on div "Every 2 weeks" at bounding box center [276, 279] width 102 height 17
click at [327, 283] on div "Every 2 weeks" at bounding box center [276, 279] width 102 height 17
click at [278, 353] on div "Custom..." at bounding box center [310, 353] width 159 height 13
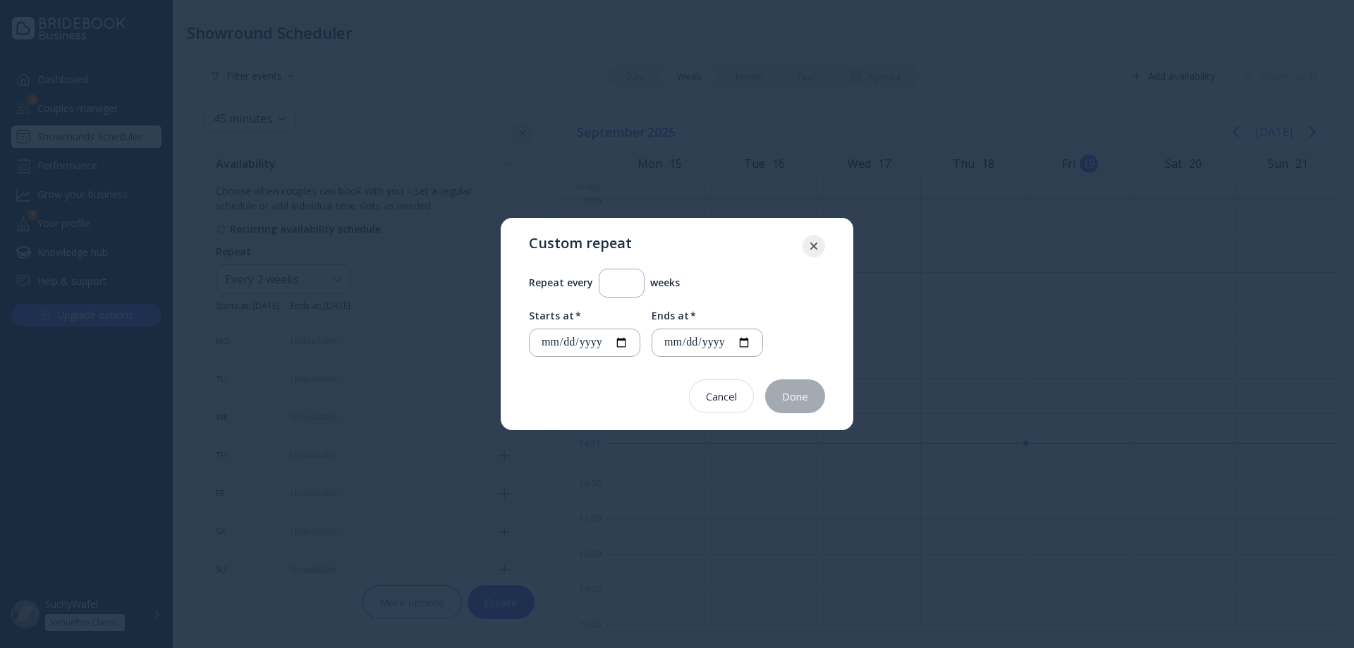
click at [814, 238] on div at bounding box center [813, 246] width 23 height 23
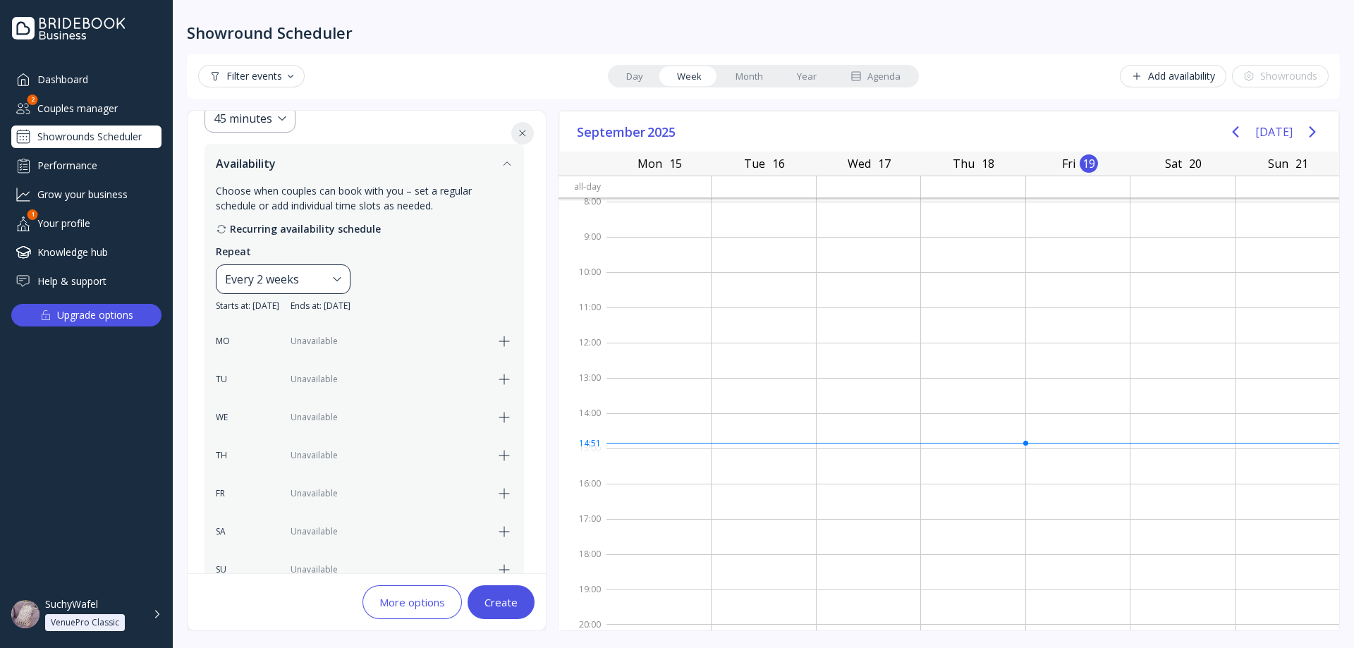
click at [324, 285] on div "Every 2 weeks" at bounding box center [276, 279] width 102 height 17
click at [333, 364] on div "Custom..." at bounding box center [310, 353] width 176 height 30
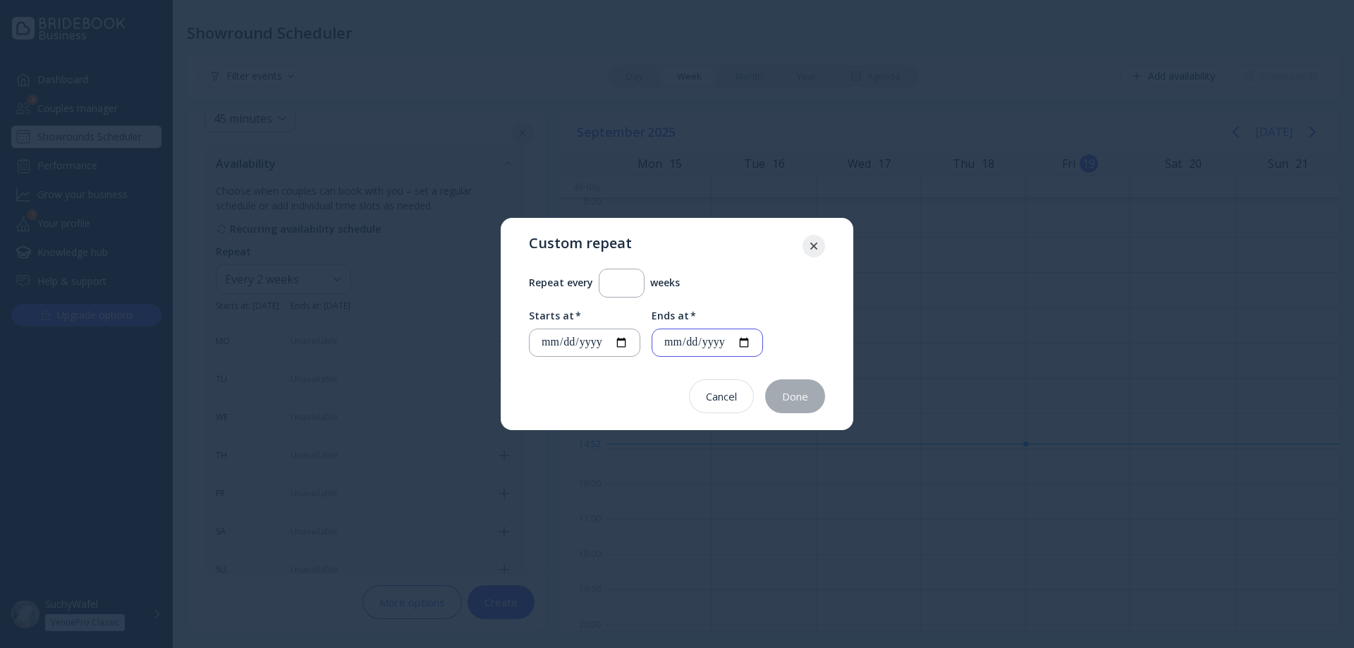
click at [751, 343] on input "**********" at bounding box center [706, 343] width 87 height 16
drag, startPoint x: 763, startPoint y: 345, endPoint x: 755, endPoint y: 345, distance: 7.8
click at [751, 345] on input "**********" at bounding box center [706, 343] width 87 height 16
click at [745, 310] on label "Ends at *" at bounding box center [707, 316] width 111 height 14
click at [640, 335] on div "**********" at bounding box center [584, 343] width 111 height 29
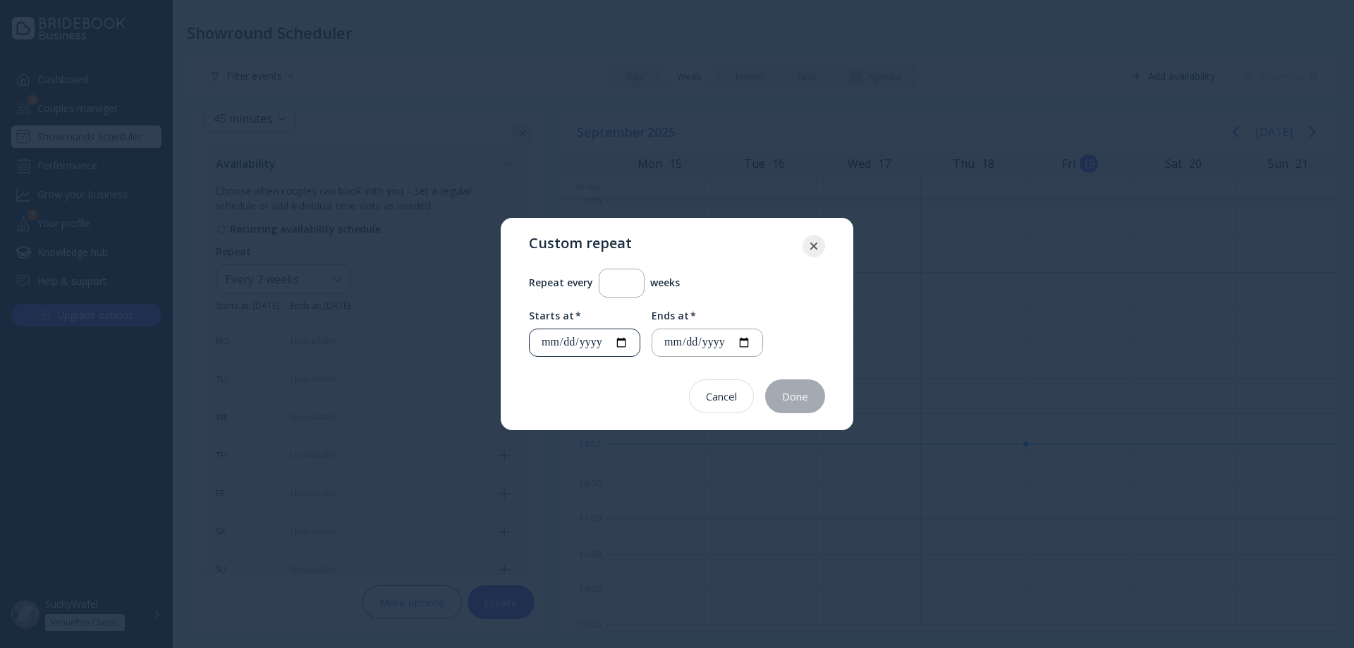
click at [640, 341] on div "**********" at bounding box center [584, 343] width 111 height 29
click at [628, 342] on input "**********" at bounding box center [584, 343] width 87 height 16
click at [604, 336] on input "**********" at bounding box center [584, 343] width 87 height 16
click at [624, 290] on input "*" at bounding box center [622, 283] width 22 height 16
click at [623, 289] on input "*" at bounding box center [622, 283] width 22 height 16
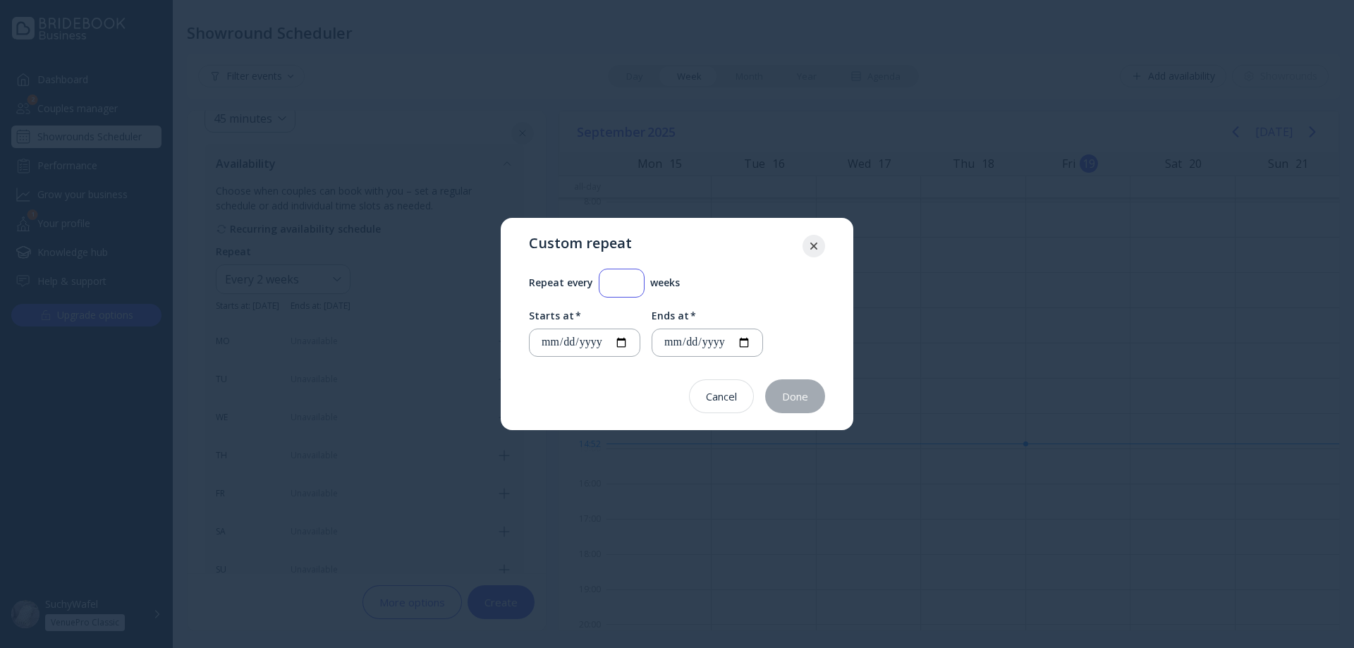
click at [623, 289] on input "*" at bounding box center [622, 283] width 22 height 16
click at [629, 281] on input "*" at bounding box center [622, 283] width 22 height 16
click at [626, 281] on input "*" at bounding box center [622, 283] width 22 height 16
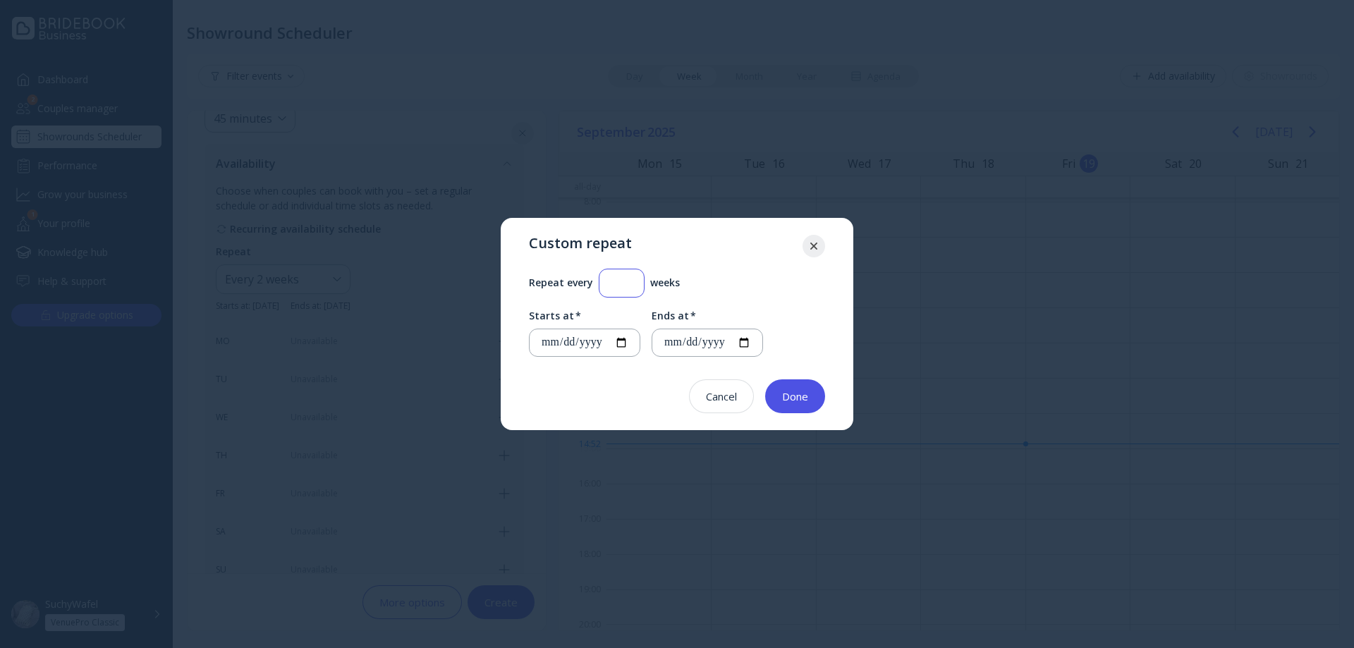
click at [630, 280] on input "*" at bounding box center [622, 283] width 22 height 16
click at [622, 285] on input "*" at bounding box center [622, 283] width 22 height 16
type input "**"
click at [628, 338] on input "**********" at bounding box center [584, 343] width 87 height 16
click at [751, 350] on input "**********" at bounding box center [706, 343] width 87 height 16
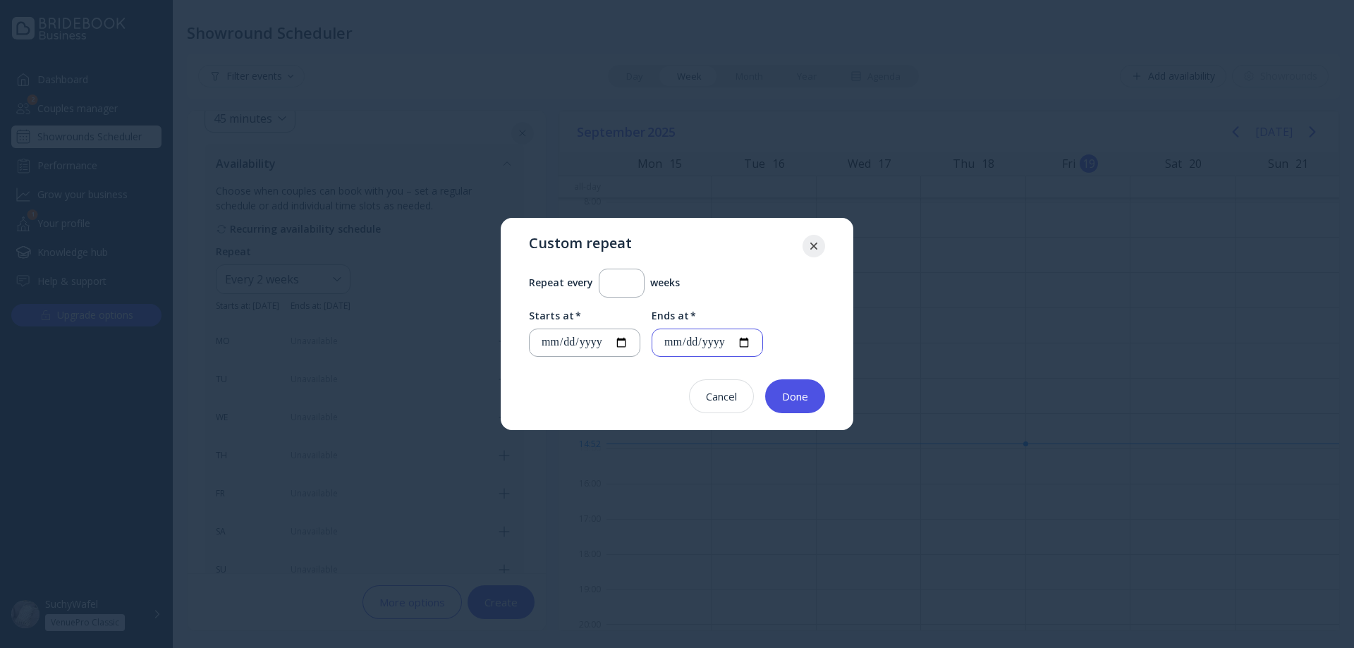
click at [751, 346] on input "**********" at bounding box center [706, 343] width 87 height 16
click at [628, 341] on input "**********" at bounding box center [584, 343] width 87 height 16
click at [640, 345] on div "**********" at bounding box center [584, 343] width 111 height 29
click at [628, 343] on input "**********" at bounding box center [584, 343] width 87 height 16
type input "**********"
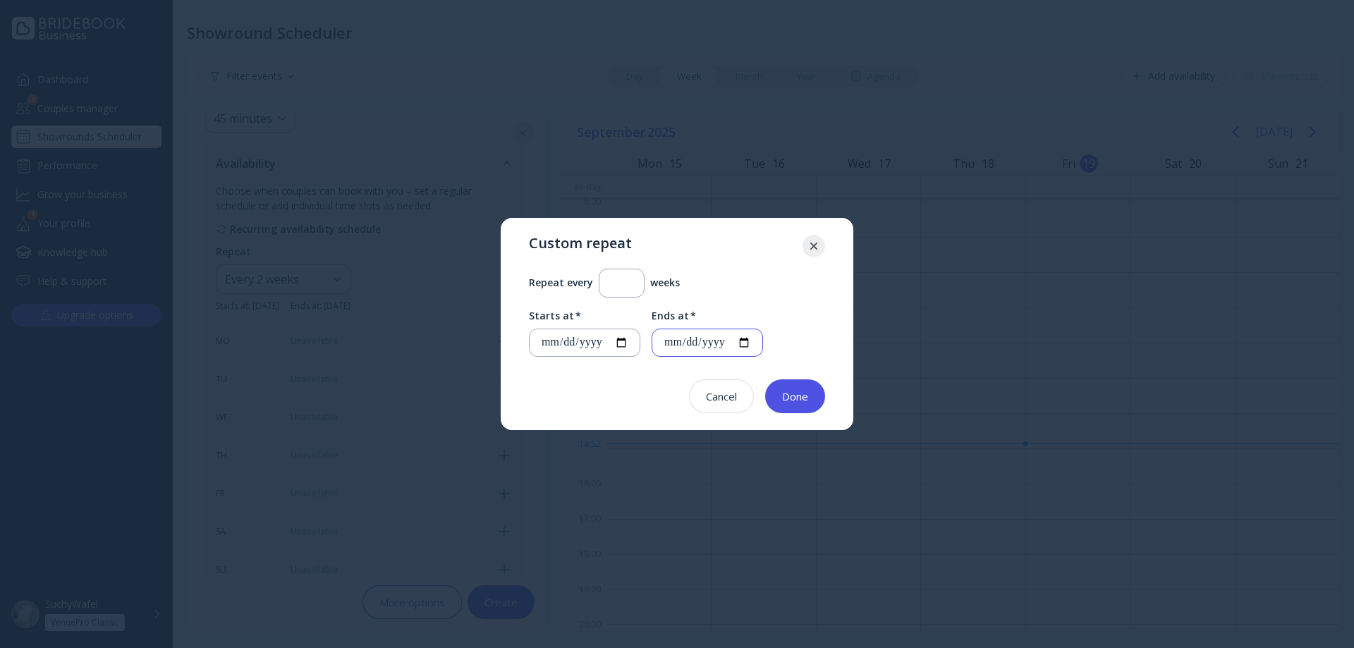
click at [730, 336] on input "**********" at bounding box center [706, 343] width 87 height 16
click at [751, 341] on input "**********" at bounding box center [706, 343] width 87 height 16
type input "**********"
click at [777, 394] on button "Done" at bounding box center [795, 396] width 60 height 34
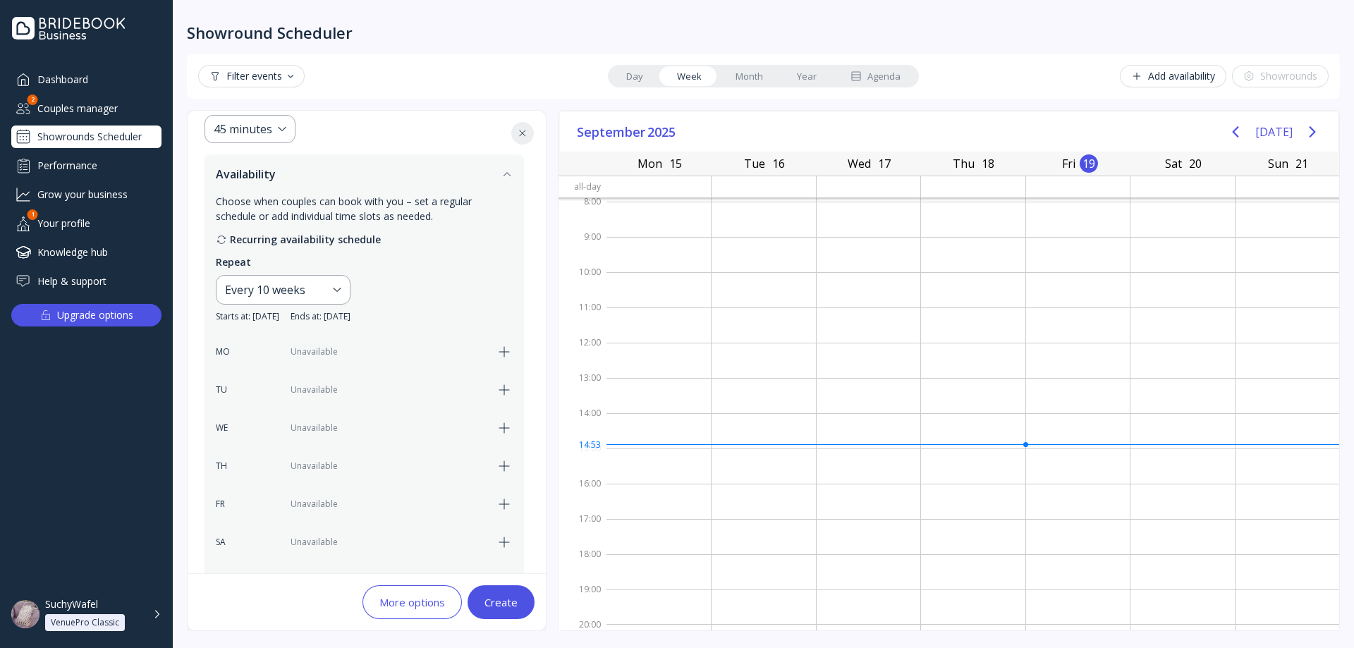
scroll to position [146, 0]
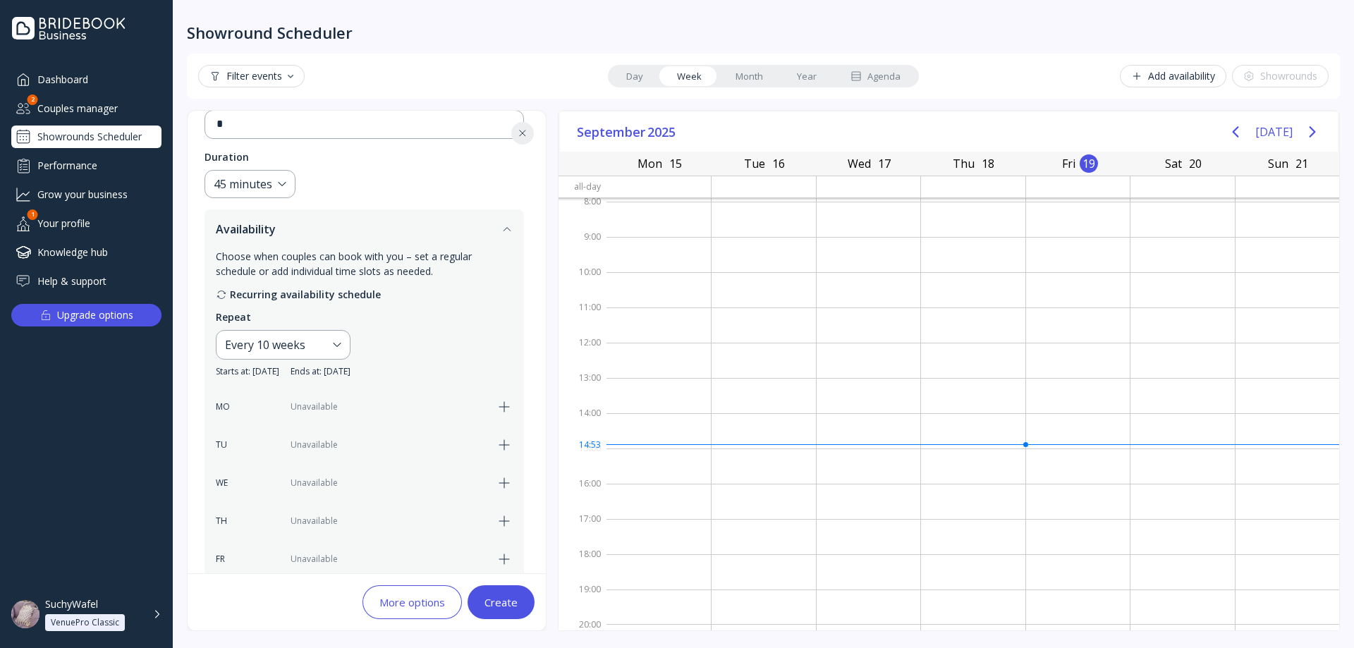
click at [274, 294] on div "Recurring availability schedule" at bounding box center [364, 294] width 297 height 15
click at [221, 294] on icon at bounding box center [221, 294] width 11 height 11
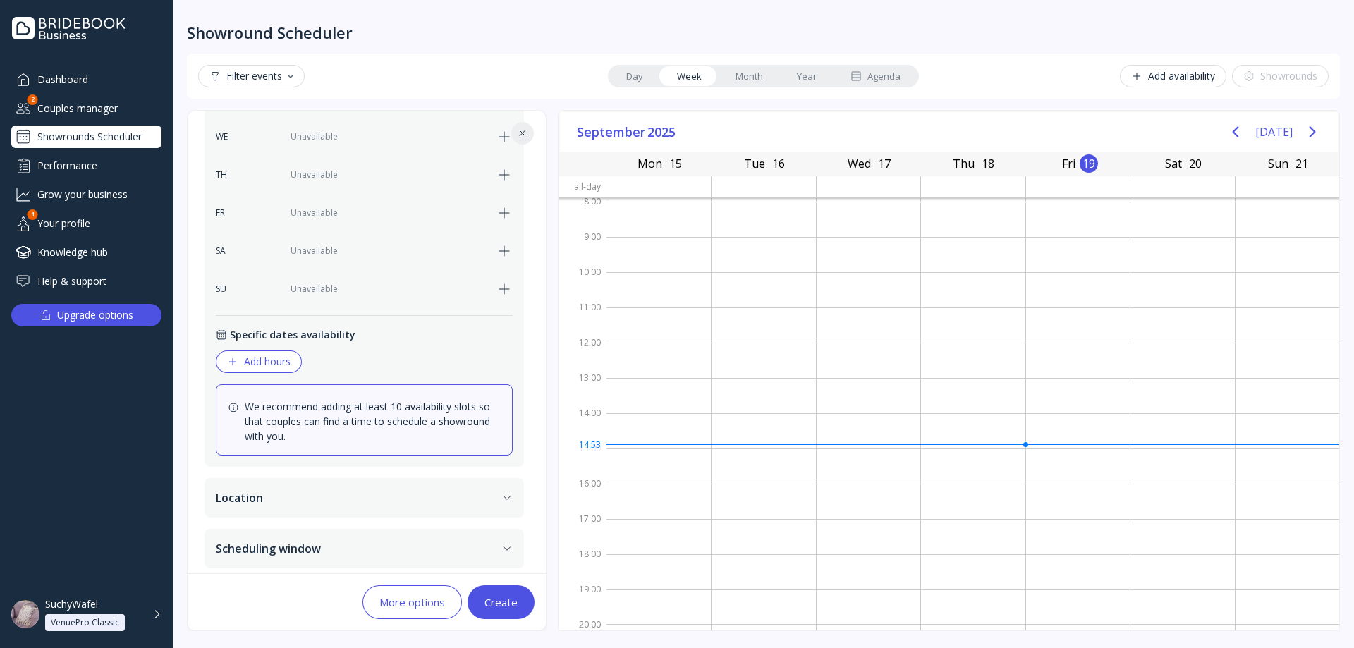
scroll to position [498, 0]
click at [262, 362] on button "Add hours" at bounding box center [259, 355] width 86 height 23
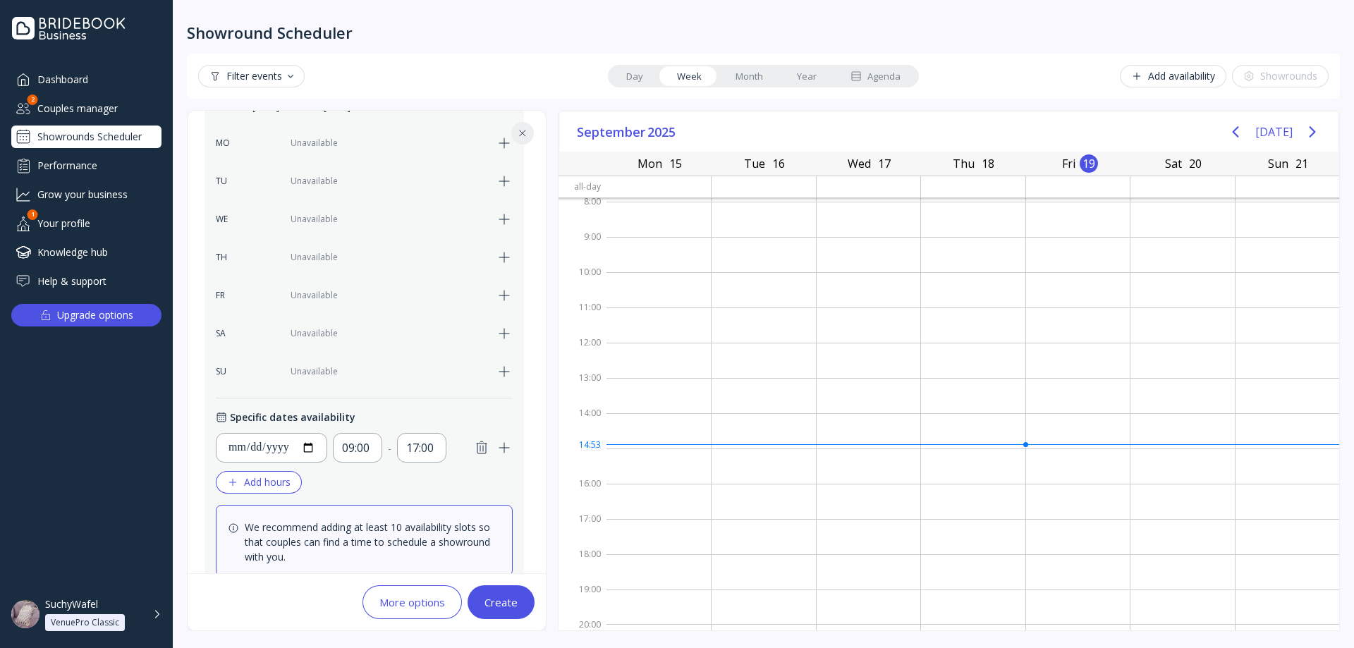
scroll to position [428, 0]
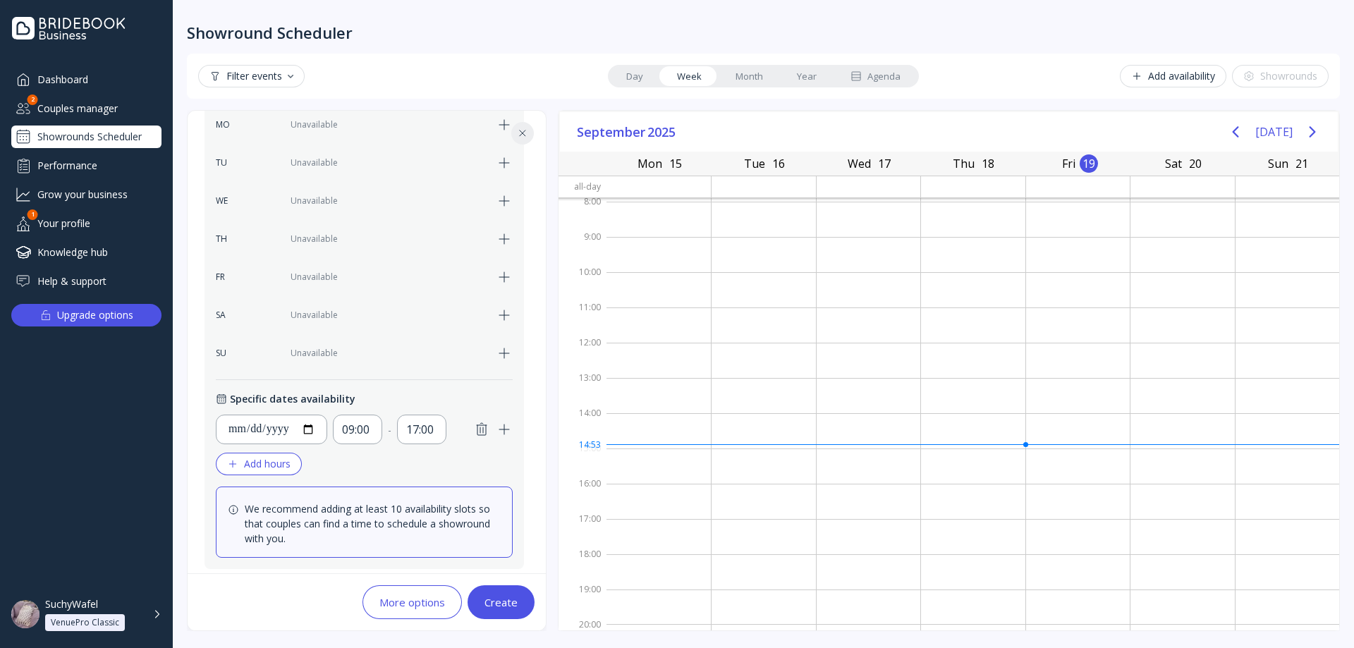
click at [484, 433] on icon "button" at bounding box center [481, 429] width 17 height 17
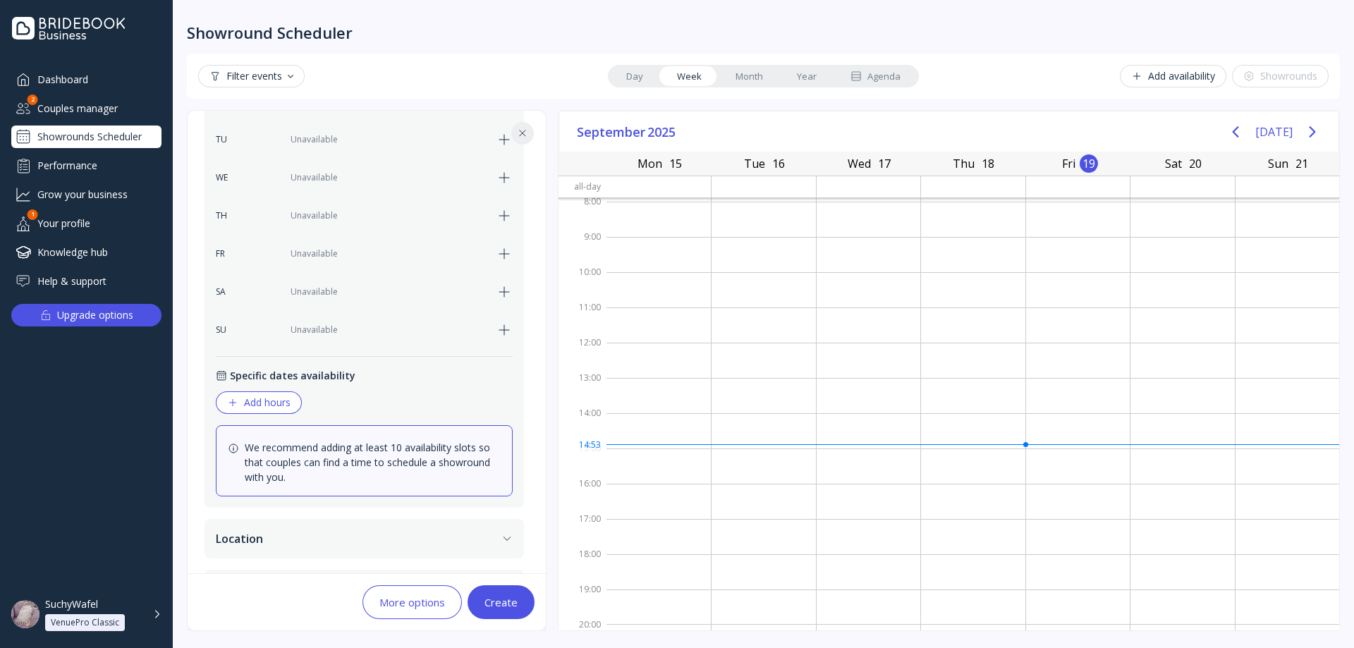
scroll to position [498, 0]
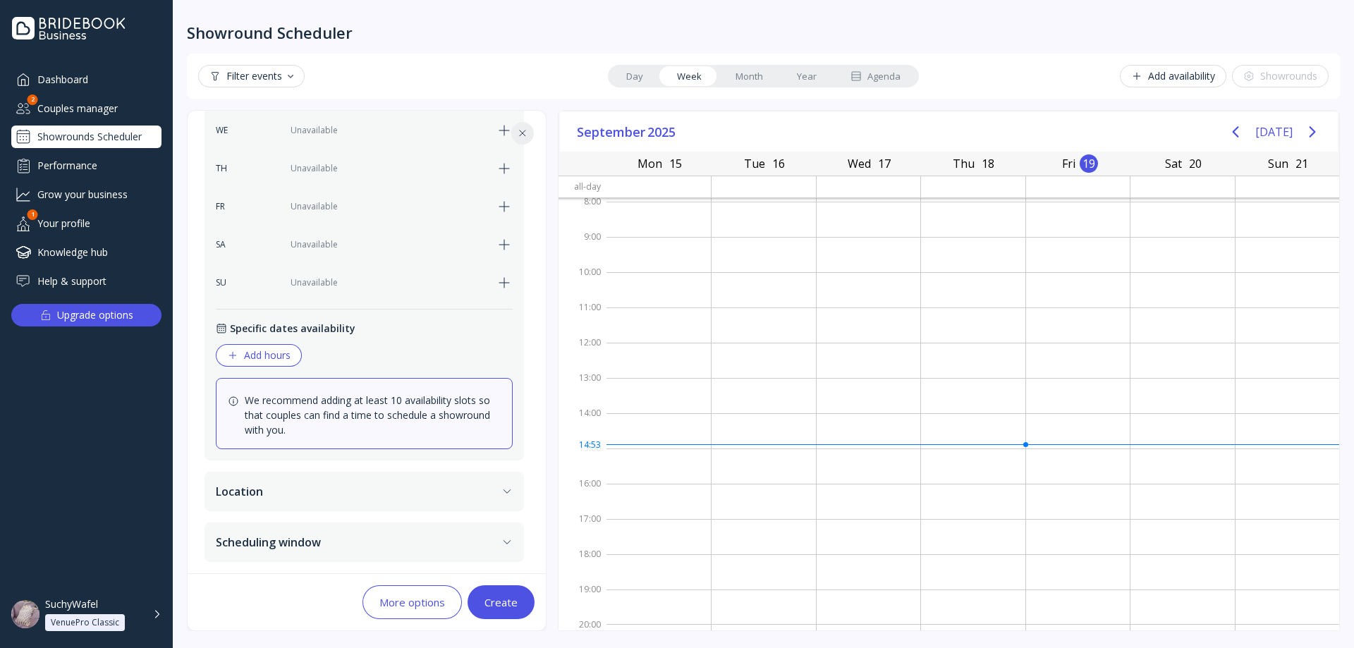
click at [276, 360] on div "Add hours" at bounding box center [258, 355] width 63 height 11
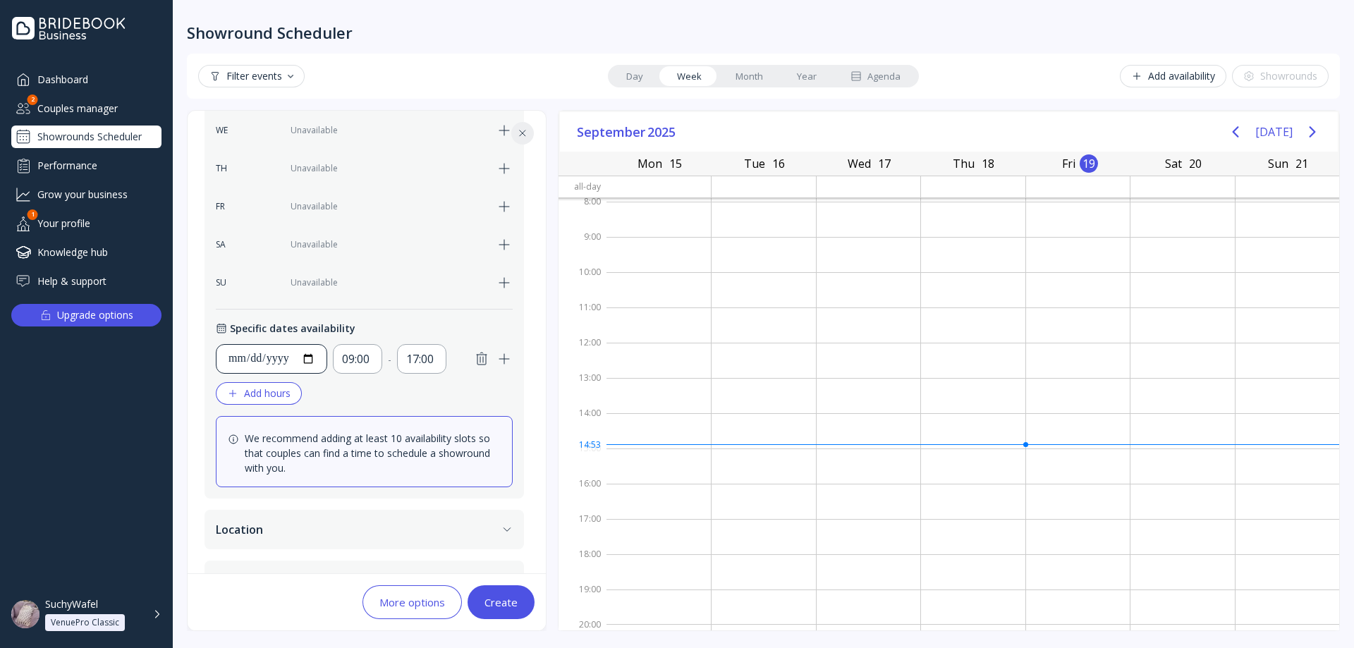
click at [233, 362] on input "**********" at bounding box center [271, 358] width 87 height 17
click at [252, 361] on input "**********" at bounding box center [271, 358] width 87 height 17
click at [373, 357] on div "09:00" at bounding box center [357, 358] width 31 height 17
click at [362, 359] on div "09:00" at bounding box center [357, 358] width 31 height 17
click at [362, 360] on div "09:00" at bounding box center [357, 358] width 31 height 17
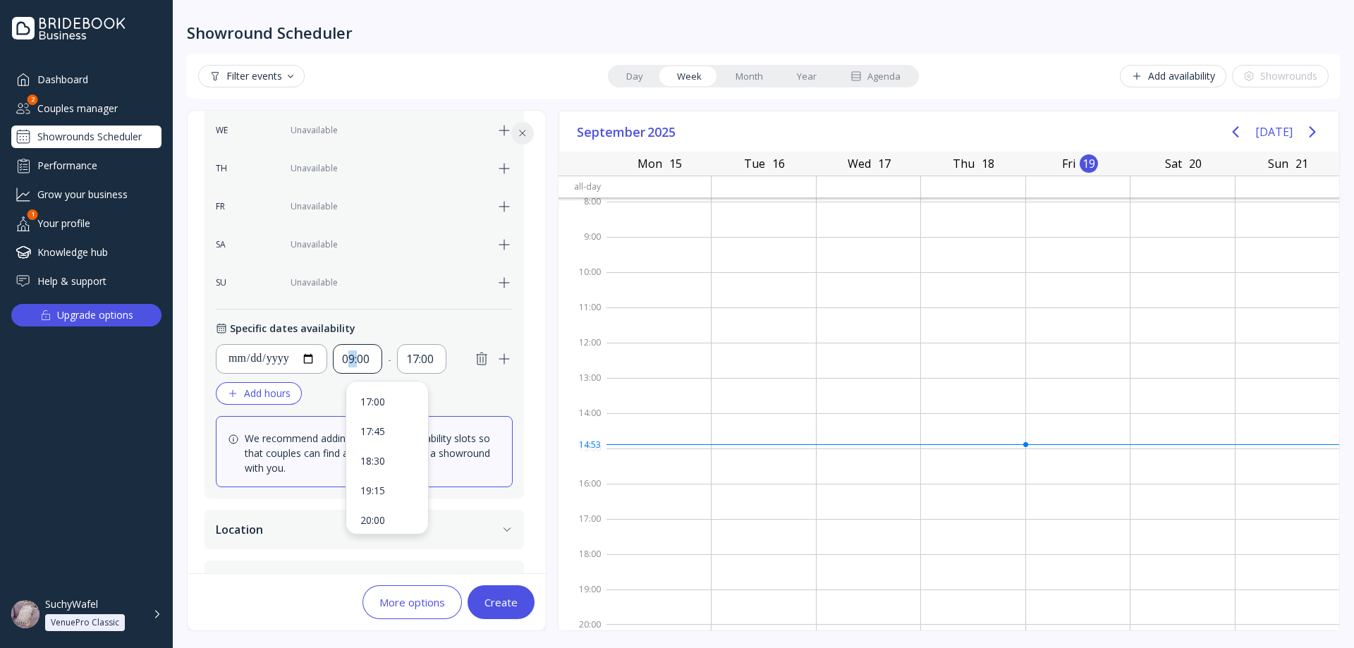
click at [363, 360] on div "09:00" at bounding box center [357, 358] width 31 height 17
click at [373, 360] on div "09:00" at bounding box center [357, 358] width 31 height 17
click at [373, 361] on div "09:00" at bounding box center [357, 358] width 31 height 17
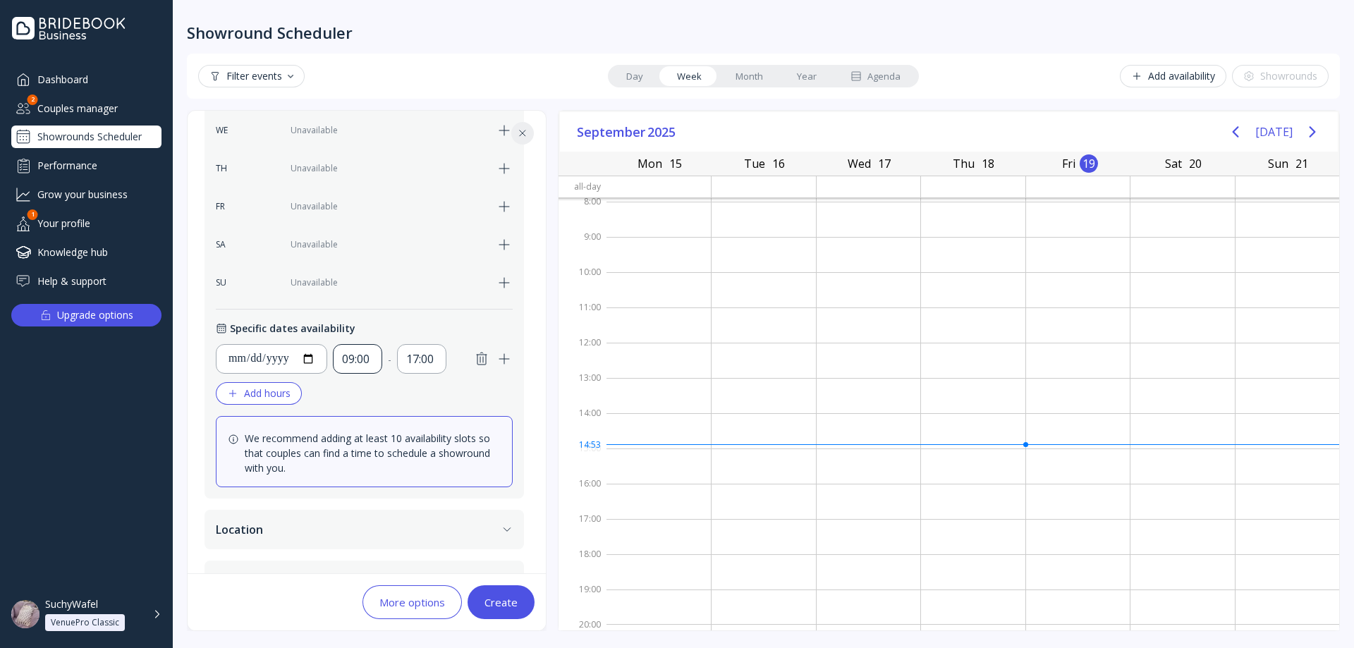
click at [373, 361] on div "09:00" at bounding box center [357, 358] width 31 height 17
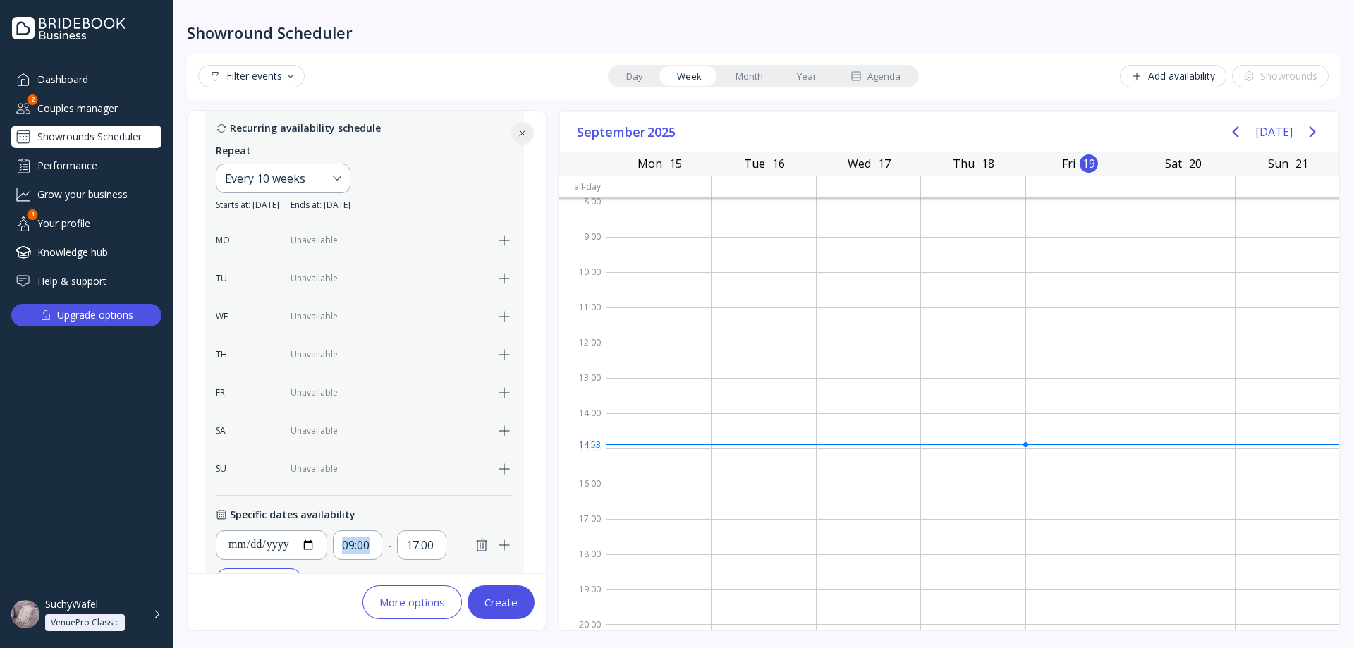
scroll to position [287, 0]
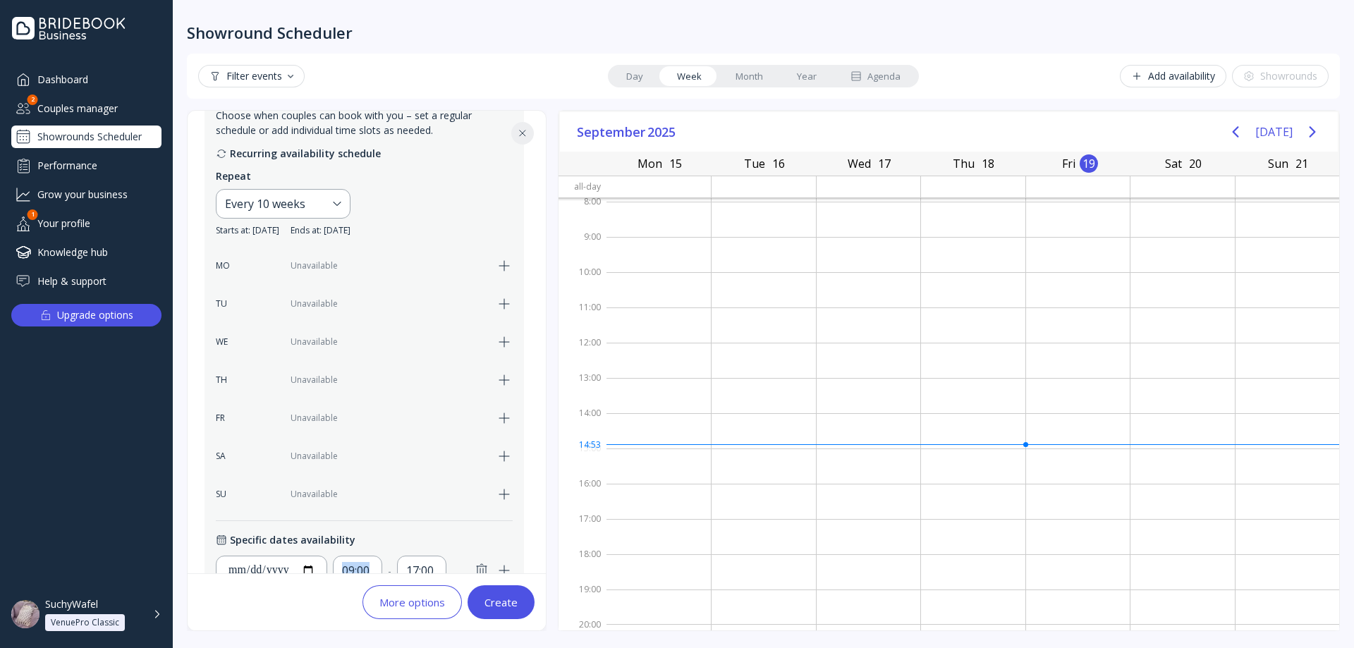
click at [501, 264] on icon "button" at bounding box center [504, 265] width 17 height 17
click at [368, 269] on div "17:00" at bounding box center [379, 265] width 31 height 17
click at [303, 267] on div "09:00" at bounding box center [315, 265] width 31 height 17
click at [384, 267] on div "17:00" at bounding box center [379, 265] width 31 height 17
click at [312, 267] on div "09:00" at bounding box center [315, 265] width 31 height 17
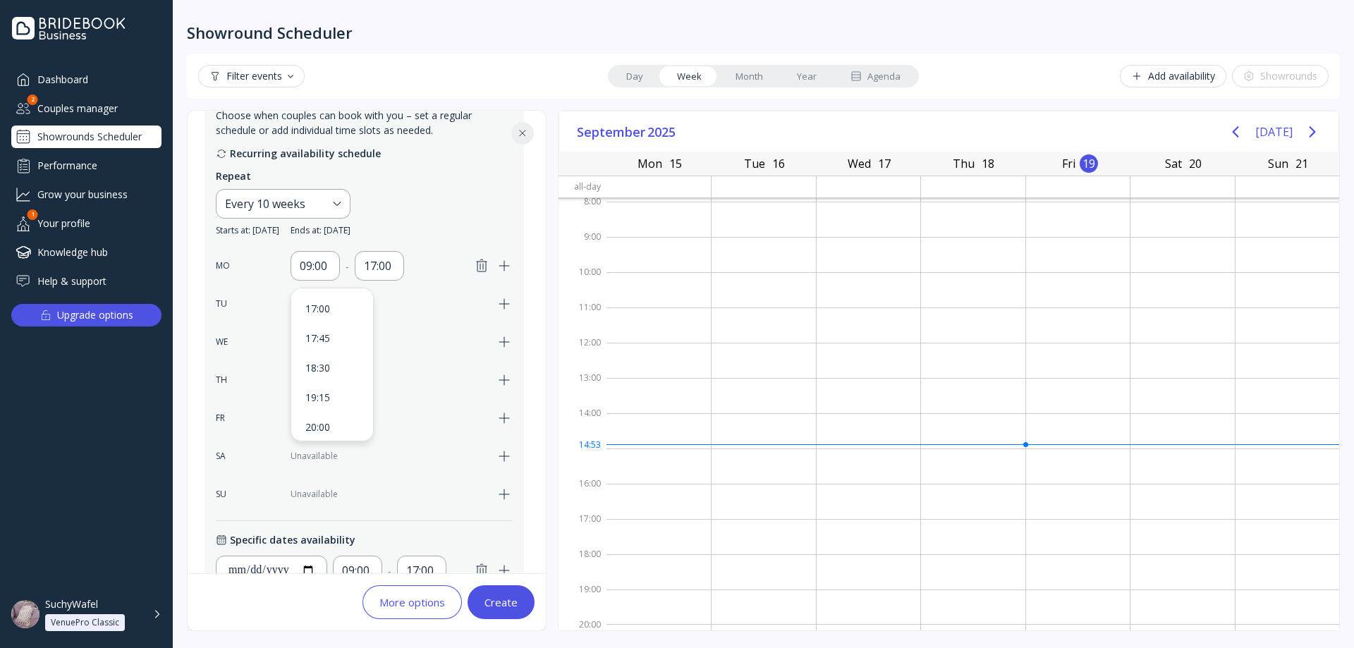
click at [312, 292] on div "17:00 17:45 18:30 19:15 20:00 20:45 21:30 22:15 23:00 23:45" at bounding box center [332, 364] width 82 height 152
click at [389, 266] on div "17:00" at bounding box center [379, 265] width 31 height 17
click at [333, 268] on div "09:00" at bounding box center [314, 266] width 49 height 30
click at [394, 268] on div "17:00" at bounding box center [379, 265] width 31 height 17
click at [322, 264] on div "09:00" at bounding box center [315, 265] width 31 height 17
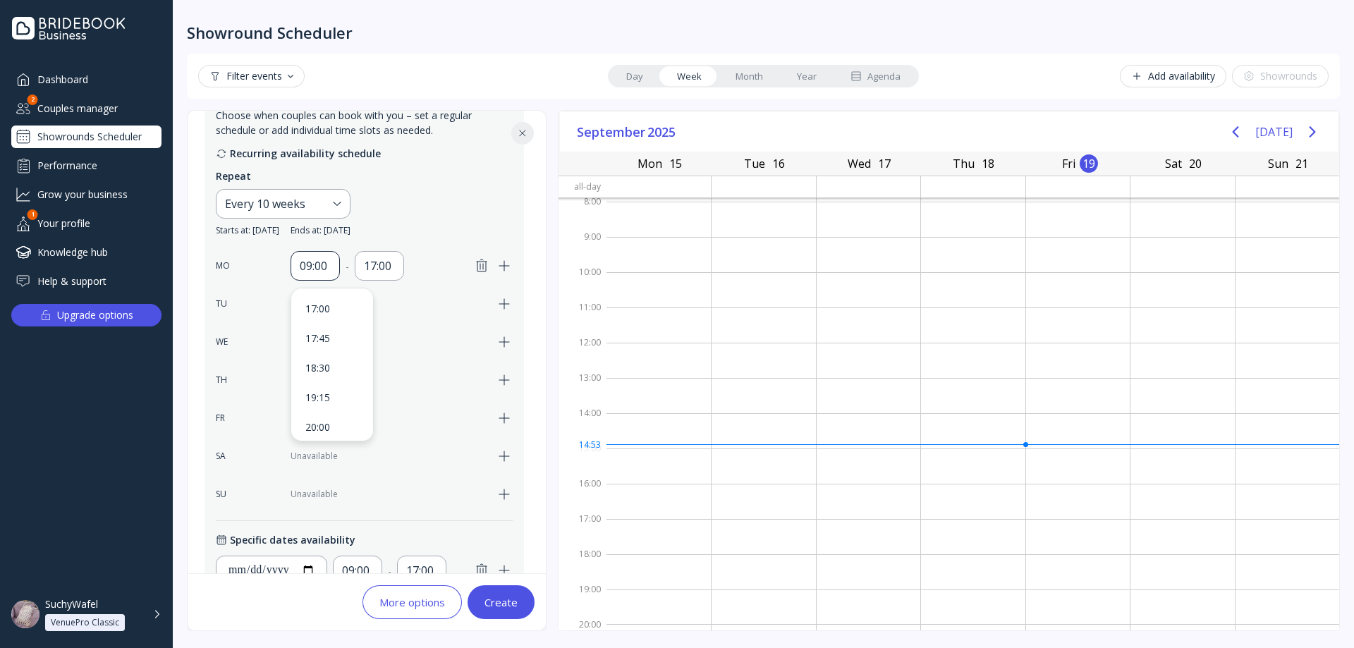
click at [322, 264] on div "09:00" at bounding box center [315, 265] width 31 height 17
click at [381, 267] on div "17:00" at bounding box center [379, 265] width 31 height 17
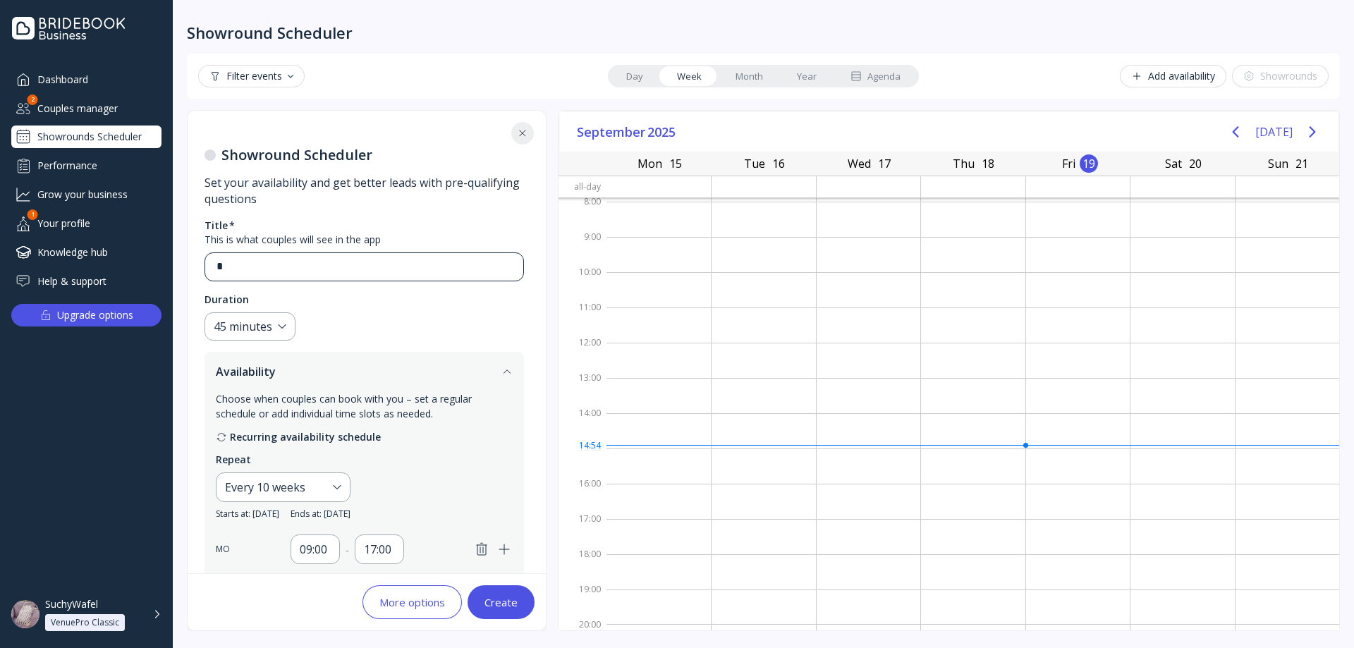
scroll to position [0, 0]
click at [269, 319] on div "45 minutes" at bounding box center [249, 330] width 91 height 29
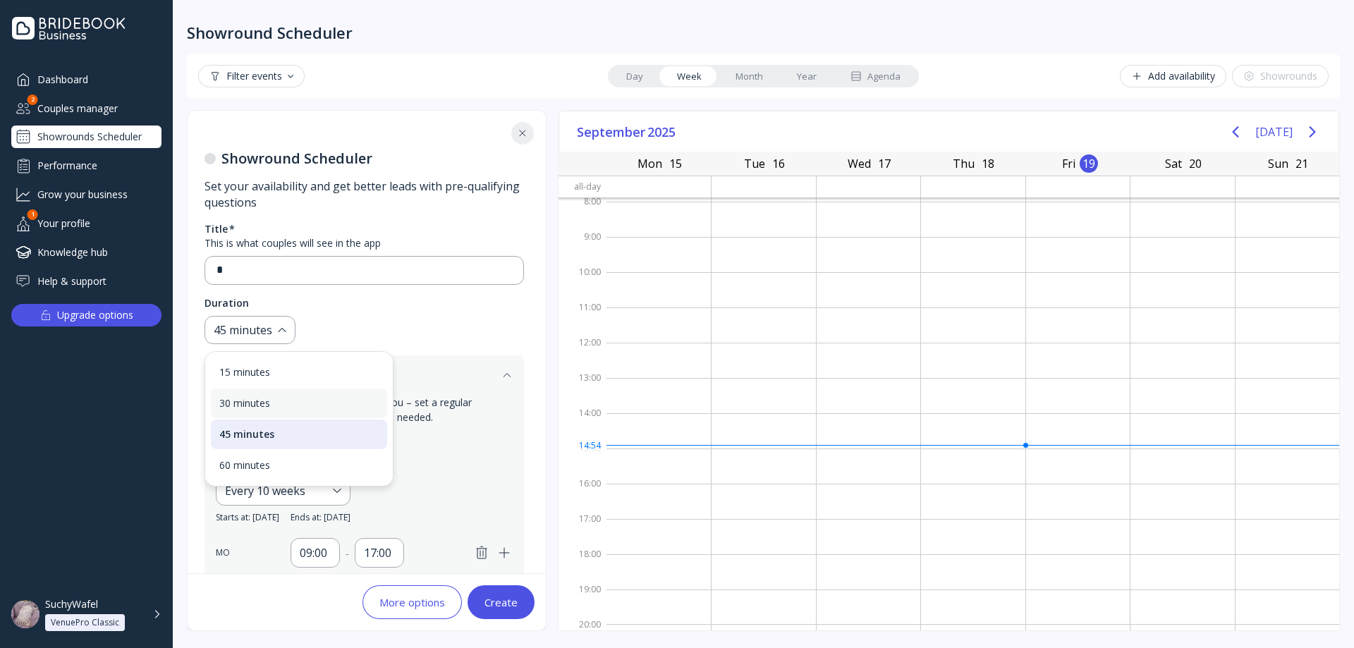
click at [270, 397] on div "30 minutes" at bounding box center [298, 403] width 159 height 13
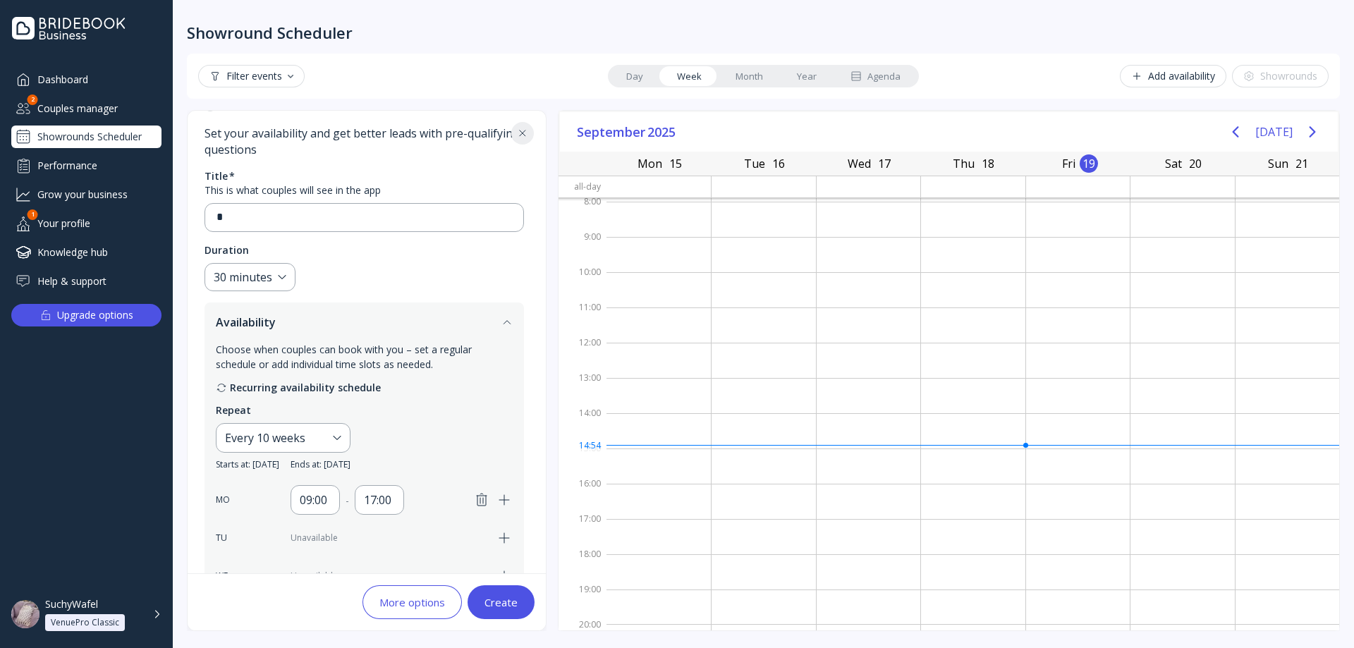
scroll to position [282, 0]
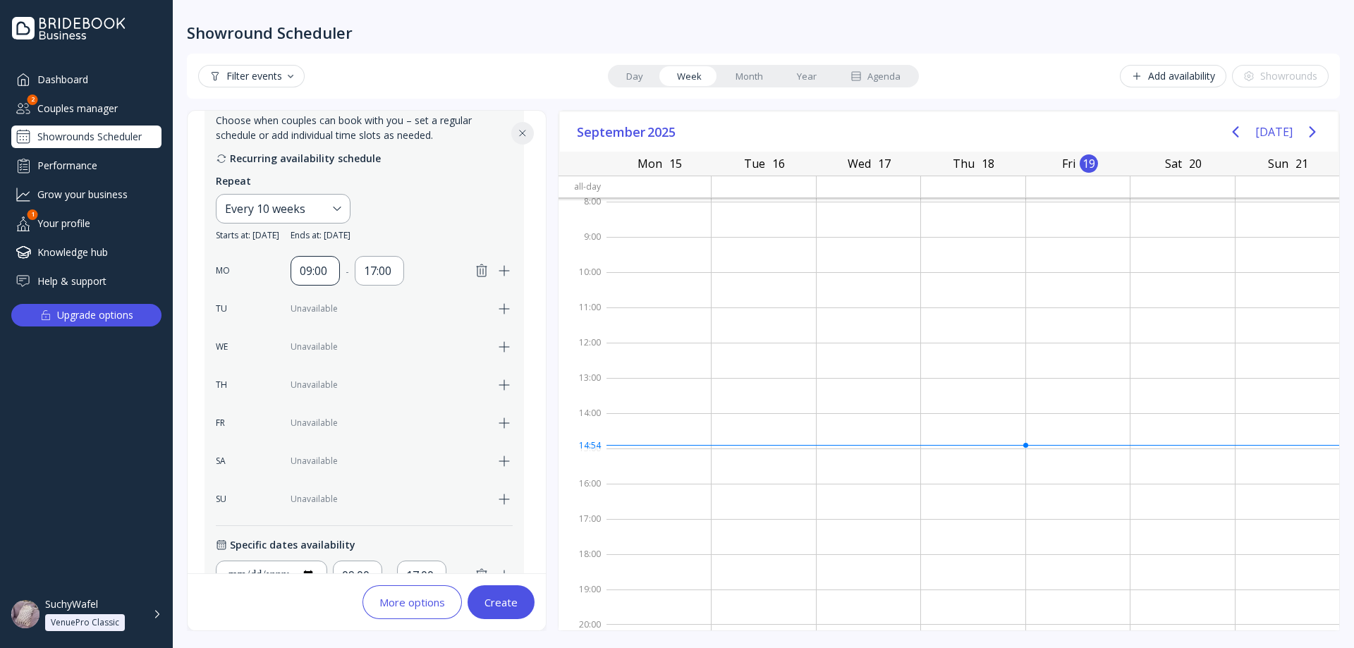
click at [321, 274] on div "09:00" at bounding box center [315, 270] width 31 height 17
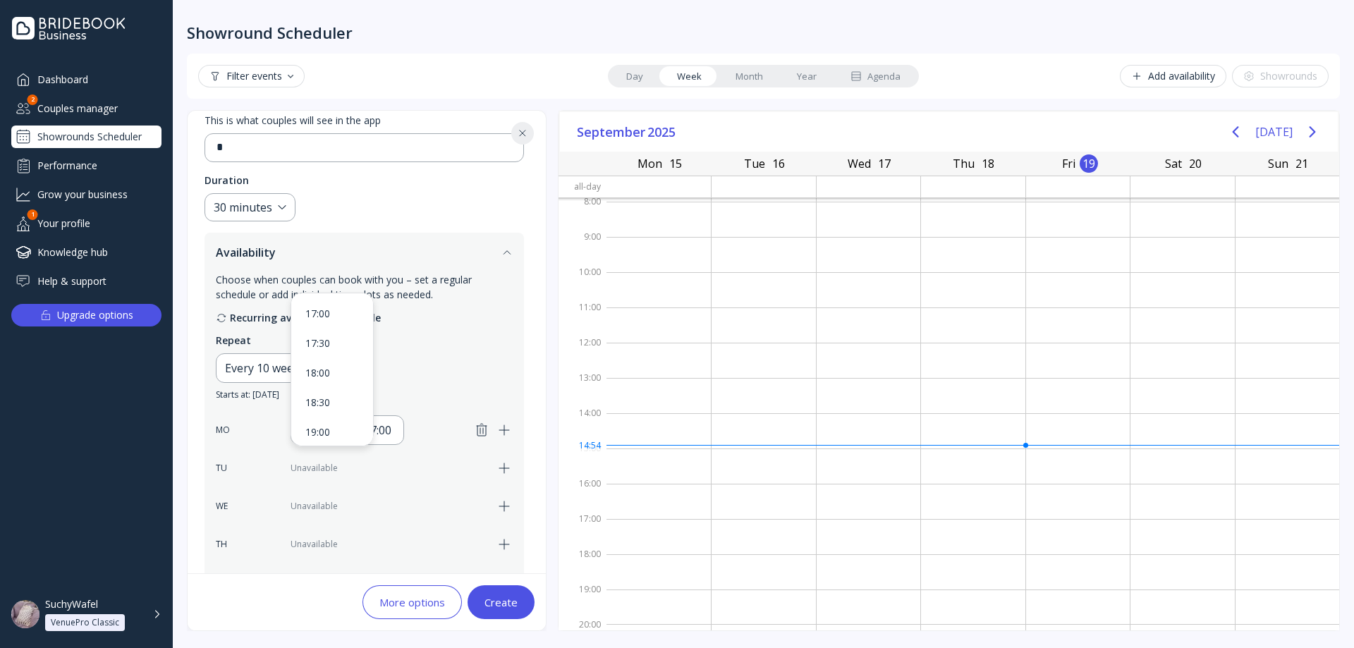
scroll to position [71, 0]
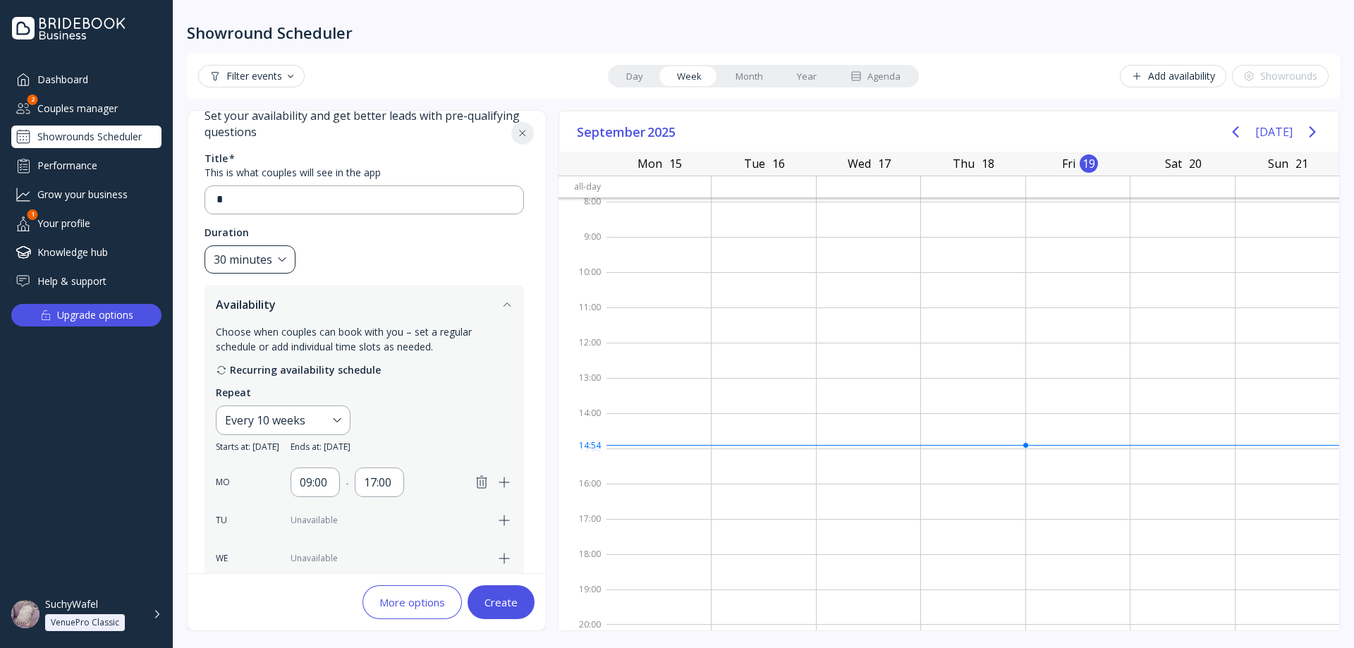
click at [272, 250] on div "30 minutes" at bounding box center [249, 259] width 91 height 29
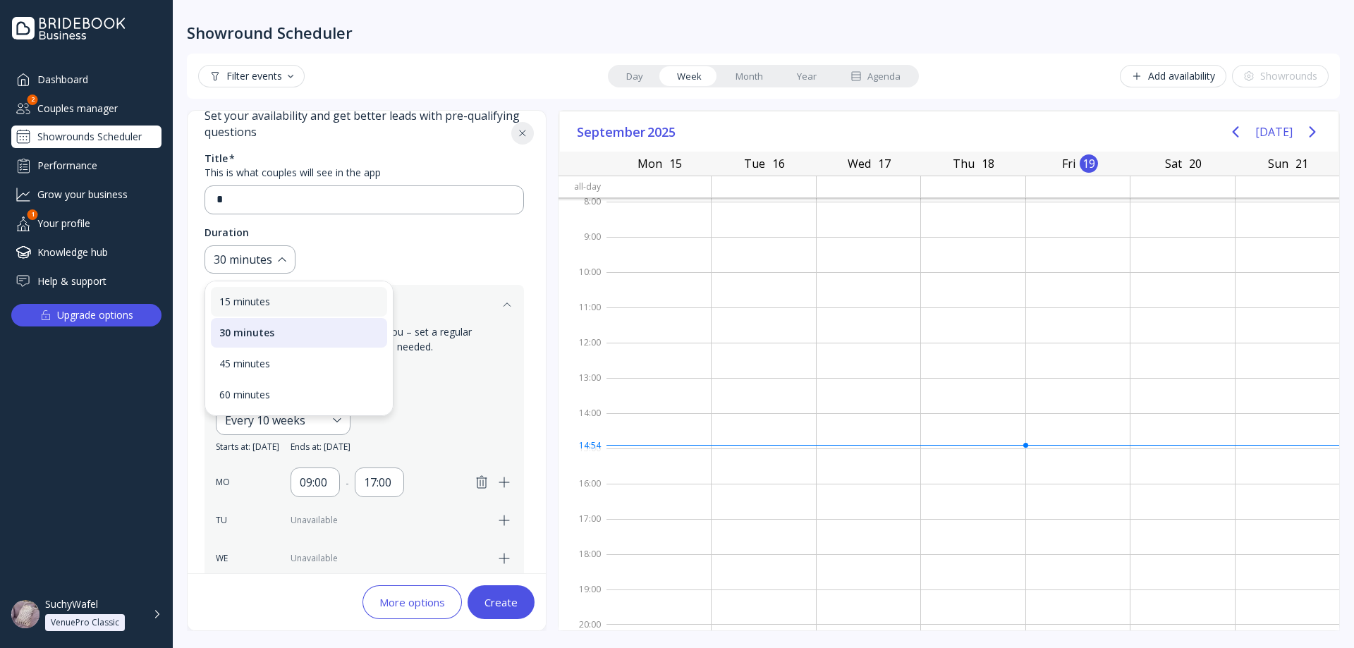
click at [270, 300] on div "15 minutes" at bounding box center [298, 301] width 159 height 13
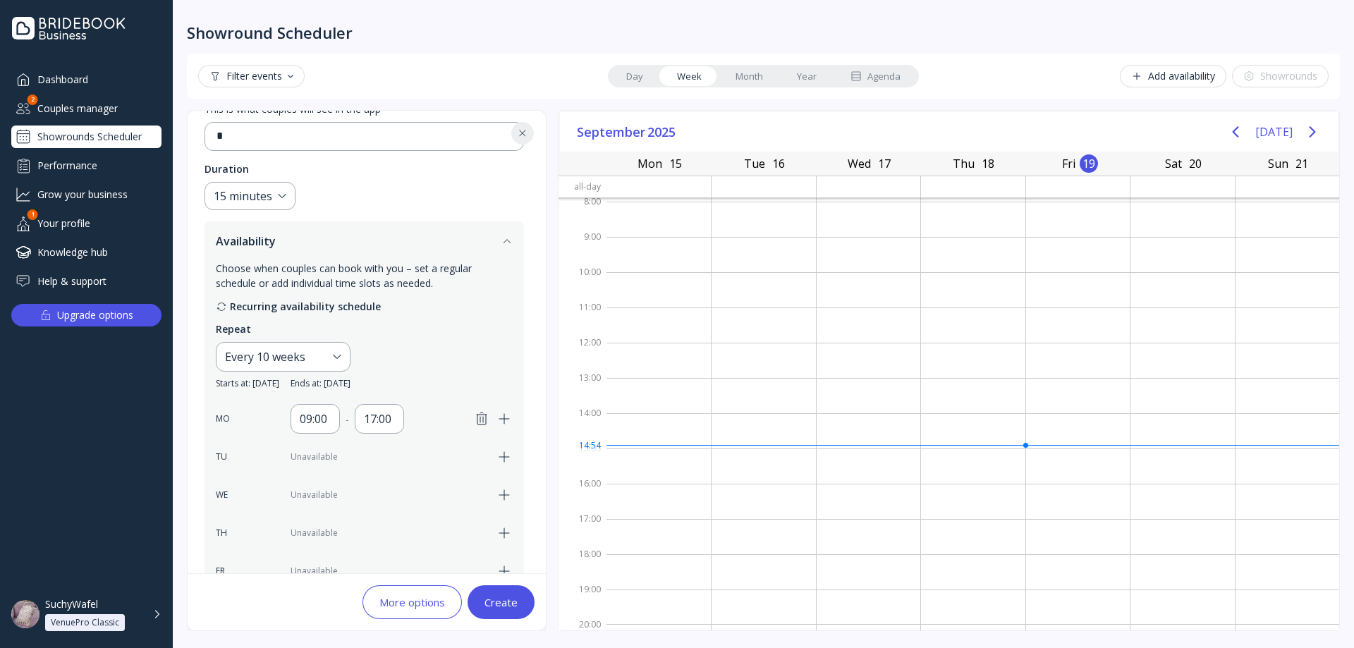
scroll to position [353, 0]
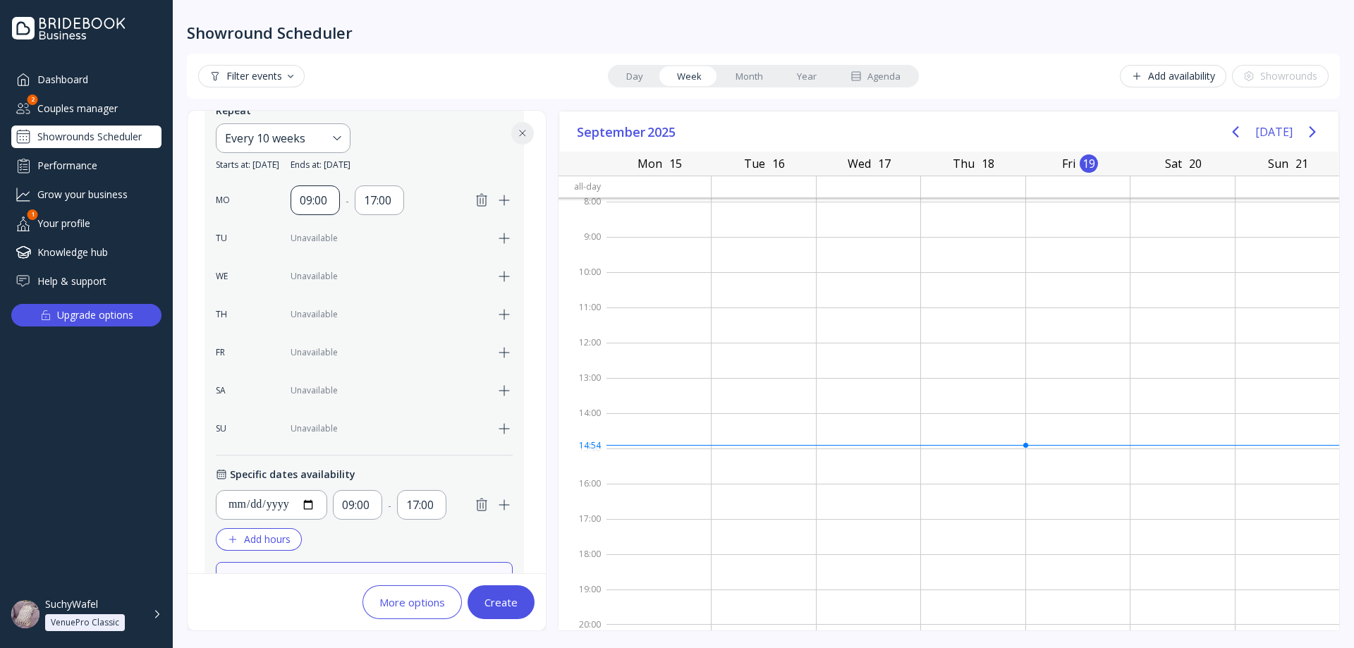
click at [304, 200] on div "09:00" at bounding box center [315, 200] width 31 height 17
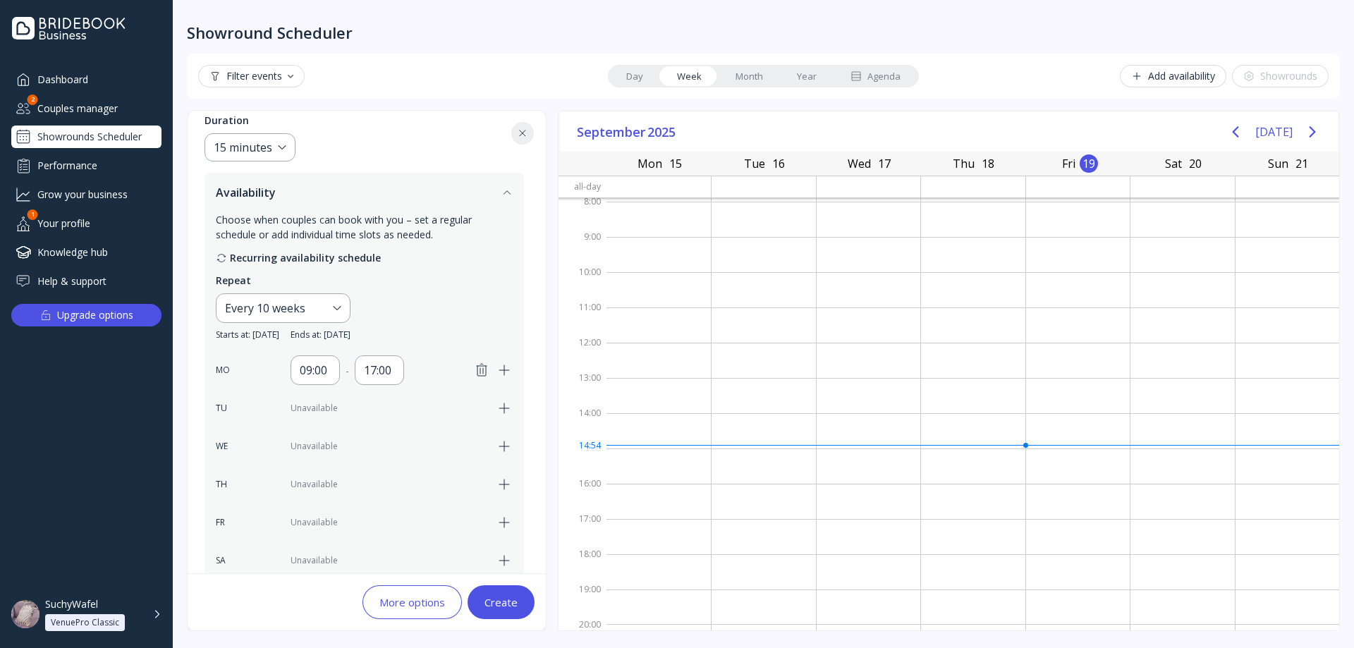
scroll to position [71, 0]
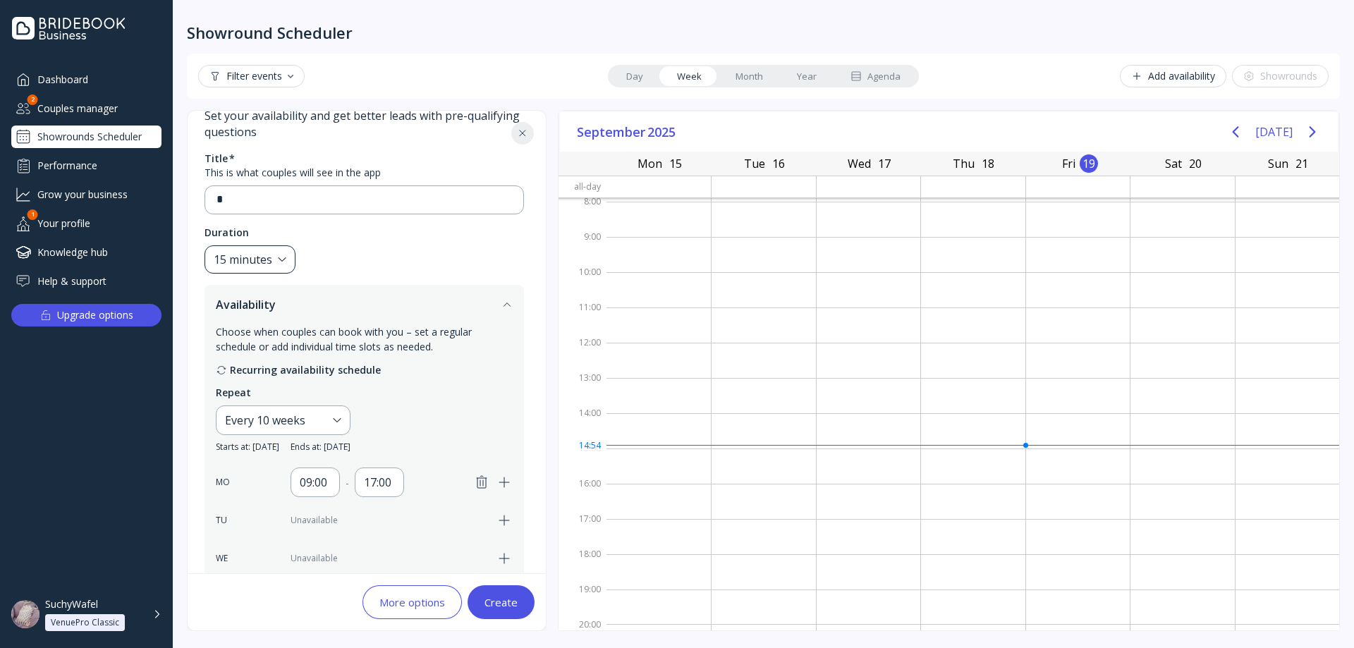
click at [281, 259] on div "15 minutes" at bounding box center [249, 259] width 91 height 29
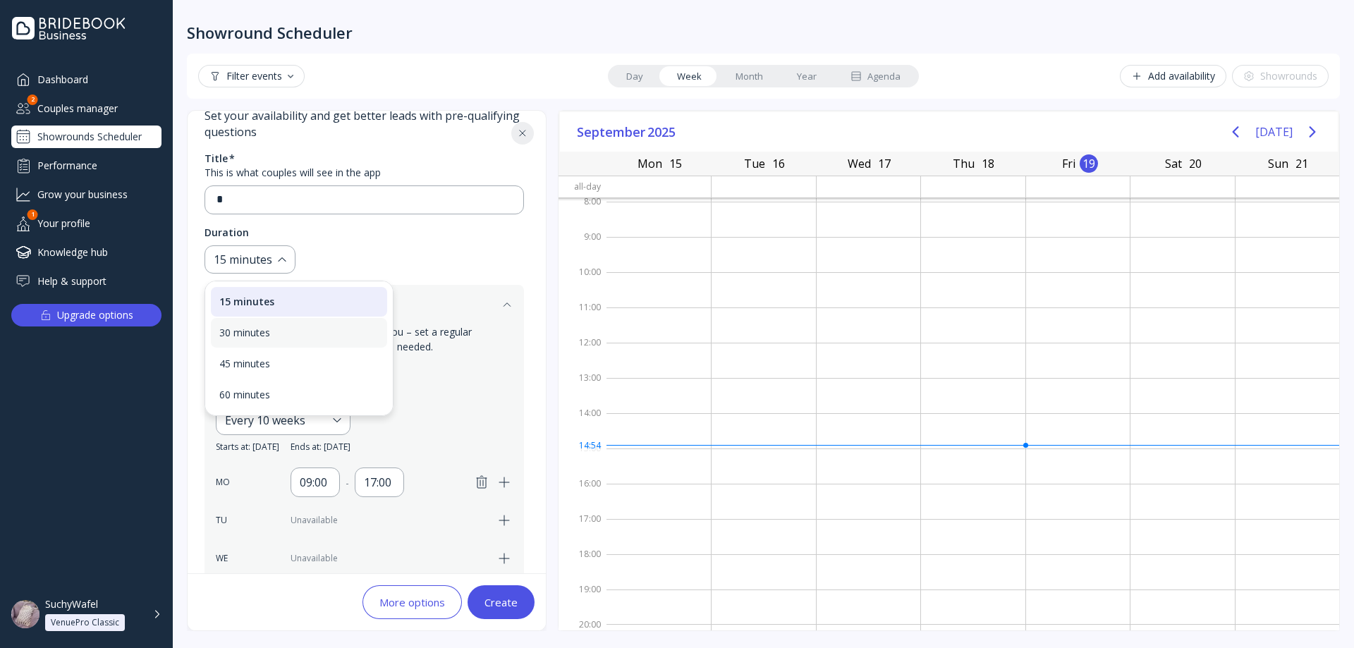
click at [268, 328] on div "30 minutes" at bounding box center [298, 332] width 159 height 13
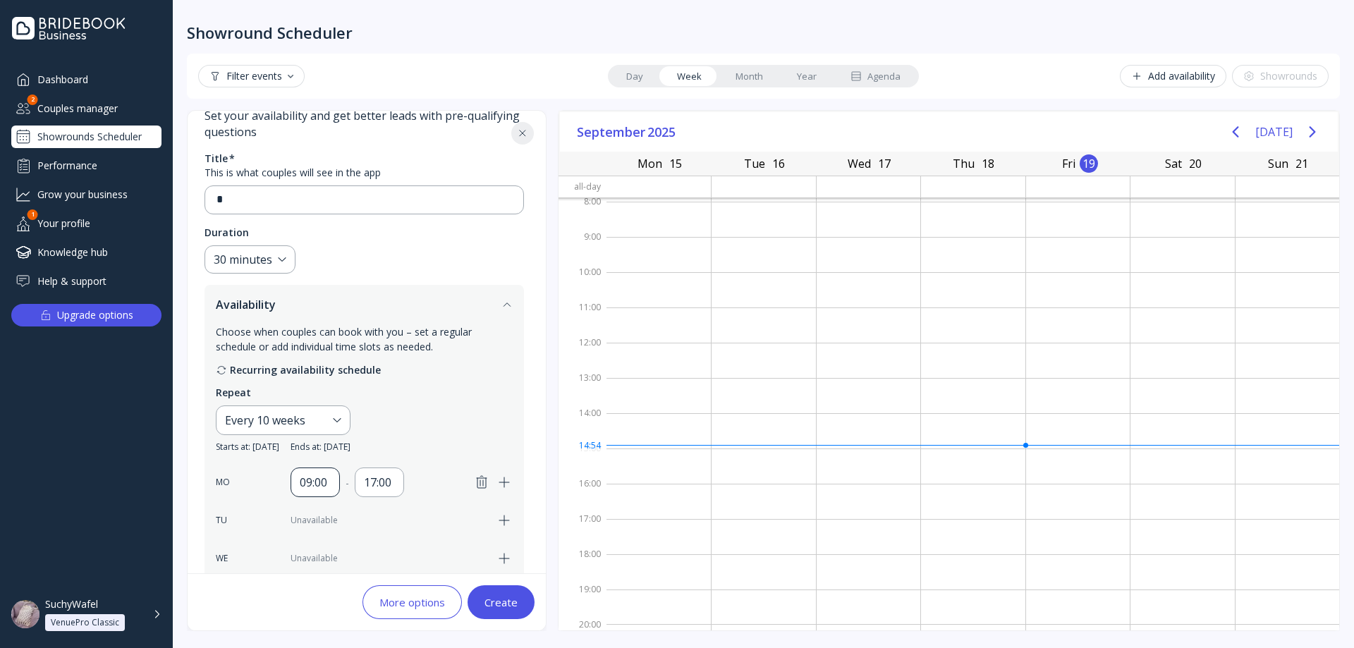
click at [321, 475] on div "09:00" at bounding box center [315, 482] width 31 height 17
click at [272, 261] on div "30 minutes" at bounding box center [243, 260] width 59 height 16
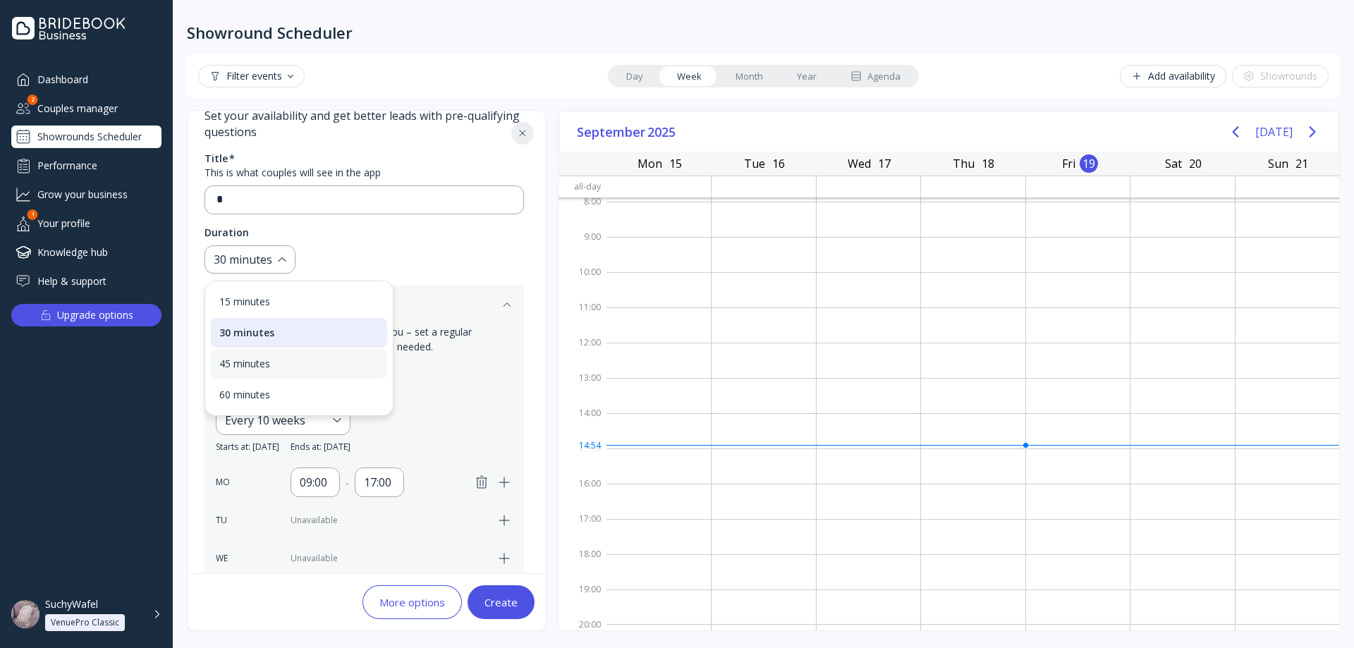
click at [270, 370] on div "45 minutes" at bounding box center [299, 364] width 176 height 30
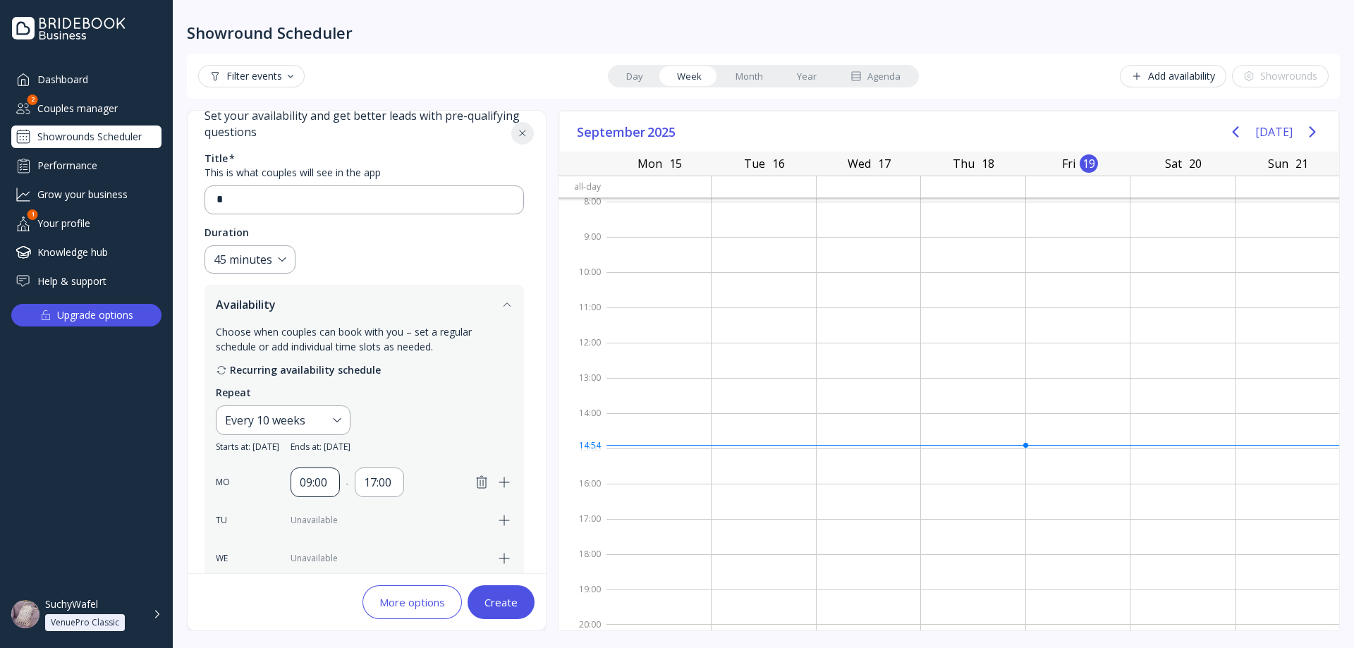
click at [300, 473] on div "09:00" at bounding box center [314, 482] width 49 height 30
click at [279, 258] on div "45 minutes" at bounding box center [249, 259] width 91 height 29
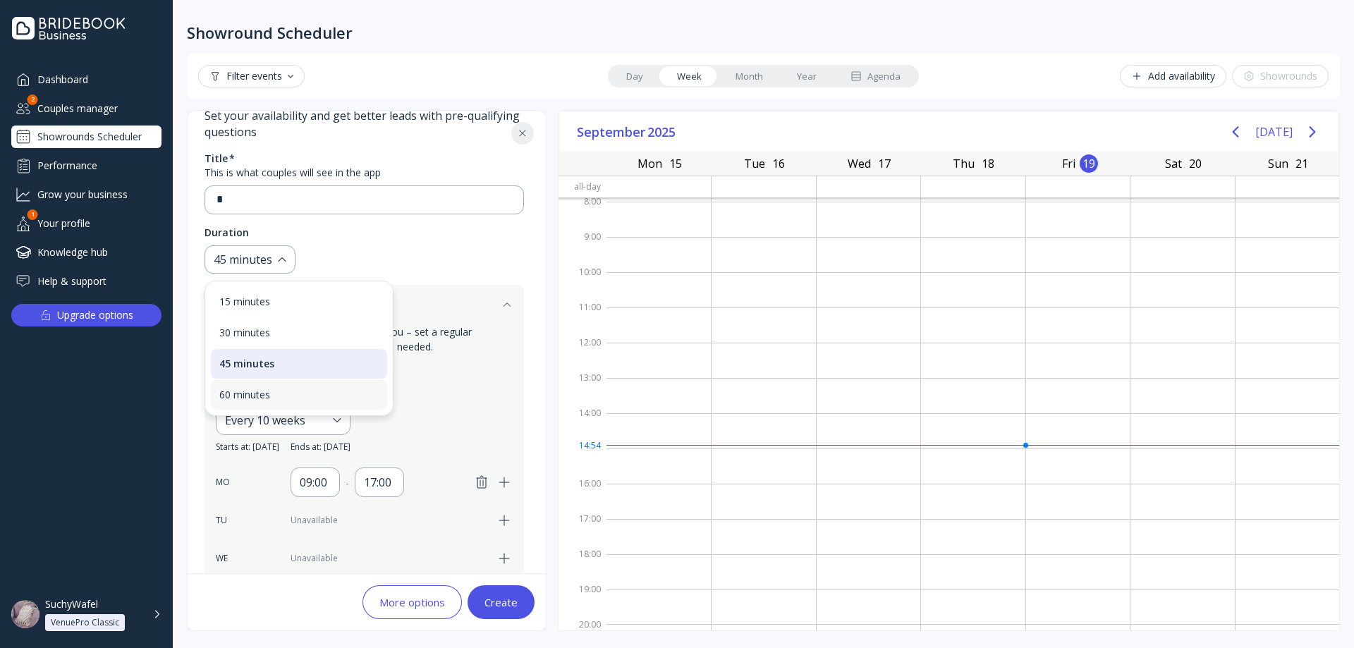
click at [290, 409] on div "60 minutes" at bounding box center [299, 395] width 176 height 30
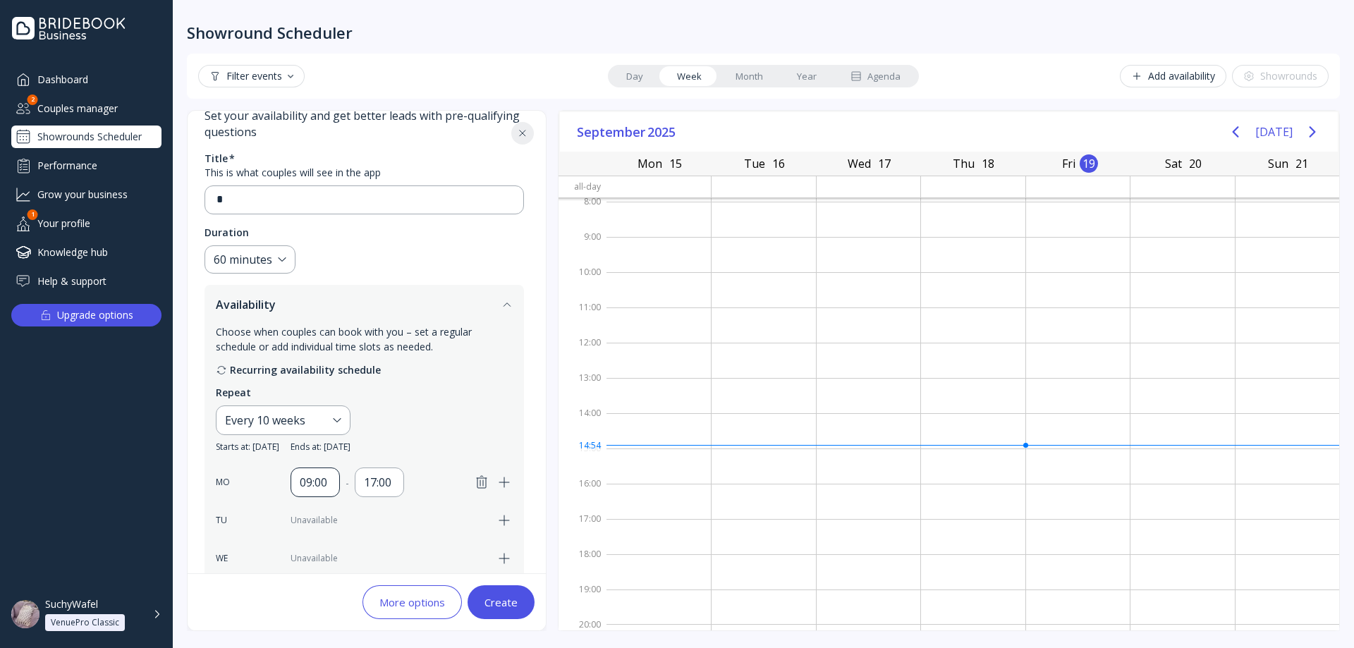
click at [316, 475] on div "09:00" at bounding box center [315, 482] width 31 height 17
click at [384, 489] on div "17:00" at bounding box center [379, 482] width 31 height 17
click at [378, 331] on div "09:00" at bounding box center [396, 328] width 54 height 13
click at [322, 477] on div "09:00" at bounding box center [315, 482] width 31 height 17
click at [400, 467] on div "Recurring availability schedule Repeat Every 10 weeks Starts at: [DATE] Ends at…" at bounding box center [364, 543] width 297 height 363
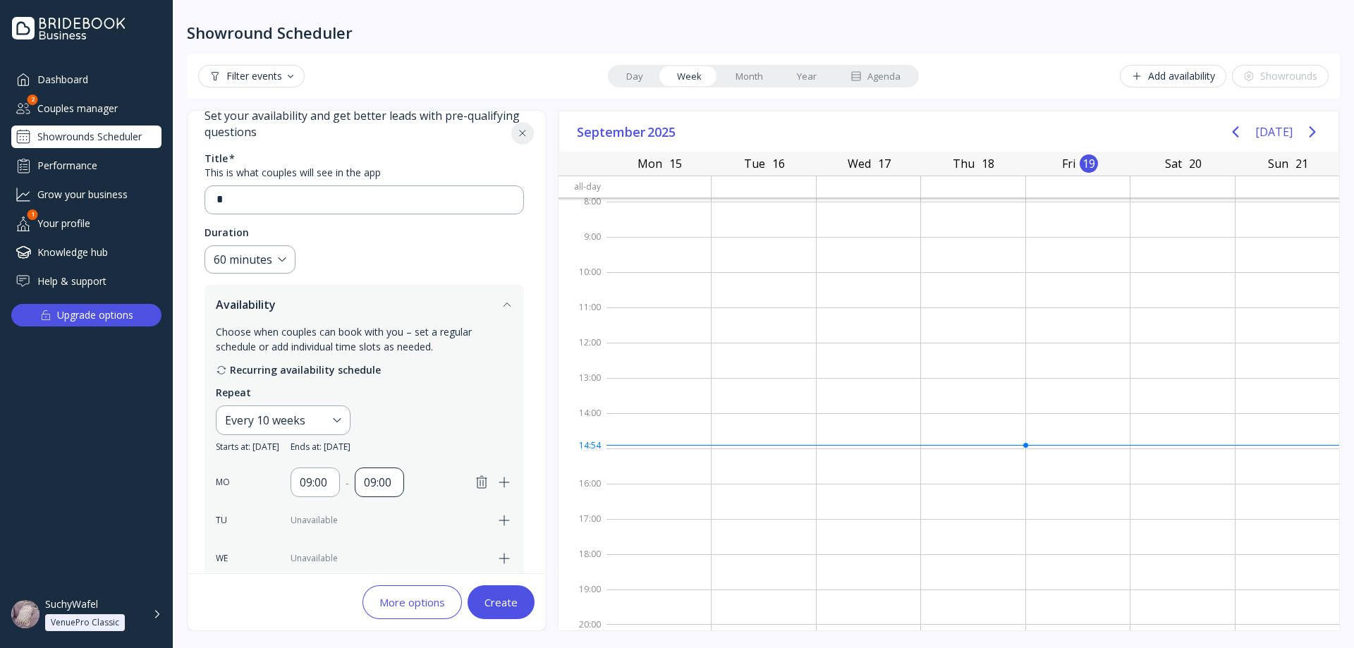
click at [393, 475] on div "09:00" at bounding box center [379, 482] width 31 height 17
click at [379, 443] on div "23:00" at bounding box center [396, 439] width 54 height 13
click at [317, 471] on div "09:00" at bounding box center [314, 482] width 49 height 30
click at [336, 529] on div "23:00" at bounding box center [332, 525] width 54 height 13
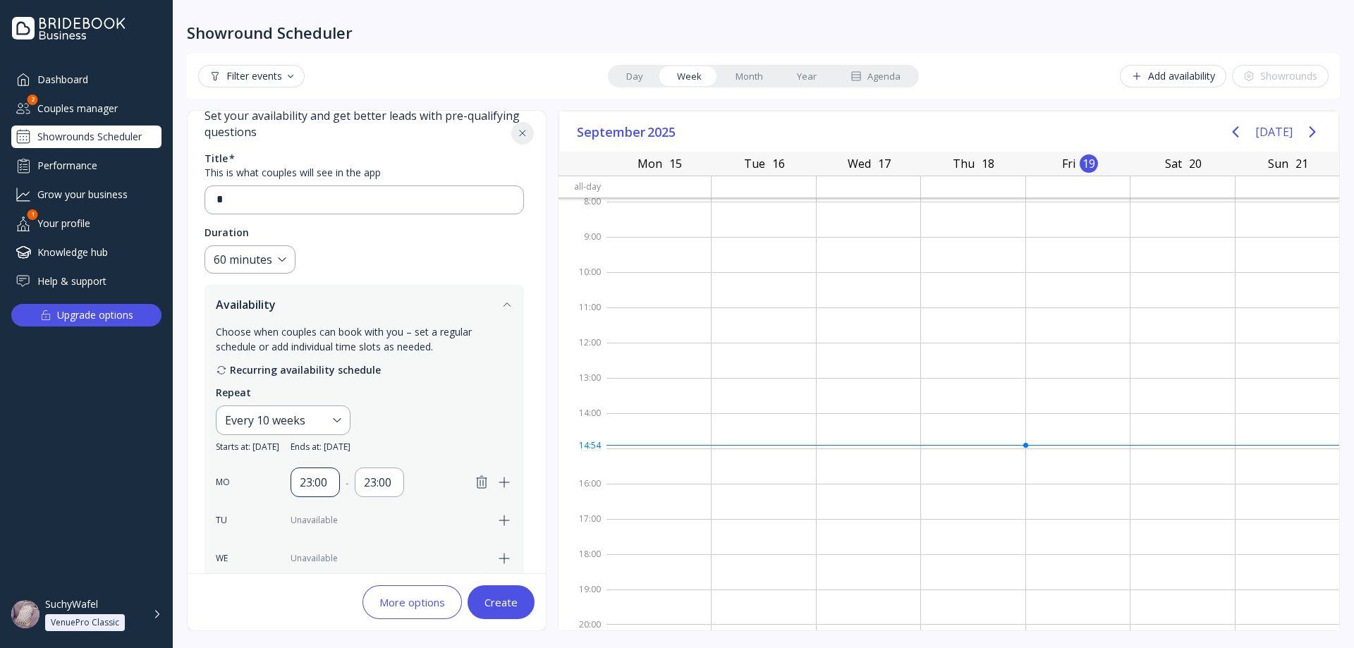
click at [300, 484] on div "23:00" at bounding box center [315, 482] width 31 height 17
click at [381, 475] on div "23:00" at bounding box center [379, 482] width 31 height 17
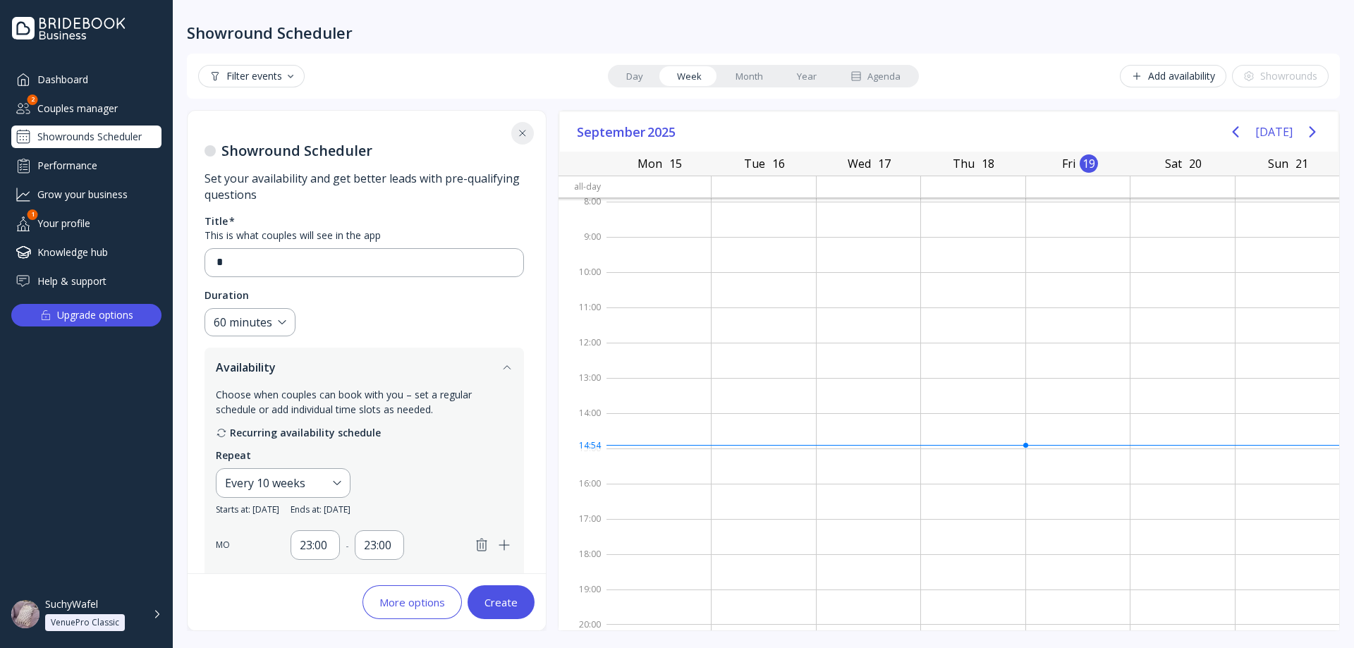
scroll to position [0, 0]
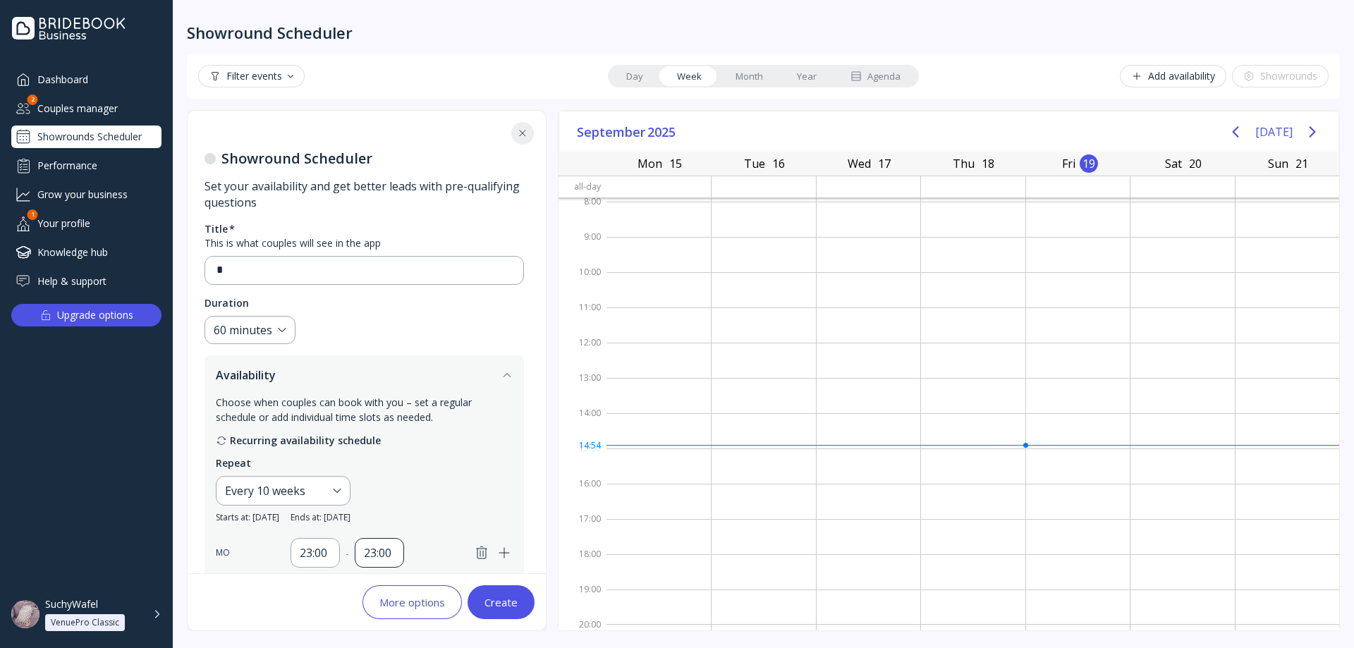
click at [391, 539] on div "23:00" at bounding box center [379, 553] width 49 height 30
click at [399, 583] on div "23:00" at bounding box center [396, 596] width 71 height 30
click at [334, 556] on div "23:00" at bounding box center [314, 553] width 49 height 30
click at [355, 591] on div "23:00" at bounding box center [332, 595] width 54 height 13
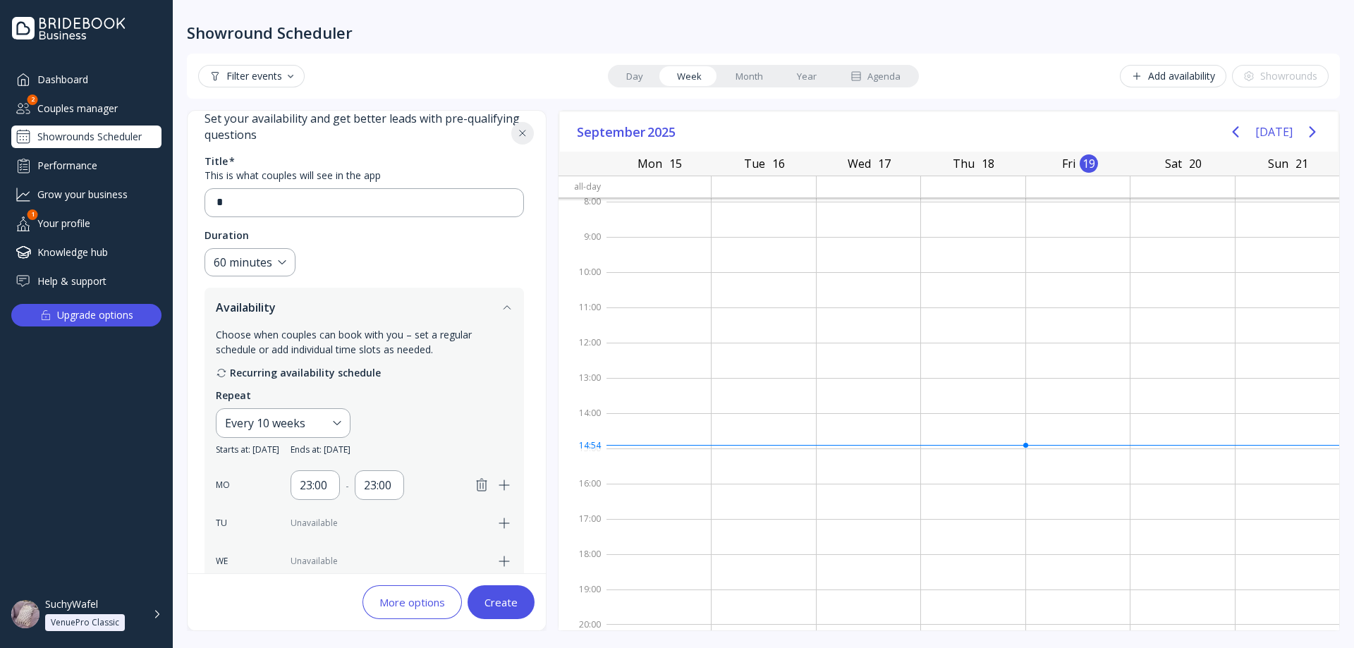
scroll to position [282, 0]
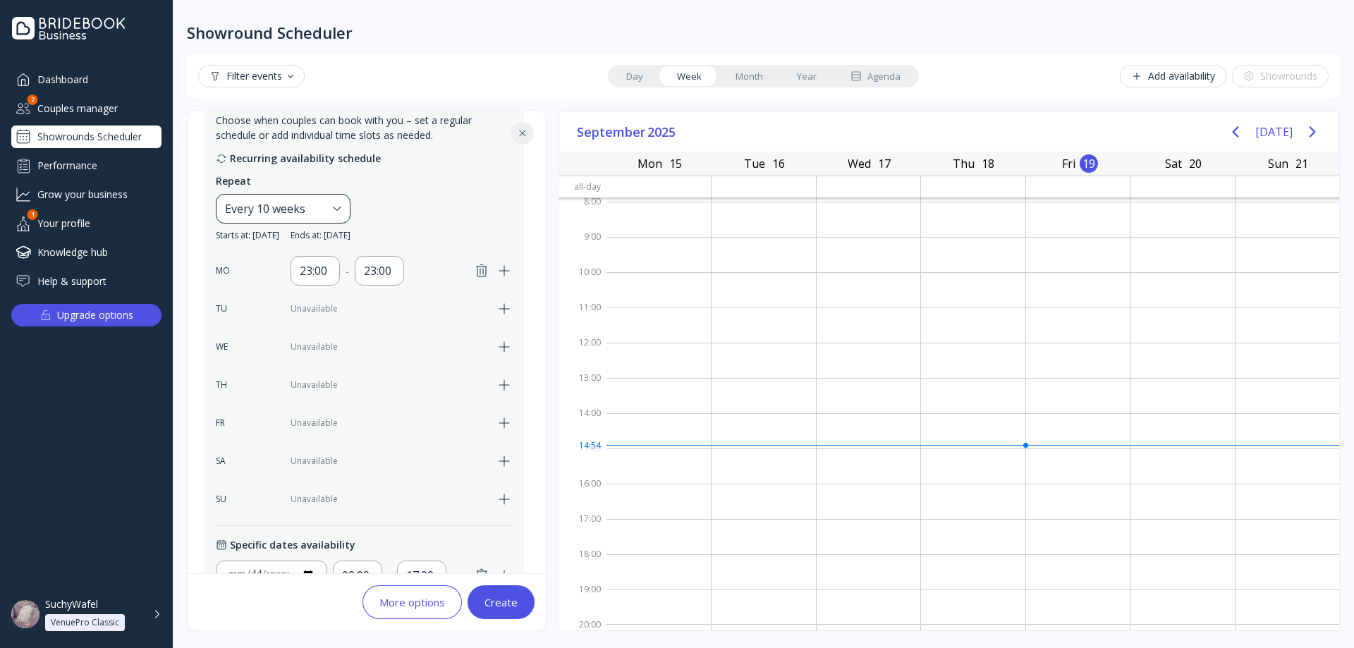
click at [311, 209] on div "Every 10 weeks" at bounding box center [276, 208] width 102 height 17
click at [286, 289] on div "Custom..." at bounding box center [310, 283] width 176 height 30
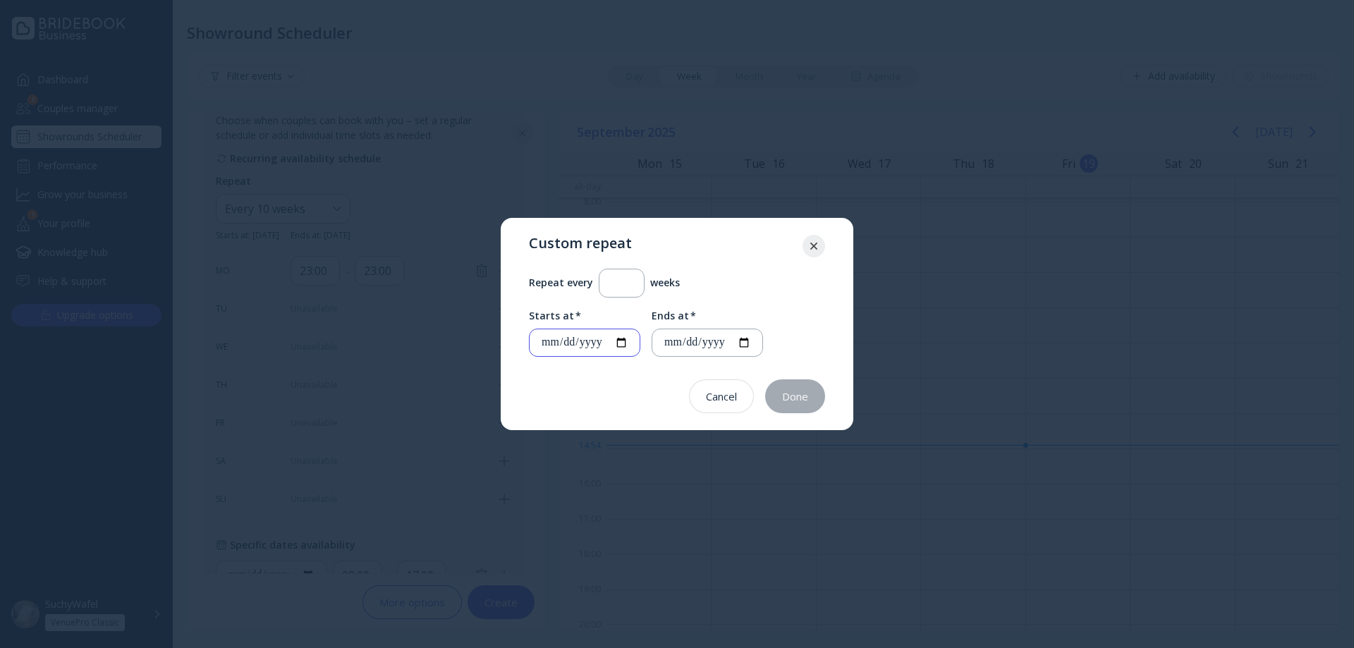
click at [582, 348] on input "**********" at bounding box center [584, 343] width 87 height 16
click at [544, 347] on input "**********" at bounding box center [584, 343] width 87 height 16
click at [815, 251] on div at bounding box center [813, 246] width 23 height 23
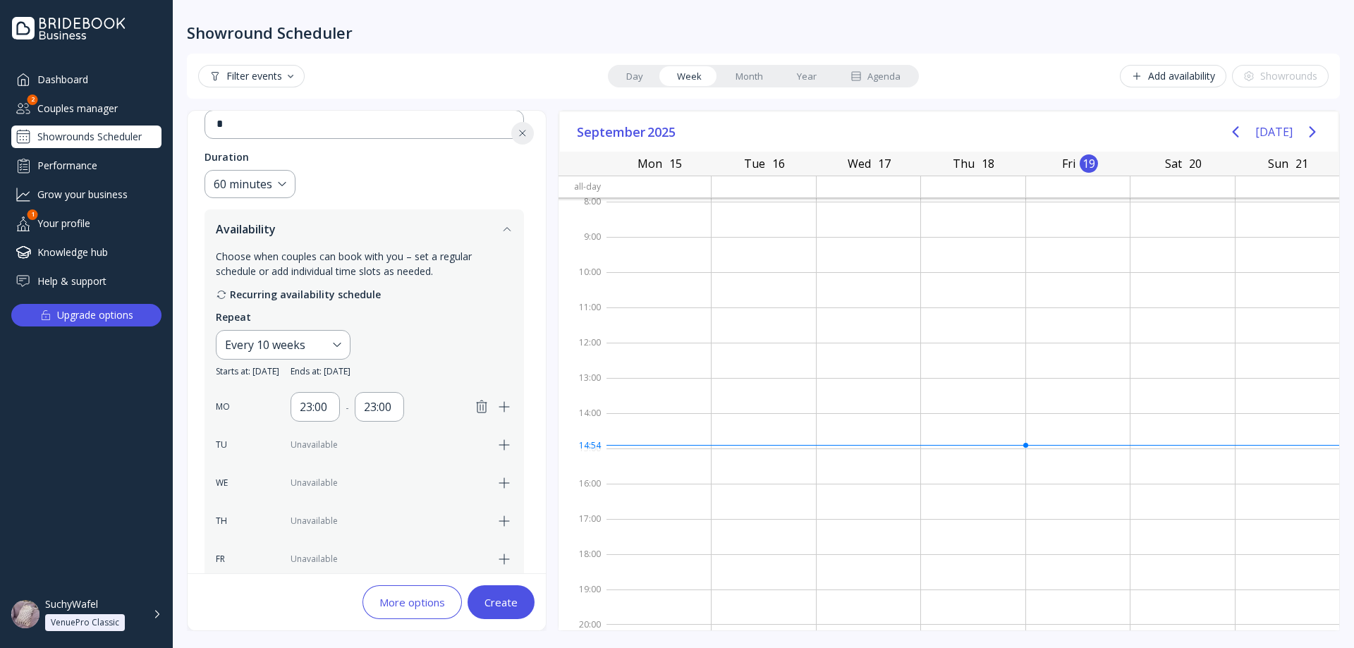
scroll to position [114, 0]
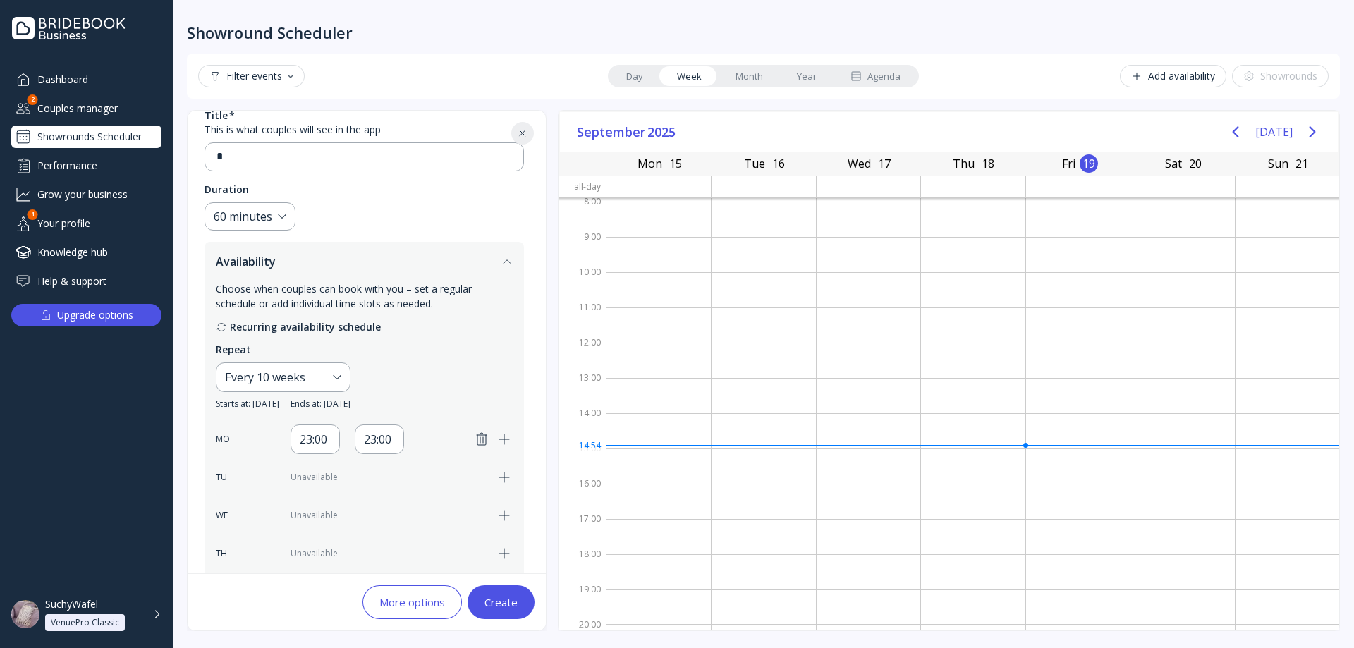
click at [473, 437] on icon "button" at bounding box center [481, 439] width 17 height 17
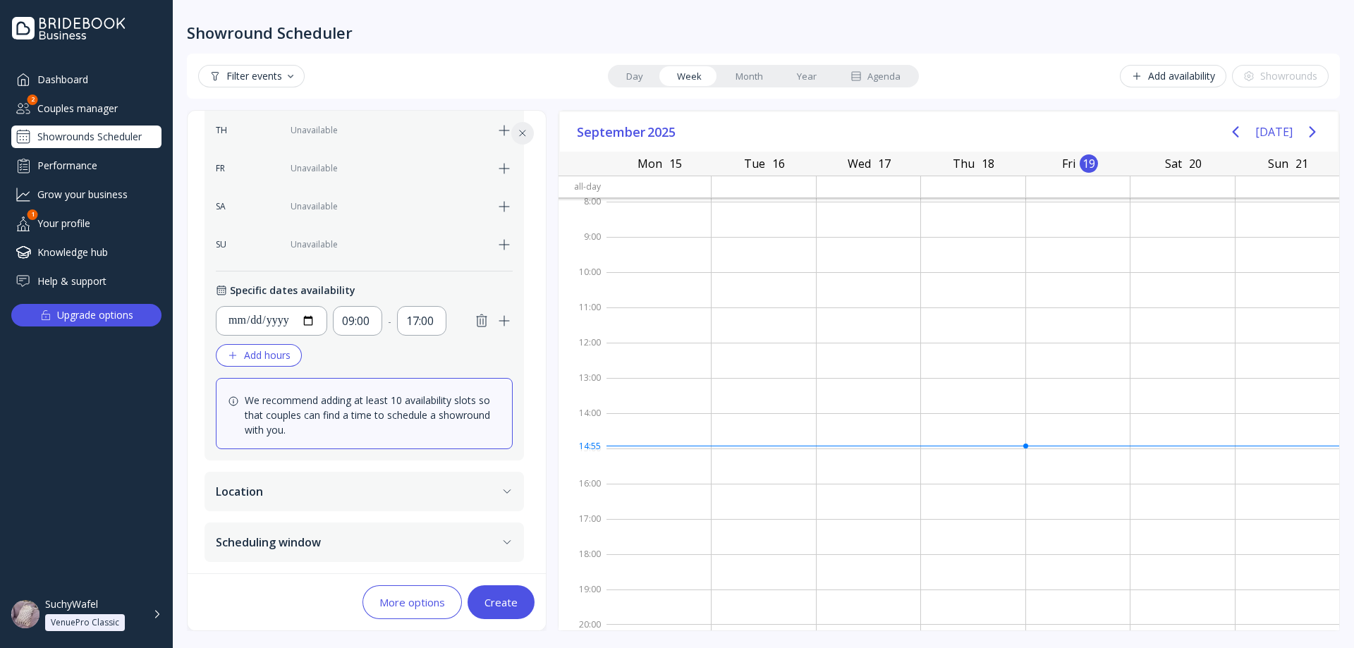
click at [479, 325] on icon "button" at bounding box center [481, 320] width 17 height 17
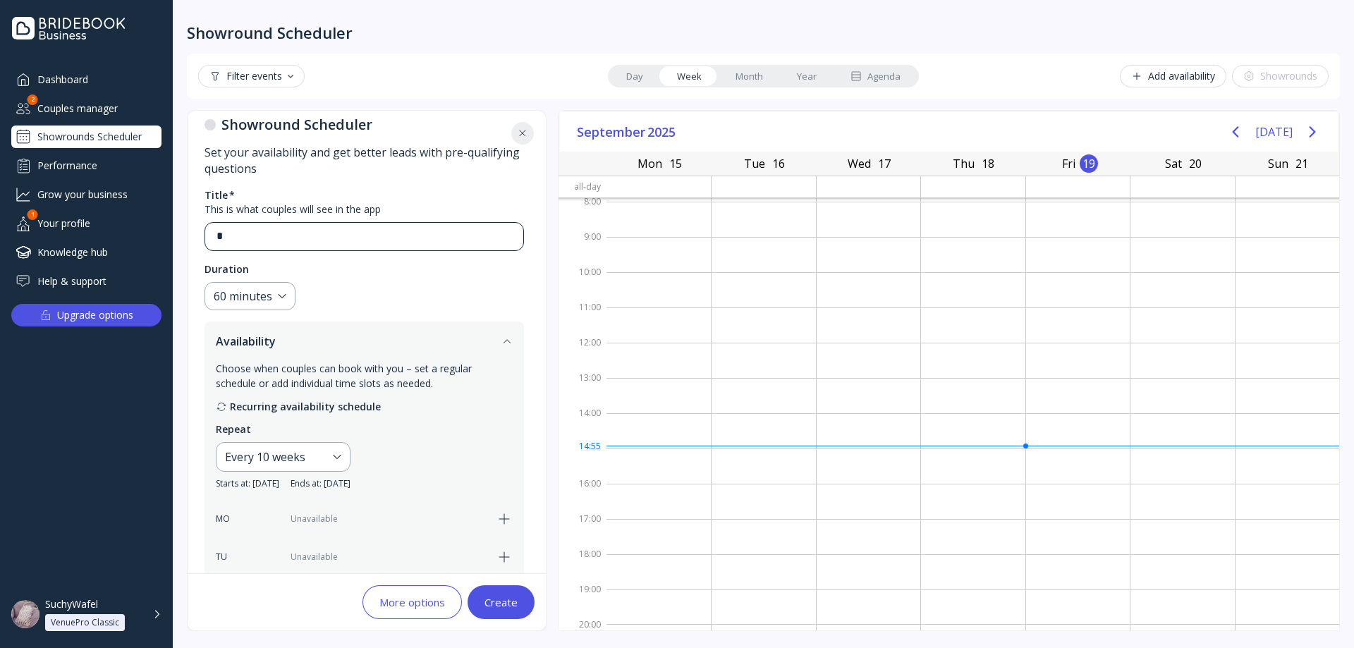
scroll to position [0, 0]
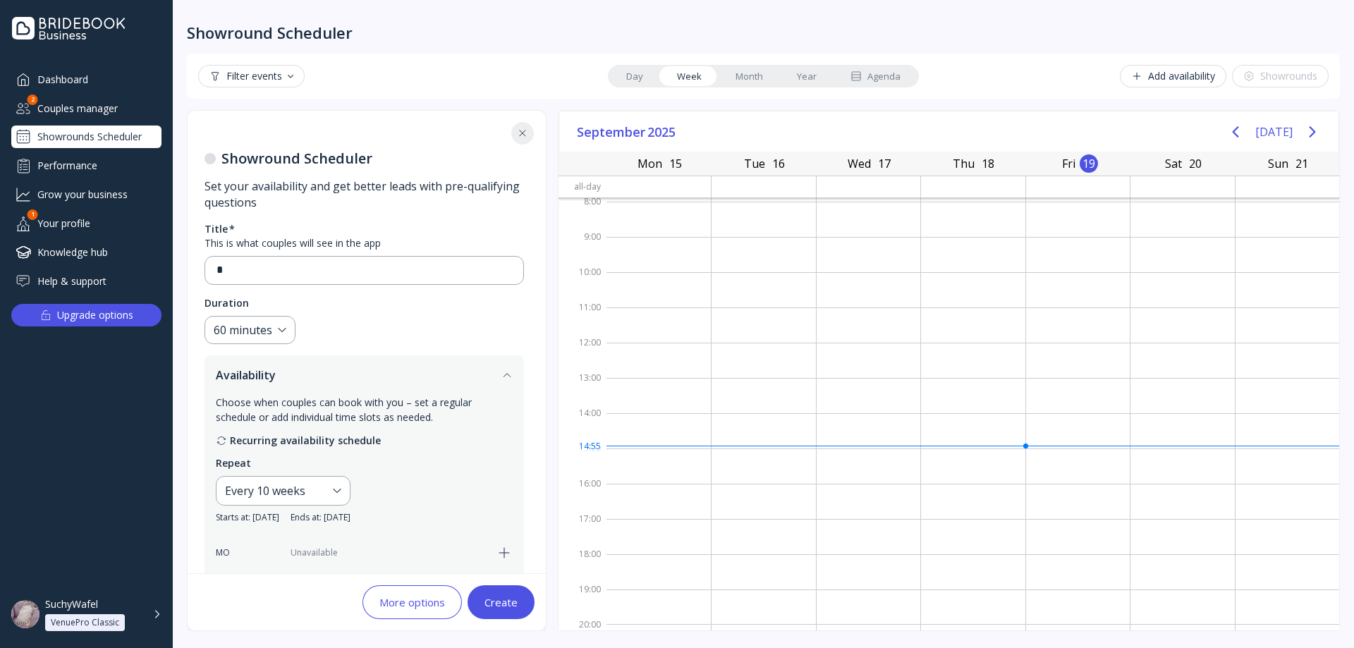
click at [310, 288] on div "Title * This is what couples will see in the app * Duration 60 minutes Availabi…" at bounding box center [363, 641] width 319 height 839
click at [305, 279] on div "*" at bounding box center [358, 270] width 307 height 27
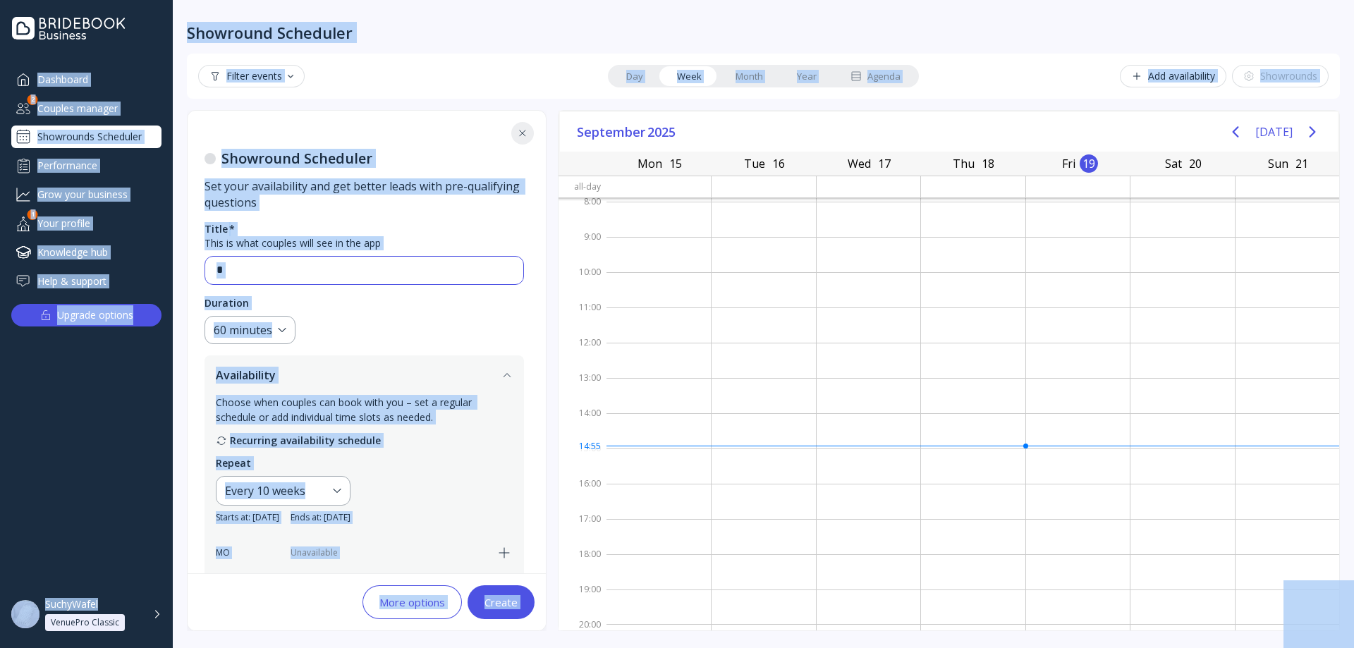
click at [287, 269] on input "*" at bounding box center [363, 270] width 295 height 16
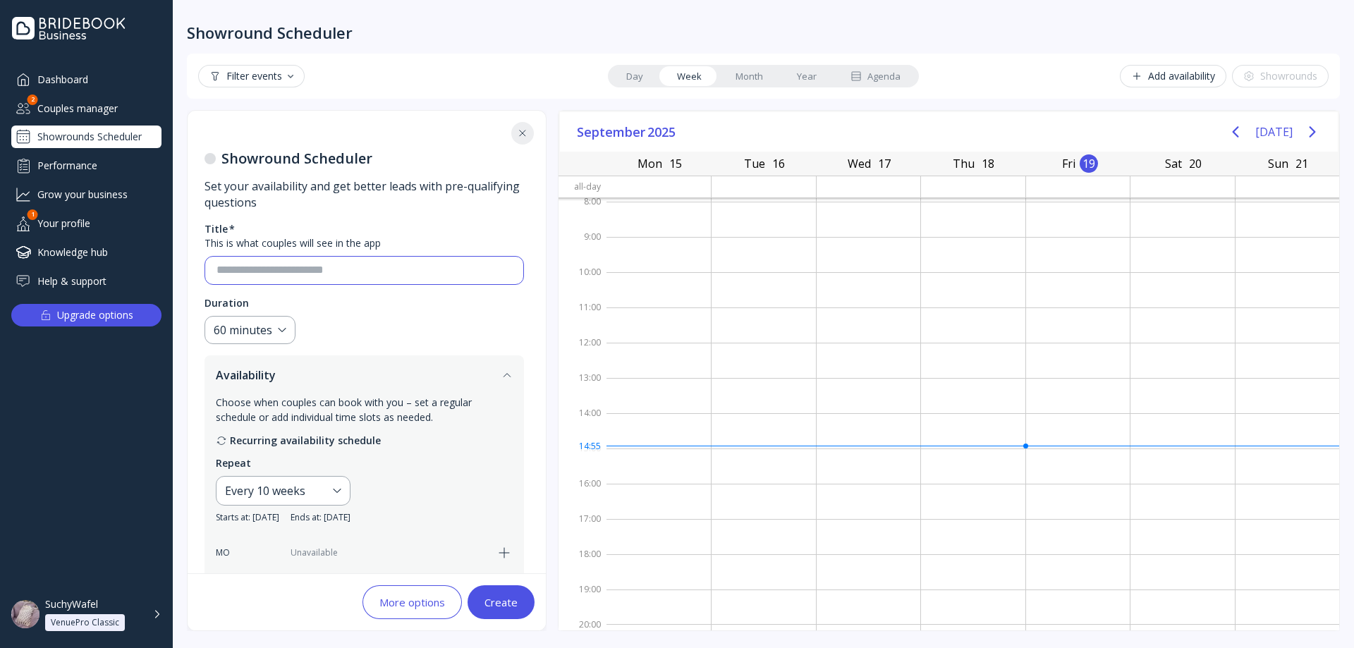
click at [345, 271] on input at bounding box center [363, 270] width 295 height 16
type input "*"
click at [494, 594] on button "Create" at bounding box center [500, 602] width 67 height 34
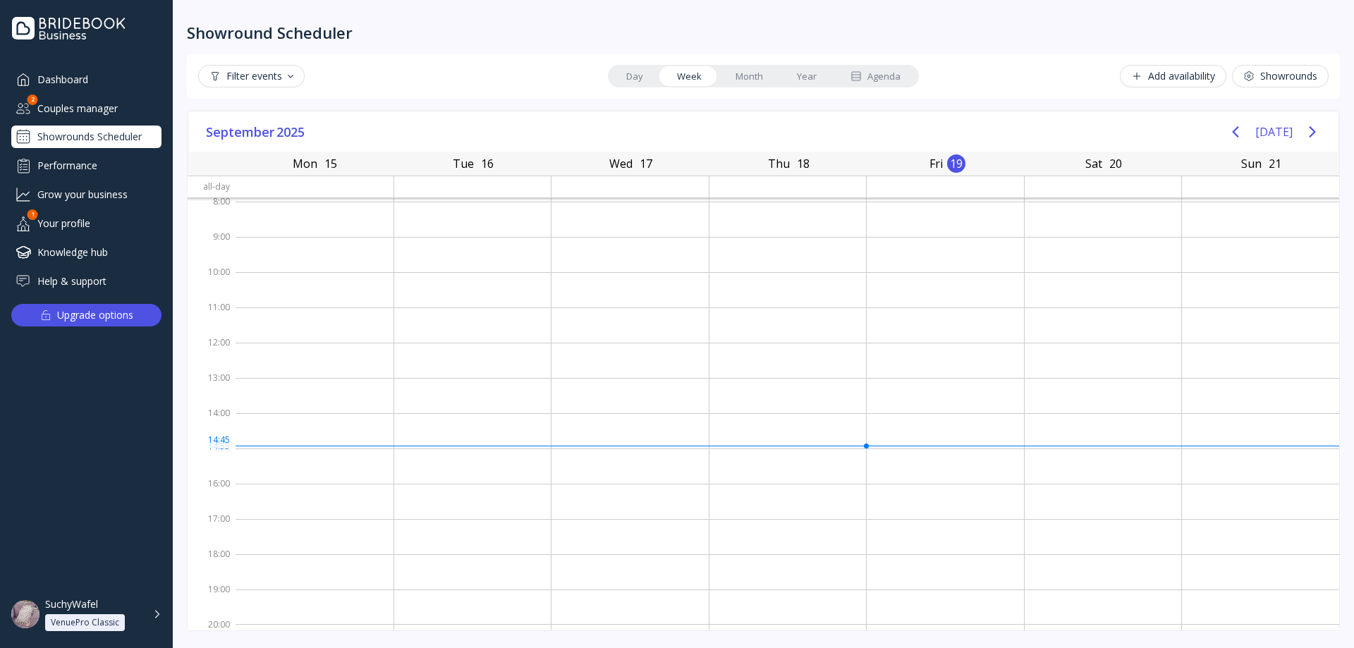
click at [860, 445] on div at bounding box center [787, 430] width 157 height 35
drag, startPoint x: 738, startPoint y: 52, endPoint x: 742, endPoint y: 59, distance: 7.6
click at [738, 51] on div "Showround Scheduler Filter events Day Week Month Year Agenda Add availability S…" at bounding box center [763, 324] width 1181 height 648
click at [754, 75] on link "Month" at bounding box center [748, 76] width 61 height 20
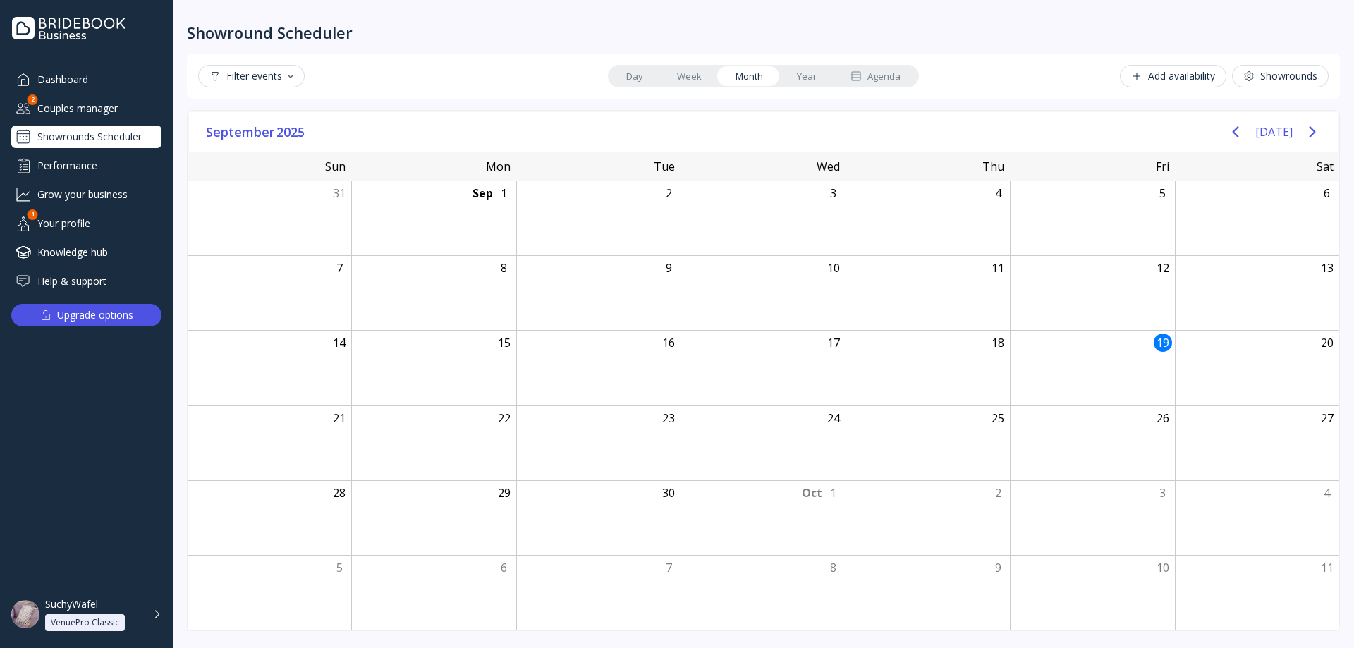
click at [716, 77] on link "Week" at bounding box center [689, 76] width 59 height 20
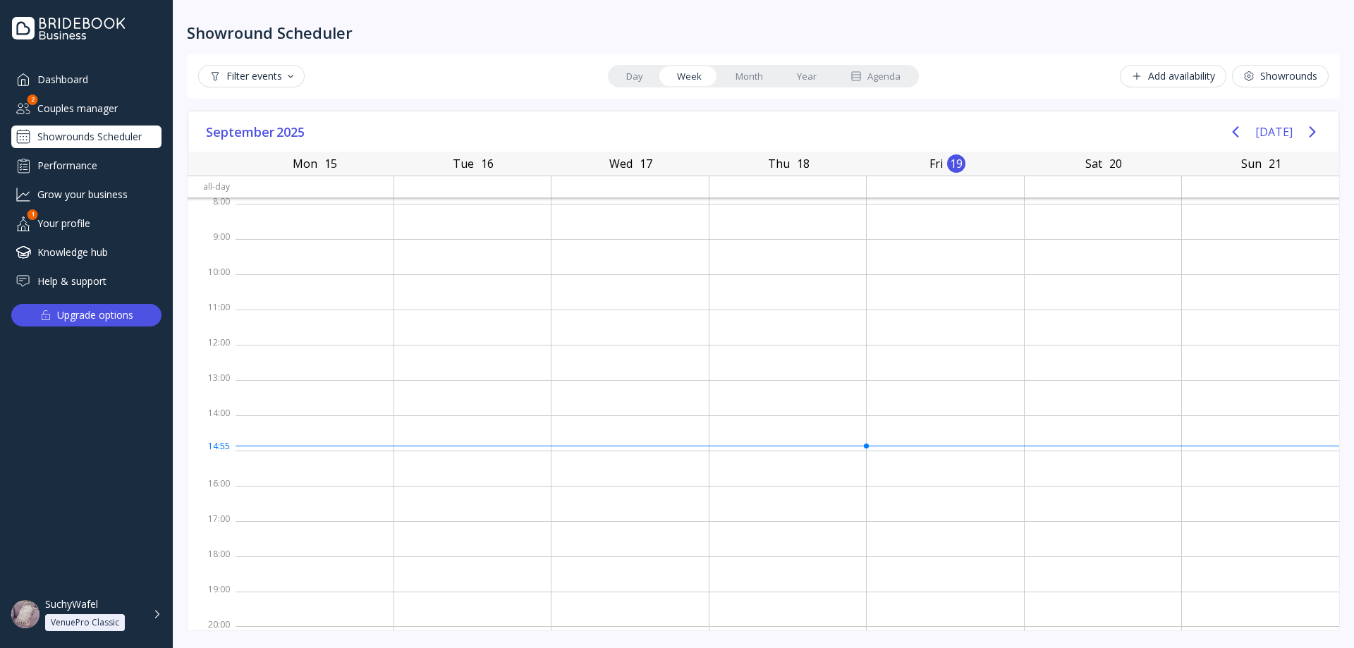
scroll to position [2, 0]
click at [656, 75] on link "Day" at bounding box center [634, 76] width 51 height 20
click at [668, 75] on link "Week" at bounding box center [689, 76] width 59 height 20
click at [719, 74] on link "Month" at bounding box center [748, 76] width 61 height 20
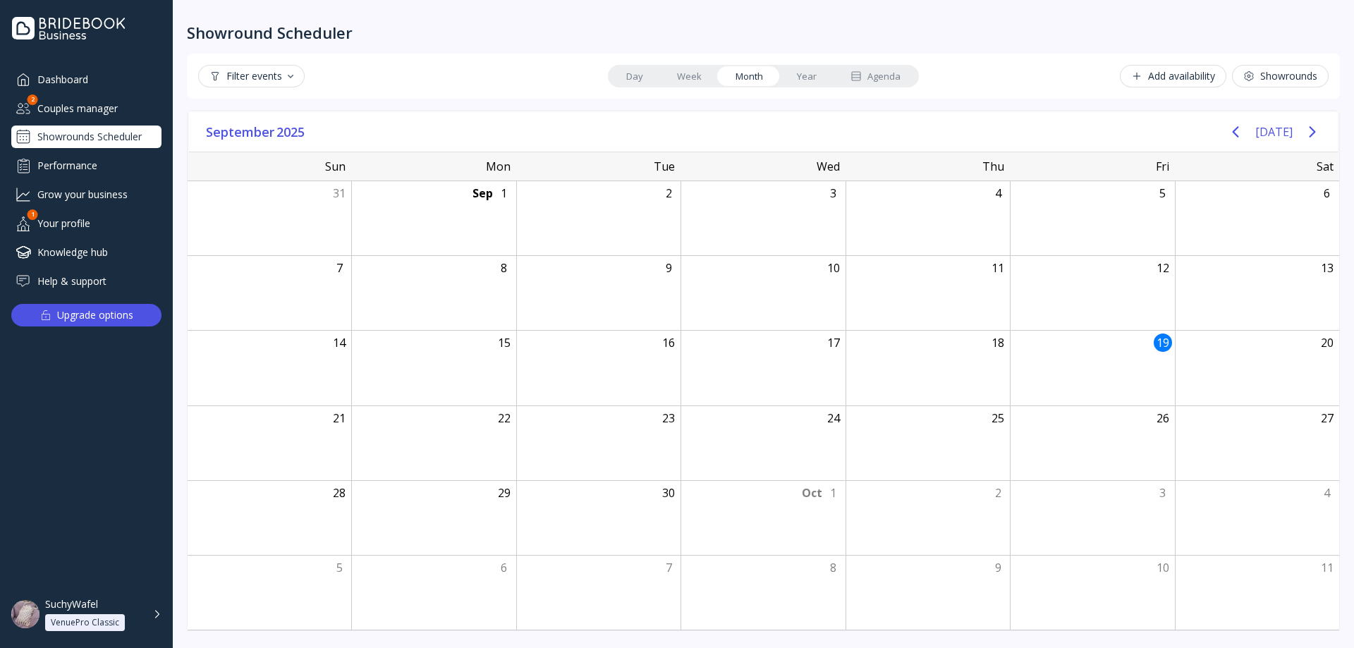
click at [695, 75] on link "Week" at bounding box center [689, 76] width 59 height 20
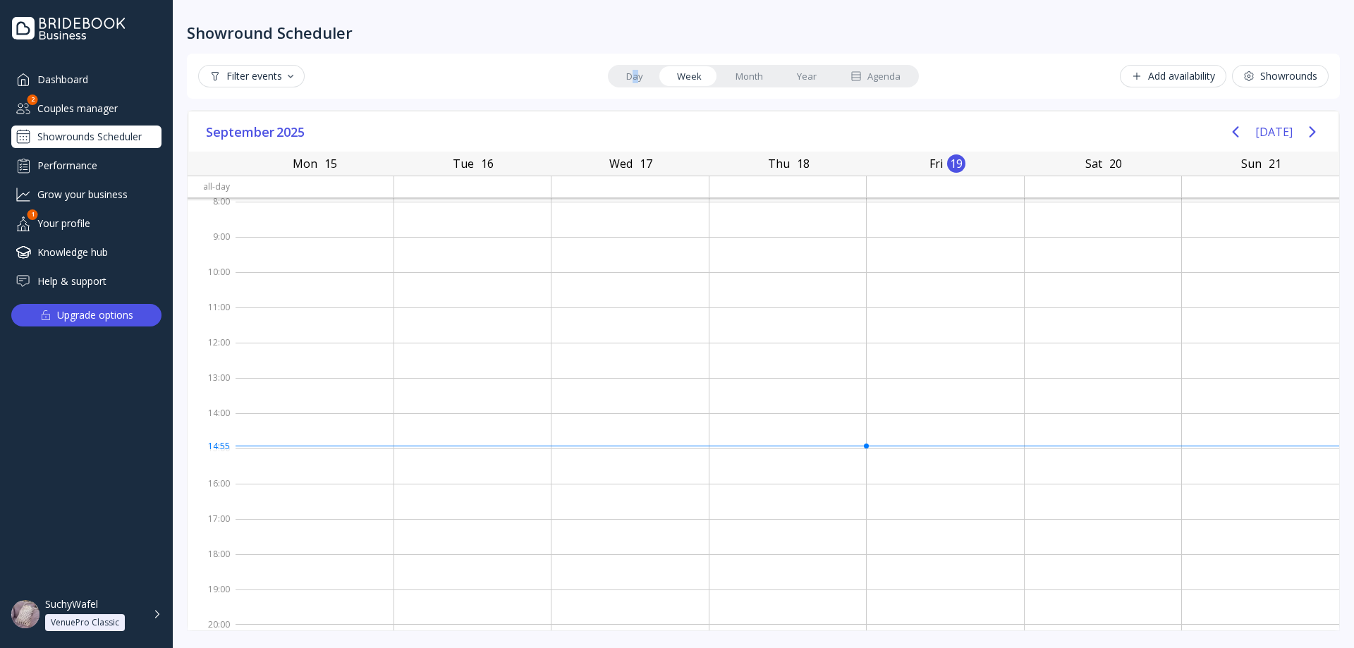
click at [635, 74] on link "Day" at bounding box center [634, 76] width 51 height 20
click at [671, 80] on link "Week" at bounding box center [689, 76] width 59 height 20
click at [859, 443] on div at bounding box center [787, 430] width 157 height 35
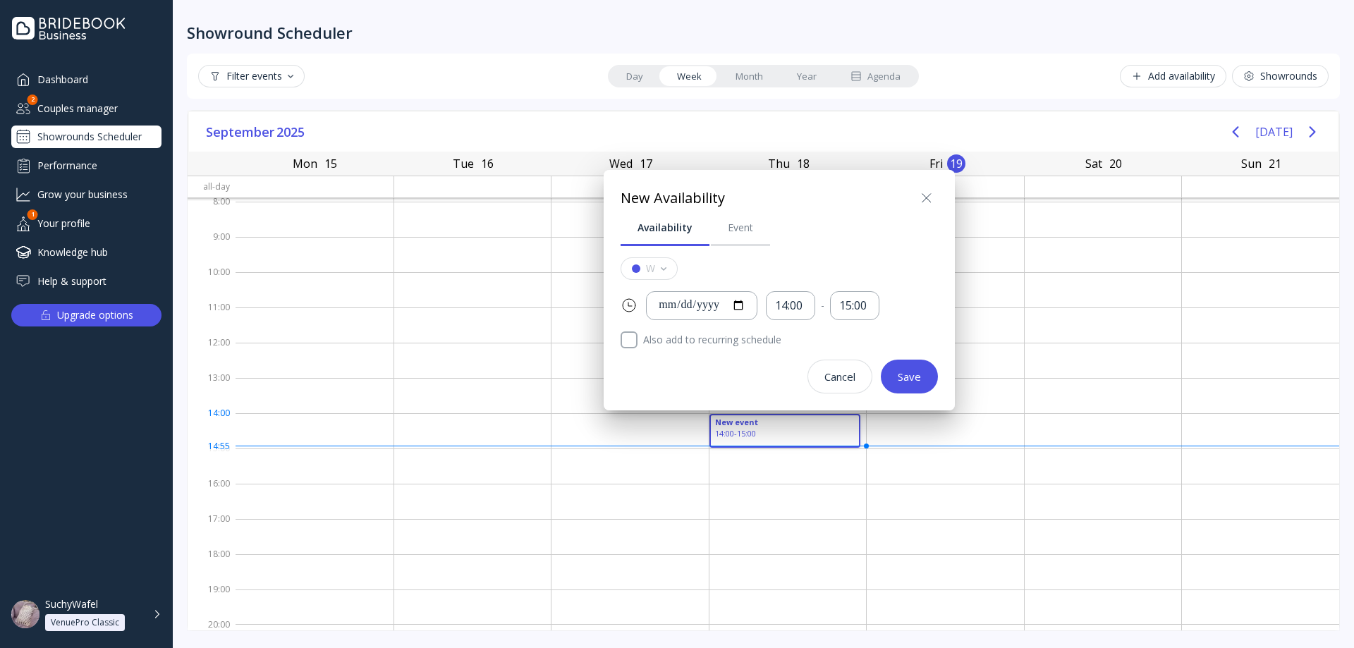
click at [929, 183] on div "**********" at bounding box center [779, 290] width 351 height 240
click at [931, 195] on icon at bounding box center [926, 198] width 17 height 17
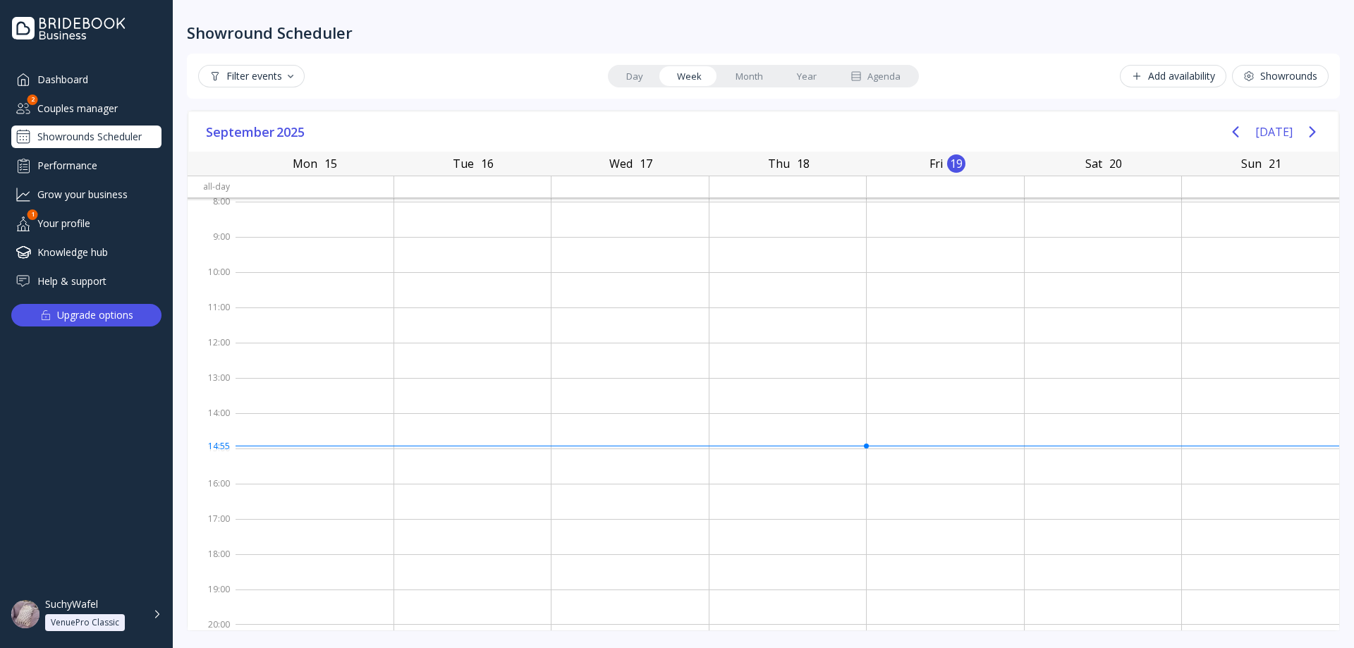
click at [1139, 78] on div "Add availability" at bounding box center [1173, 76] width 84 height 11
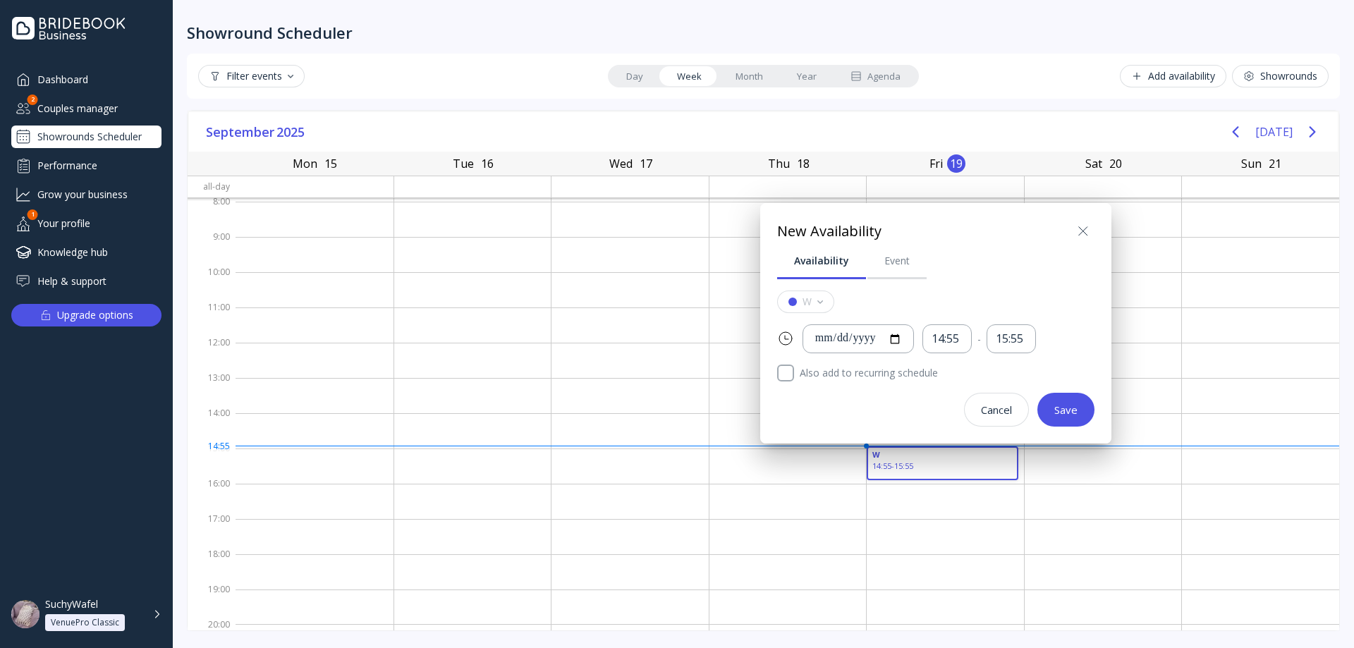
click at [1083, 232] on icon at bounding box center [1082, 231] width 8 height 8
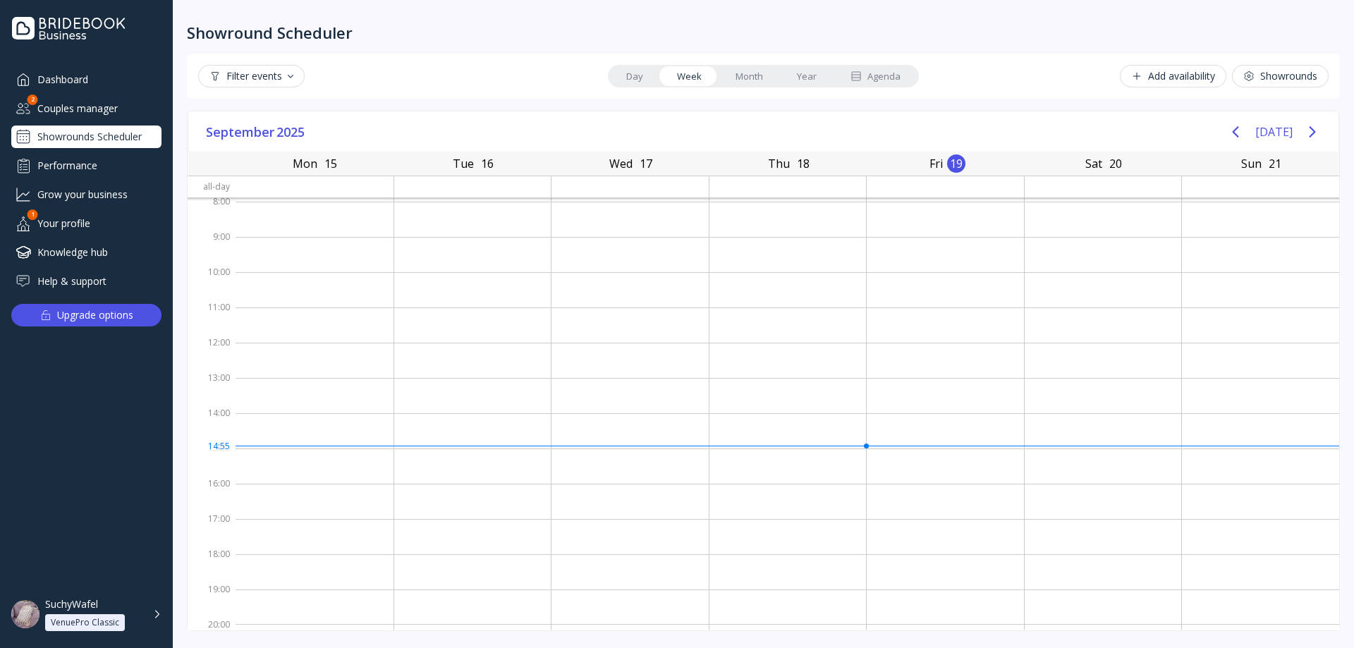
click at [116, 142] on div "Showrounds Scheduler" at bounding box center [86, 137] width 150 height 23
click at [1273, 66] on button "Showrounds" at bounding box center [1280, 76] width 97 height 23
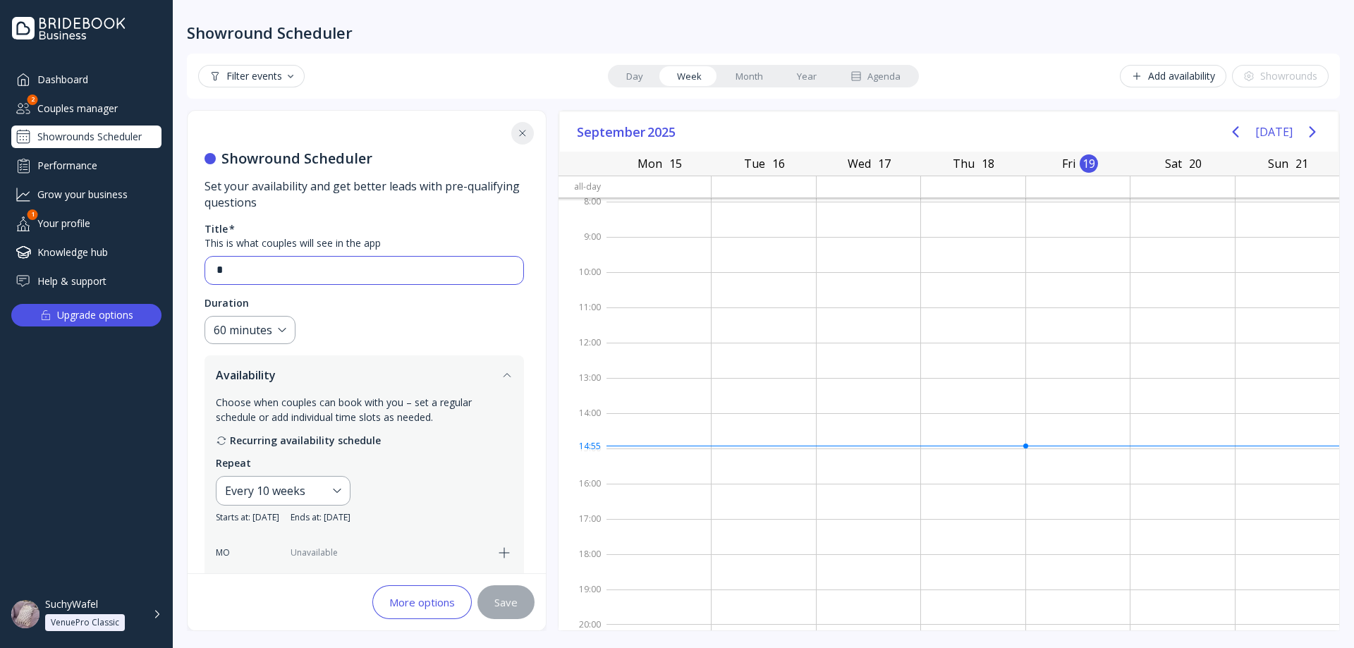
click at [322, 269] on input "*" at bounding box center [363, 270] width 295 height 16
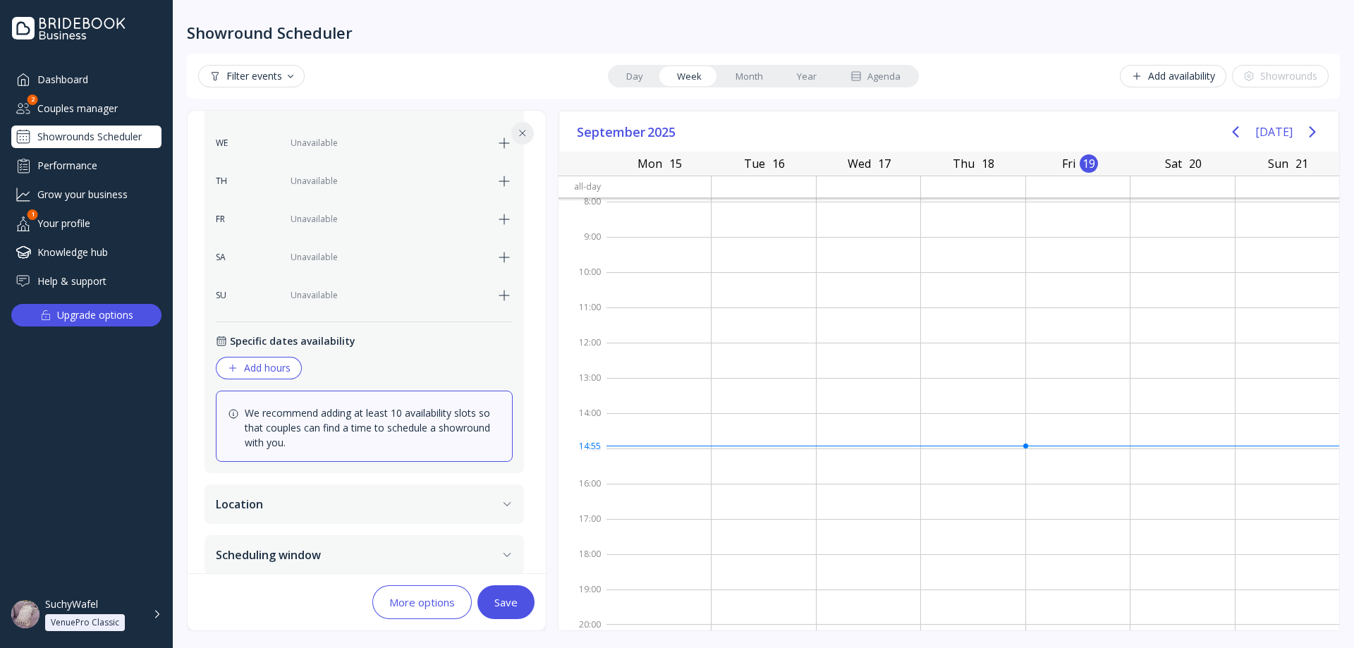
scroll to position [498, 0]
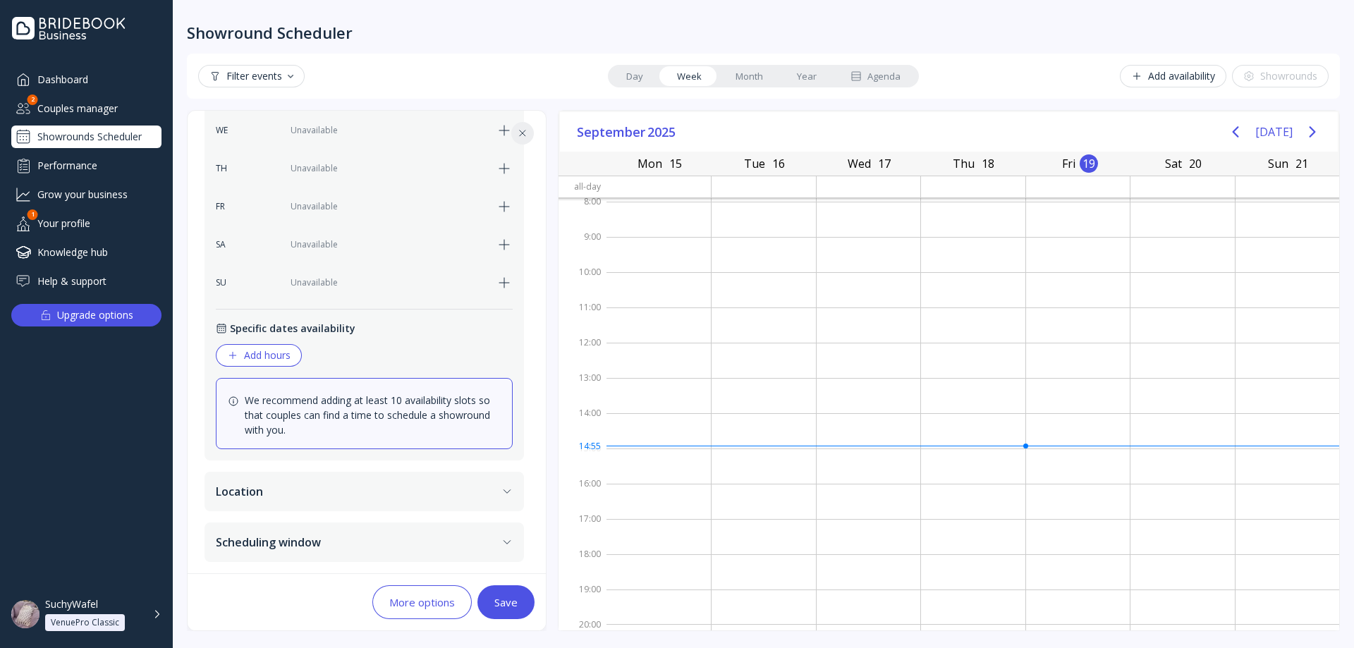
click at [478, 522] on button "Scheduling window" at bounding box center [363, 541] width 319 height 39
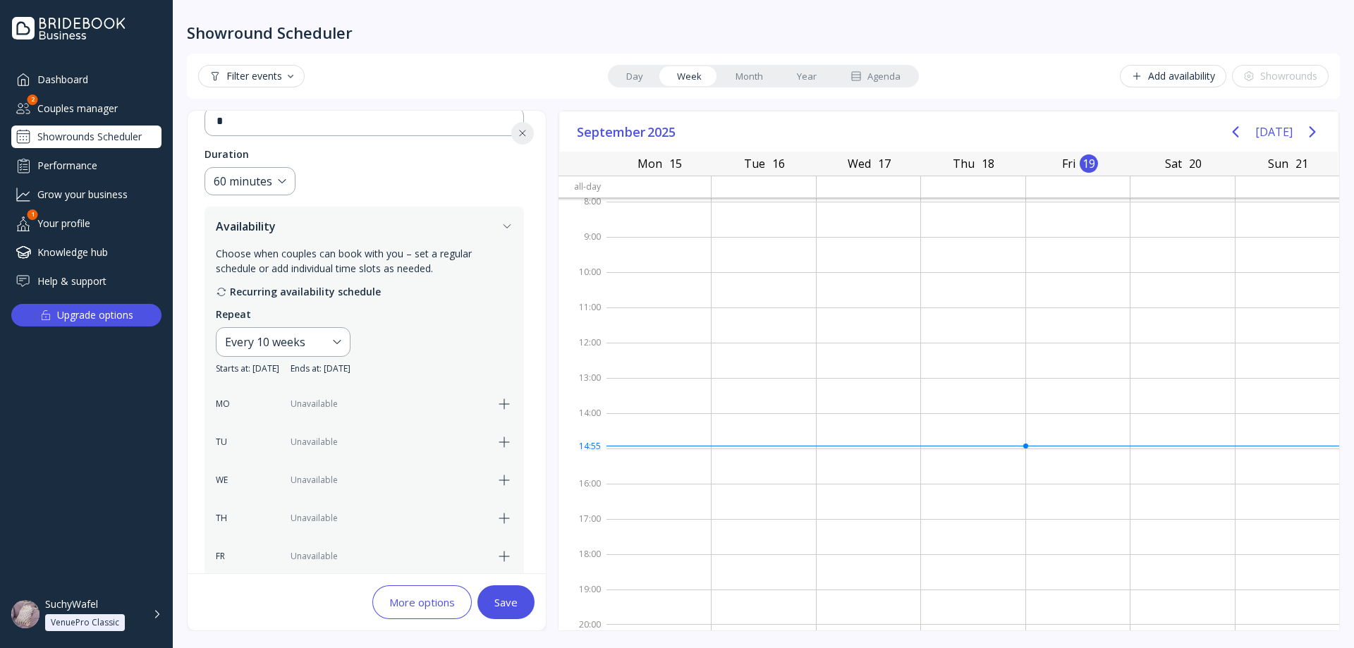
scroll to position [115, 0]
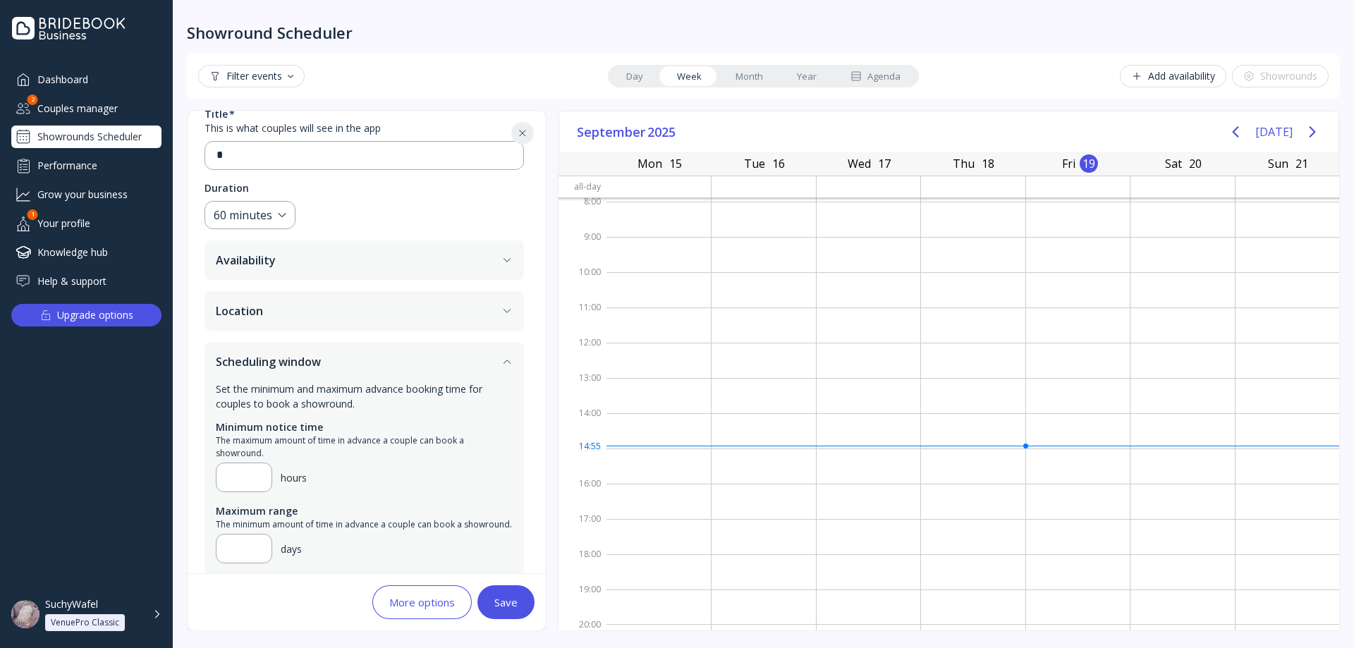
click at [345, 311] on button "Location" at bounding box center [363, 310] width 319 height 39
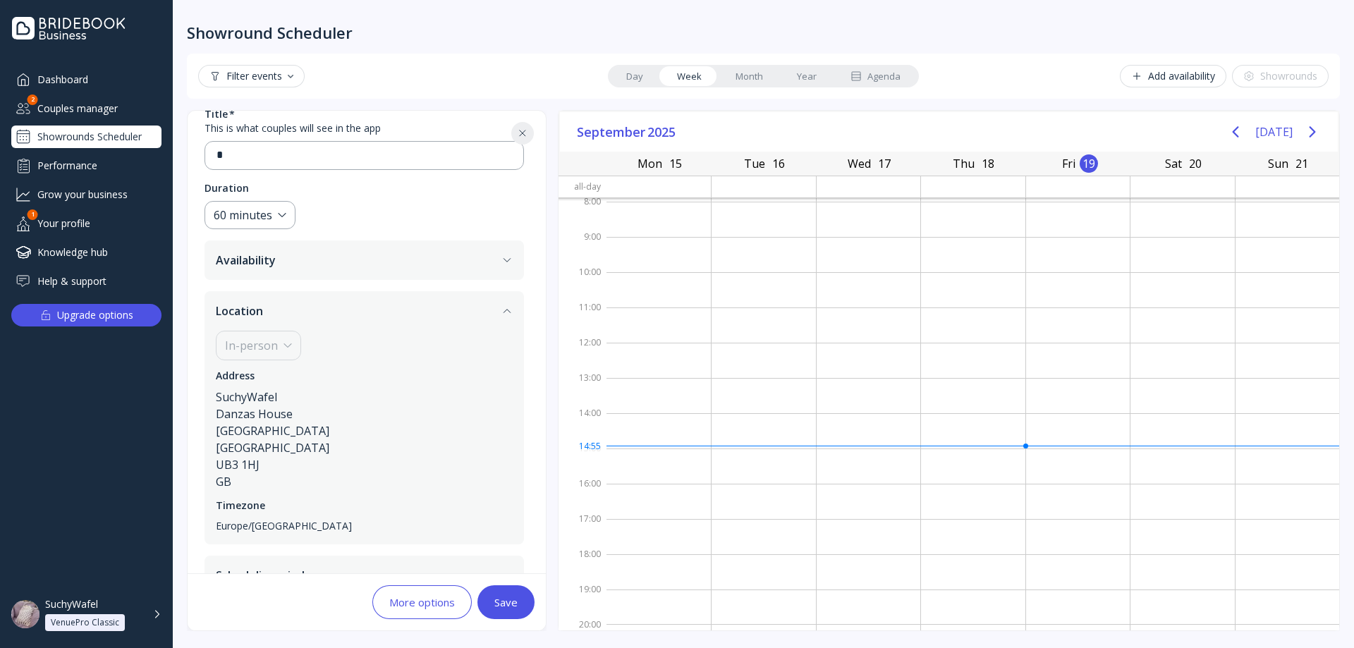
click at [337, 317] on button "Location" at bounding box center [363, 310] width 319 height 39
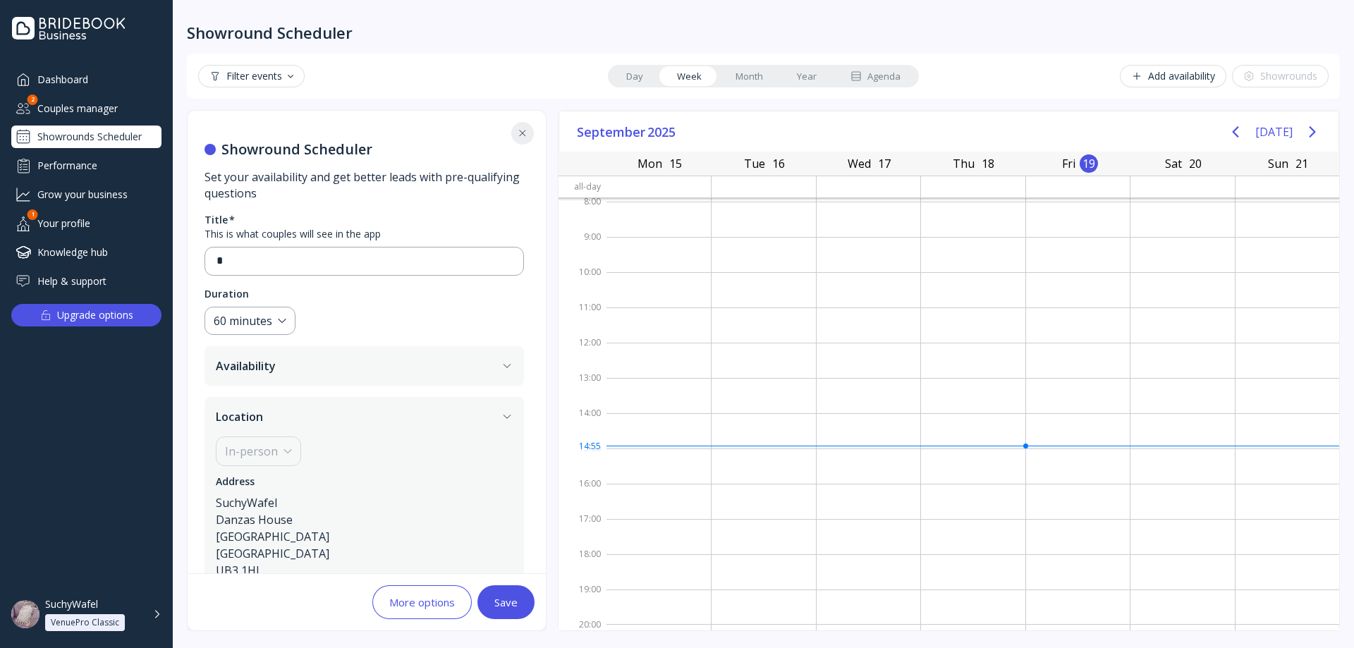
scroll to position [0, 0]
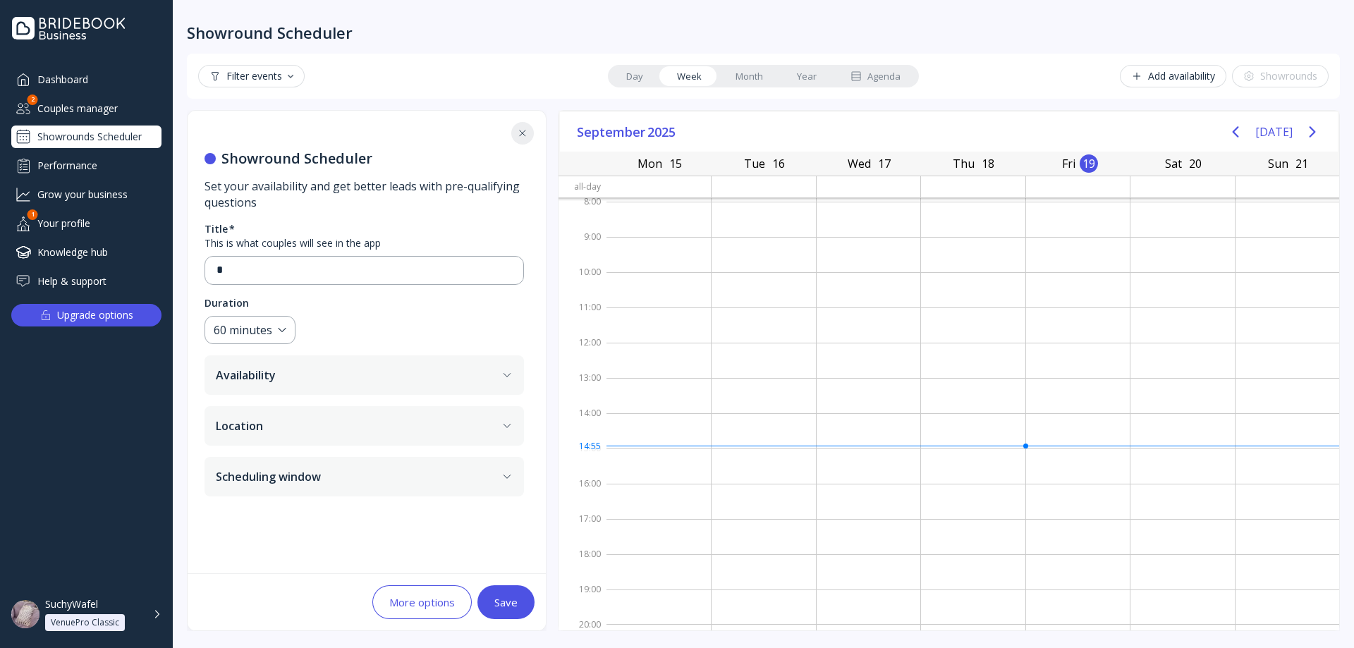
click at [354, 475] on button "Scheduling window" at bounding box center [363, 476] width 319 height 39
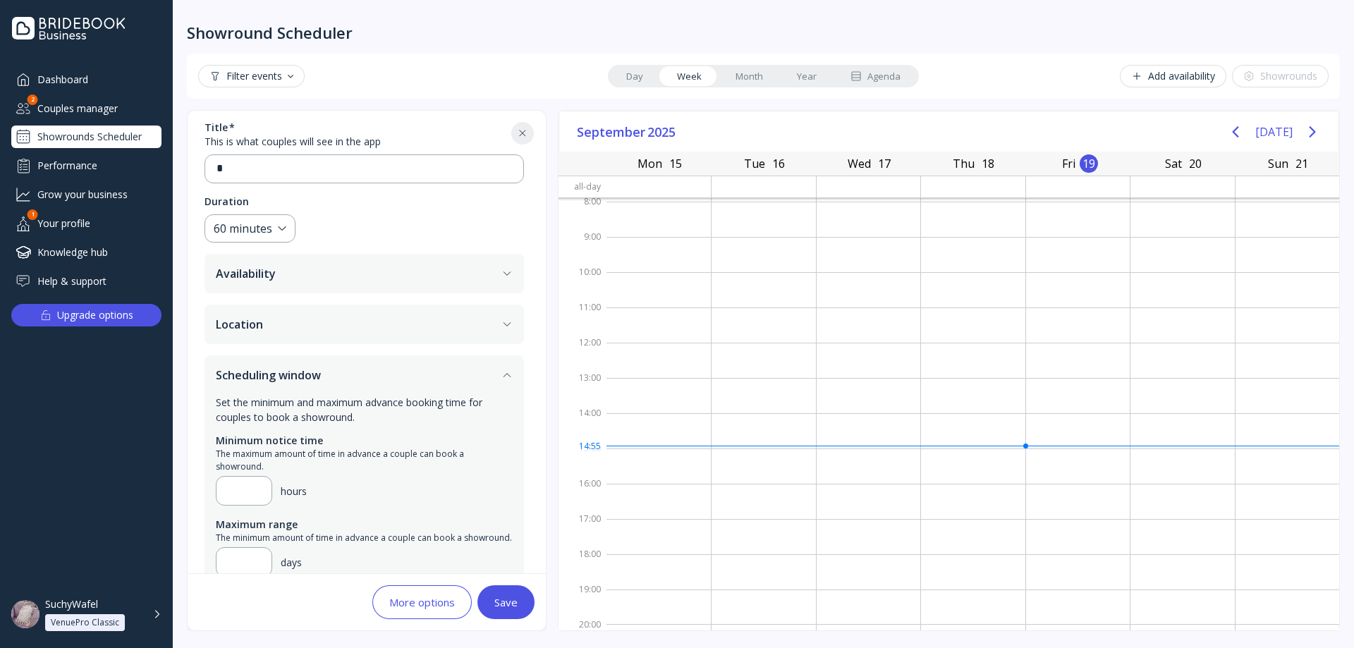
scroll to position [115, 0]
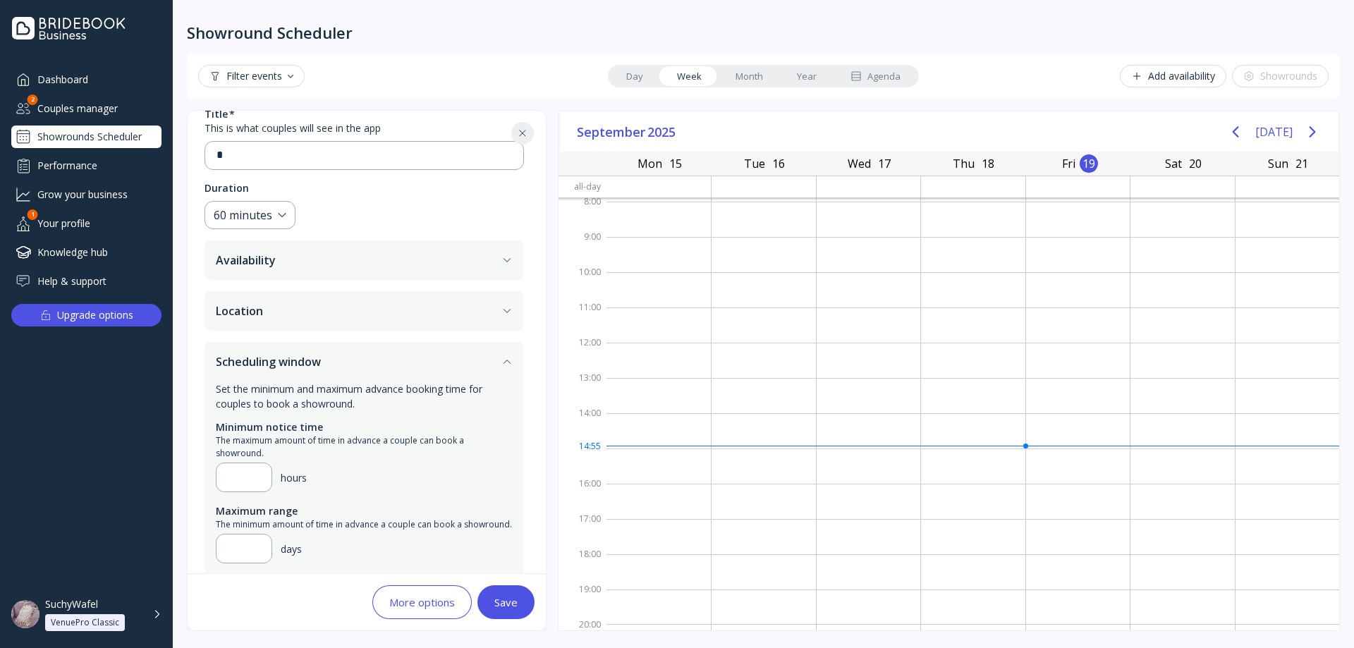
click at [339, 364] on button "Scheduling window" at bounding box center [363, 361] width 319 height 39
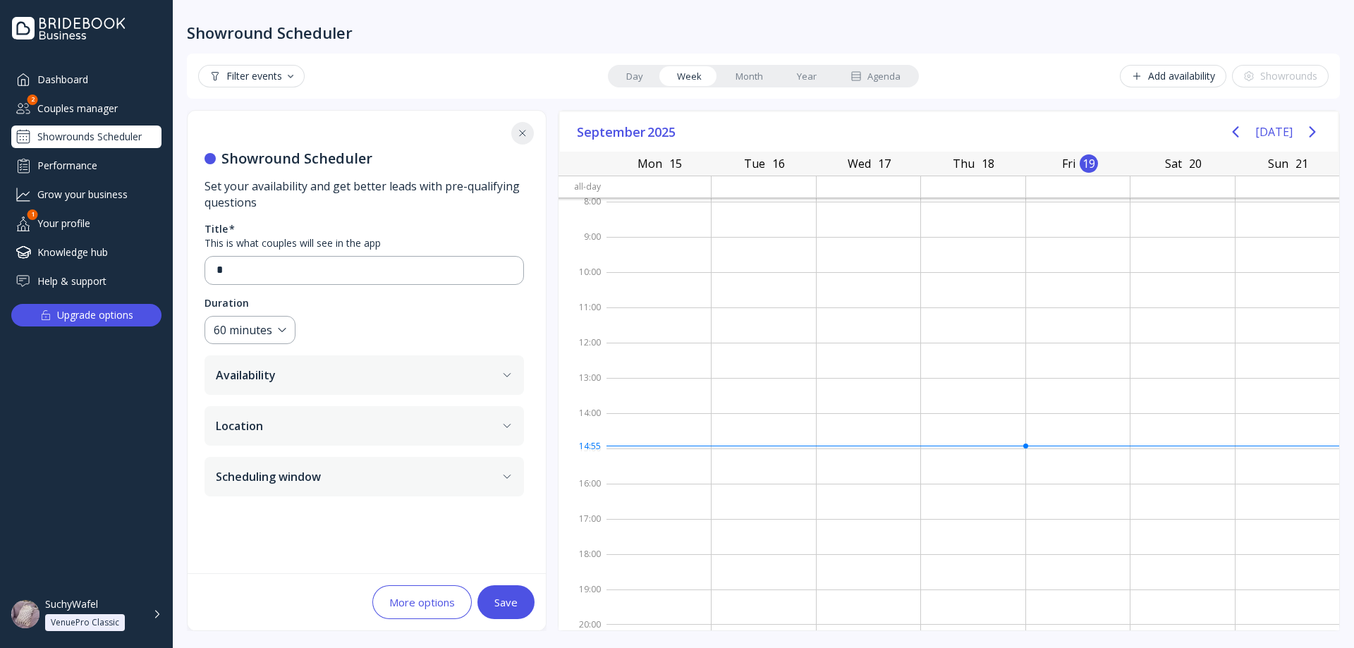
click at [326, 479] on button "Scheduling window" at bounding box center [363, 476] width 319 height 39
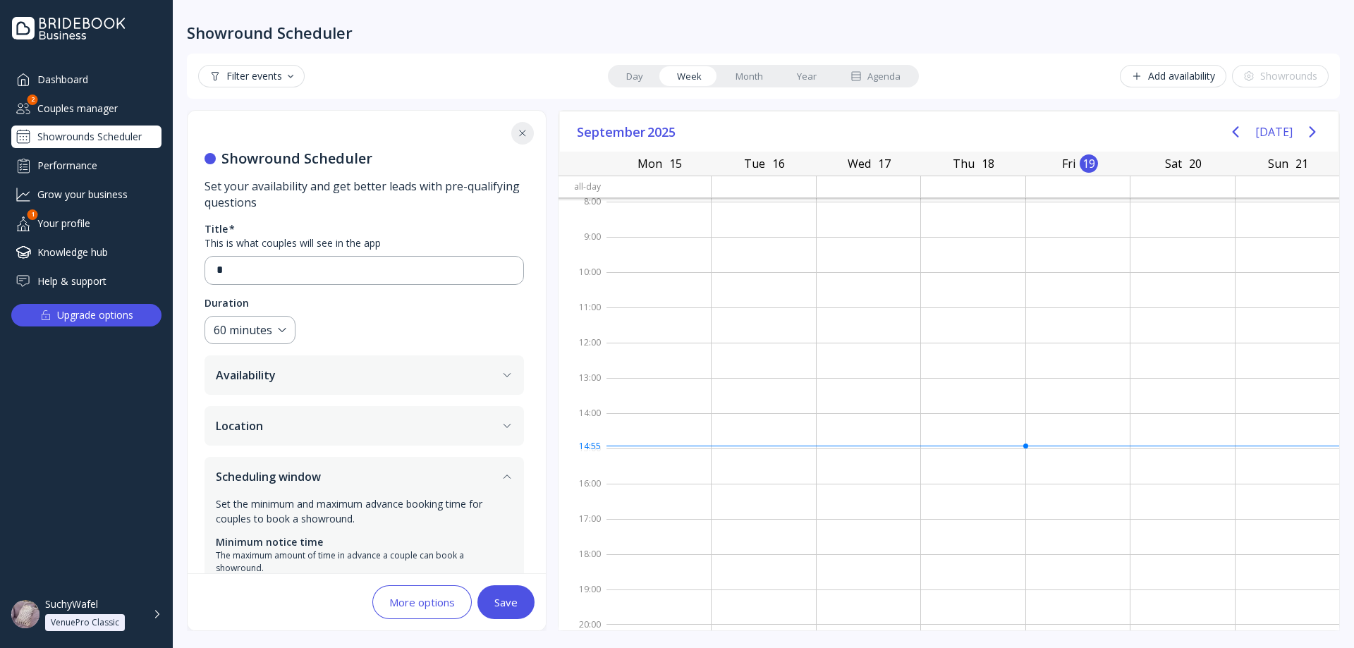
click at [326, 479] on button "Scheduling window" at bounding box center [363, 476] width 319 height 39
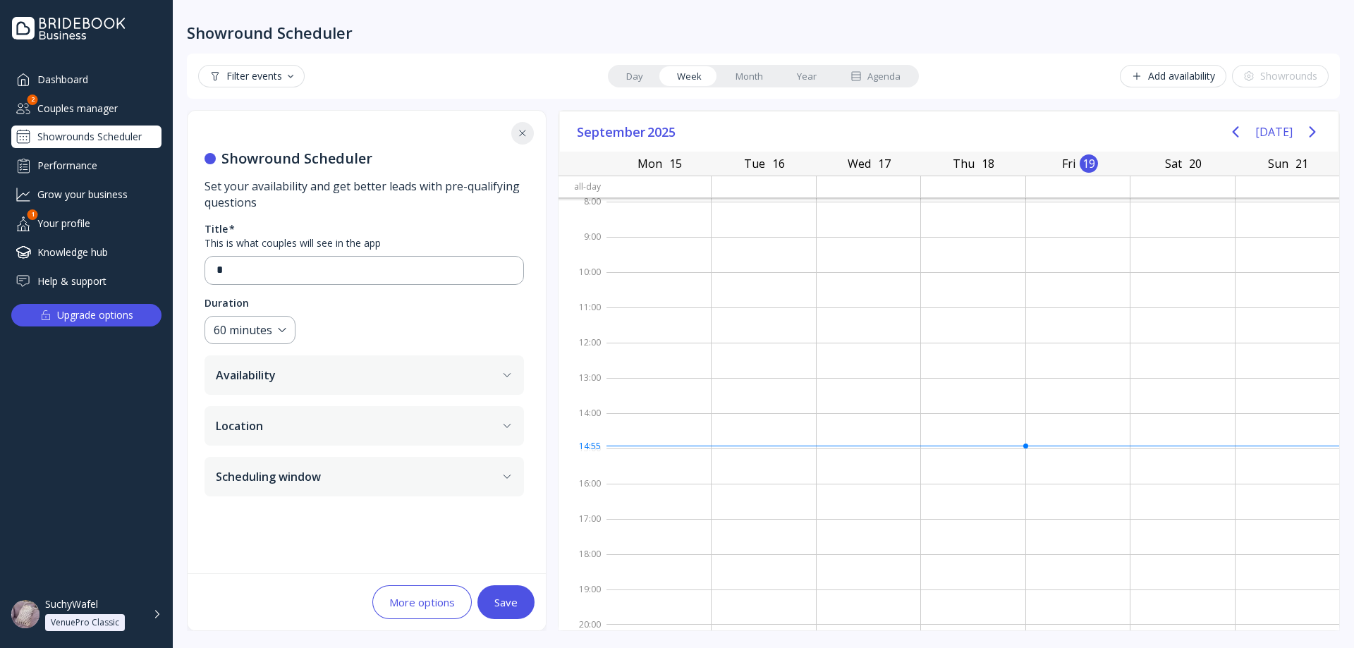
click at [341, 378] on button "Availability" at bounding box center [363, 374] width 319 height 39
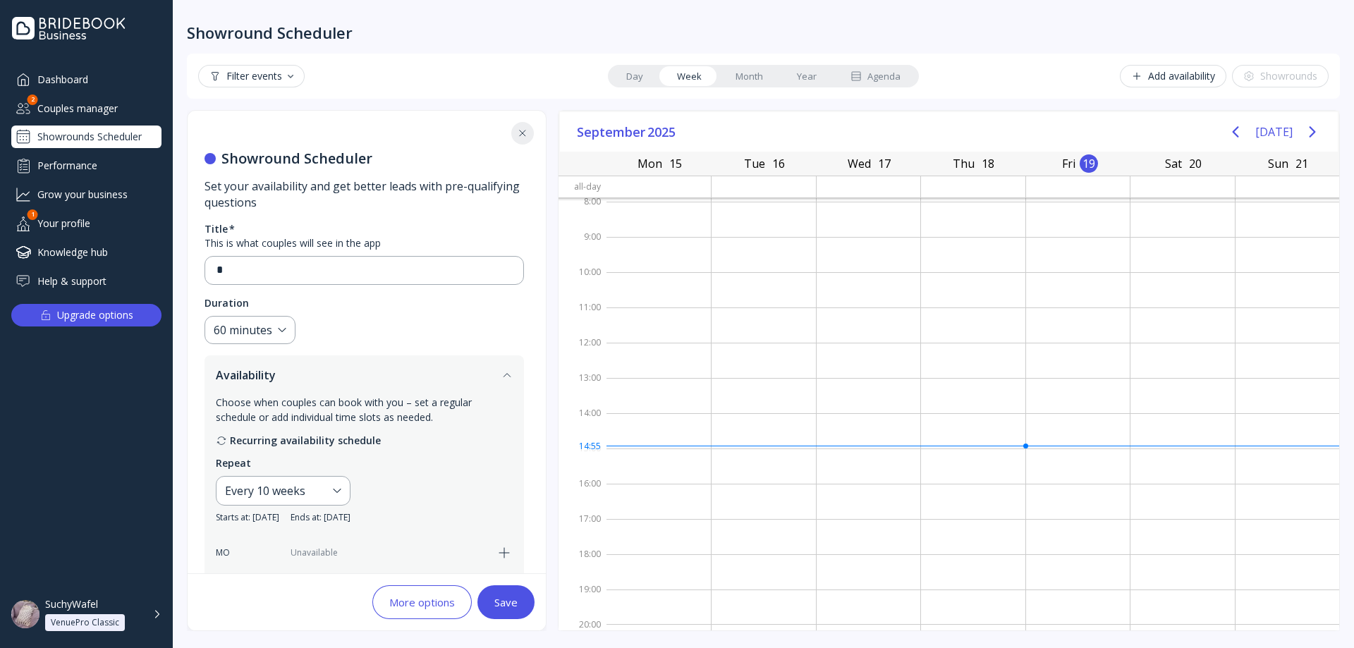
click at [331, 375] on button "Availability" at bounding box center [363, 374] width 319 height 39
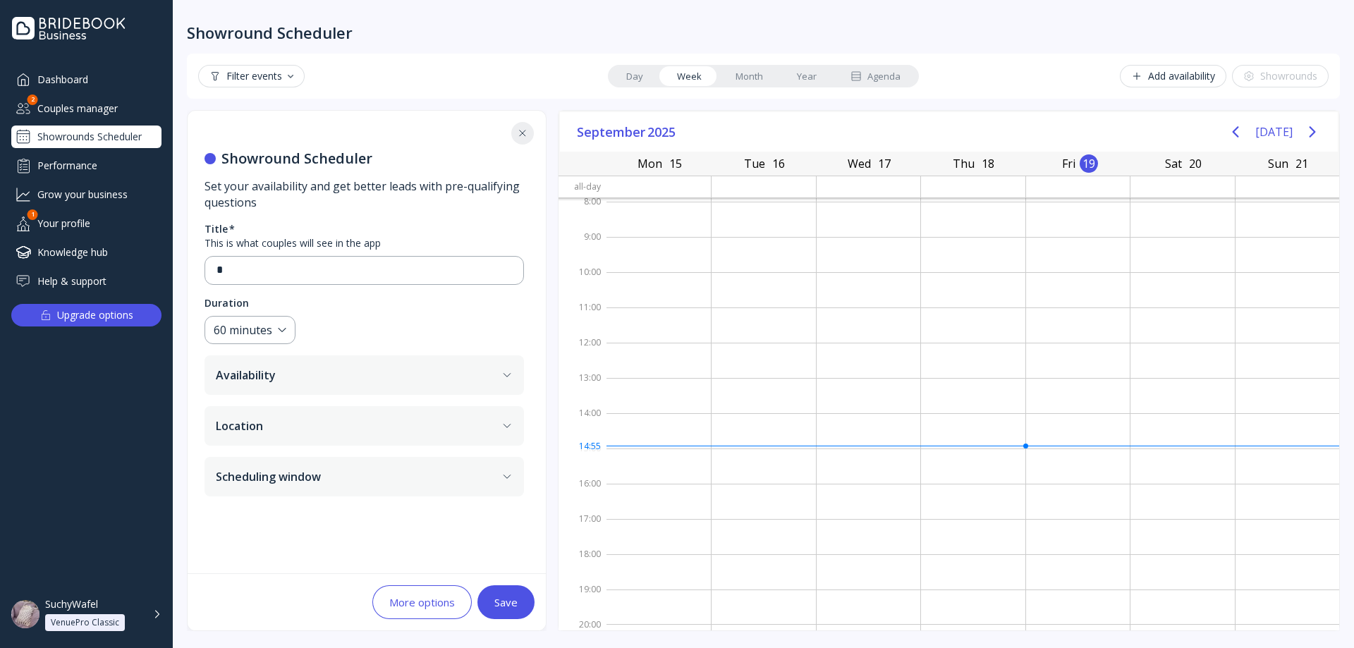
click at [329, 376] on button "Availability" at bounding box center [363, 374] width 319 height 39
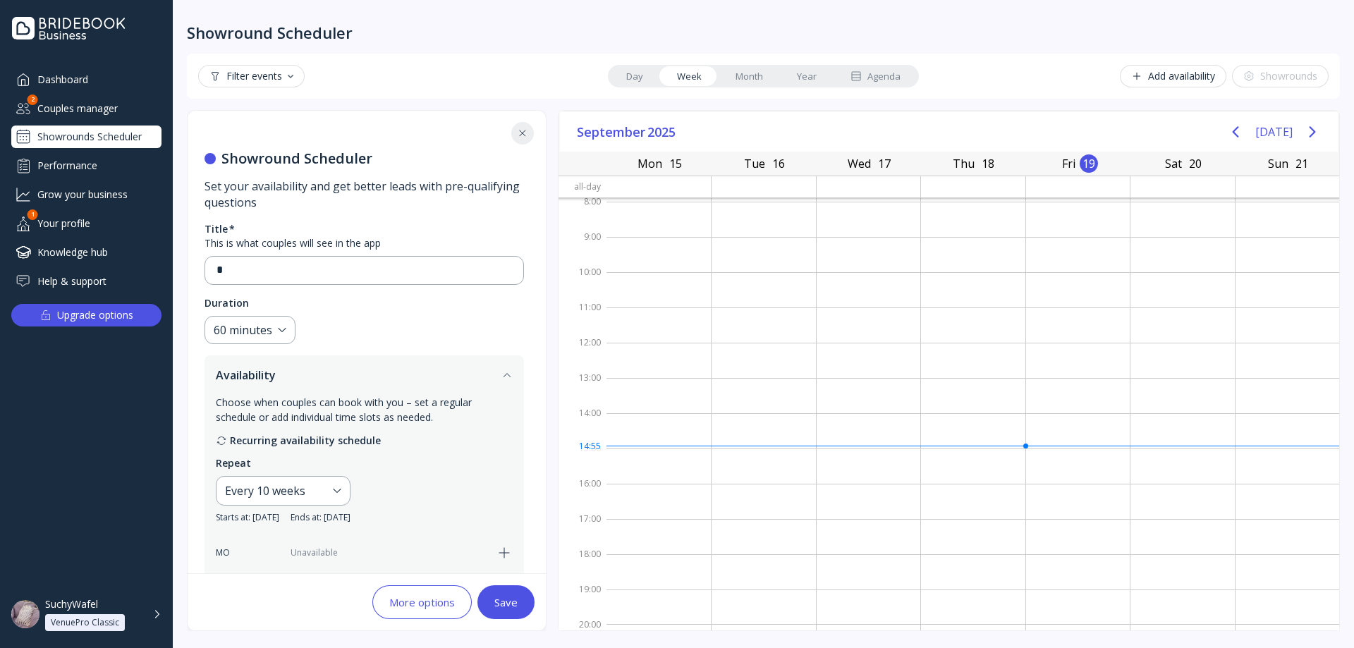
click at [329, 376] on button "Availability" at bounding box center [363, 374] width 319 height 39
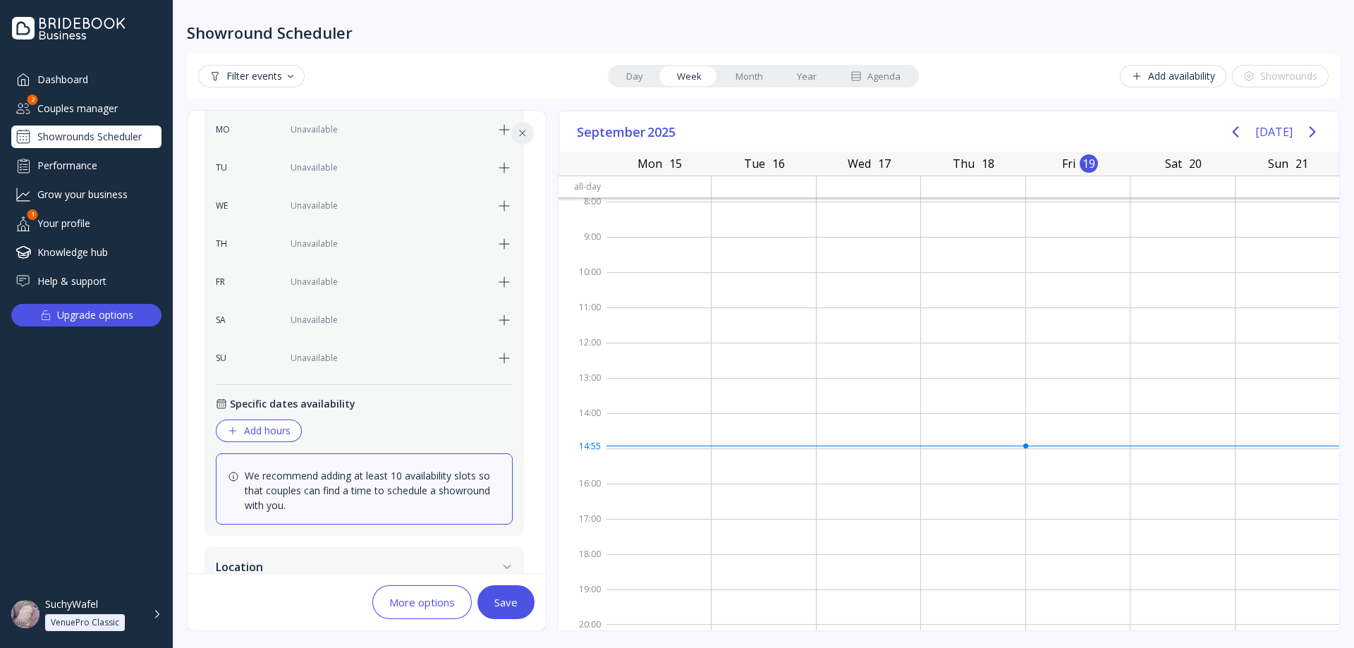
scroll to position [71, 0]
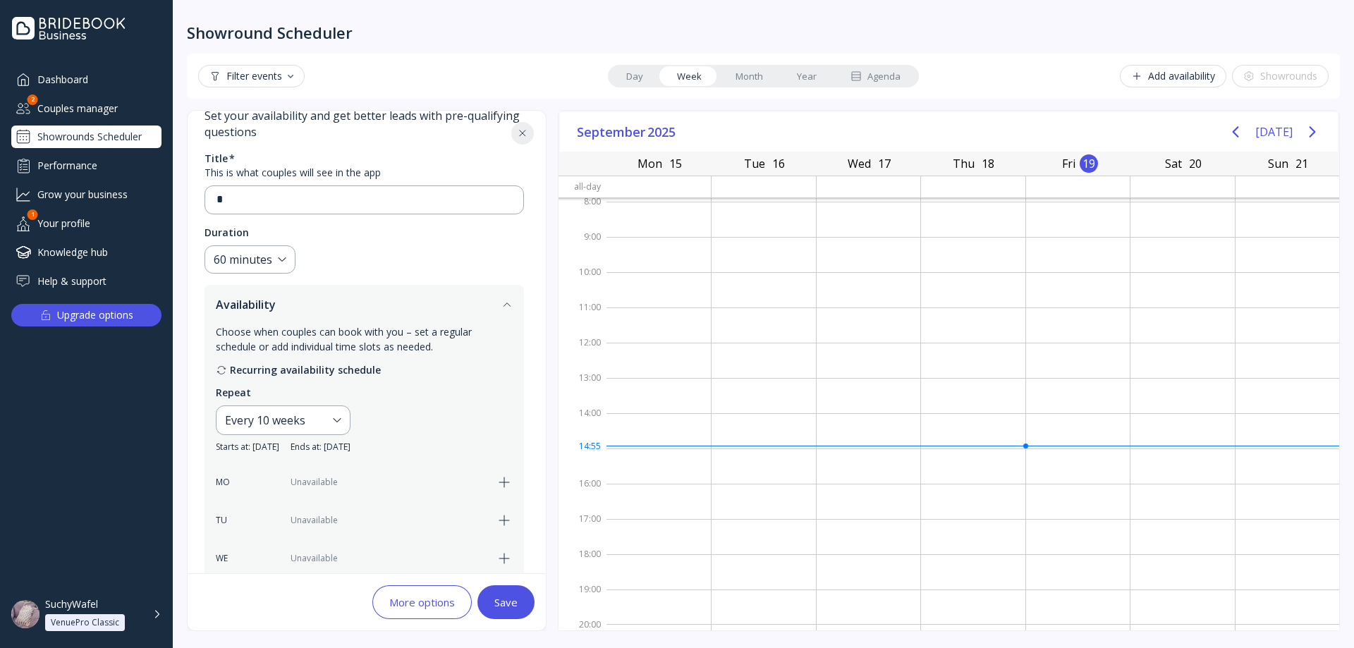
click at [348, 315] on button "Availability" at bounding box center [363, 304] width 319 height 39
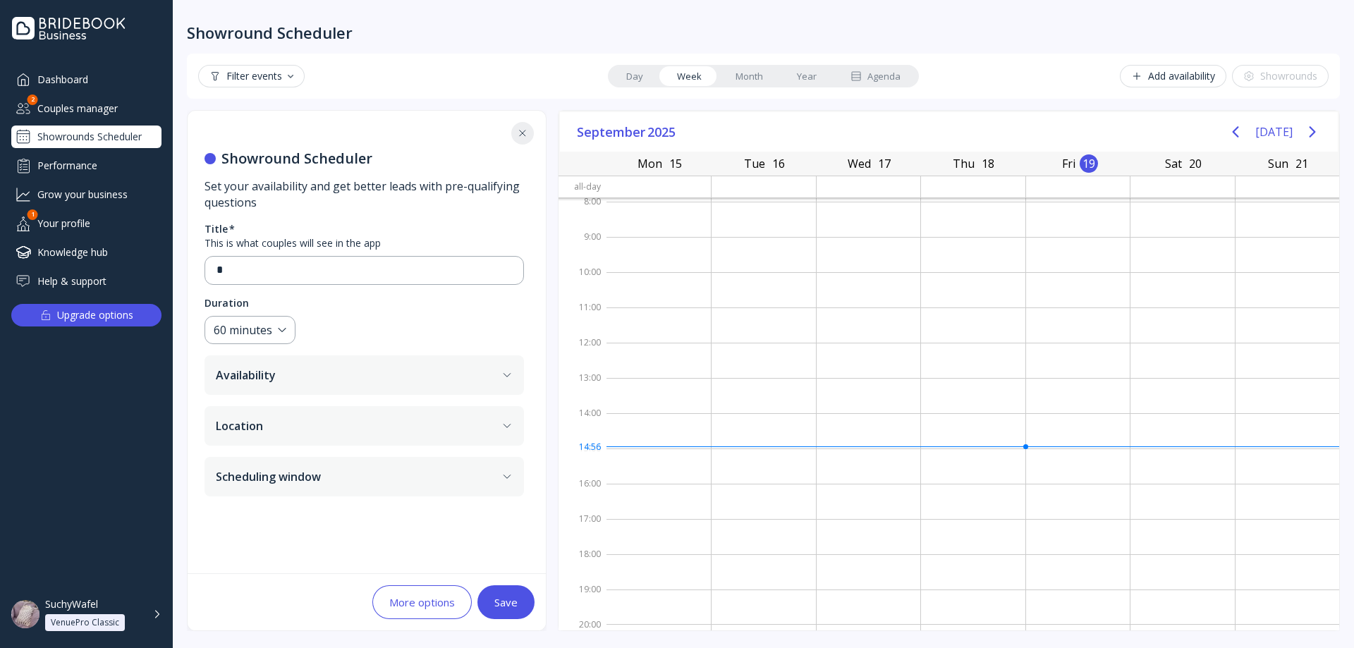
click at [373, 383] on button "Availability" at bounding box center [363, 374] width 319 height 39
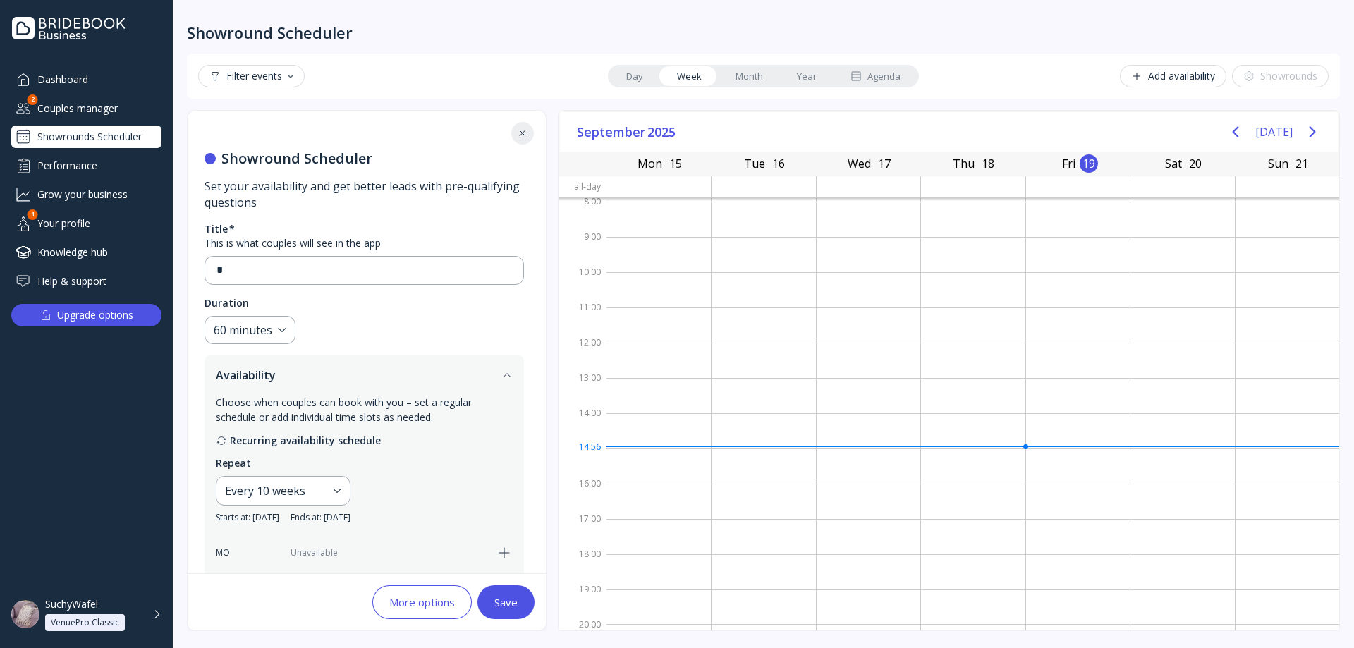
click at [373, 383] on button "Availability" at bounding box center [363, 374] width 319 height 39
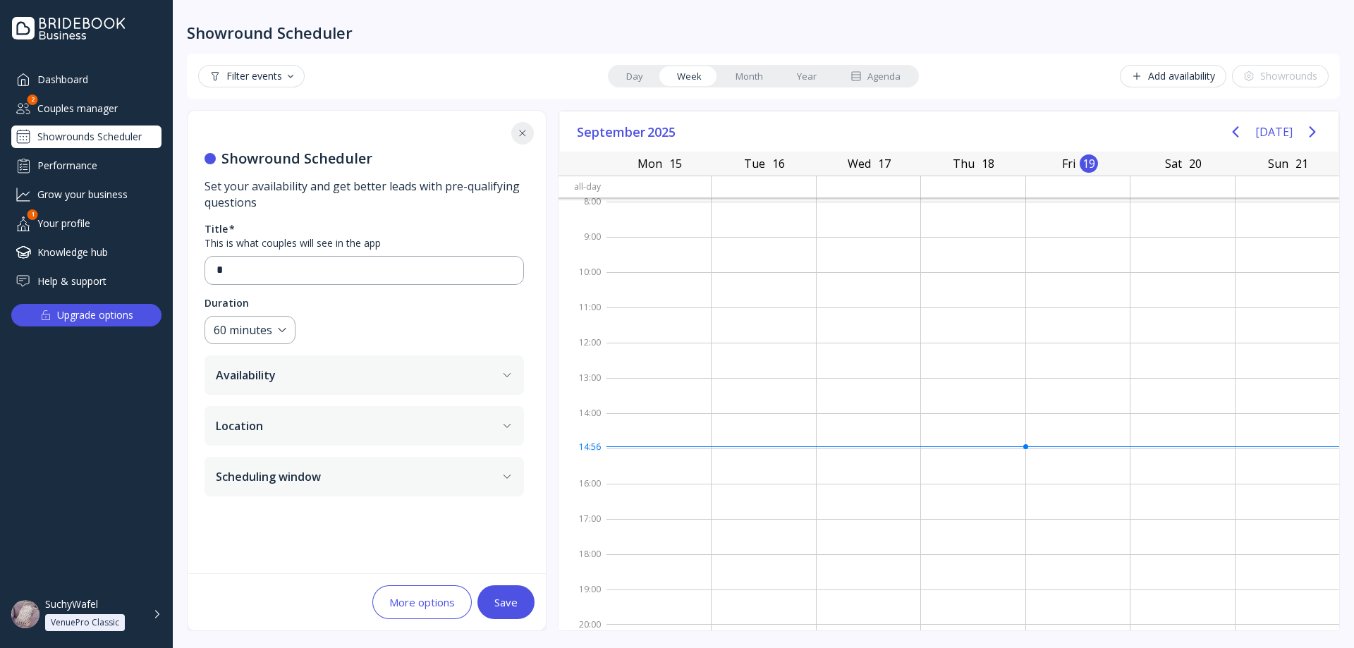
click at [367, 423] on button "Location" at bounding box center [363, 425] width 319 height 39
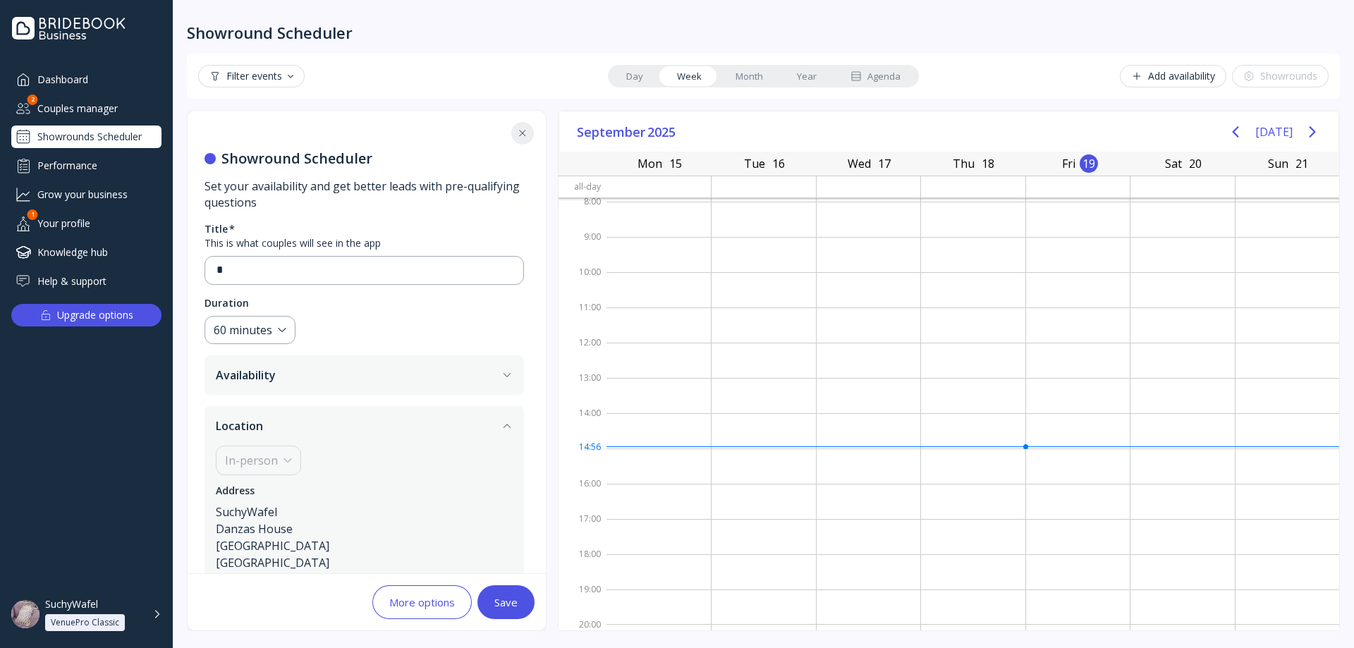
click at [367, 423] on button "Location" at bounding box center [363, 425] width 319 height 39
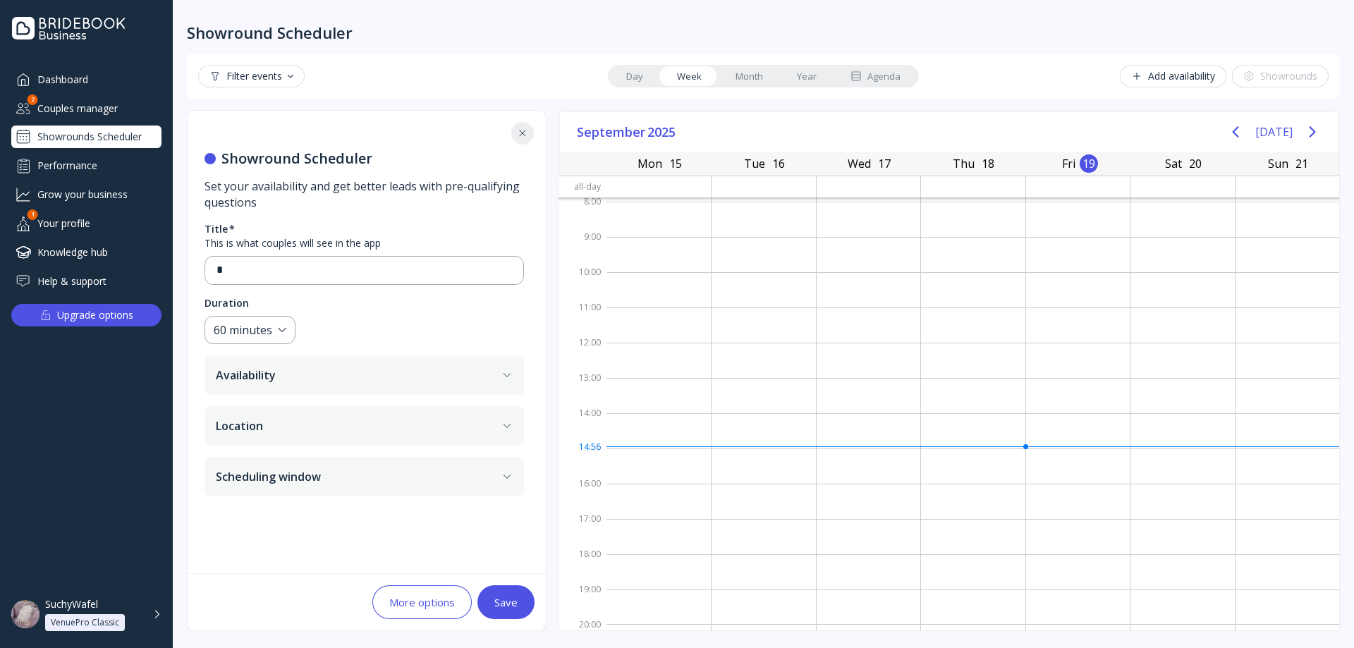
click at [366, 386] on button "Availability" at bounding box center [363, 374] width 319 height 39
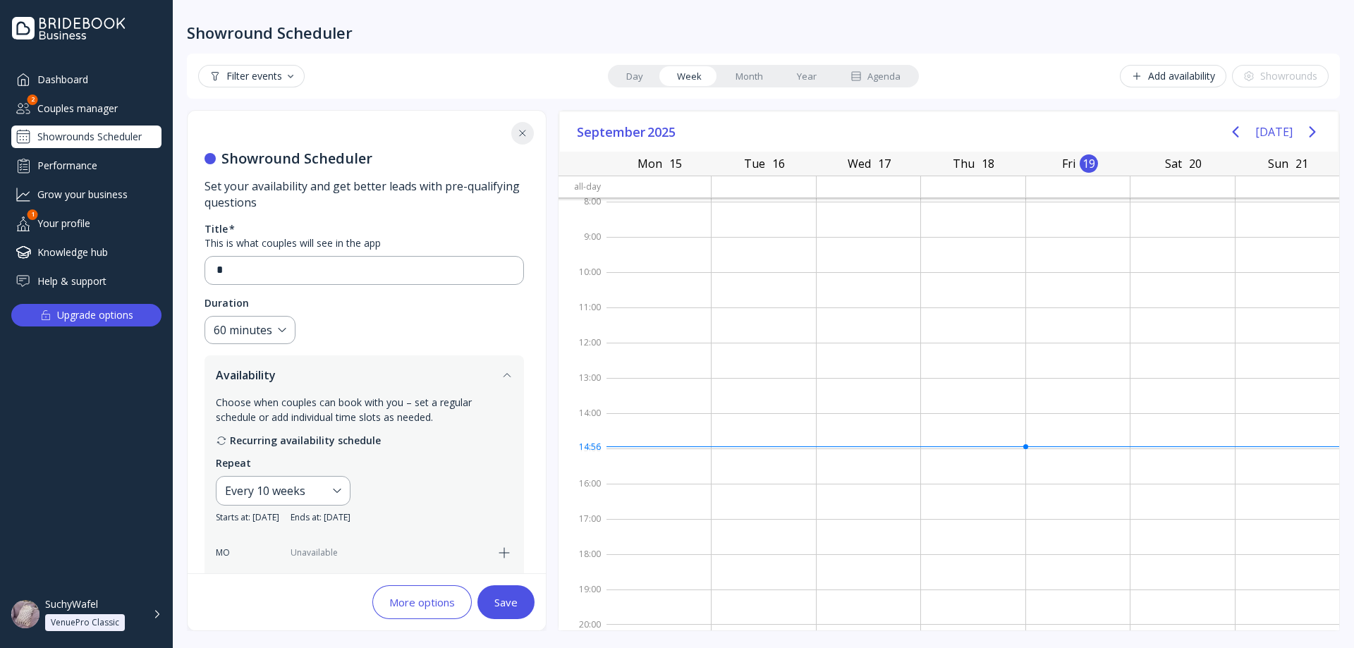
click at [365, 386] on button "Availability" at bounding box center [363, 374] width 319 height 39
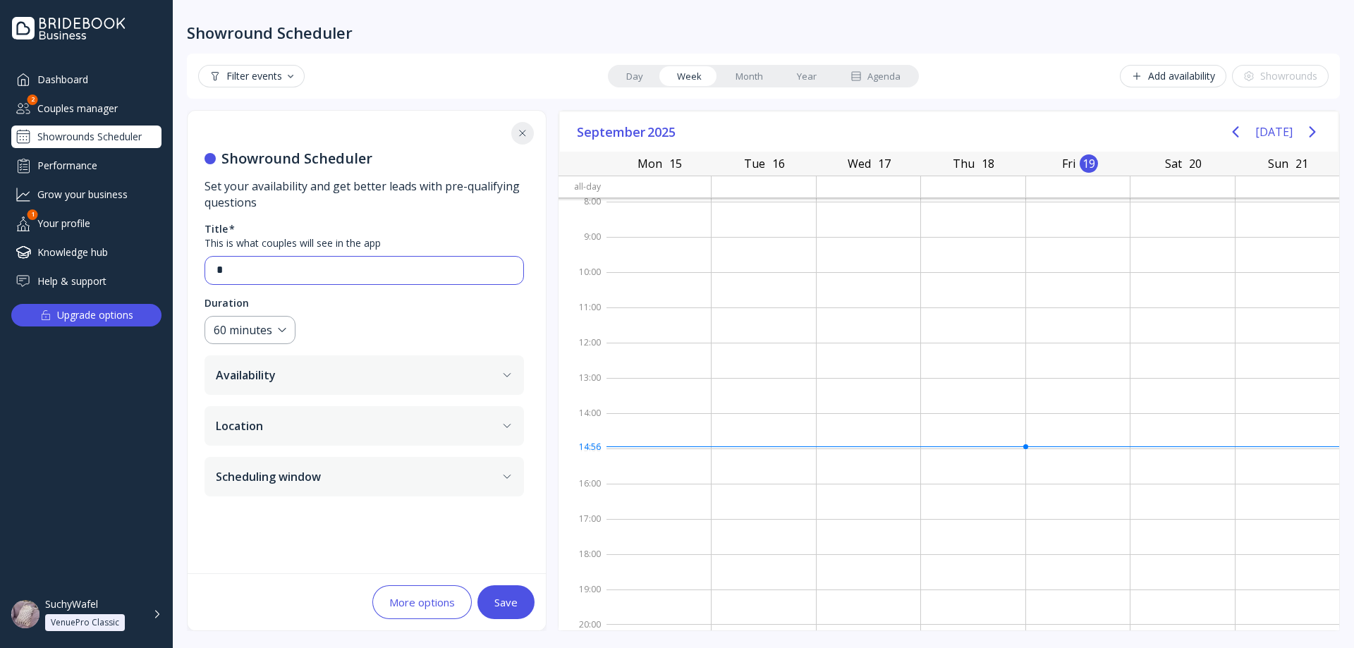
click at [289, 263] on input "*" at bounding box center [363, 270] width 295 height 16
click at [288, 264] on input "*" at bounding box center [363, 270] width 295 height 16
click at [280, 263] on input "*" at bounding box center [363, 270] width 295 height 16
click at [455, 372] on button "Availability" at bounding box center [363, 374] width 319 height 39
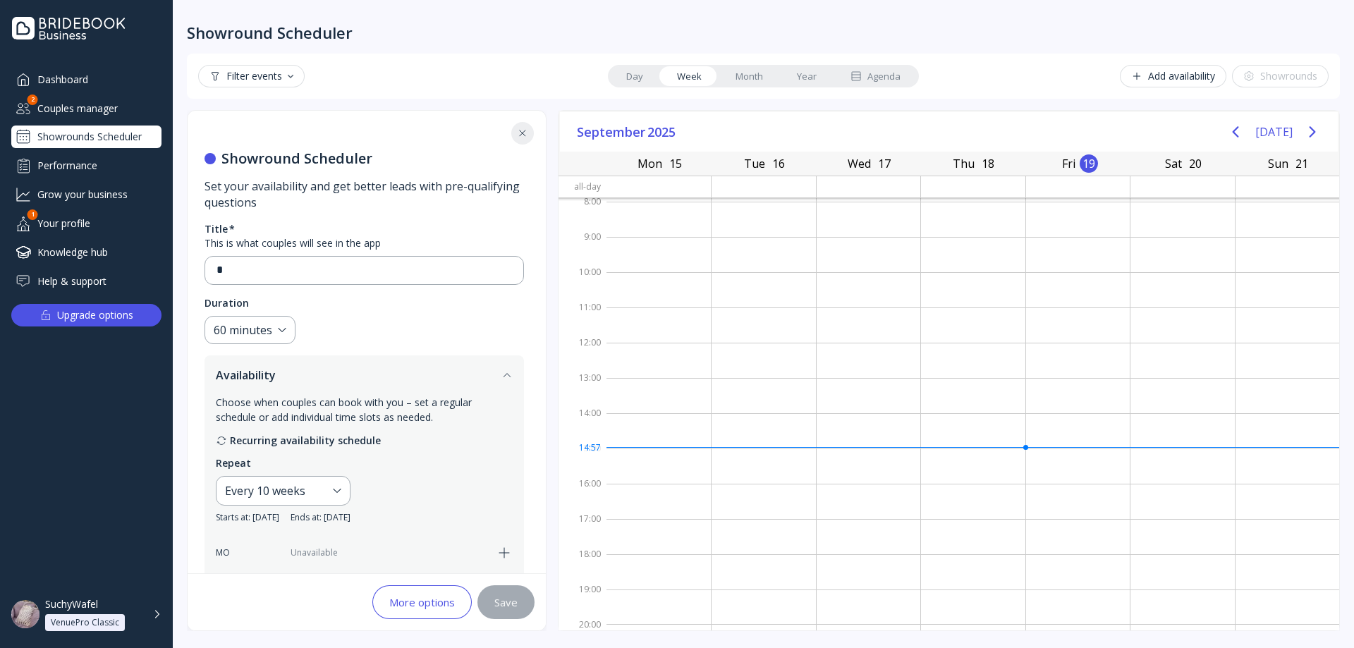
type input "*"
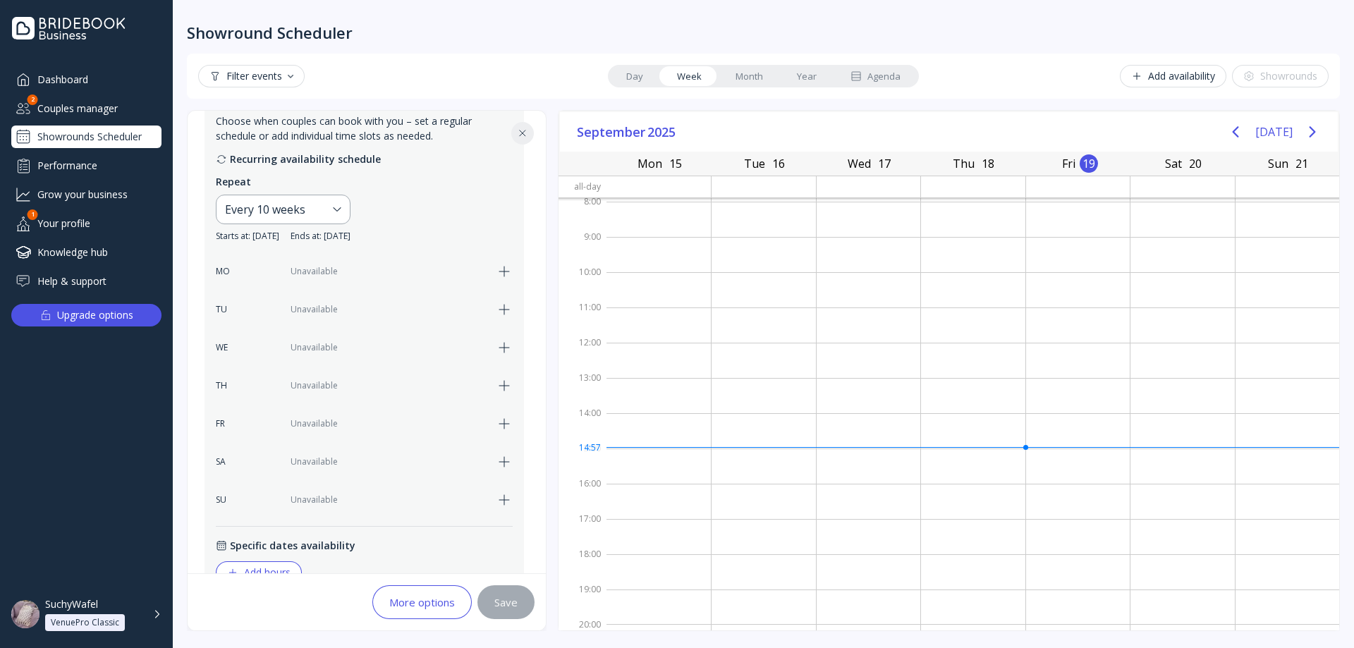
scroll to position [282, 0]
click at [500, 271] on icon "button" at bounding box center [504, 270] width 17 height 17
click at [506, 276] on icon "button" at bounding box center [504, 270] width 17 height 17
click at [503, 278] on icon "button" at bounding box center [504, 270] width 17 height 17
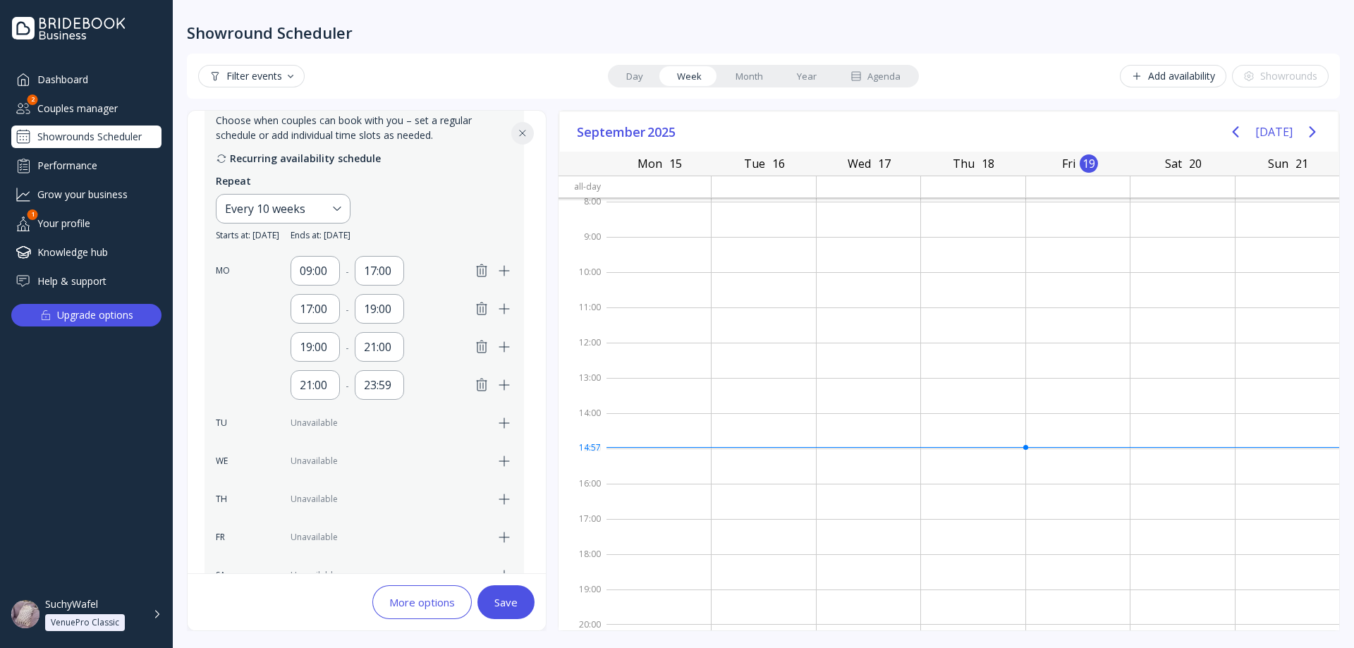
click at [480, 273] on icon "button" at bounding box center [482, 270] width 10 height 12
click at [480, 302] on icon "button" at bounding box center [482, 308] width 10 height 12
click at [480, 273] on icon "button" at bounding box center [482, 270] width 10 height 12
click at [508, 272] on icon "button" at bounding box center [504, 270] width 17 height 17
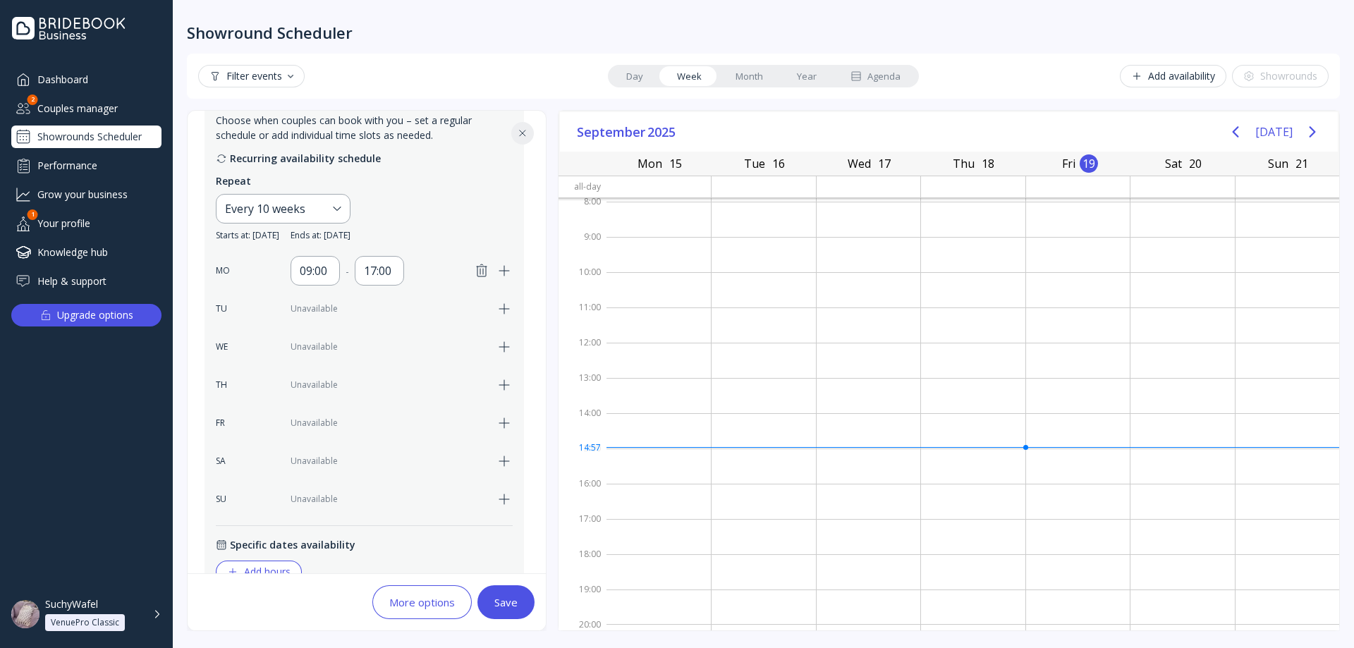
click at [508, 272] on icon "button" at bounding box center [504, 270] width 17 height 17
click at [479, 271] on icon "button" at bounding box center [481, 270] width 17 height 17
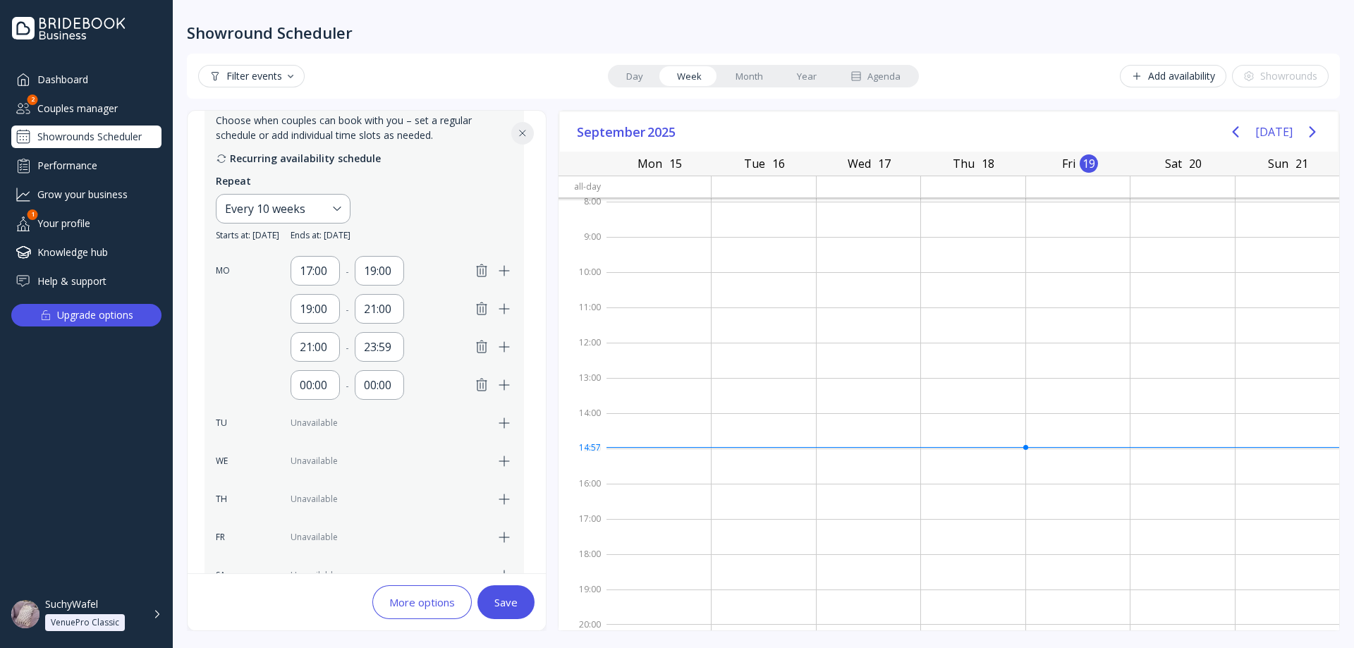
click at [479, 271] on icon "button" at bounding box center [481, 270] width 17 height 17
click at [479, 300] on icon "button" at bounding box center [481, 308] width 17 height 17
click at [479, 271] on icon "button" at bounding box center [481, 270] width 17 height 17
click at [501, 268] on icon "button" at bounding box center [504, 270] width 17 height 17
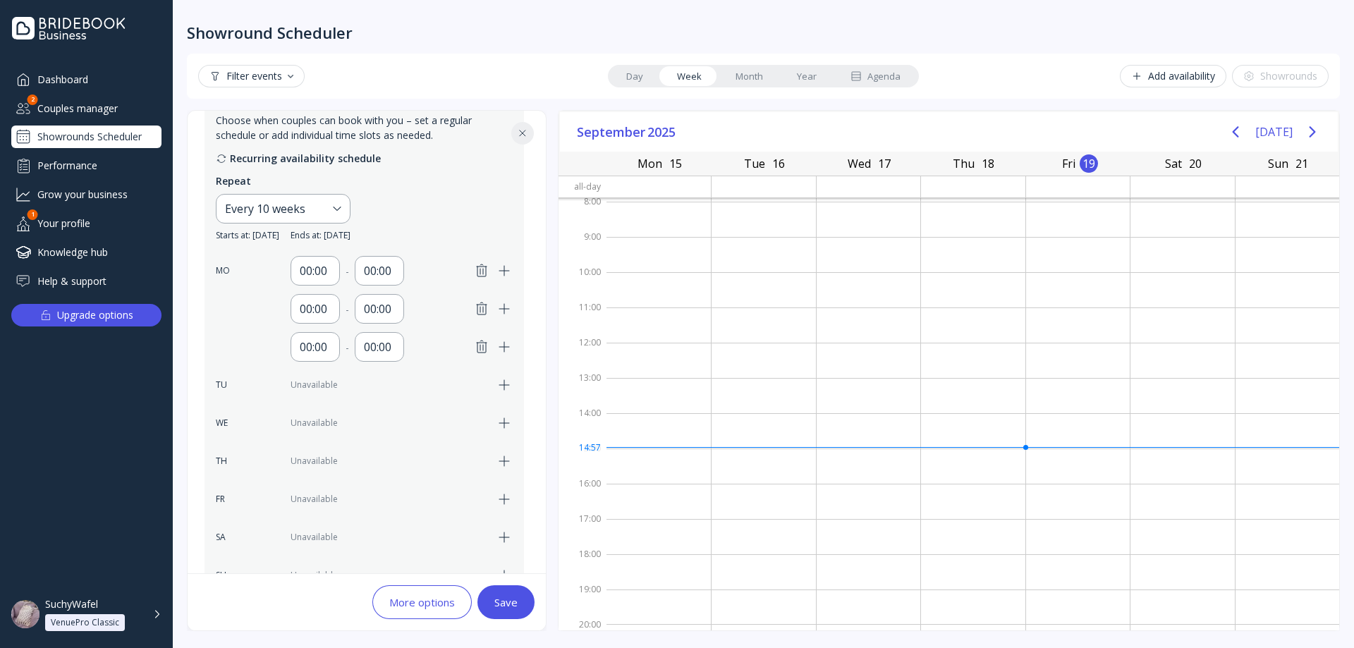
click at [501, 268] on icon "button" at bounding box center [504, 270] width 17 height 17
click at [310, 262] on div "00:00" at bounding box center [314, 271] width 49 height 30
click at [385, 271] on div "00:00" at bounding box center [379, 270] width 31 height 17
click at [316, 264] on div "00:00" at bounding box center [315, 270] width 31 height 17
click at [474, 269] on icon "button" at bounding box center [481, 270] width 17 height 17
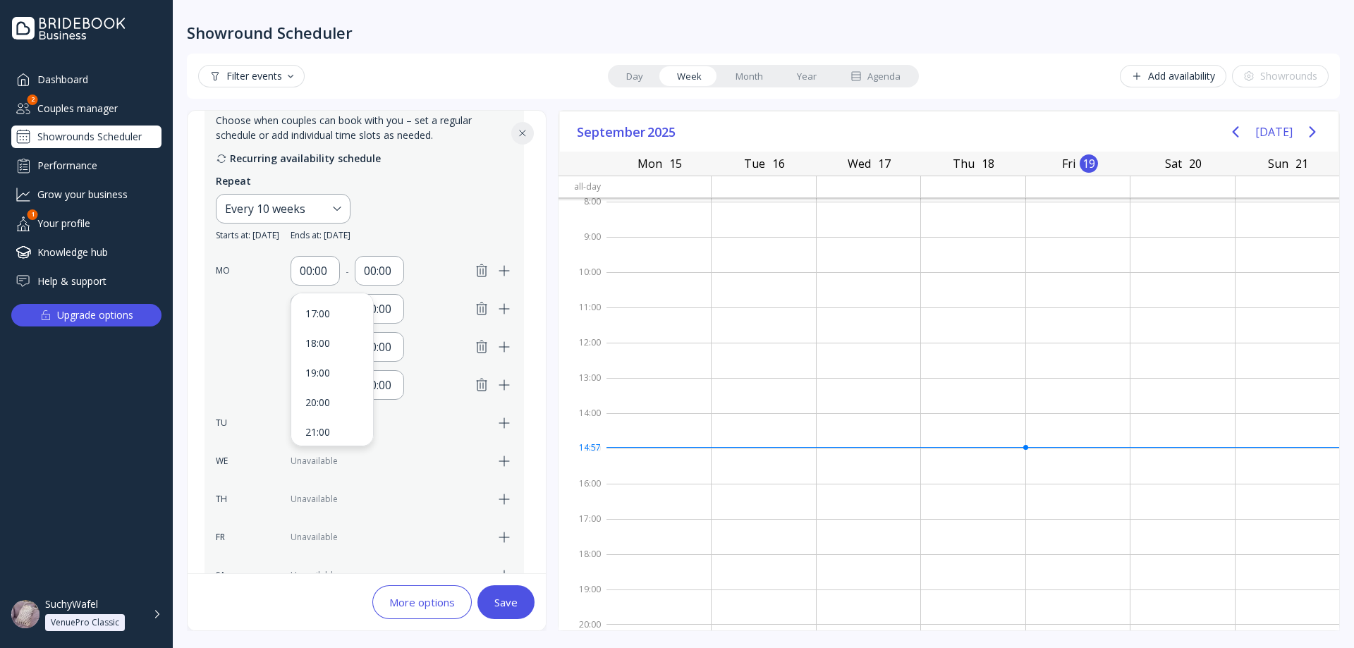
click at [477, 300] on icon "button" at bounding box center [481, 308] width 17 height 17
click at [477, 269] on icon "button" at bounding box center [481, 270] width 17 height 17
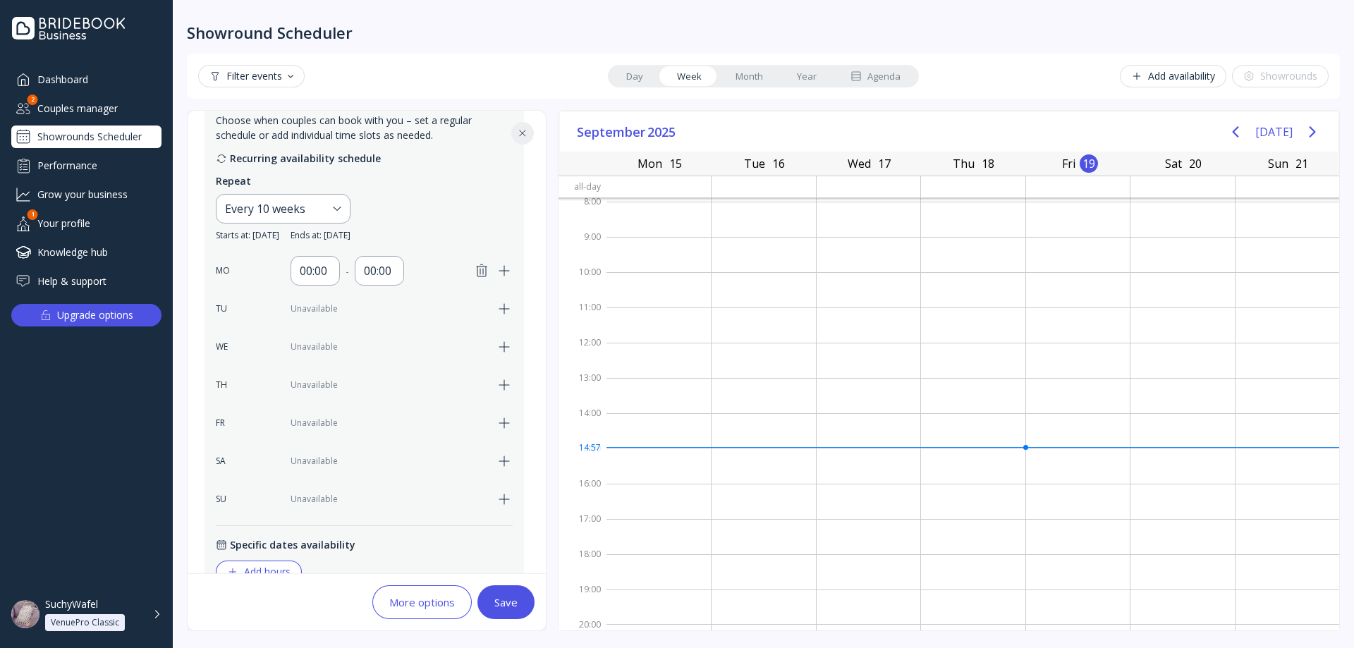
click at [477, 269] on icon "button" at bounding box center [481, 270] width 17 height 17
click at [276, 267] on div "MO Unavailable" at bounding box center [364, 271] width 297 height 30
click at [520, 250] on div "Choose when couples can book with you – set a regular schedule or add individua…" at bounding box center [363, 395] width 319 height 564
click at [508, 264] on icon "button" at bounding box center [504, 270] width 17 height 17
click at [310, 278] on div "09:00" at bounding box center [315, 270] width 31 height 17
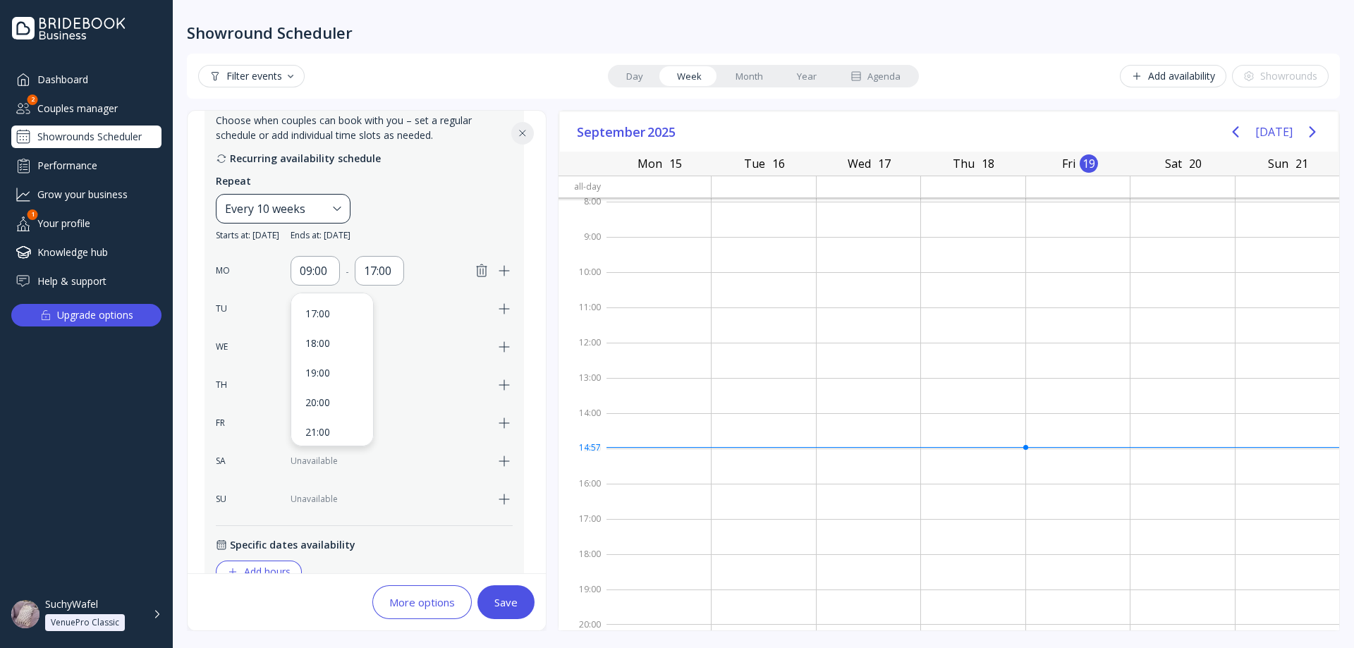
click at [309, 212] on div "Every 10 weeks" at bounding box center [276, 208] width 102 height 17
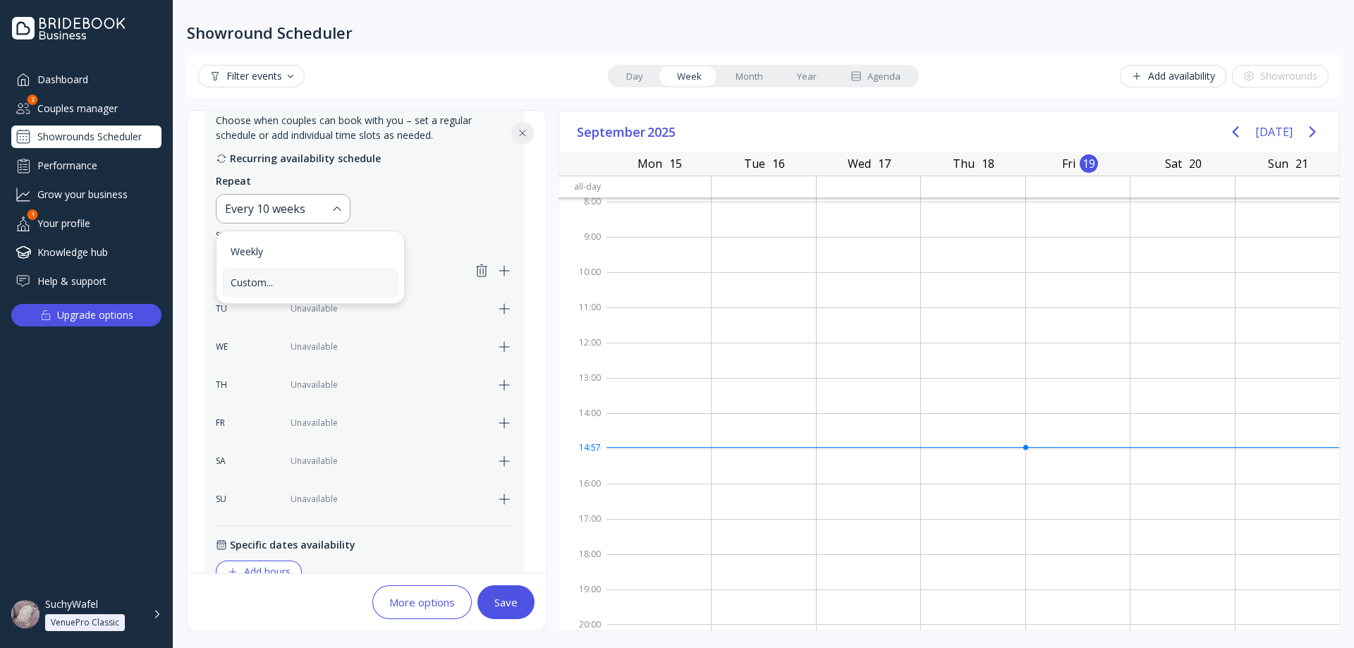
click at [259, 281] on div "Custom..." at bounding box center [310, 282] width 159 height 13
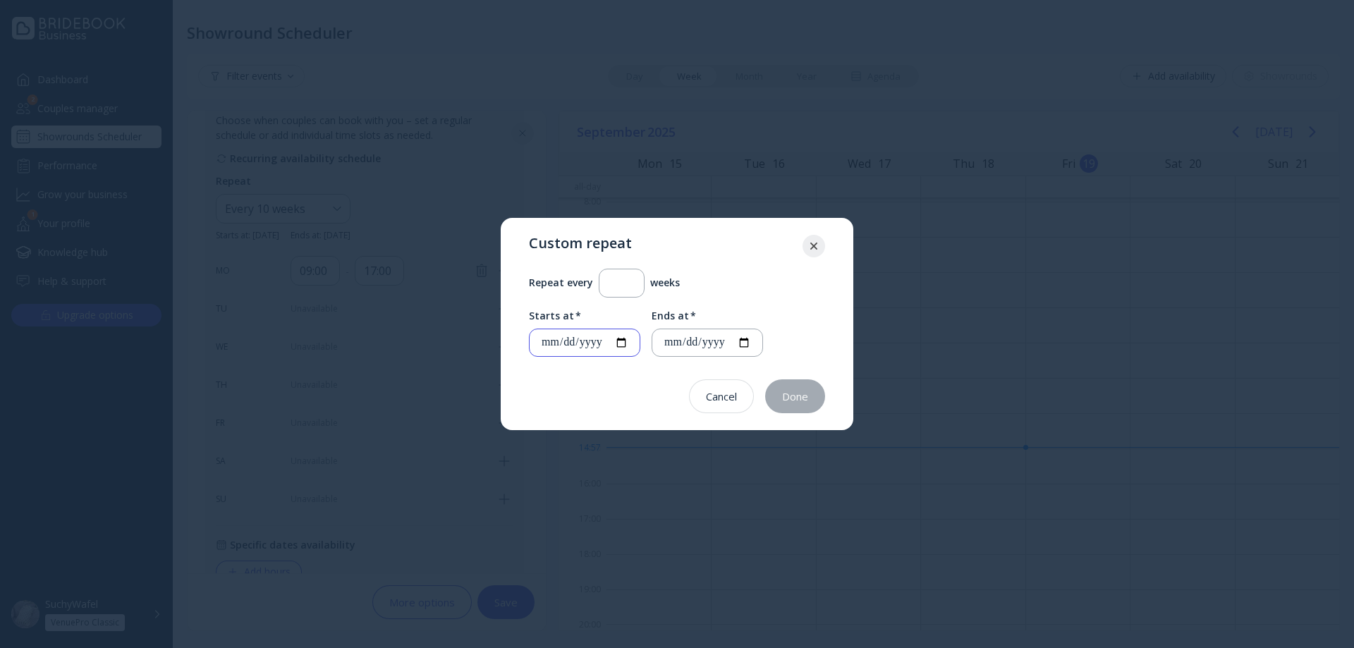
click at [596, 341] on input "**********" at bounding box center [584, 343] width 87 height 16
click at [810, 241] on div at bounding box center [813, 246] width 23 height 23
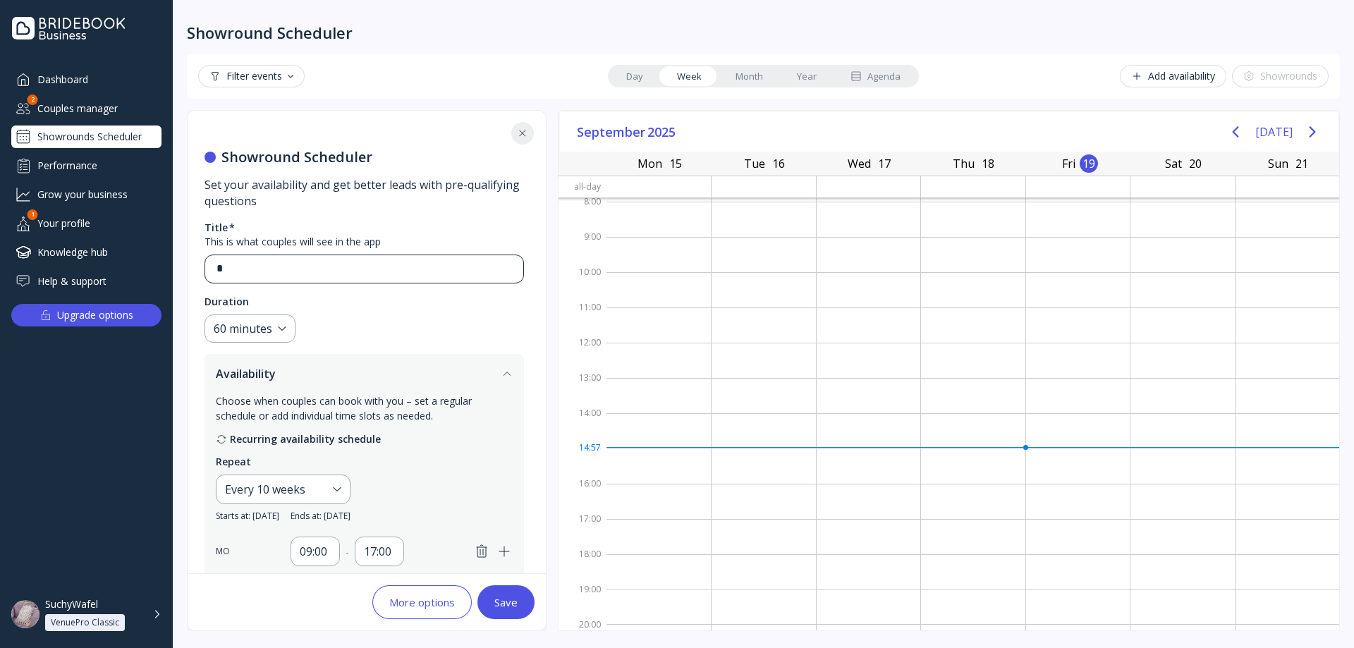
scroll to position [0, 0]
click at [327, 495] on div "Every 10 weeks" at bounding box center [276, 490] width 102 height 17
click at [300, 562] on div "Custom..." at bounding box center [310, 564] width 159 height 13
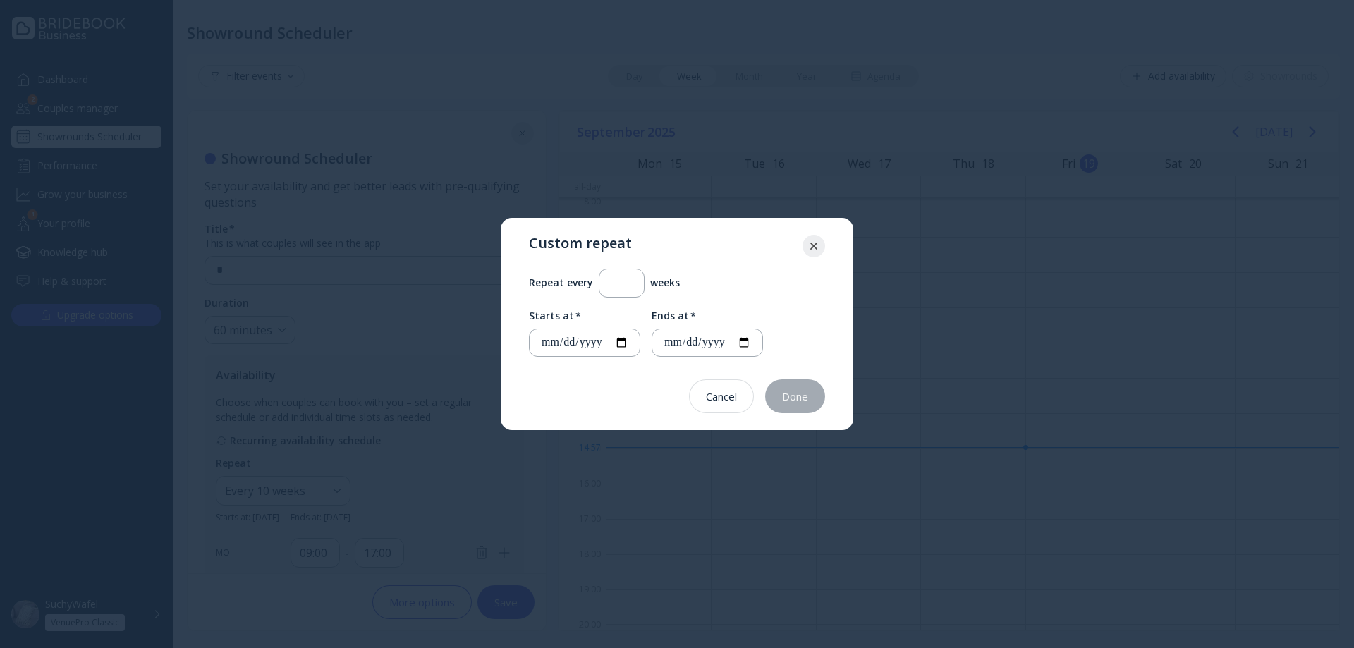
click at [812, 247] on icon at bounding box center [813, 246] width 7 height 7
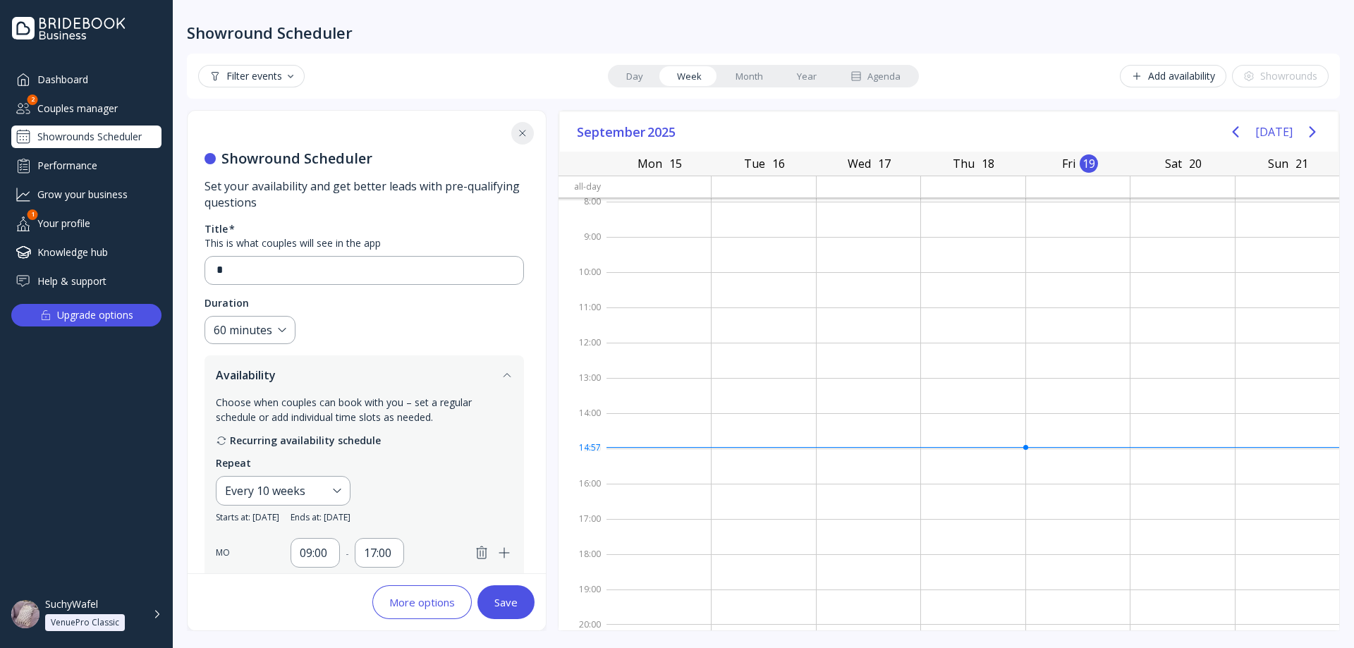
click at [318, 510] on div "Starts at: [DATE] Ends at: [DATE]" at bounding box center [283, 515] width 135 height 18
click at [312, 494] on div "Every 10 weeks" at bounding box center [276, 490] width 102 height 17
click at [298, 561] on div "Custom..." at bounding box center [310, 564] width 159 height 13
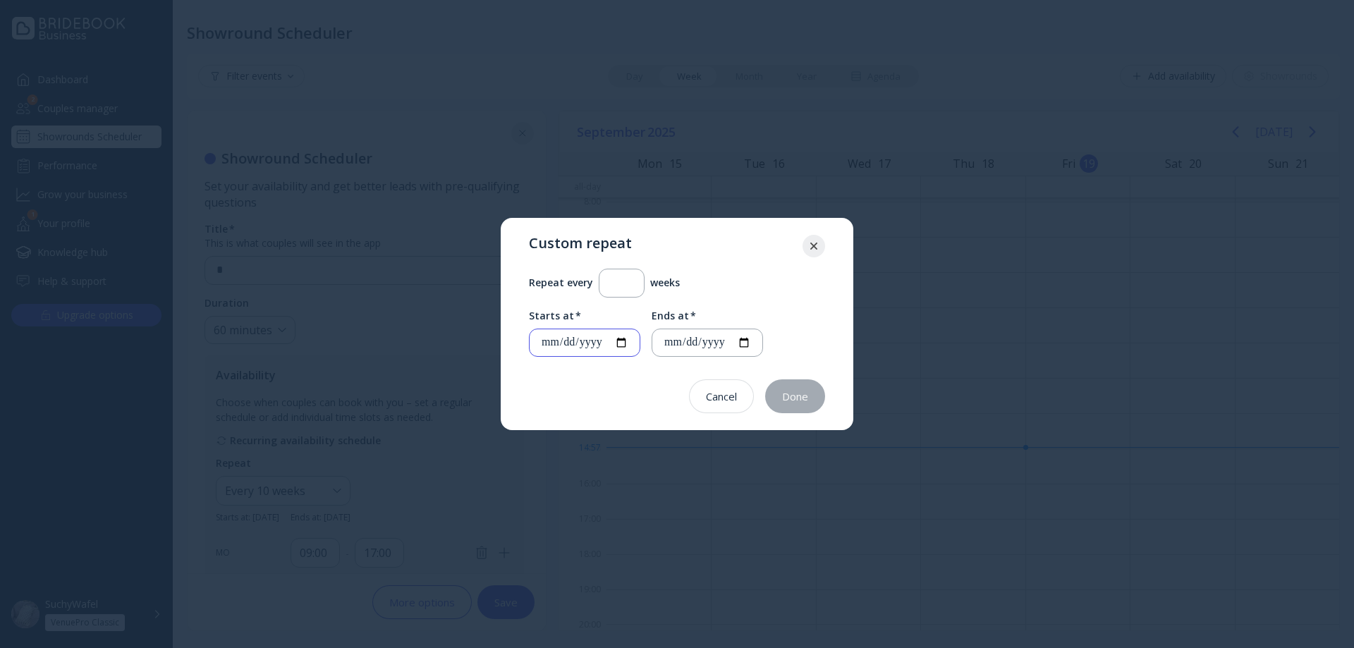
click at [592, 345] on input "**********" at bounding box center [584, 343] width 87 height 16
click at [822, 250] on div at bounding box center [813, 246] width 23 height 23
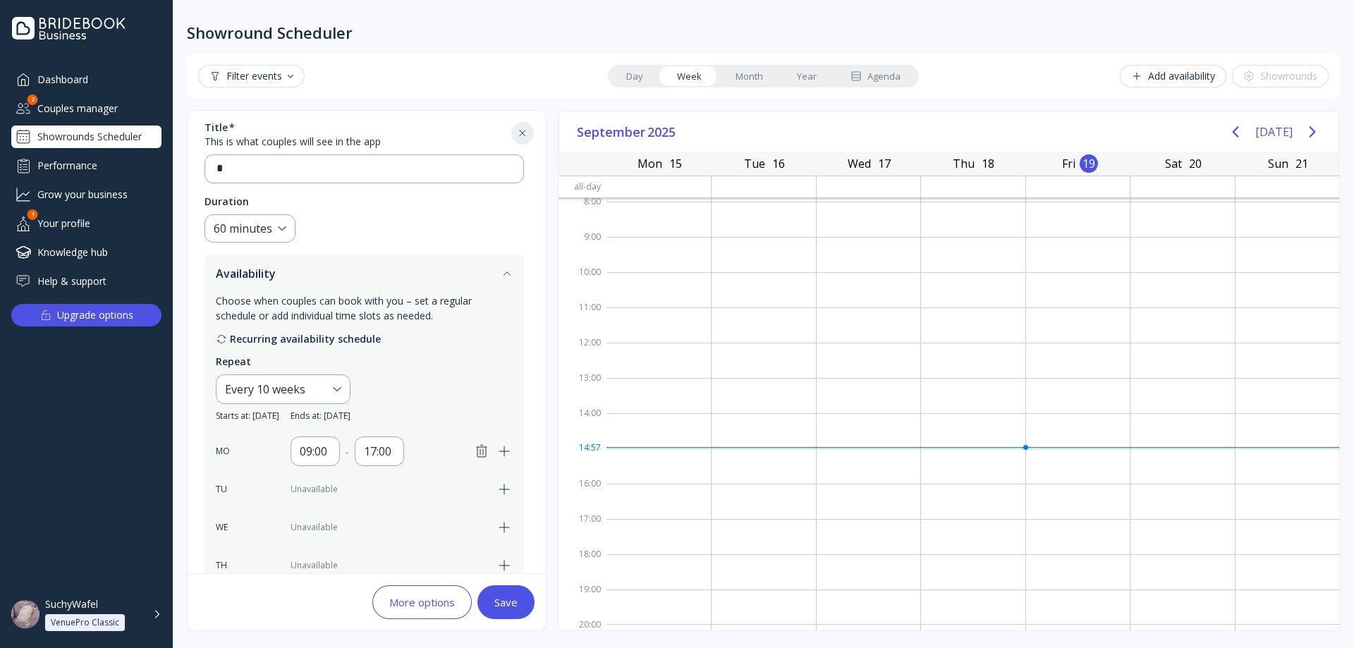
scroll to position [71, 0]
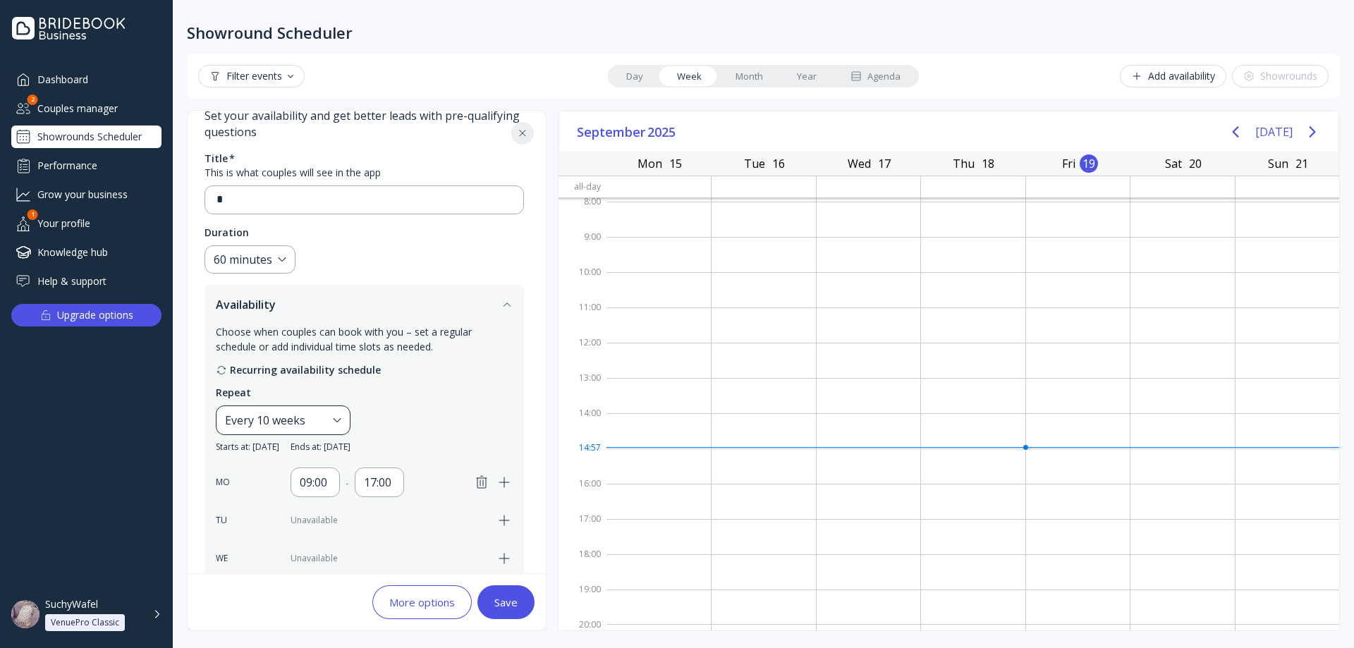
click at [327, 422] on div "Every 10 weeks" at bounding box center [276, 420] width 102 height 17
click at [279, 484] on div "Custom..." at bounding box center [310, 494] width 176 height 30
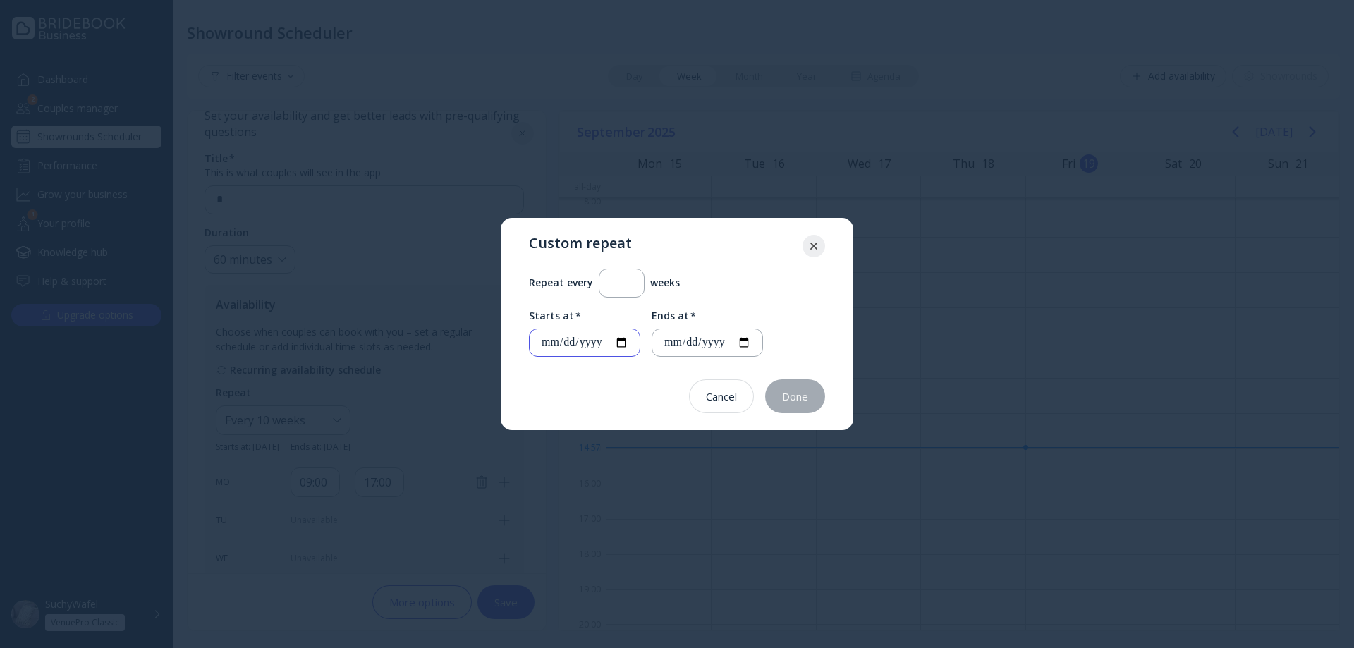
click at [607, 350] on input "**********" at bounding box center [584, 343] width 87 height 16
click at [592, 344] on input "**********" at bounding box center [584, 343] width 87 height 16
type input "**********"
click at [810, 253] on div at bounding box center [813, 246] width 23 height 23
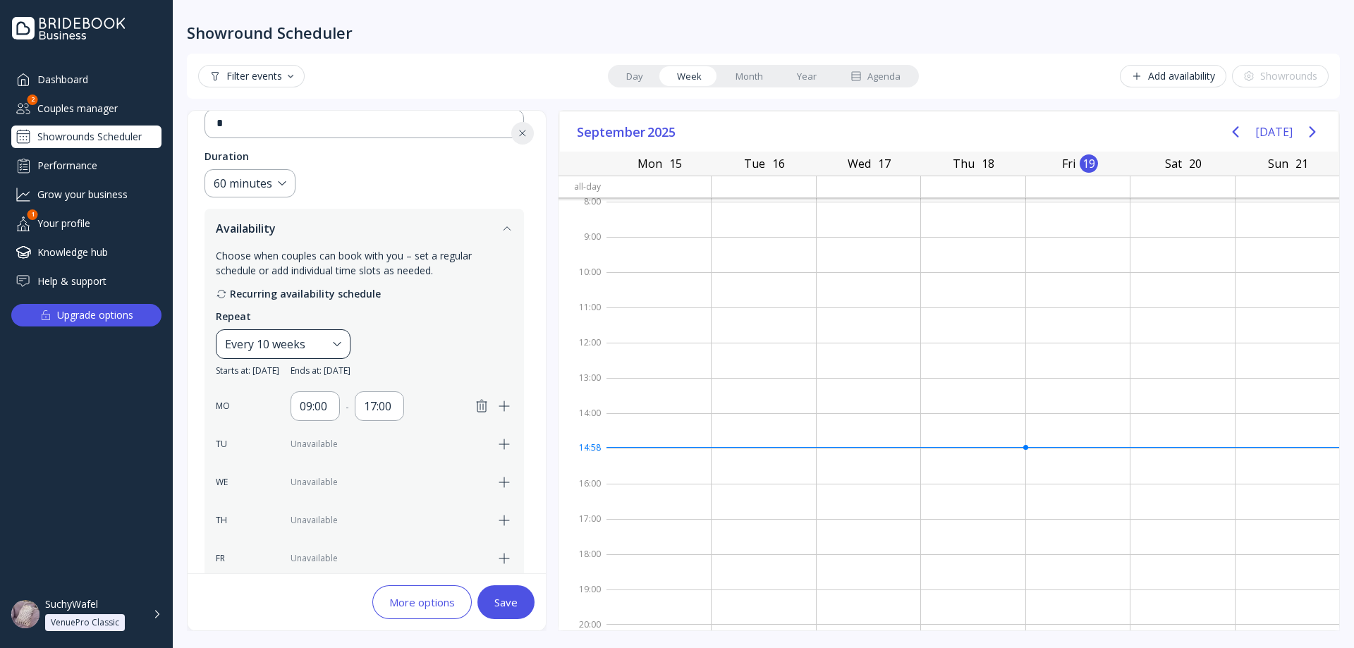
scroll to position [141, 0]
click at [327, 342] on div "Every 10 weeks" at bounding box center [276, 349] width 102 height 17
click at [286, 415] on div "Custom..." at bounding box center [310, 424] width 176 height 30
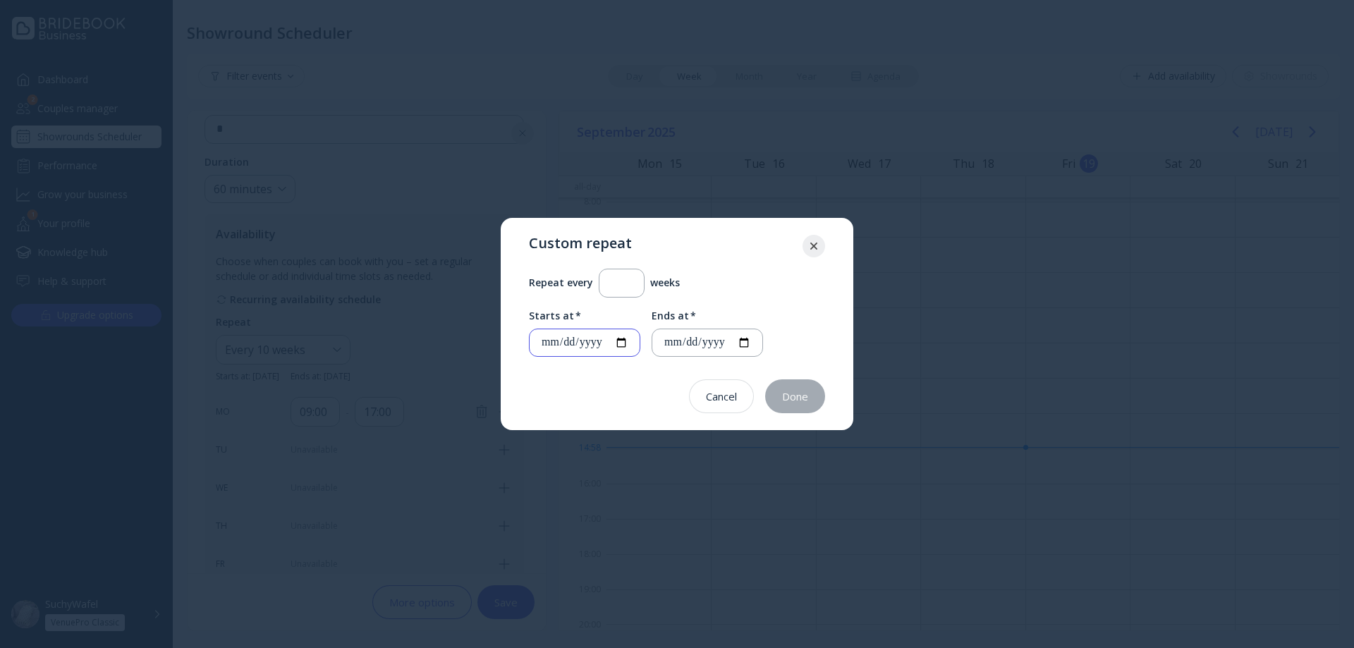
click at [593, 343] on input "**********" at bounding box center [584, 343] width 87 height 16
type input "**********"
click at [809, 254] on div at bounding box center [813, 246] width 23 height 23
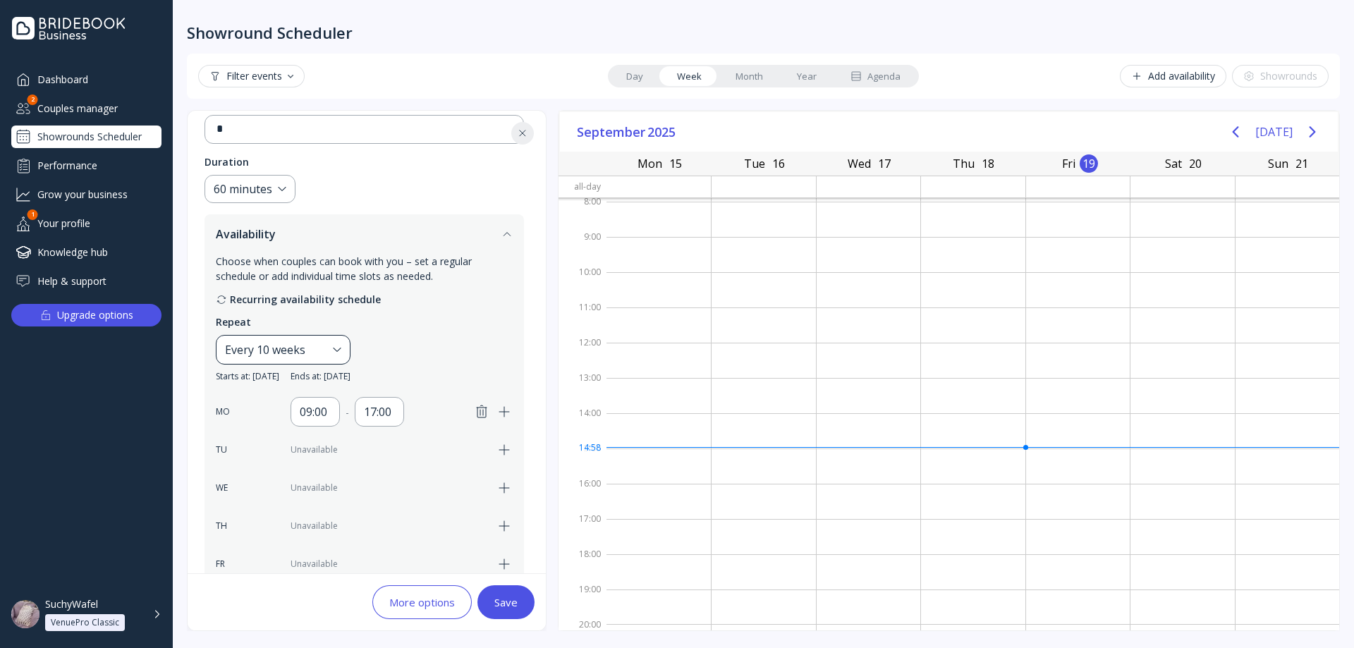
click at [327, 351] on div "Every 10 weeks" at bounding box center [276, 349] width 102 height 17
click at [314, 331] on div "Repeat Every 10 weeks" at bounding box center [283, 339] width 135 height 49
click at [309, 356] on div "Every 10 weeks" at bounding box center [276, 349] width 102 height 17
click at [286, 418] on div "Custom..." at bounding box center [310, 423] width 159 height 13
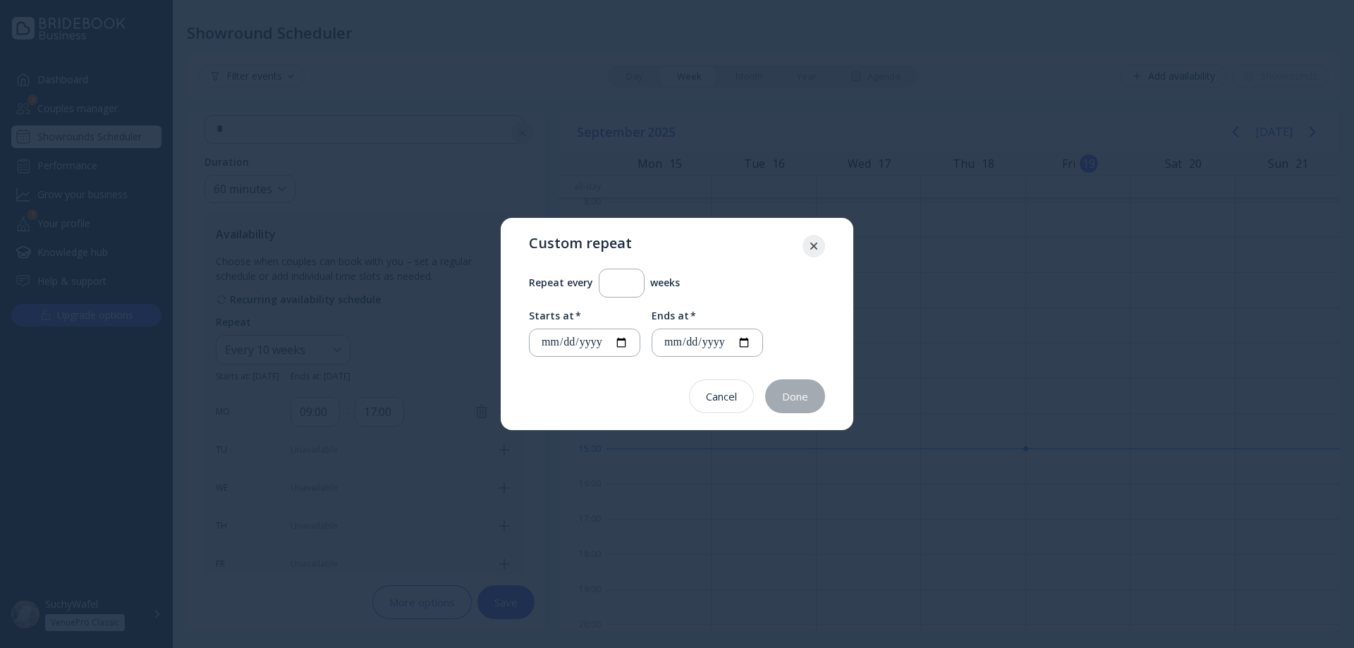
click at [542, 393] on div "Cancel Done" at bounding box center [677, 396] width 296 height 34
click at [733, 406] on button "Cancel" at bounding box center [721, 396] width 65 height 34
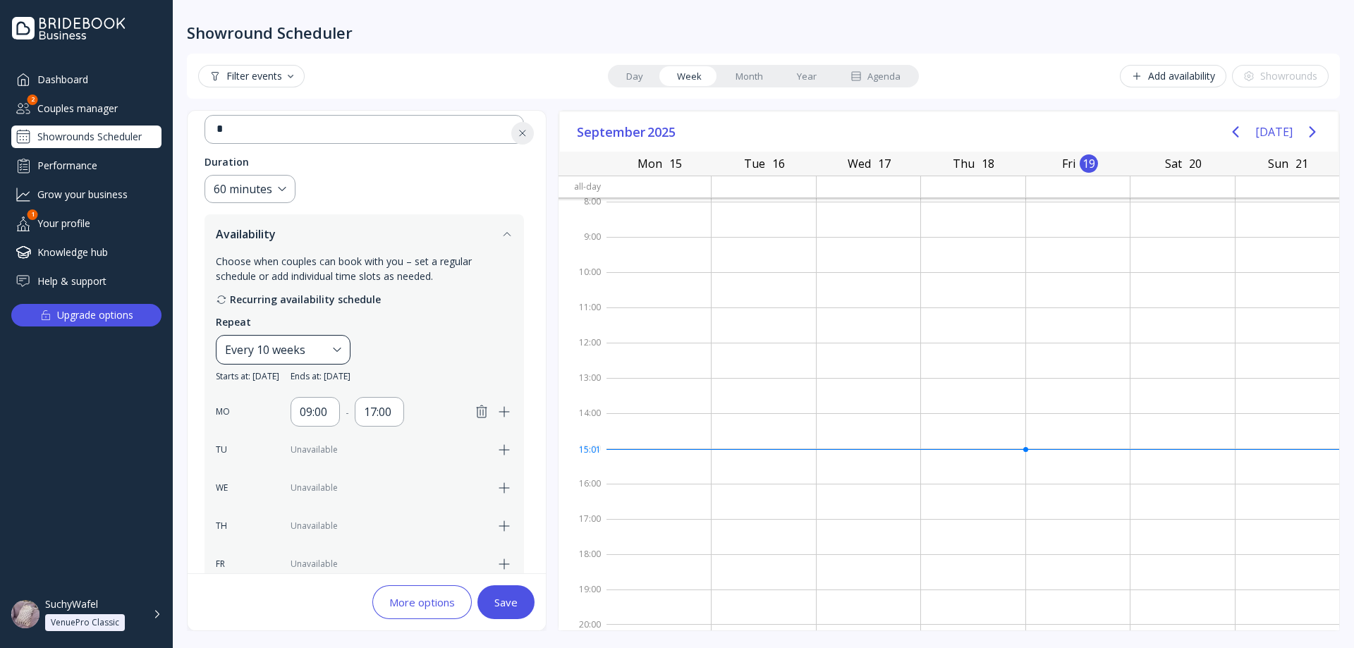
click at [327, 357] on div "Every 10 weeks" at bounding box center [276, 349] width 102 height 17
click at [293, 389] on div "Weekly" at bounding box center [310, 392] width 159 height 13
click at [300, 348] on div "Weekly" at bounding box center [276, 349] width 102 height 17
click at [329, 310] on div "Recurring availability schedule Repeat Weekly Starts at: [DATE] Ends at: [DATE]…" at bounding box center [364, 473] width 297 height 363
click at [226, 193] on div "60 minutes" at bounding box center [243, 189] width 59 height 16
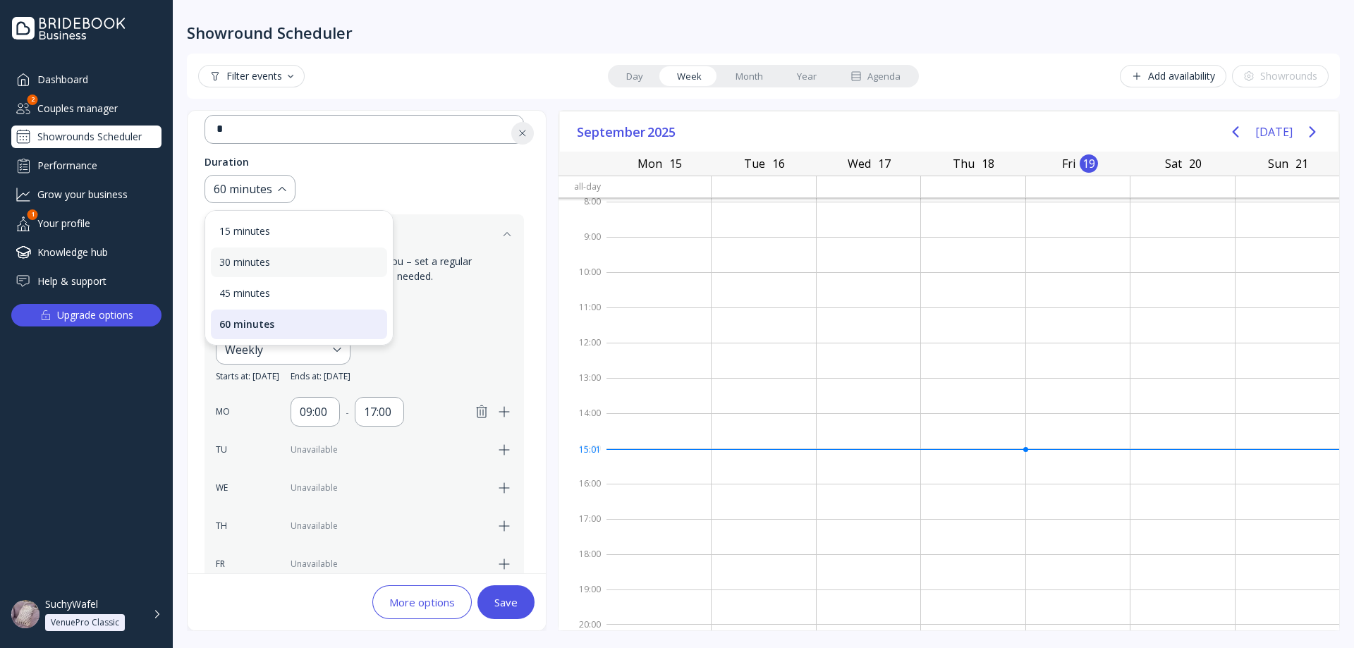
click at [253, 256] on div "30 minutes" at bounding box center [298, 262] width 159 height 13
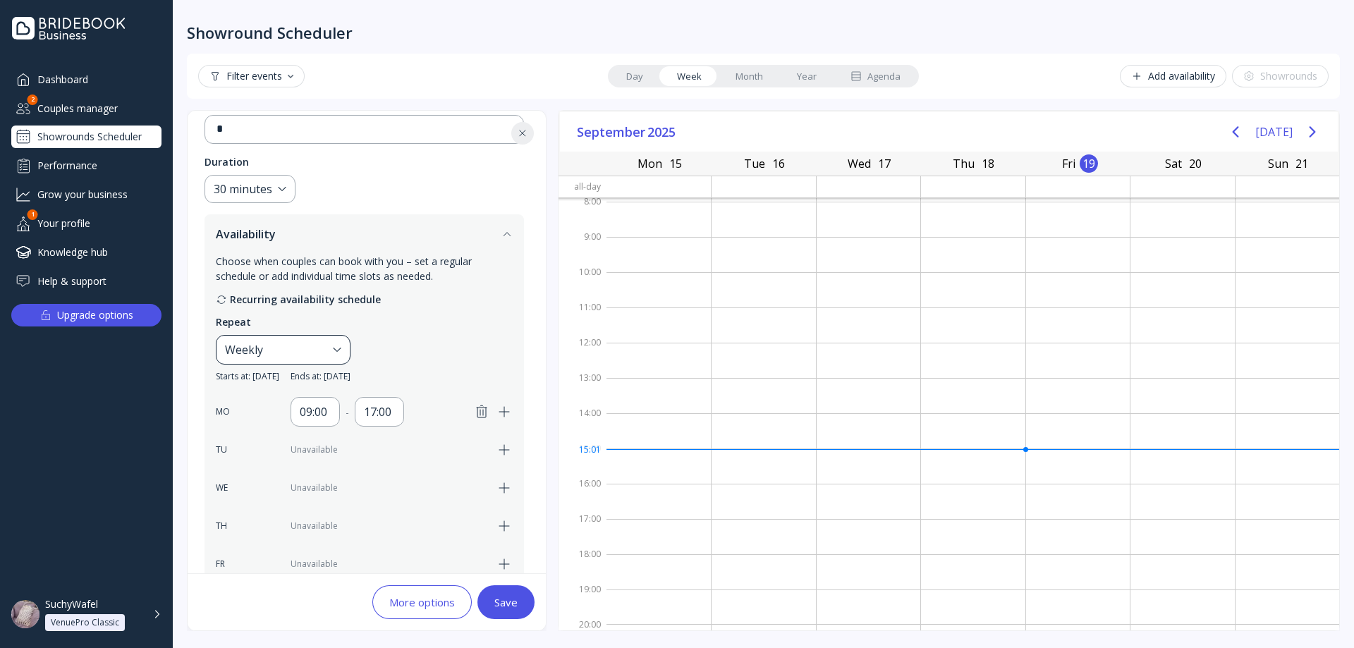
click at [293, 340] on div "Weekly" at bounding box center [283, 350] width 135 height 30
click at [267, 422] on div "Custom..." at bounding box center [310, 423] width 159 height 13
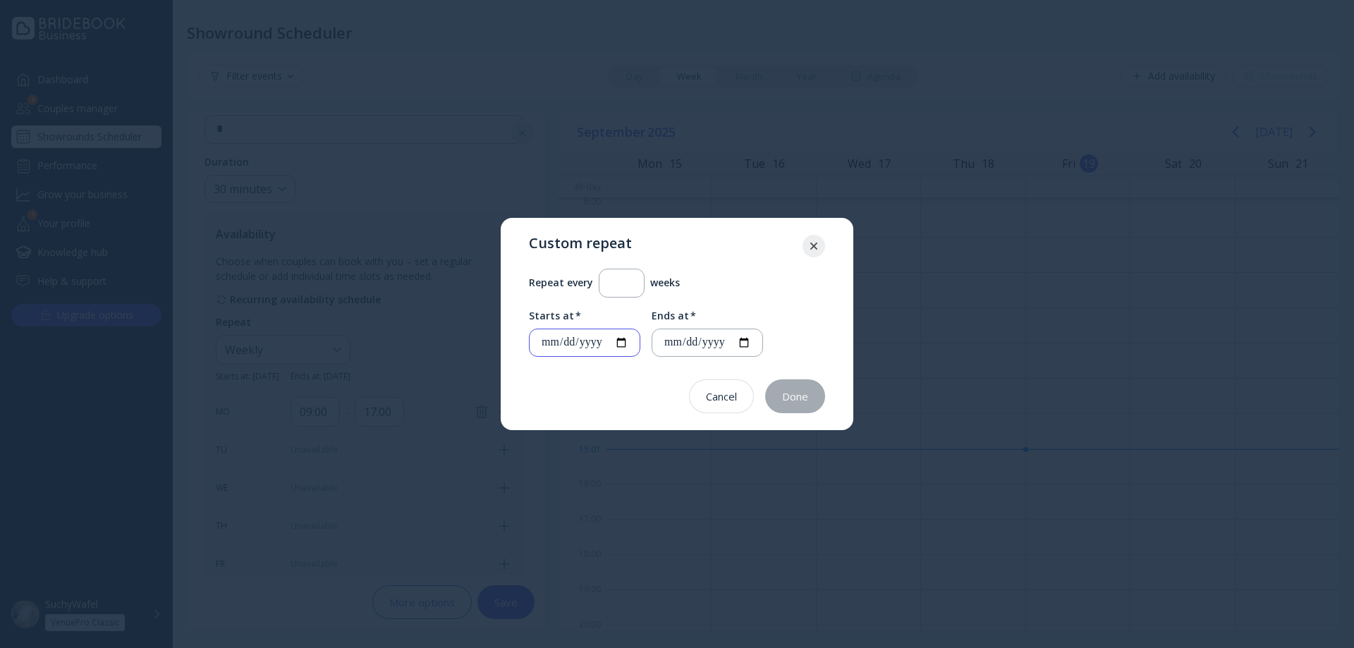
click at [551, 343] on input "**********" at bounding box center [584, 343] width 87 height 16
click at [565, 345] on input "**********" at bounding box center [584, 343] width 87 height 16
type input "**********"
click at [589, 343] on input "**********" at bounding box center [584, 343] width 87 height 16
click at [741, 312] on label "Ends at *" at bounding box center [707, 316] width 111 height 14
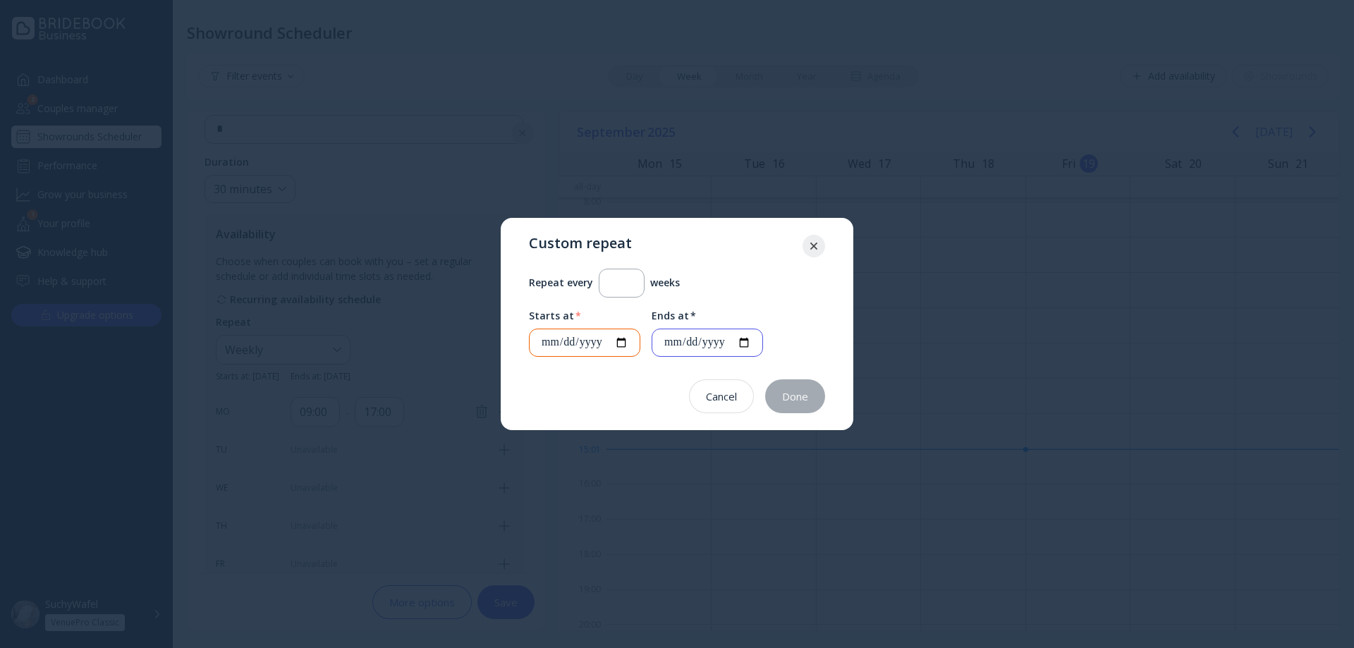
click at [730, 348] on input "**********" at bounding box center [706, 343] width 87 height 16
type input "**********"
click at [620, 286] on input "*" at bounding box center [622, 283] width 22 height 16
type input "**"
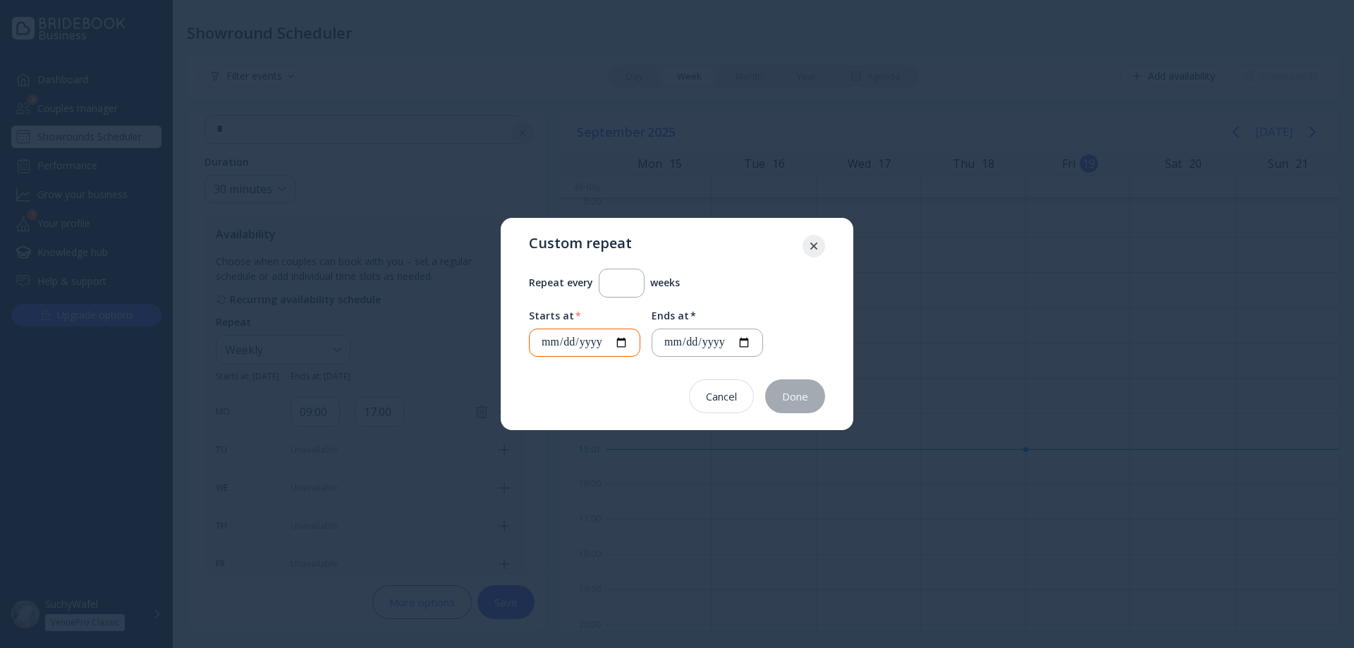
click at [556, 345] on input "date" at bounding box center [584, 343] width 87 height 16
type input "**********"
click at [680, 344] on input "**********" at bounding box center [706, 343] width 87 height 16
click at [685, 345] on input "**********" at bounding box center [706, 343] width 87 height 16
type input "**********"
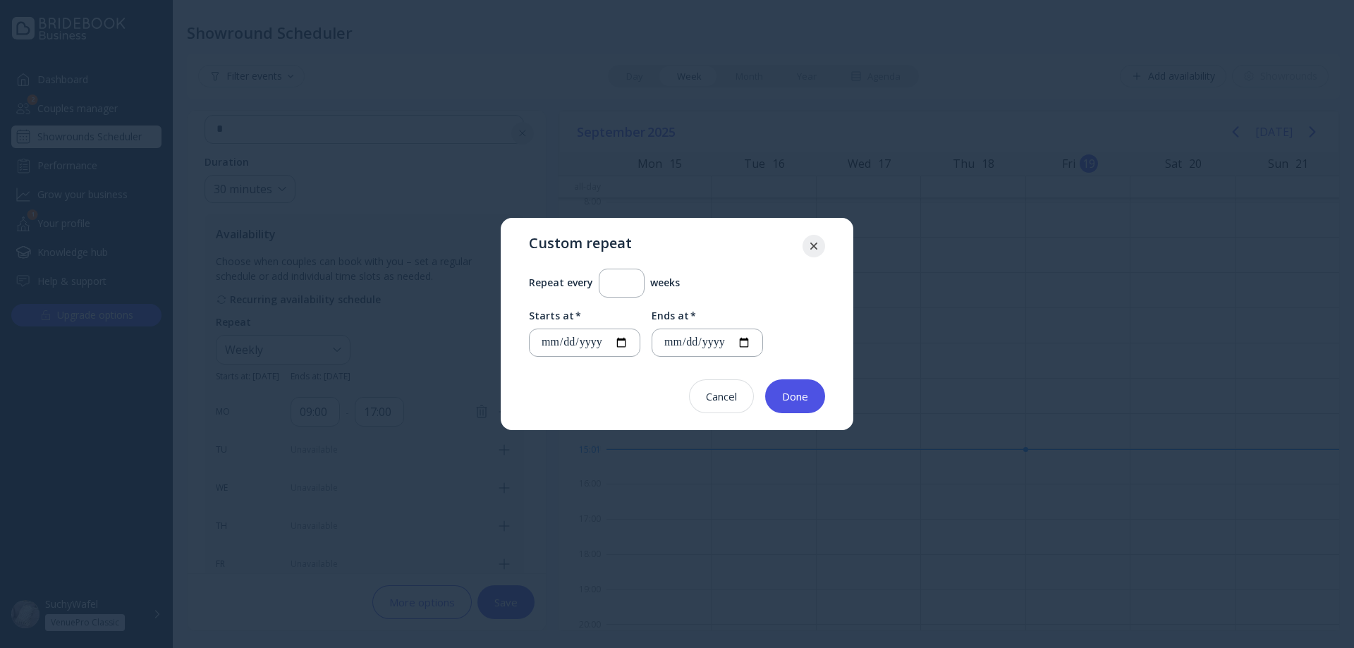
click at [807, 250] on div at bounding box center [813, 246] width 23 height 23
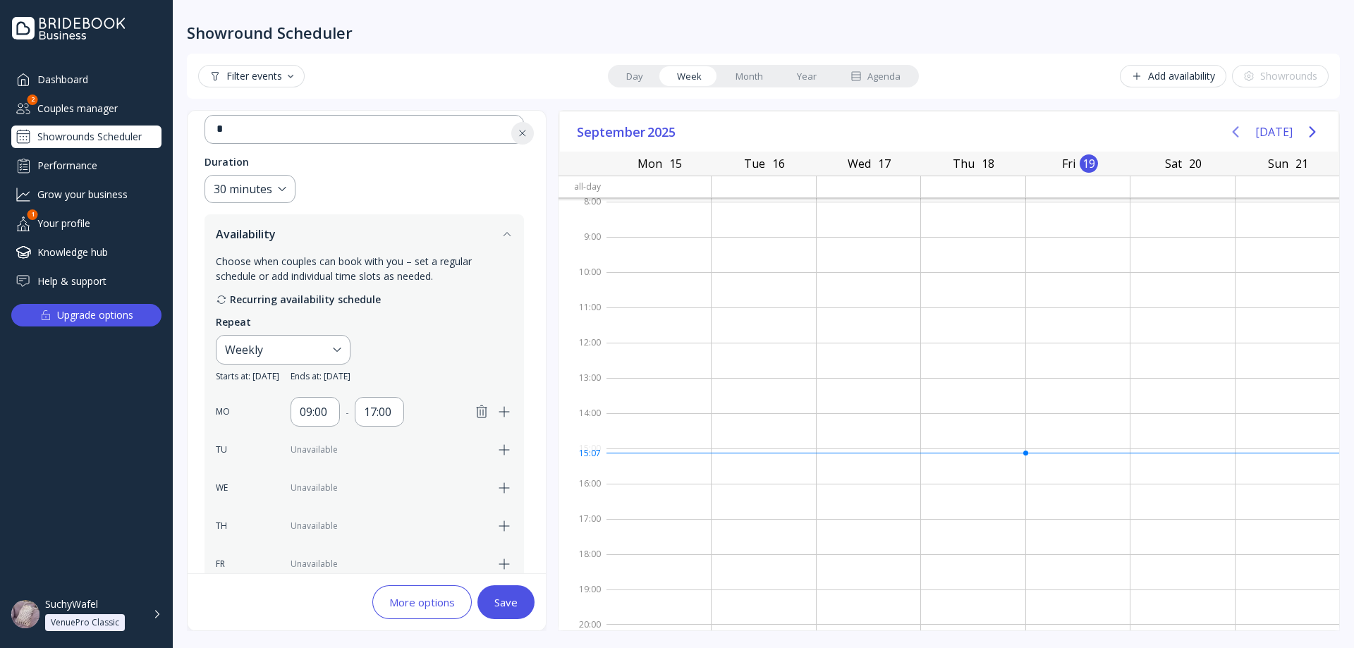
click at [1242, 130] on icon "Previous page" at bounding box center [1235, 131] width 17 height 17
click at [1274, 132] on button "[DATE]" at bounding box center [1273, 131] width 37 height 25
click at [1304, 133] on button "Next page" at bounding box center [1312, 132] width 28 height 28
click at [1272, 131] on button "[DATE]" at bounding box center [1273, 131] width 37 height 25
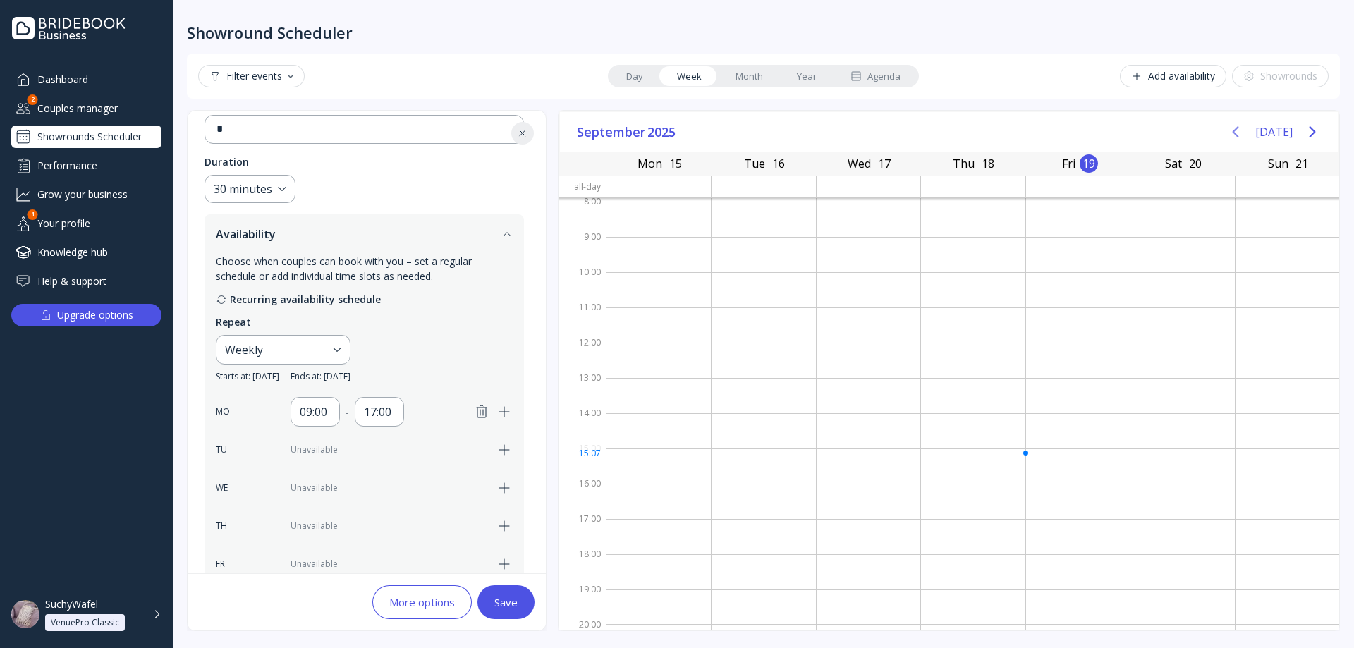
click at [1229, 130] on button "Previous page" at bounding box center [1235, 132] width 28 height 28
click at [1230, 130] on button "Previous page" at bounding box center [1235, 132] width 28 height 28
click at [1232, 130] on button "Previous page" at bounding box center [1235, 132] width 28 height 28
drag, startPoint x: 1233, startPoint y: 130, endPoint x: 1247, endPoint y: 130, distance: 13.4
click at [1235, 130] on icon "Previous page" at bounding box center [1235, 131] width 17 height 17
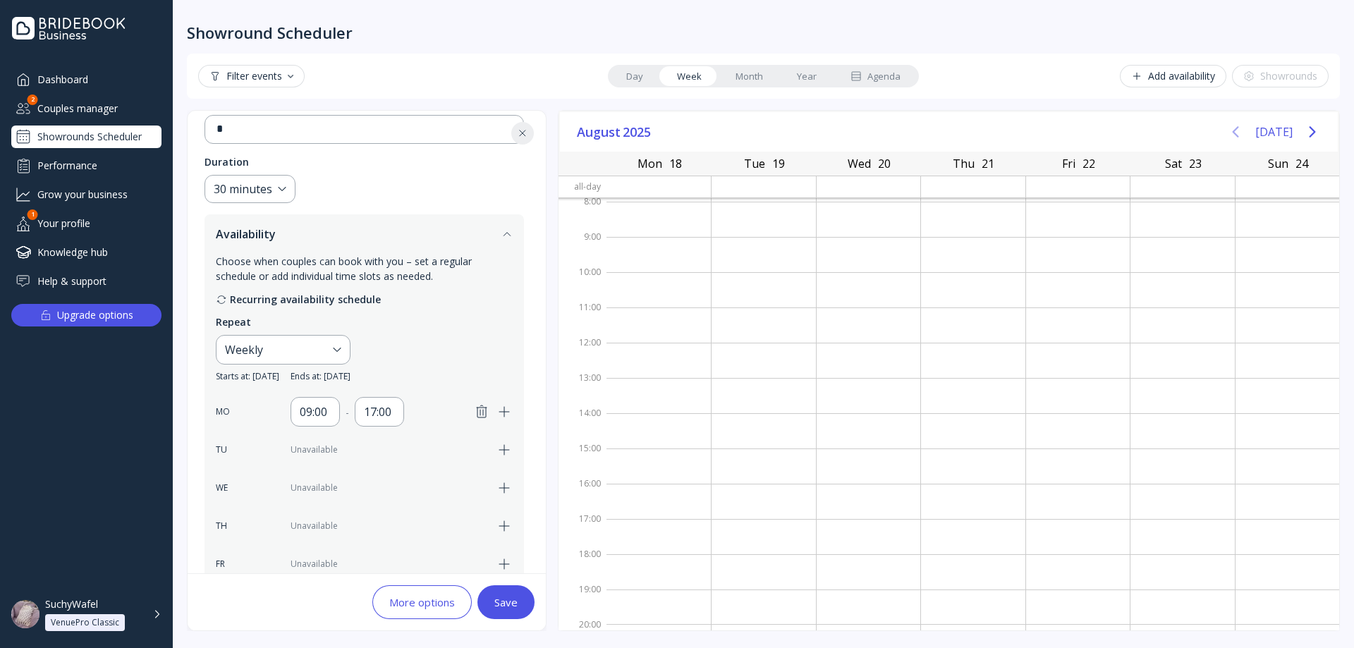
click at [1280, 131] on button "[DATE]" at bounding box center [1273, 131] width 37 height 25
click at [646, 71] on link "Day" at bounding box center [634, 76] width 51 height 20
click at [692, 76] on link "Week" at bounding box center [689, 76] width 59 height 20
click at [644, 78] on link "Day" at bounding box center [634, 76] width 51 height 20
click at [327, 356] on div "Weekly" at bounding box center [276, 349] width 102 height 17
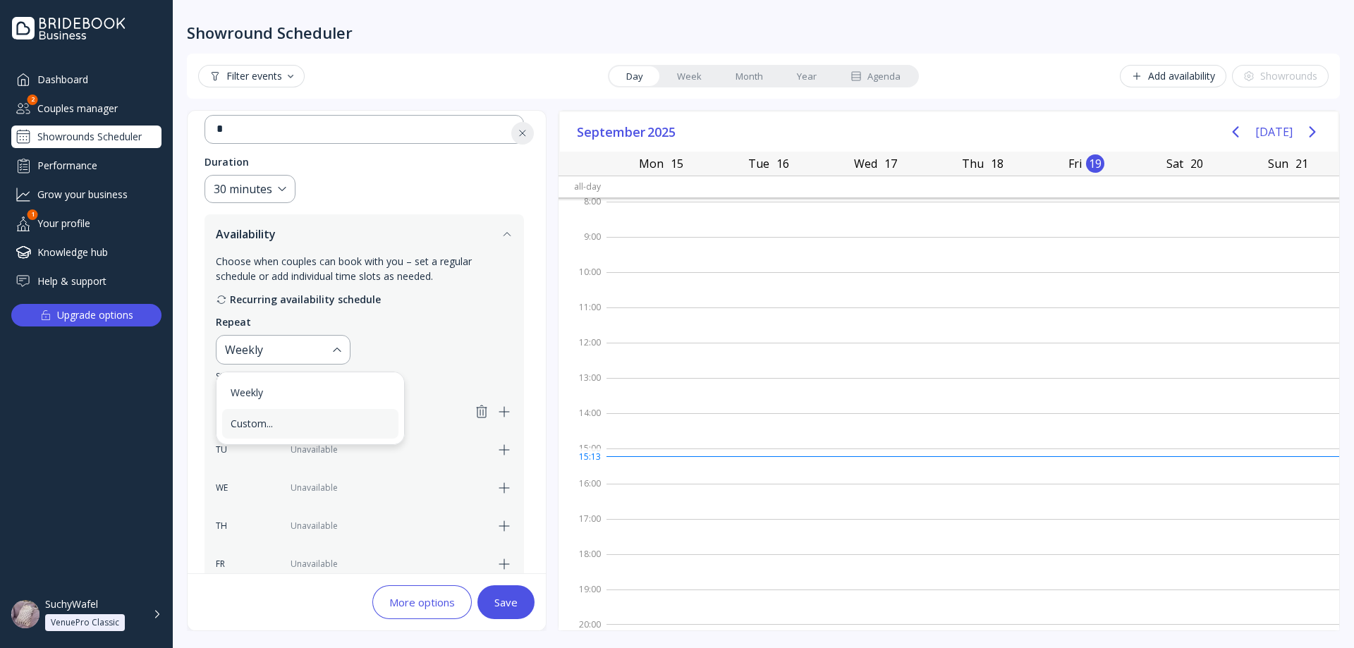
click at [306, 428] on div "Custom..." at bounding box center [310, 423] width 159 height 13
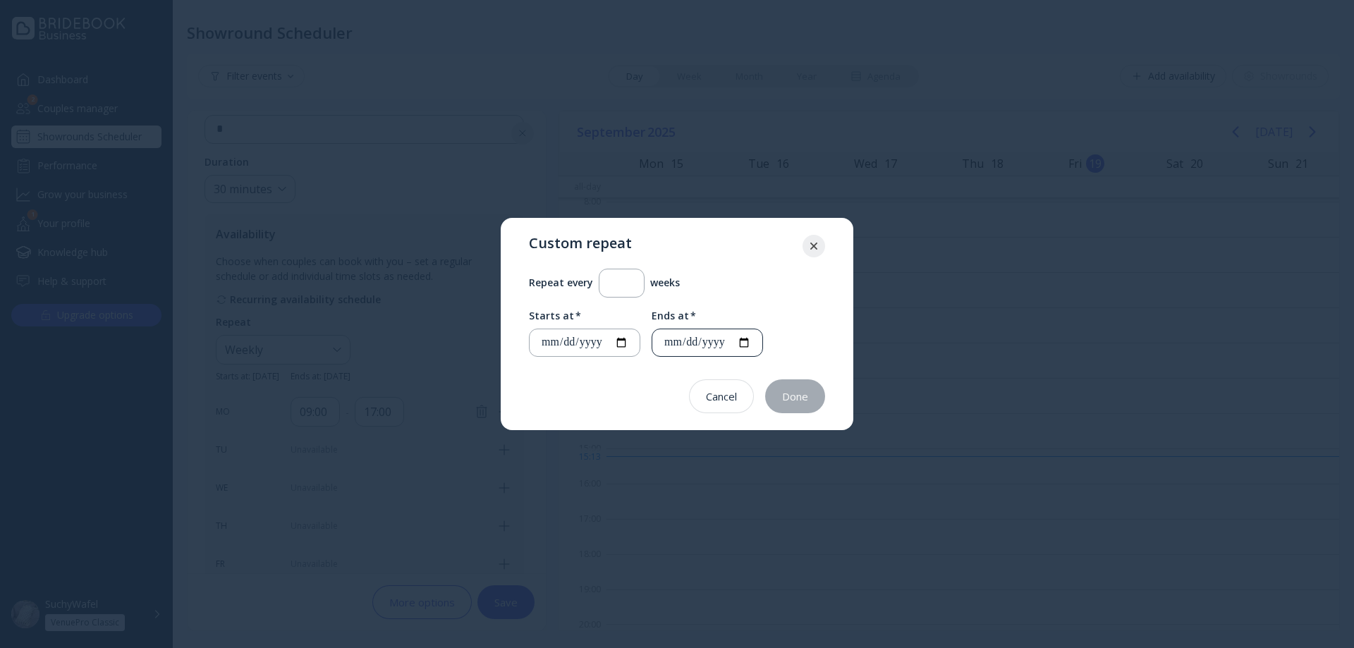
click at [763, 349] on div "**********" at bounding box center [707, 343] width 111 height 29
click at [751, 346] on input "**********" at bounding box center [706, 343] width 87 height 16
click at [819, 243] on div at bounding box center [813, 246] width 23 height 7
